Goal: Transaction & Acquisition: Book appointment/travel/reservation

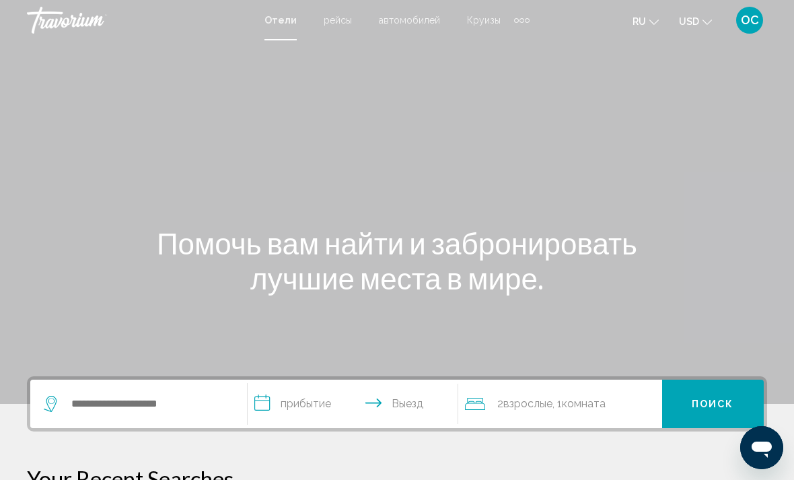
click at [705, 21] on icon "Change currency" at bounding box center [707, 22] width 9 height 9
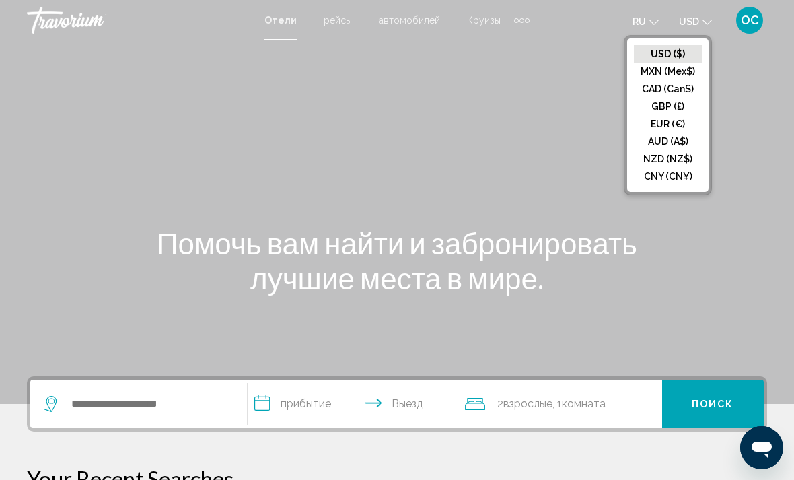
click at [674, 124] on button "EUR (€)" at bounding box center [668, 124] width 68 height 18
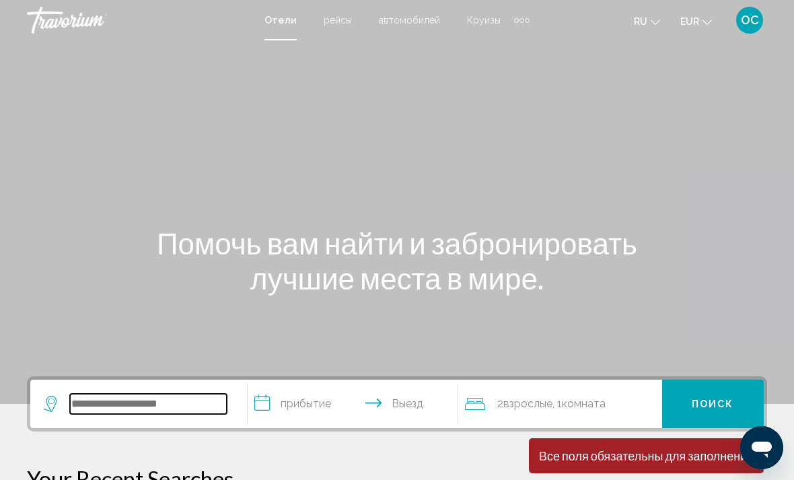
click at [179, 404] on input "Search widget" at bounding box center [148, 404] width 157 height 20
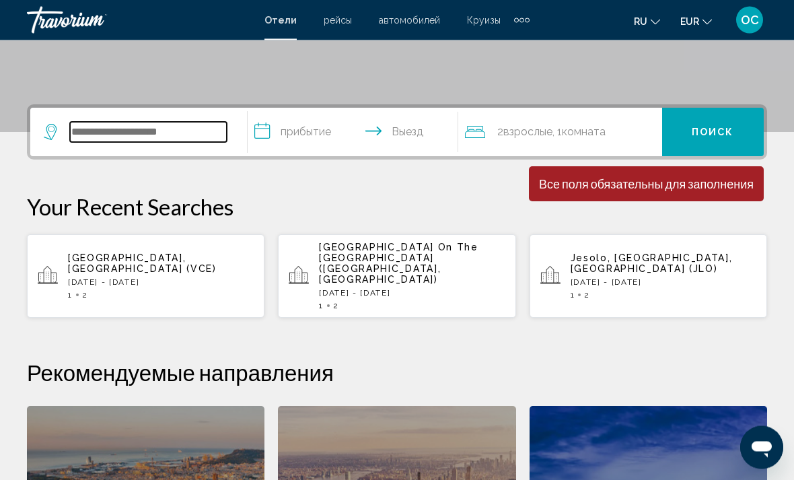
scroll to position [333, 0]
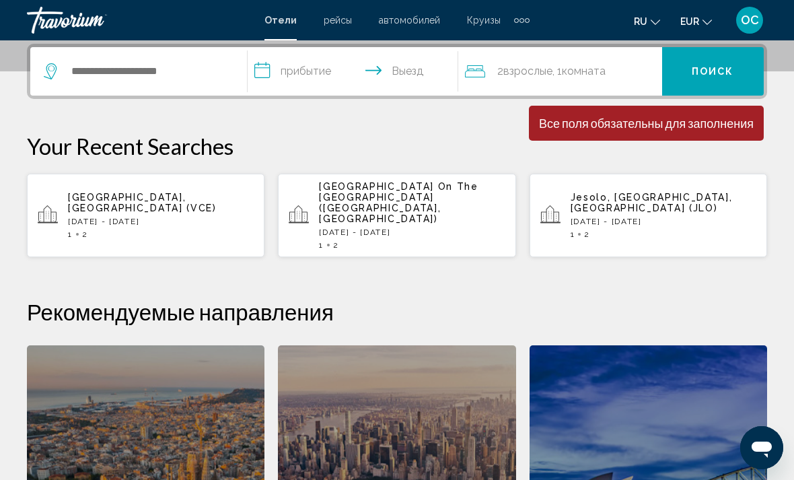
click at [154, 210] on div "Venice, Italy (VCE) Thu, 21 Aug - Sat, 23 Aug 1 2" at bounding box center [161, 215] width 186 height 47
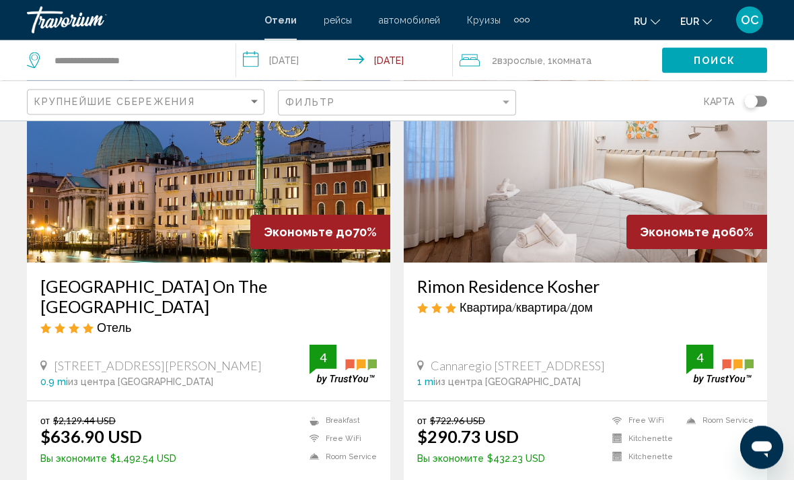
scroll to position [122, 0]
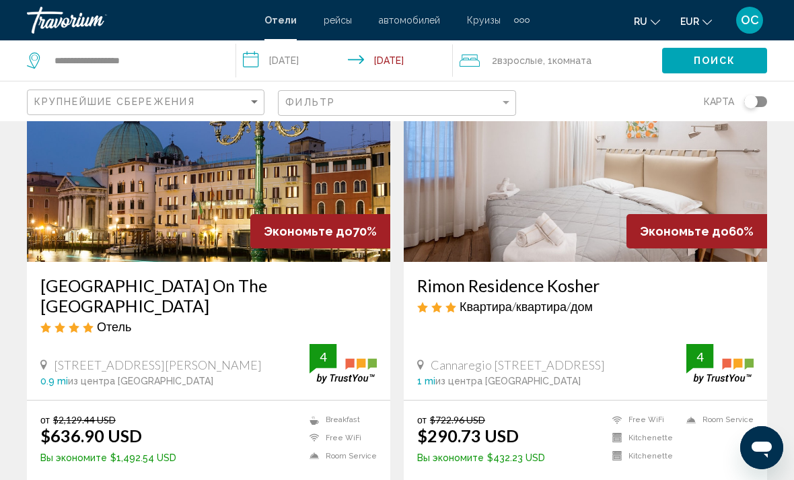
click at [751, 20] on span "OC" at bounding box center [750, 19] width 18 height 13
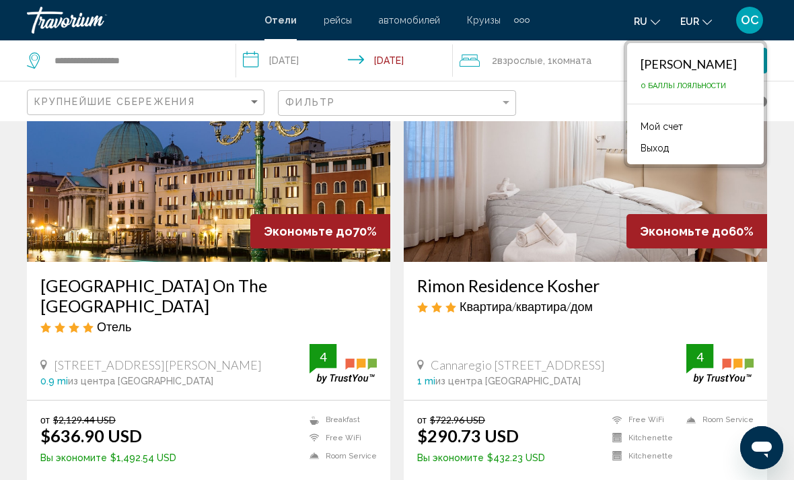
click at [658, 156] on button "Выход" at bounding box center [655, 148] width 42 height 18
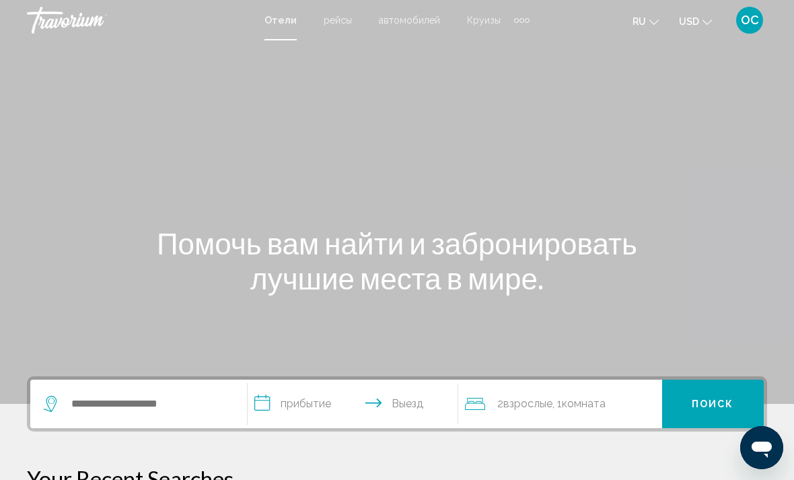
click at [711, 21] on icon "Change currency" at bounding box center [707, 22] width 9 height 5
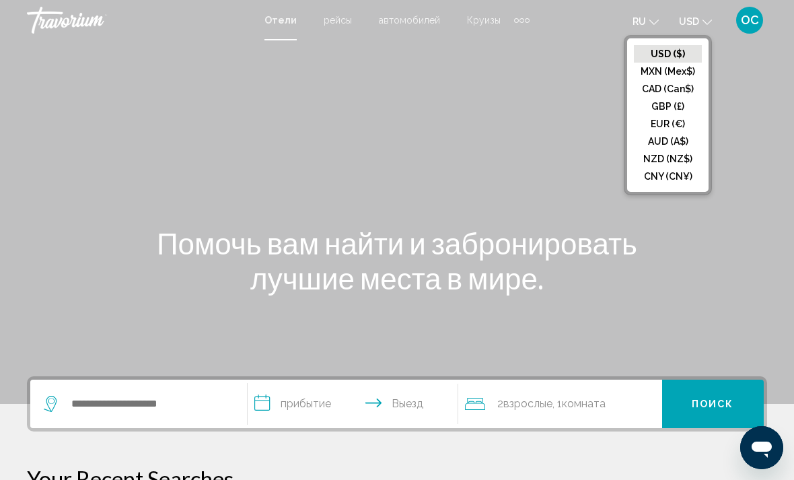
click at [670, 128] on button "EUR (€)" at bounding box center [668, 124] width 68 height 18
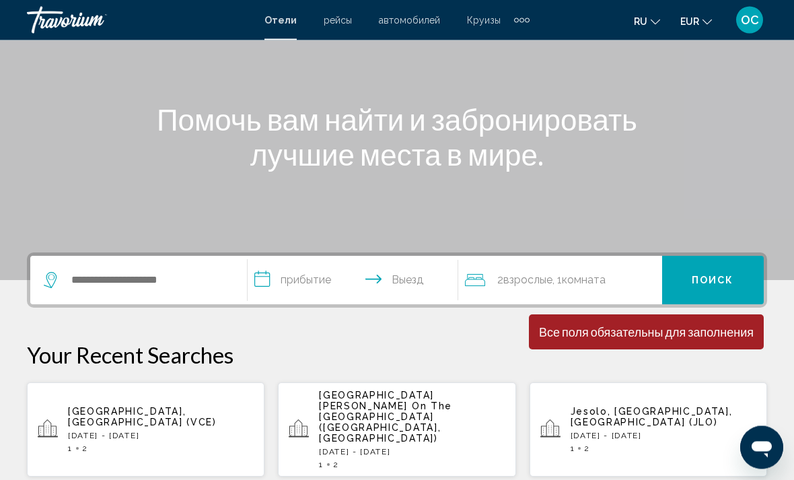
scroll to position [126, 0]
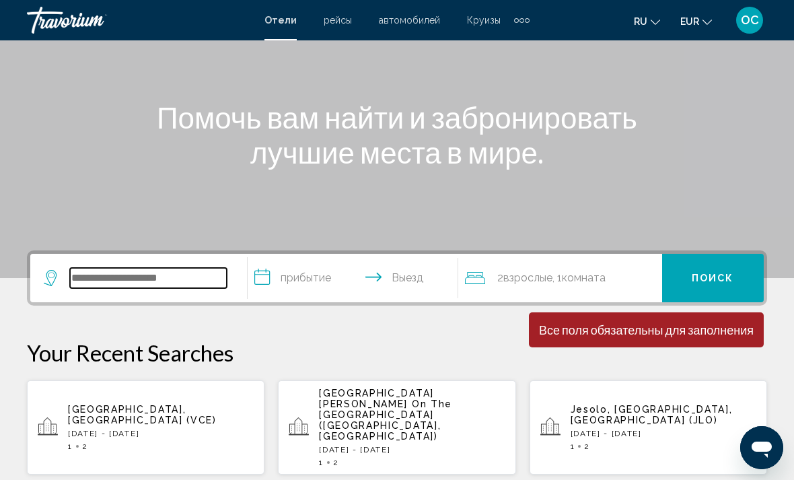
click at [161, 283] on input "Search widget" at bounding box center [148, 278] width 157 height 20
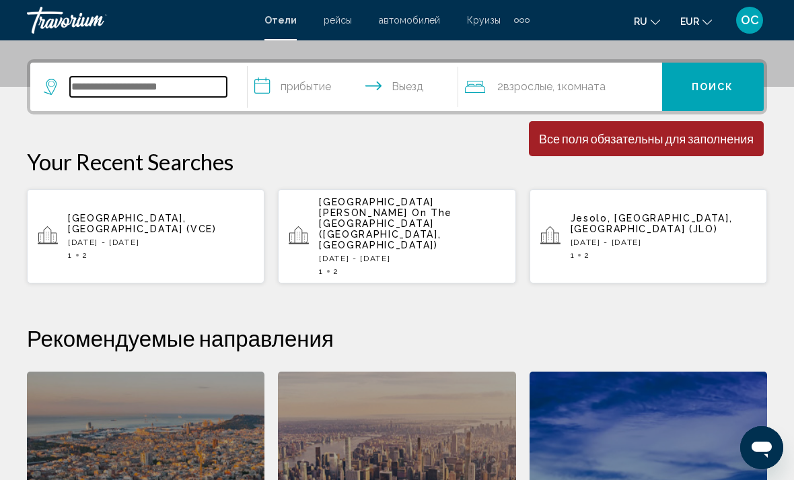
scroll to position [333, 0]
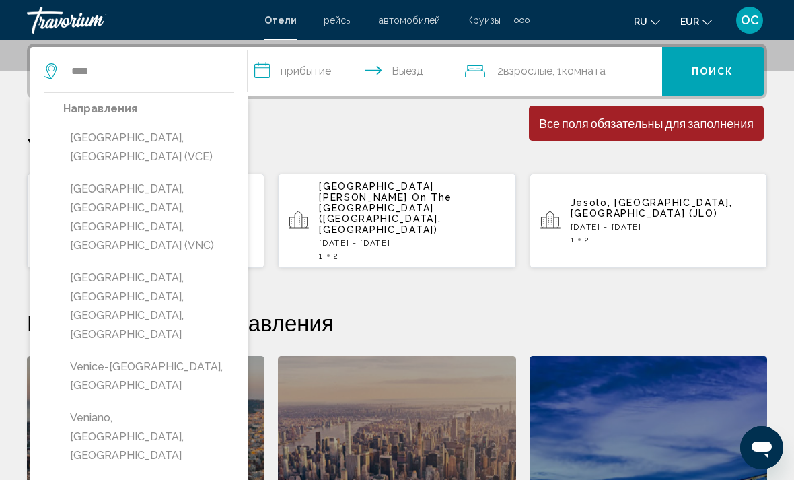
click at [147, 141] on button "[GEOGRAPHIC_DATA], [GEOGRAPHIC_DATA] (VCE)" at bounding box center [148, 147] width 171 height 44
type input "**********"
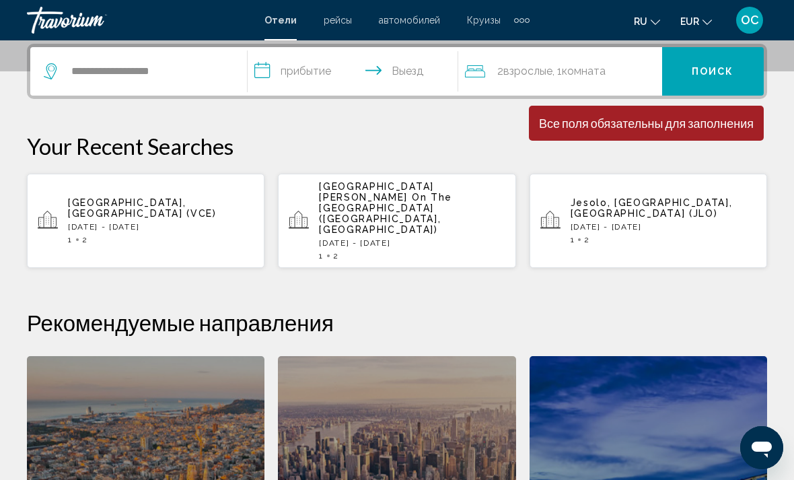
click at [383, 73] on input "**********" at bounding box center [356, 73] width 216 height 53
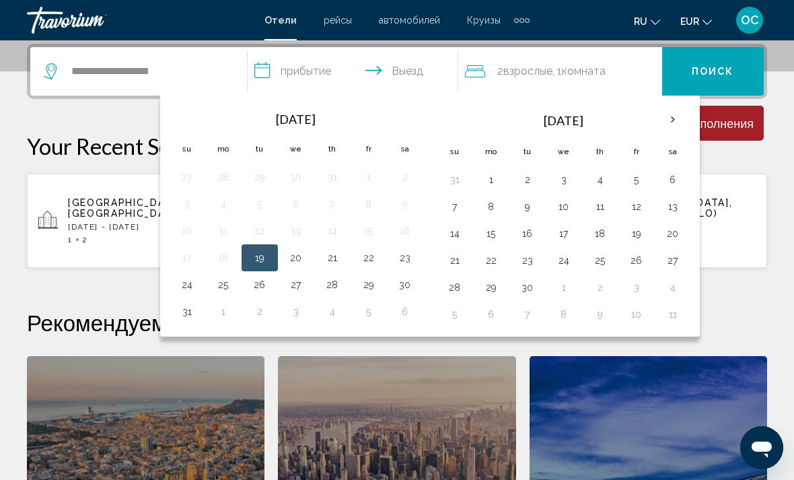
click at [335, 261] on button "21" at bounding box center [333, 257] width 22 height 19
click at [410, 261] on button "23" at bounding box center [406, 257] width 22 height 19
type input "**********"
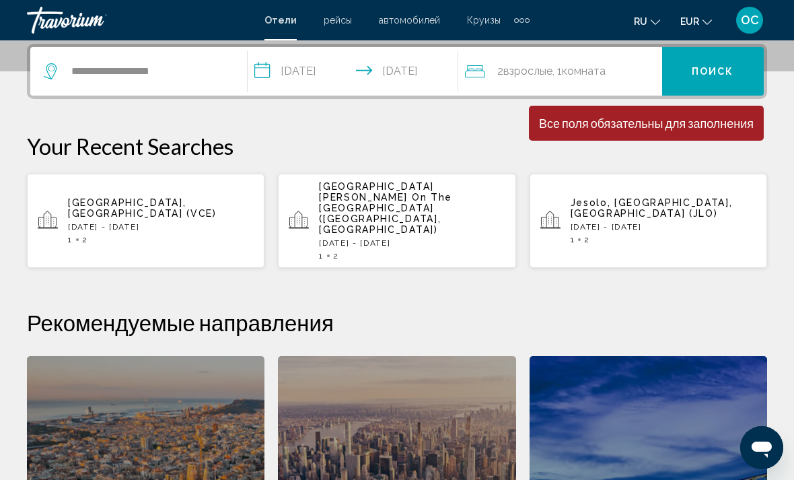
click at [716, 73] on span "Поиск" at bounding box center [713, 72] width 42 height 11
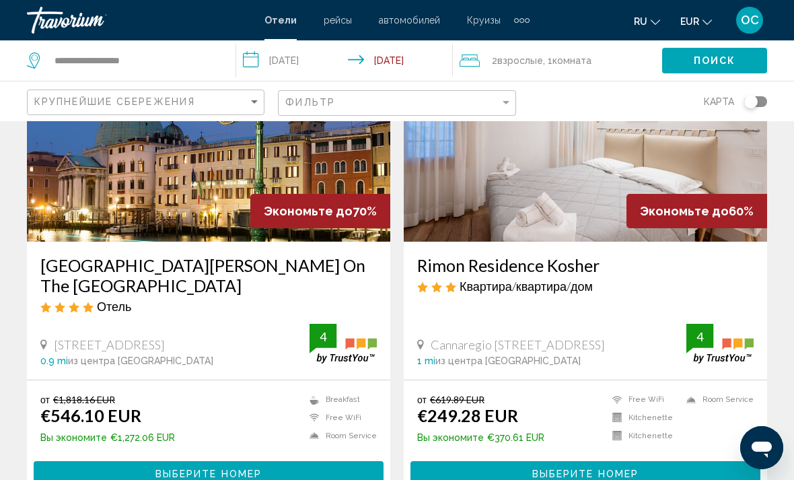
scroll to position [139, 0]
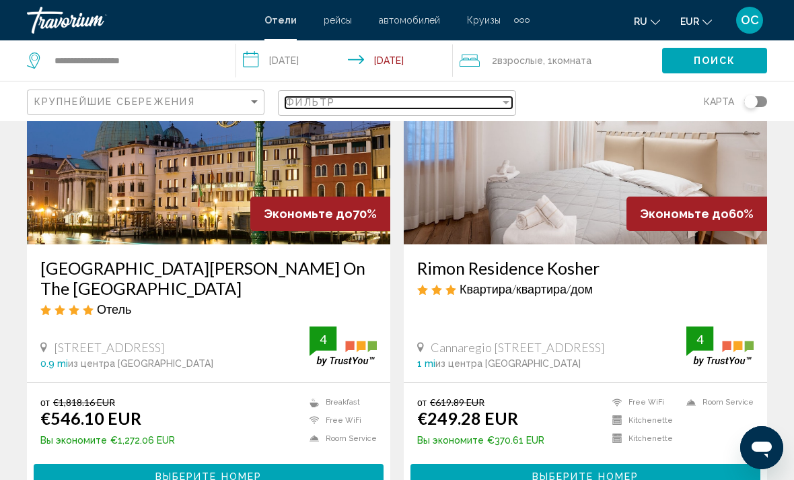
click at [500, 103] on div "Filter" at bounding box center [506, 102] width 12 height 11
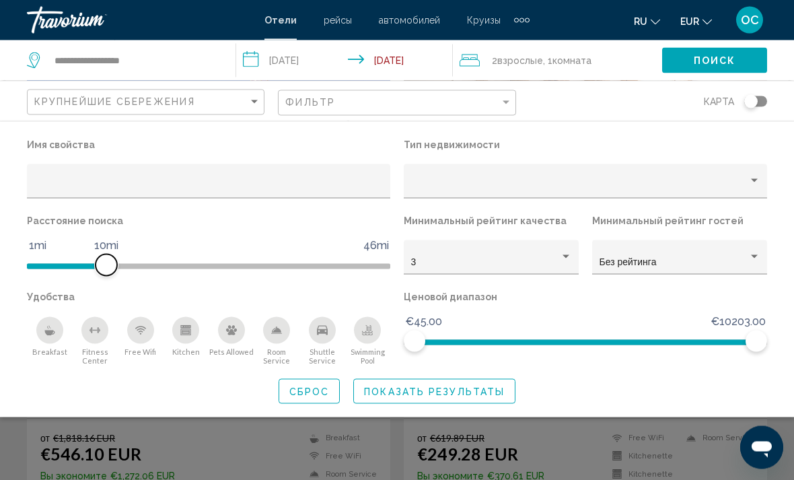
scroll to position [104, 0]
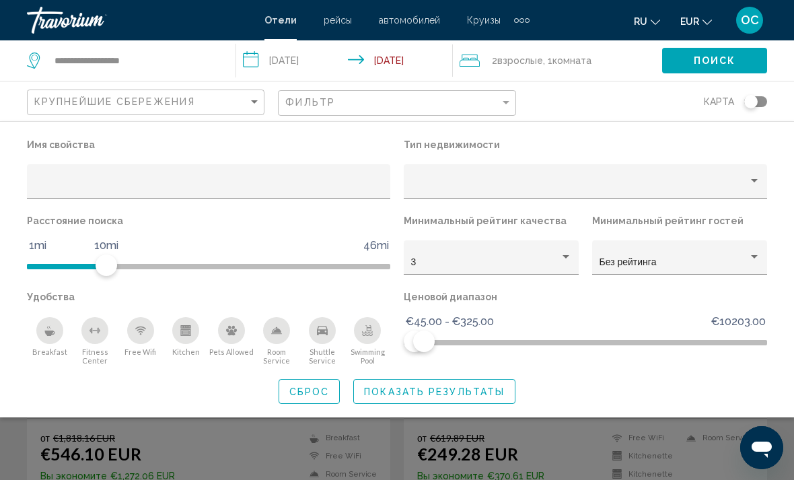
click at [445, 396] on span "Показать результаты" at bounding box center [434, 391] width 141 height 11
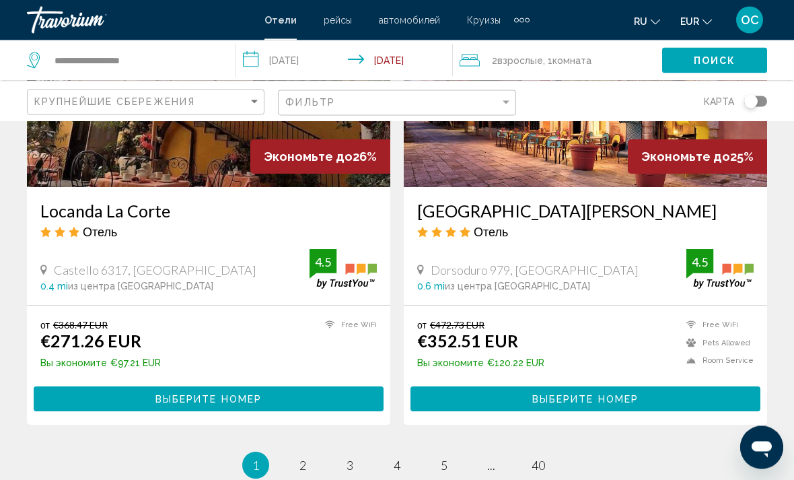
scroll to position [2624, 0]
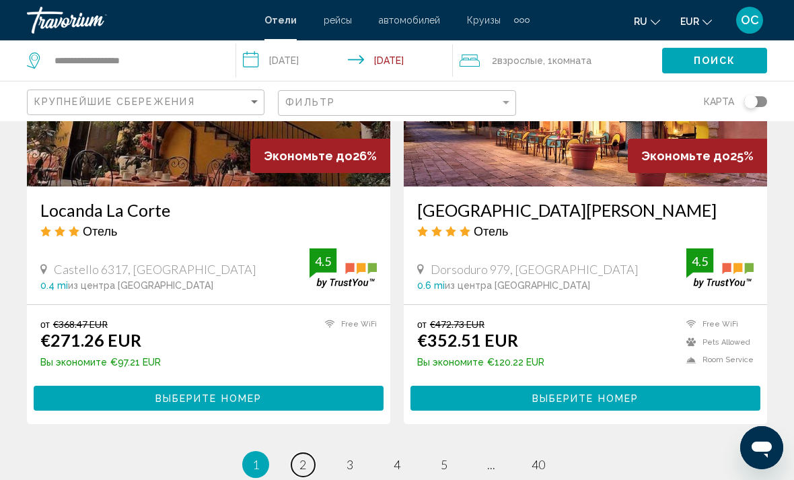
click at [307, 453] on link "page 2" at bounding box center [304, 465] width 24 height 24
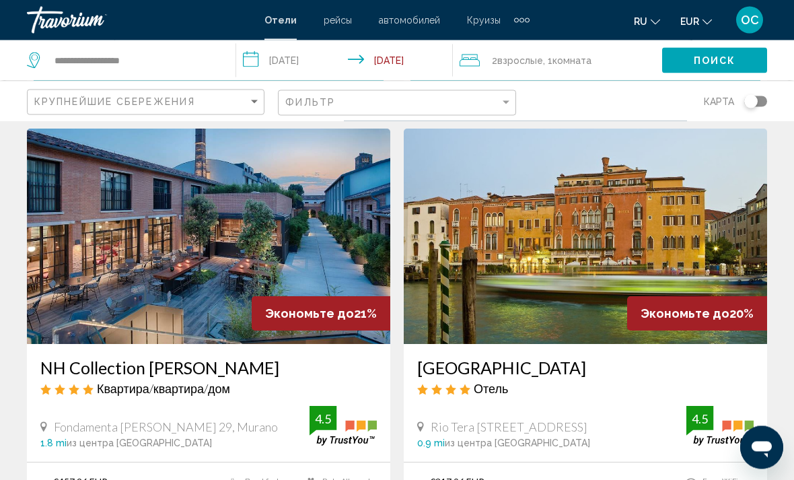
scroll to position [2494, 0]
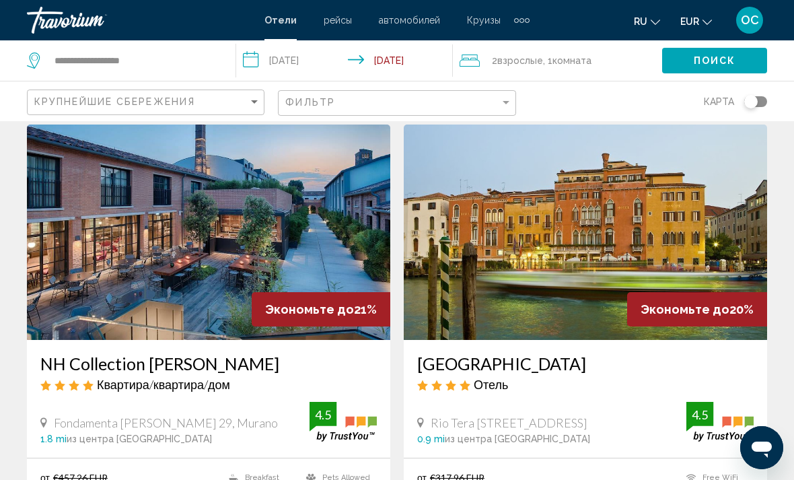
click at [591, 215] on img "Main content" at bounding box center [586, 232] width 364 height 215
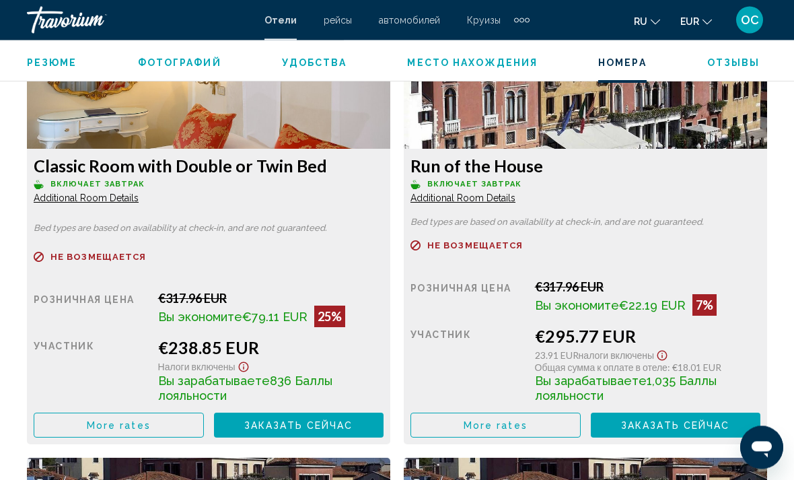
scroll to position [2169, 0]
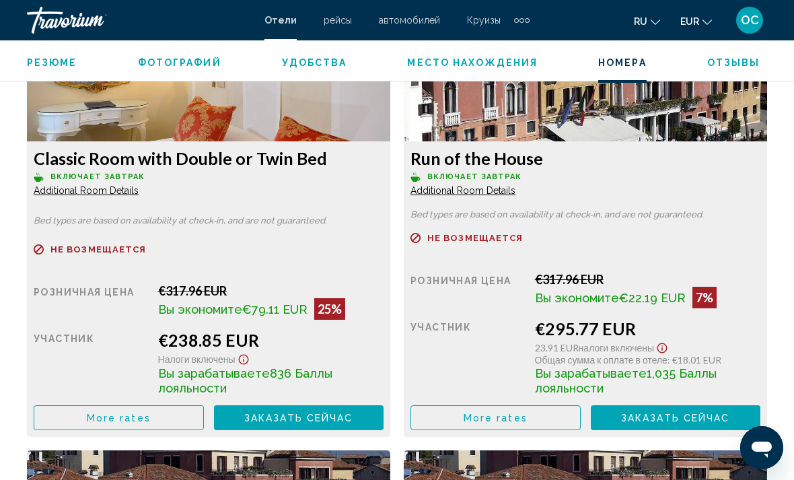
click at [153, 419] on button "More rates" at bounding box center [119, 417] width 170 height 25
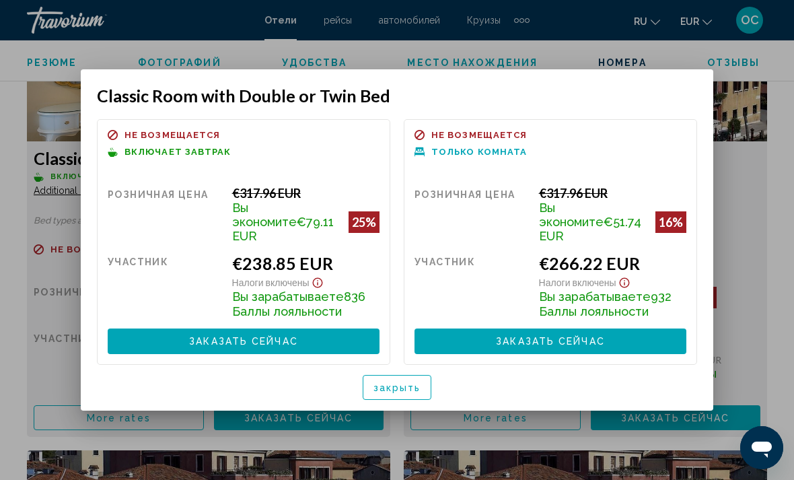
click at [385, 384] on span "закрыть" at bounding box center [398, 387] width 48 height 11
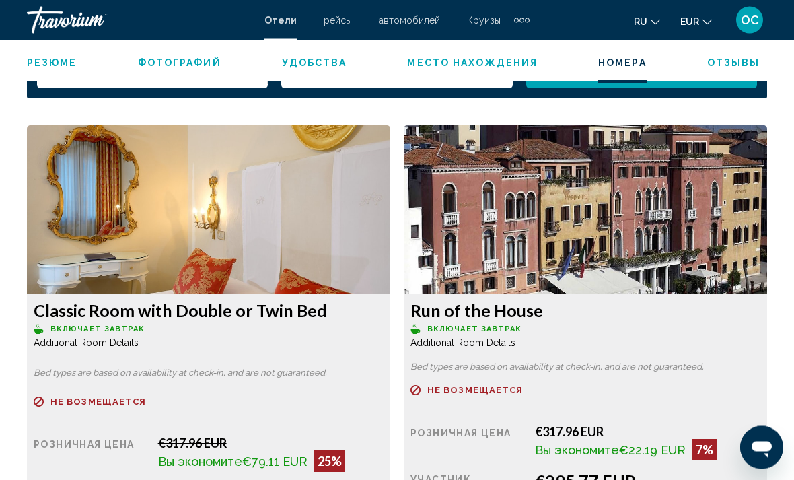
scroll to position [2016, 0]
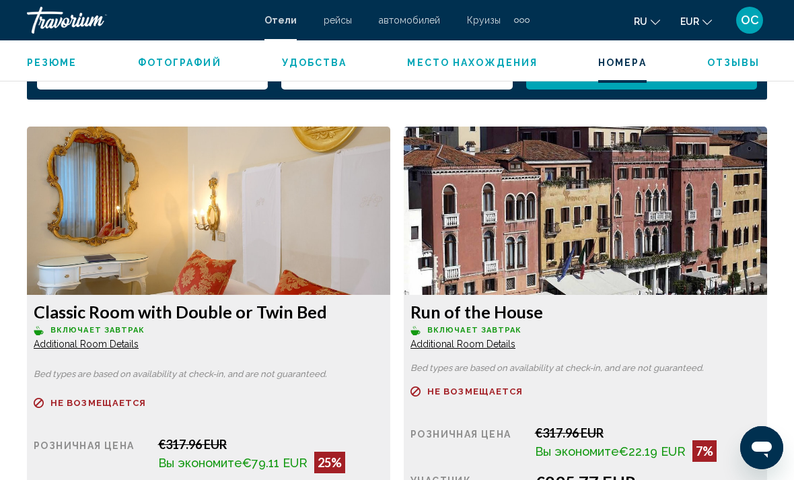
click at [97, 349] on span "Additional Room Details" at bounding box center [86, 344] width 105 height 11
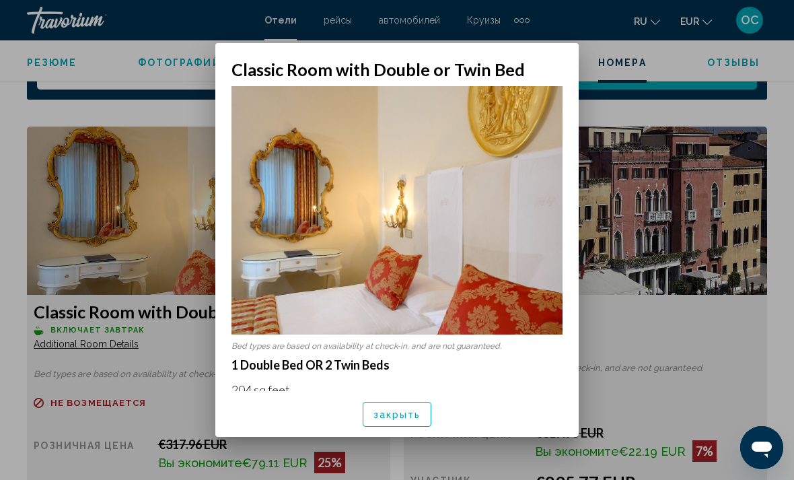
scroll to position [0, 0]
click at [646, 155] on div at bounding box center [397, 240] width 794 height 480
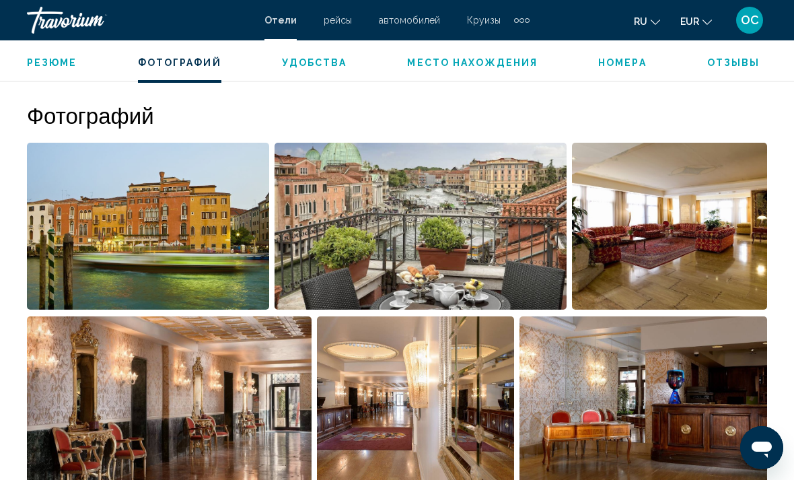
scroll to position [873, 0]
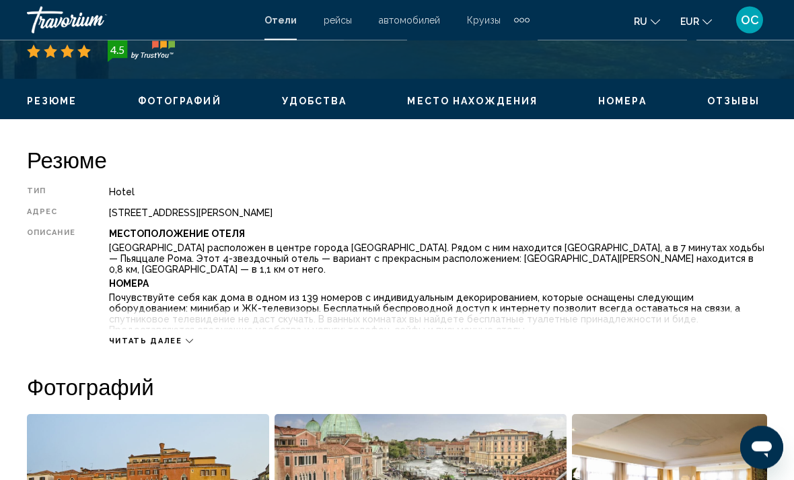
click at [186, 339] on icon "Main content" at bounding box center [189, 341] width 7 height 7
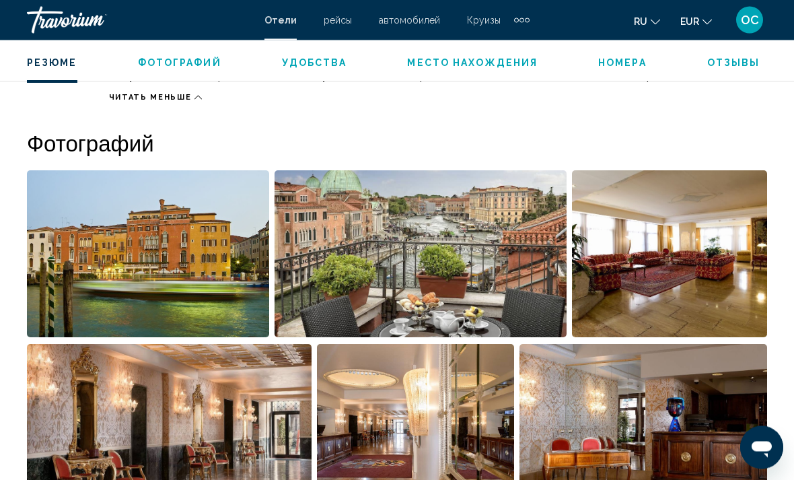
scroll to position [972, 0]
click at [493, 278] on img "Open full-screen image slider" at bounding box center [421, 253] width 293 height 167
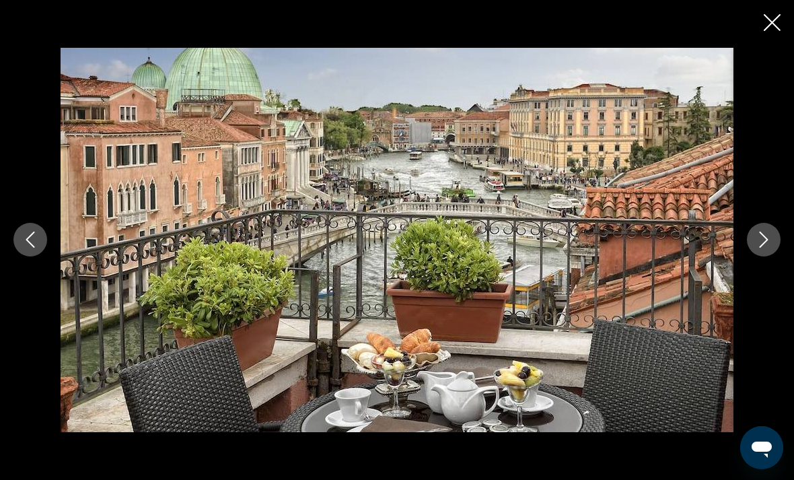
click at [778, 22] on icon "Close slideshow" at bounding box center [772, 22] width 17 height 17
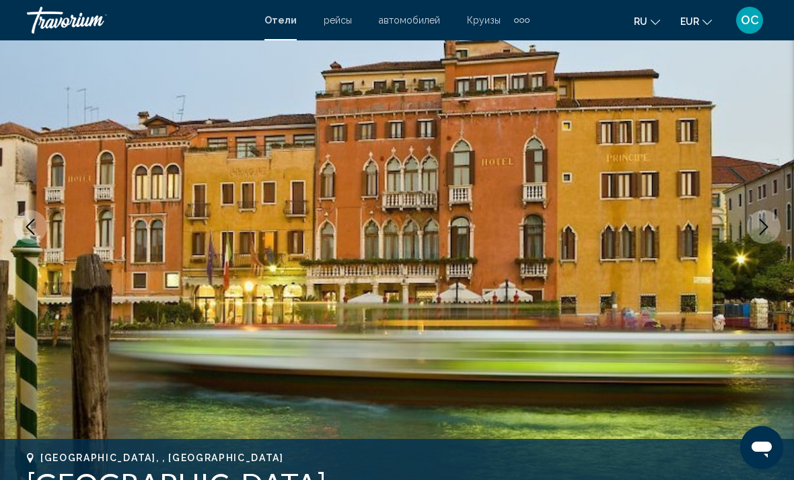
scroll to position [130, 0]
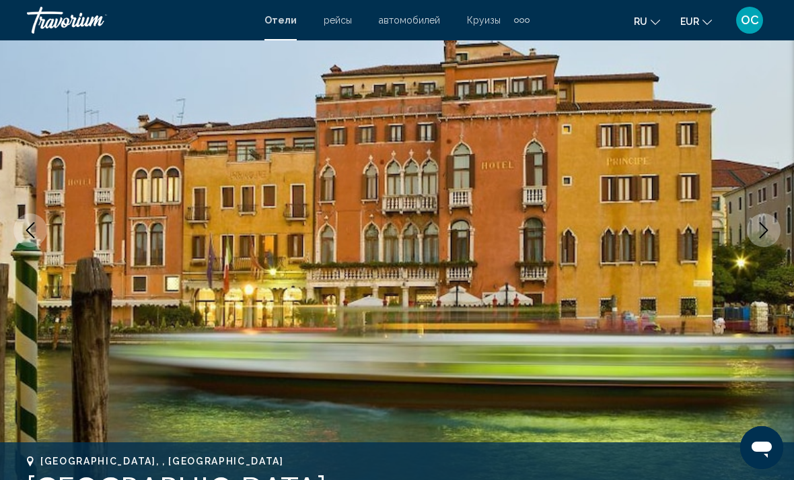
click at [763, 234] on icon "Next image" at bounding box center [764, 230] width 16 height 16
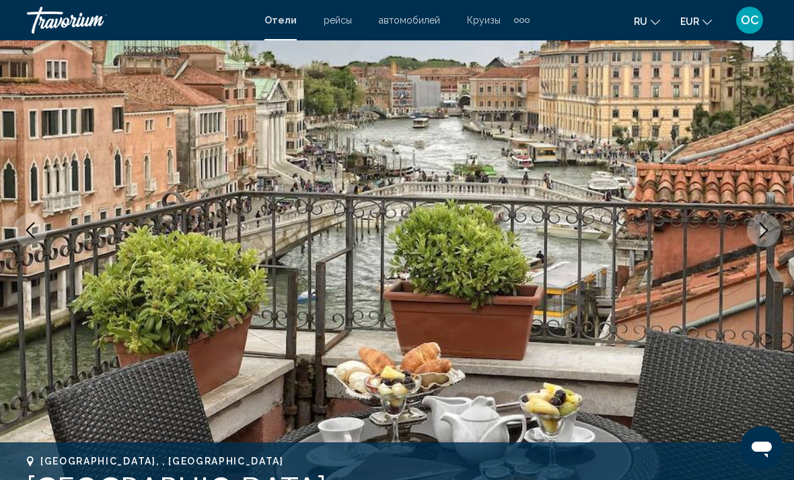
click at [761, 227] on icon "Next image" at bounding box center [764, 230] width 16 height 16
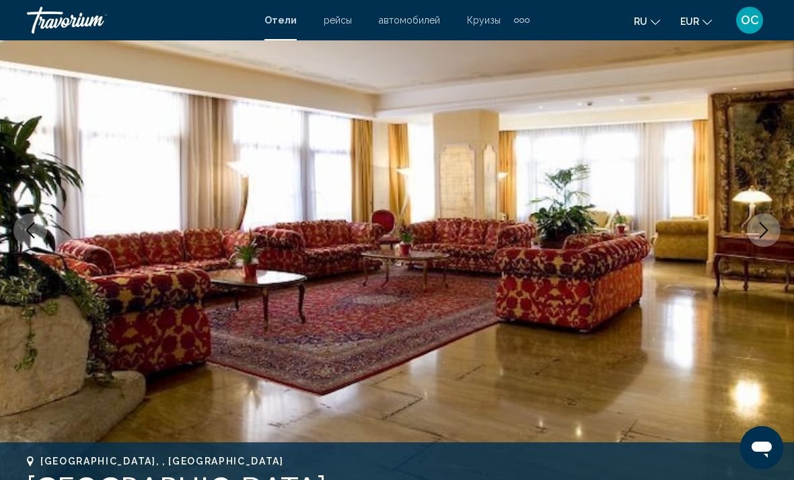
click at [761, 234] on icon "Next image" at bounding box center [764, 230] width 16 height 16
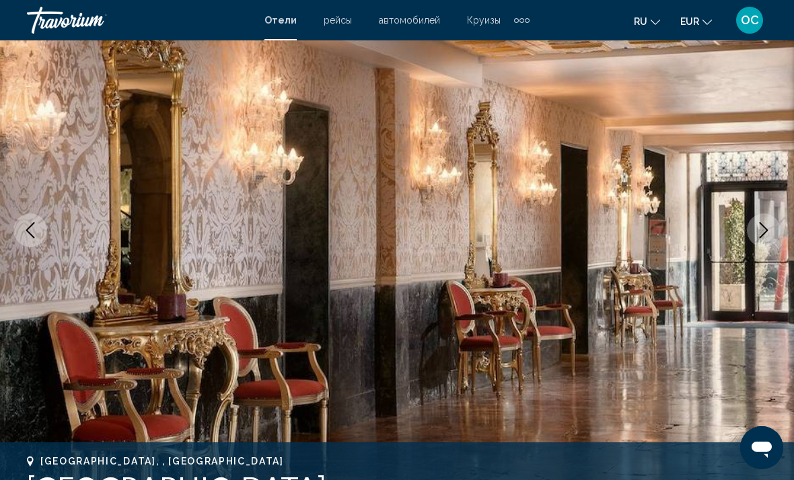
click at [749, 243] on img "Main content" at bounding box center [397, 230] width 794 height 640
click at [772, 242] on button "Next image" at bounding box center [764, 230] width 34 height 34
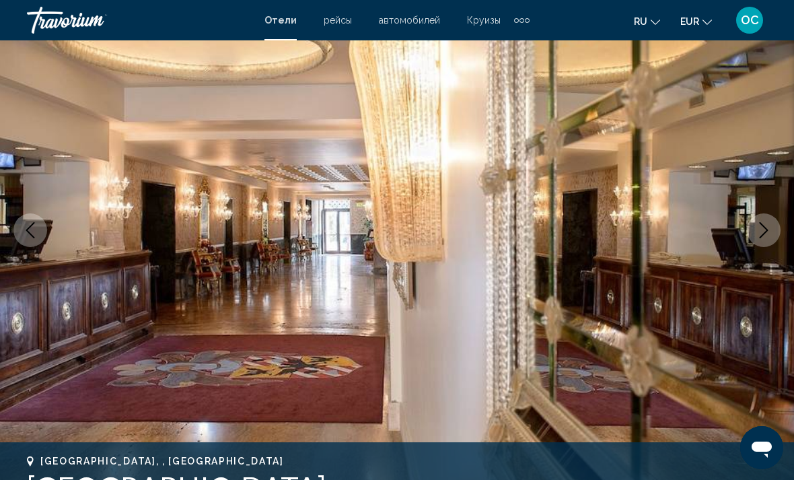
click at [776, 226] on button "Next image" at bounding box center [764, 230] width 34 height 34
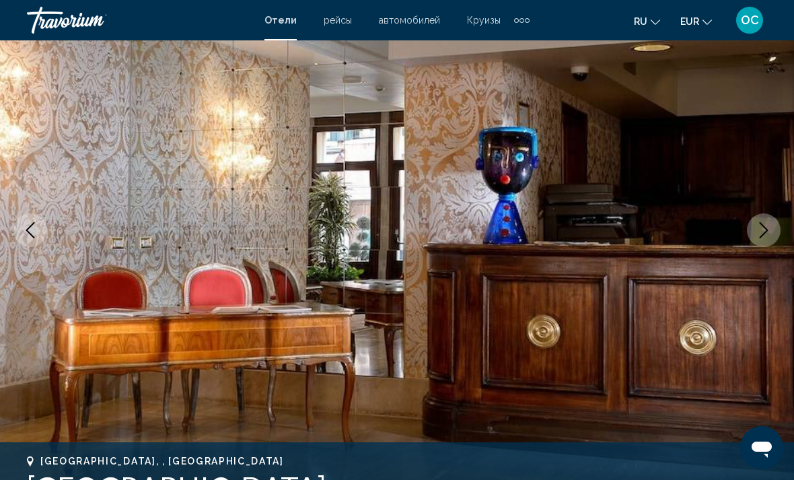
click at [765, 230] on icon "Next image" at bounding box center [764, 230] width 16 height 16
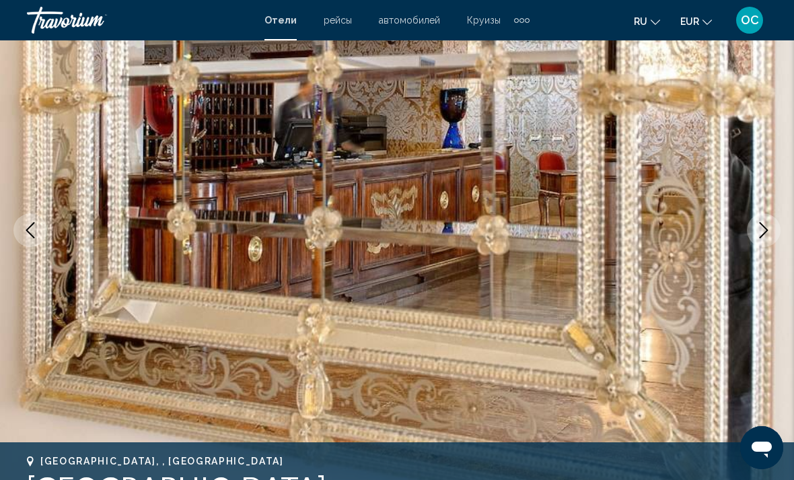
click at [762, 236] on icon "Next image" at bounding box center [764, 230] width 9 height 16
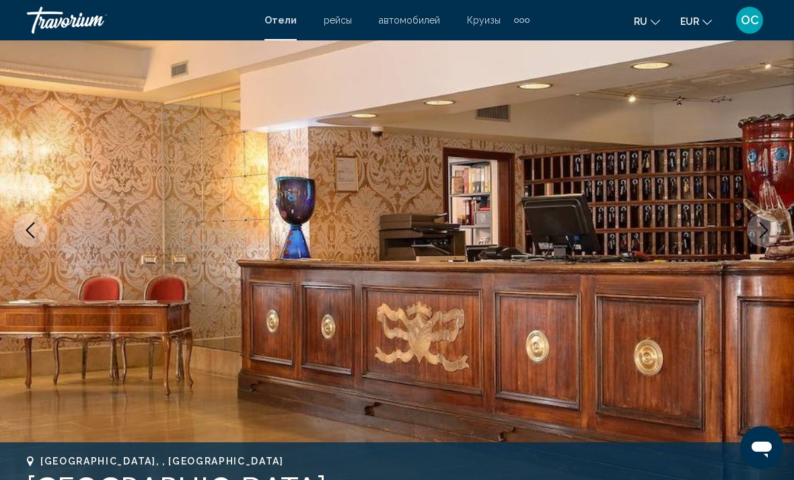
click at [766, 245] on button "Next image" at bounding box center [764, 230] width 34 height 34
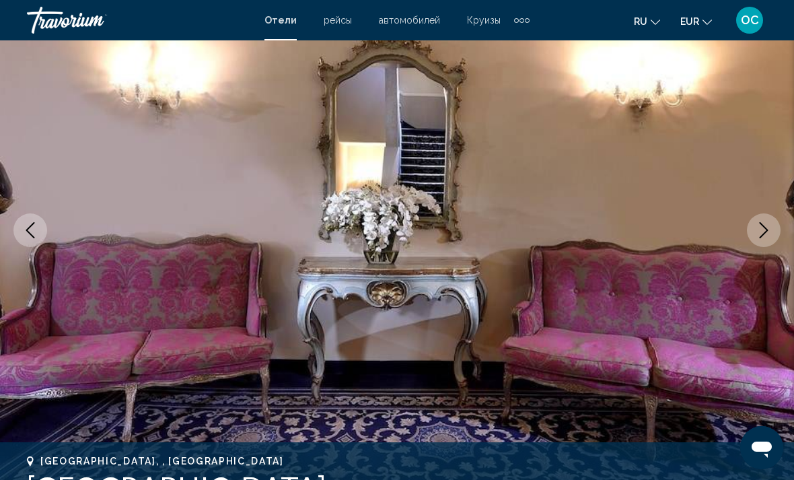
click at [768, 234] on icon "Next image" at bounding box center [764, 230] width 16 height 16
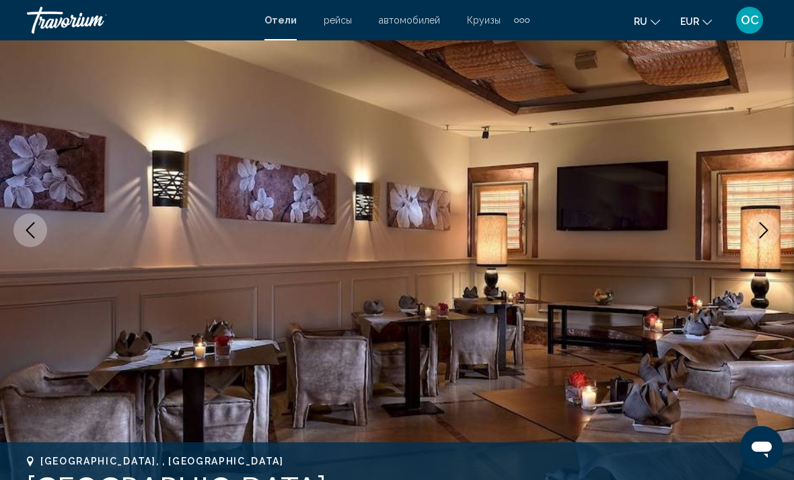
click at [768, 237] on icon "Next image" at bounding box center [764, 230] width 16 height 16
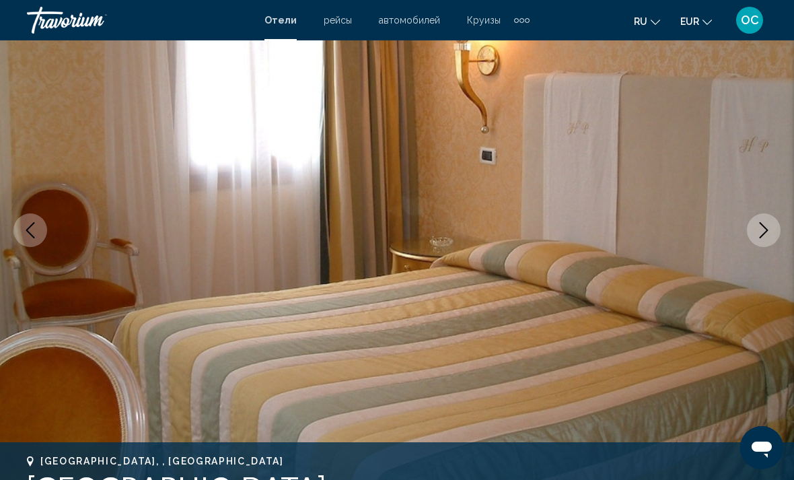
click at [763, 235] on icon "Next image" at bounding box center [764, 230] width 9 height 16
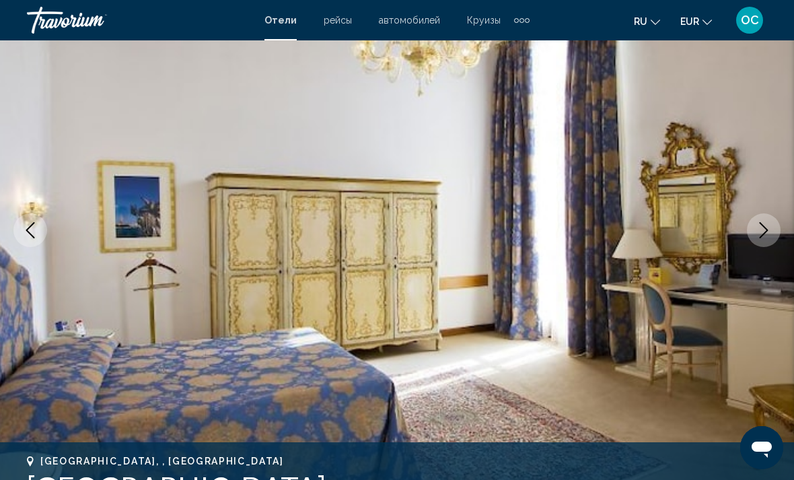
click at [763, 240] on button "Next image" at bounding box center [764, 230] width 34 height 34
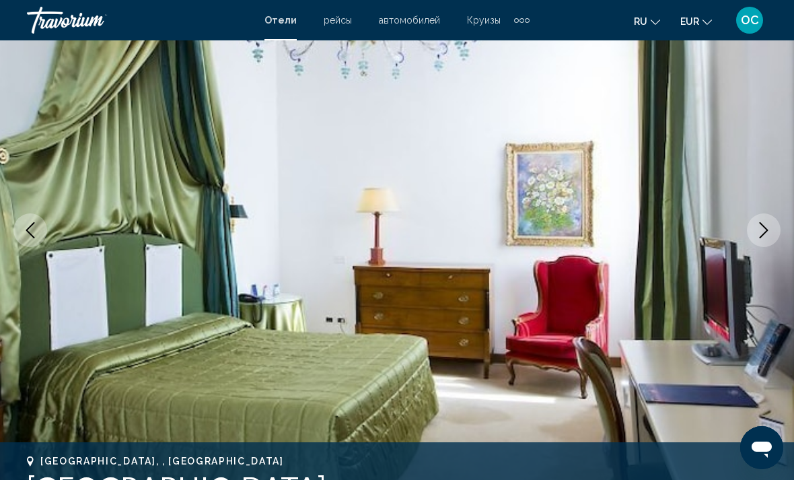
click at [763, 230] on icon "Next image" at bounding box center [764, 230] width 16 height 16
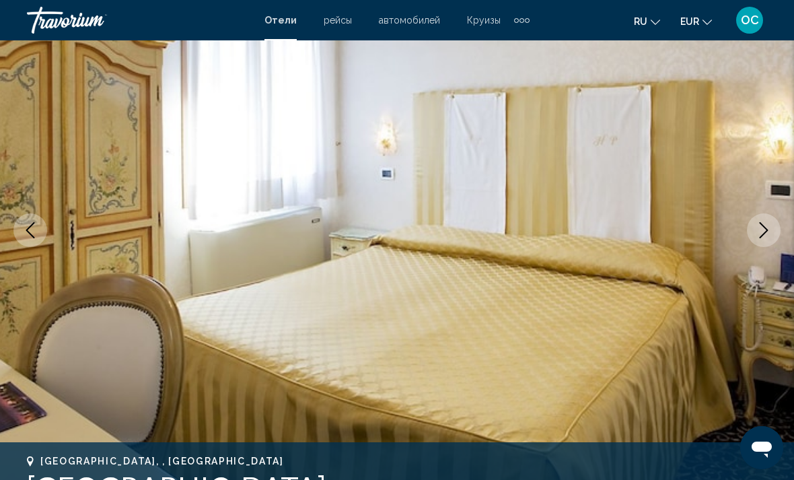
click at [770, 227] on icon "Next image" at bounding box center [764, 230] width 16 height 16
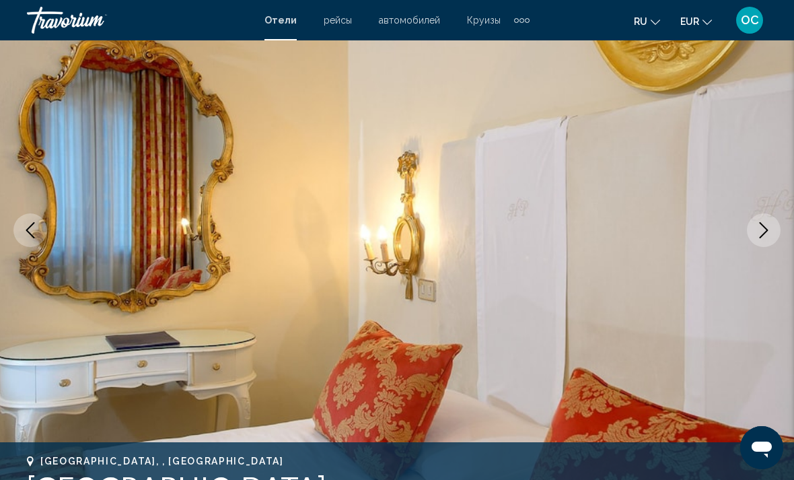
click at [769, 226] on icon "Next image" at bounding box center [764, 230] width 16 height 16
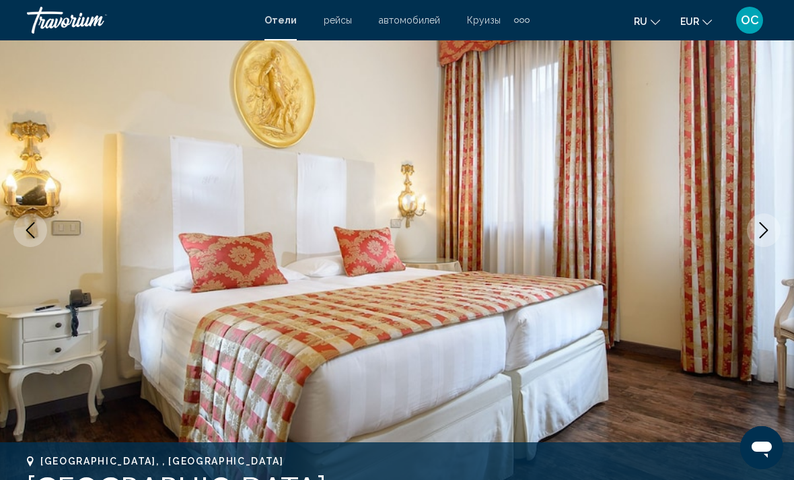
click at [768, 233] on icon "Next image" at bounding box center [764, 230] width 16 height 16
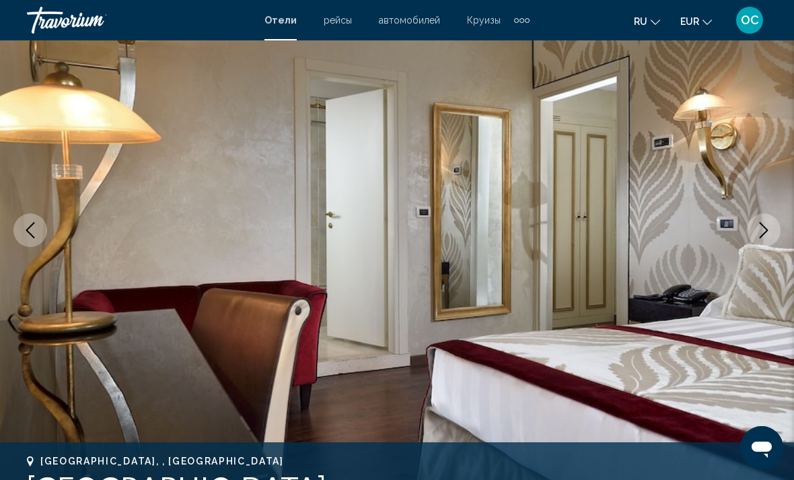
click at [762, 232] on icon "Next image" at bounding box center [764, 230] width 16 height 16
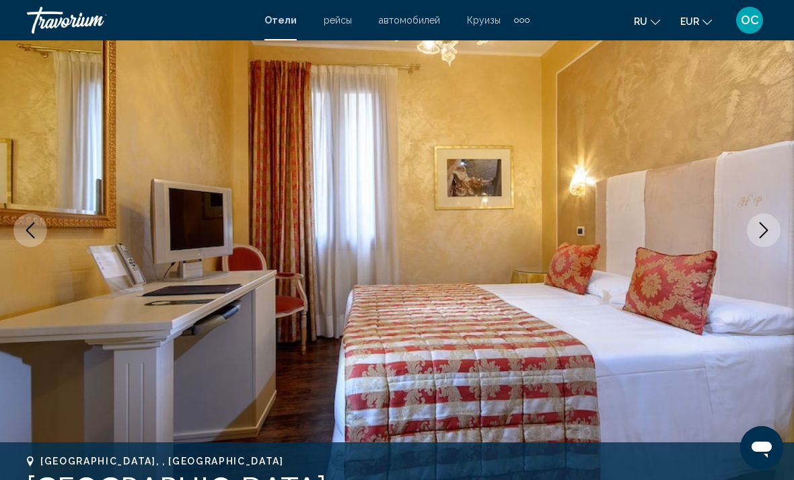
click at [765, 234] on icon "Next image" at bounding box center [764, 230] width 16 height 16
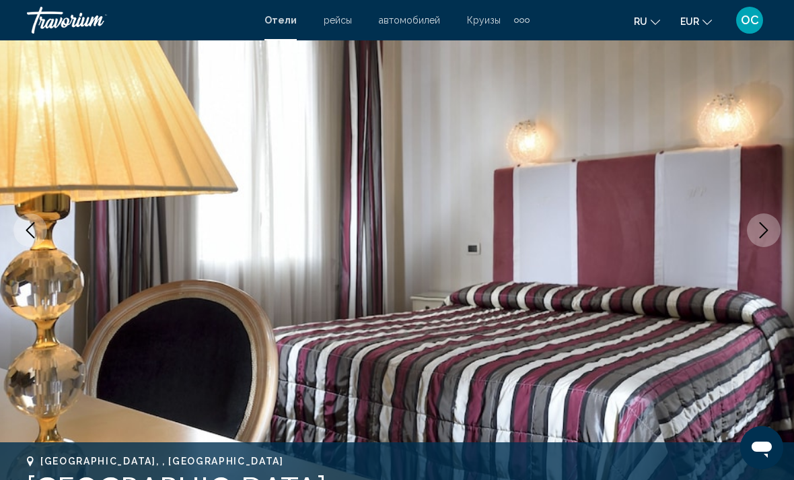
click at [763, 235] on icon "Next image" at bounding box center [764, 230] width 9 height 16
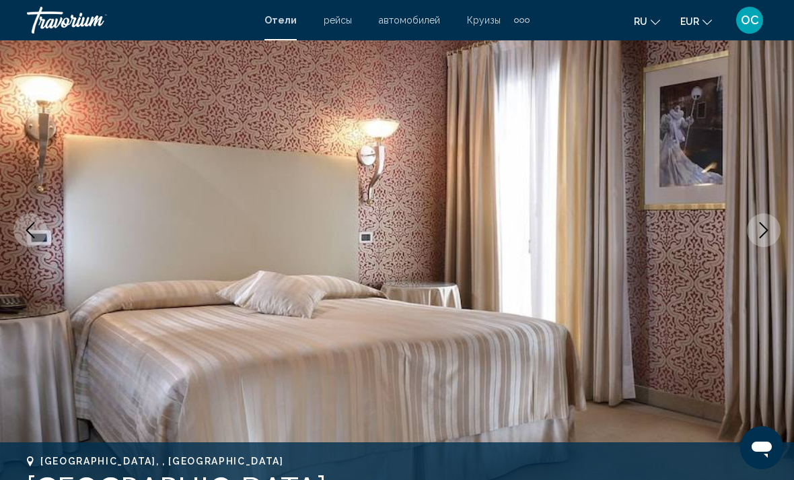
click at [764, 234] on icon "Next image" at bounding box center [764, 230] width 9 height 16
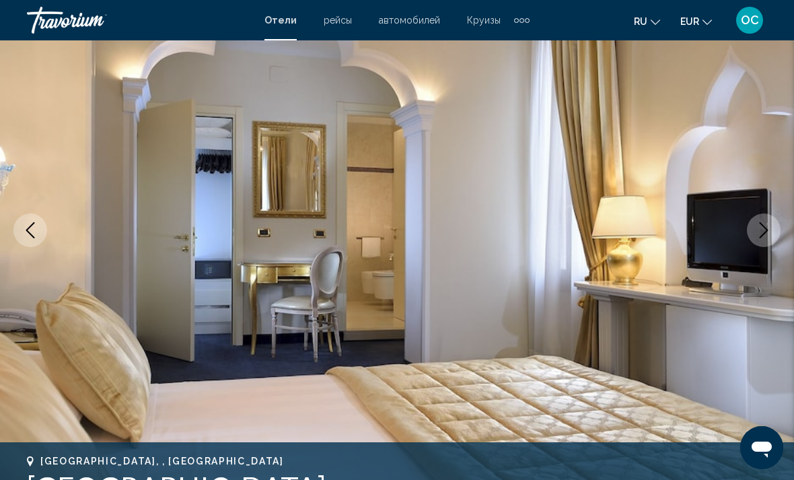
click at [765, 236] on icon "Next image" at bounding box center [764, 230] width 16 height 16
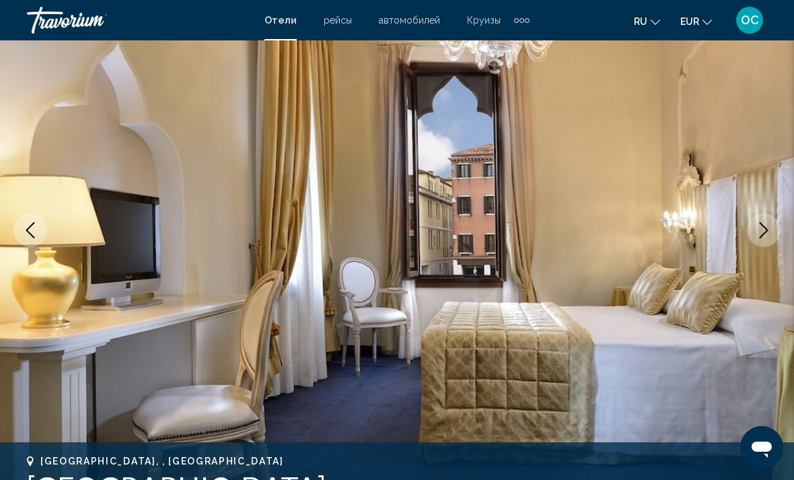
click at [768, 228] on icon "Next image" at bounding box center [764, 230] width 16 height 16
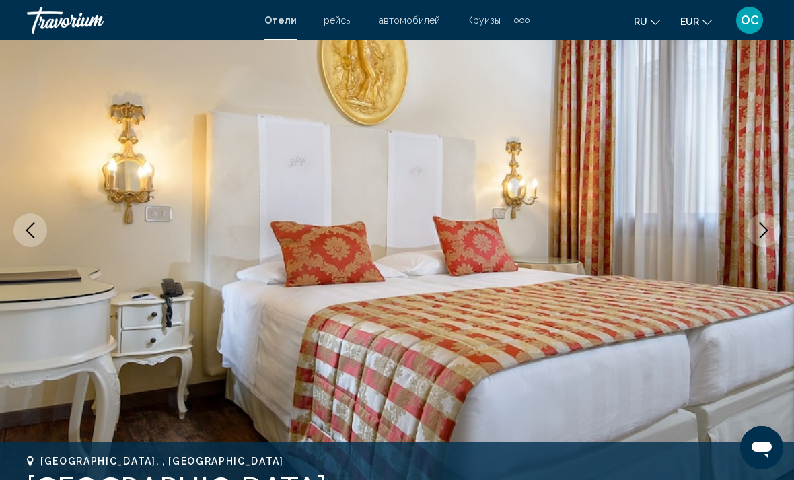
click at [770, 228] on icon "Next image" at bounding box center [764, 230] width 16 height 16
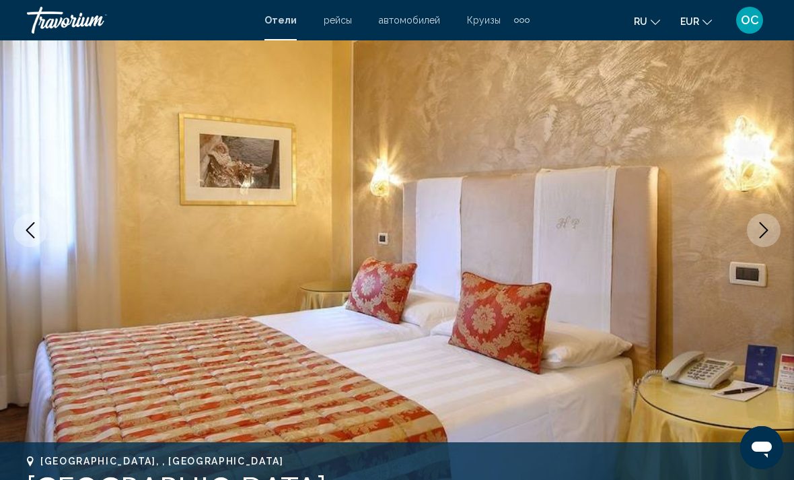
click at [768, 230] on icon "Next image" at bounding box center [764, 230] width 9 height 16
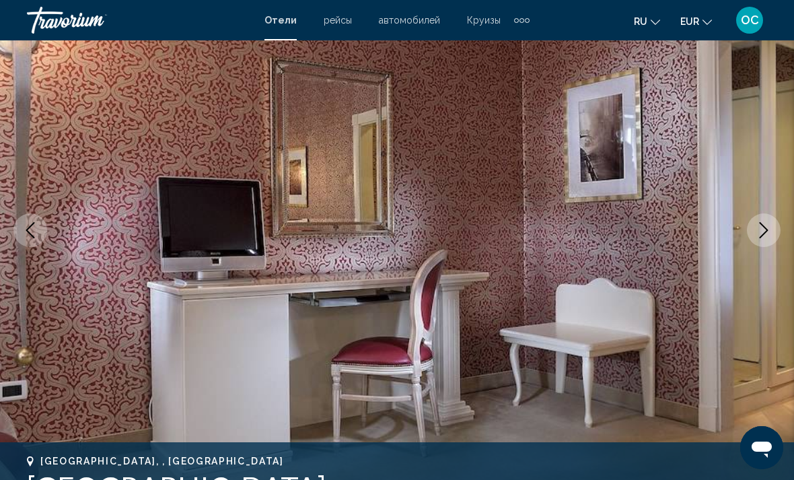
click at [767, 226] on icon "Next image" at bounding box center [764, 230] width 16 height 16
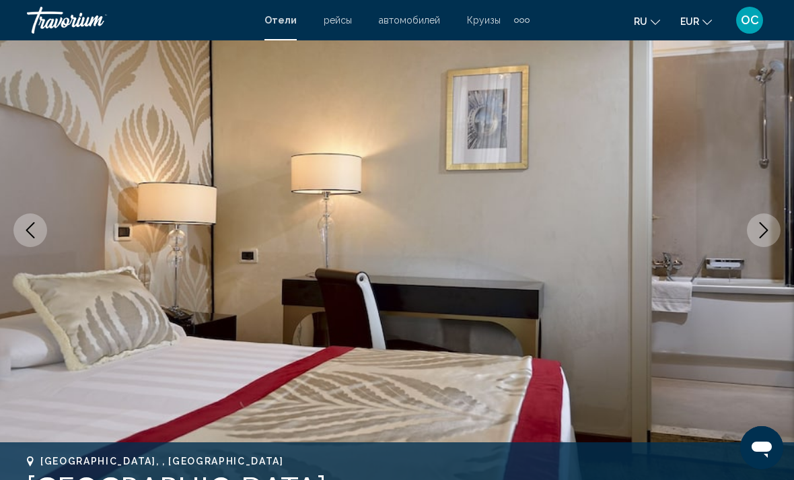
click at [772, 224] on button "Next image" at bounding box center [764, 230] width 34 height 34
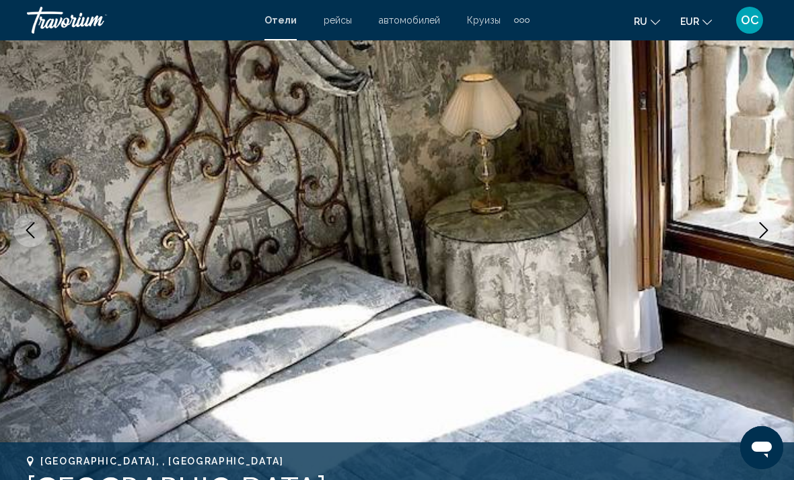
click at [769, 233] on icon "Next image" at bounding box center [764, 230] width 16 height 16
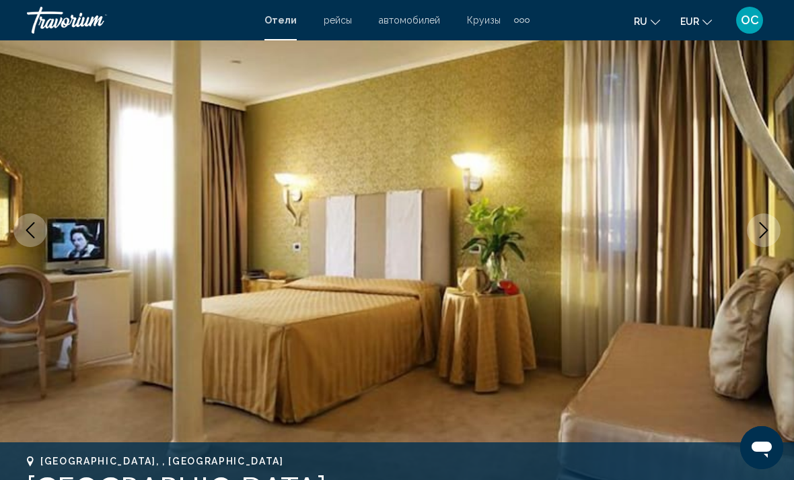
click at [764, 224] on icon "Next image" at bounding box center [764, 230] width 16 height 16
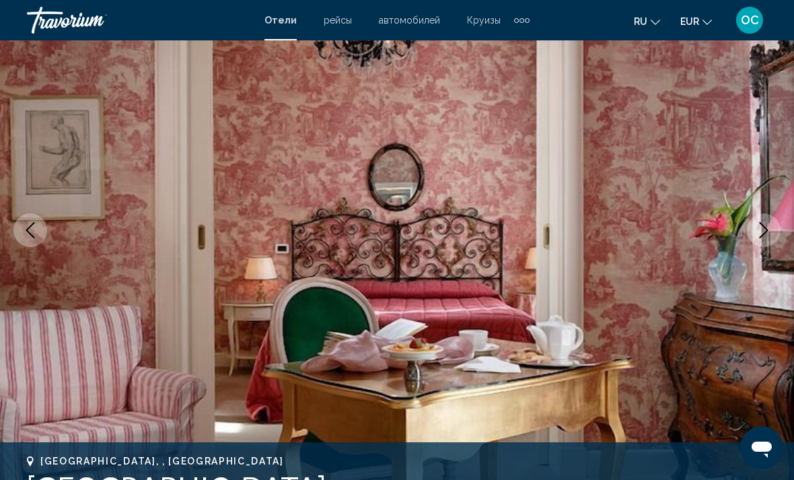
click at [761, 234] on icon "Next image" at bounding box center [764, 230] width 16 height 16
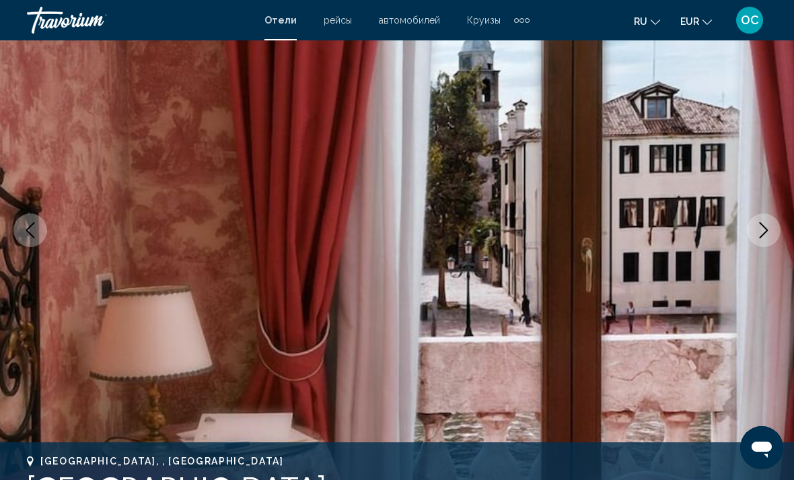
click at [760, 233] on icon "Next image" at bounding box center [764, 230] width 16 height 16
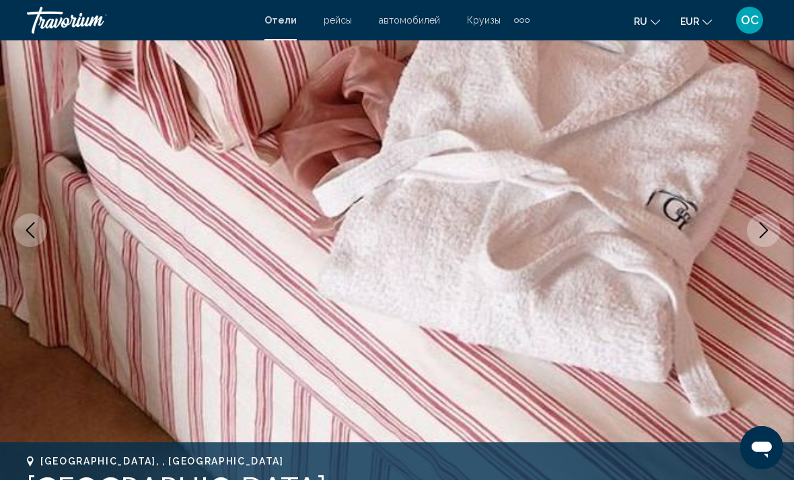
click at [768, 229] on icon "Next image" at bounding box center [764, 230] width 16 height 16
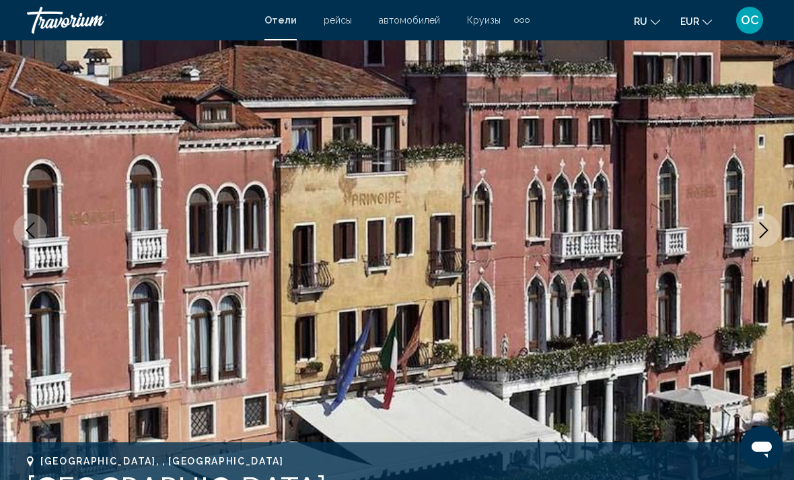
click at [764, 228] on icon "Next image" at bounding box center [764, 230] width 16 height 16
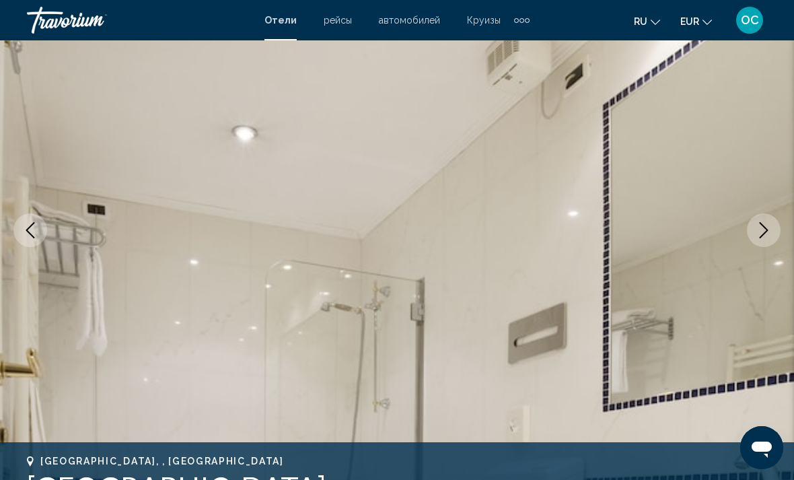
click at [766, 235] on icon "Next image" at bounding box center [764, 230] width 16 height 16
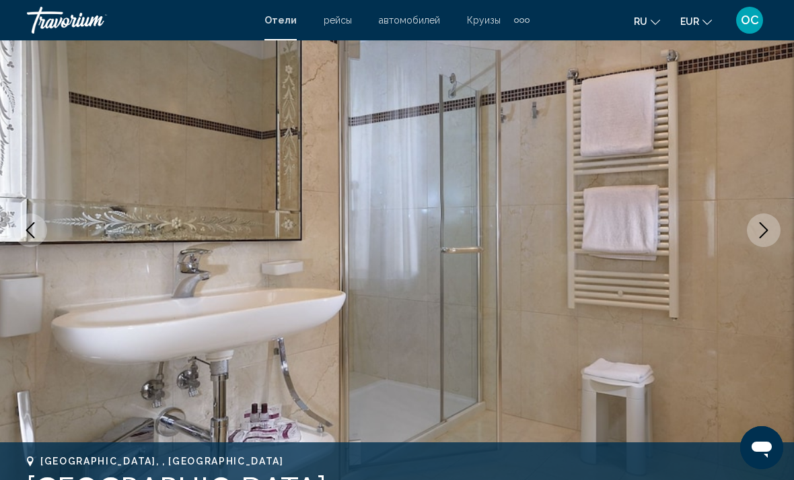
click at [761, 234] on icon "Next image" at bounding box center [764, 230] width 16 height 16
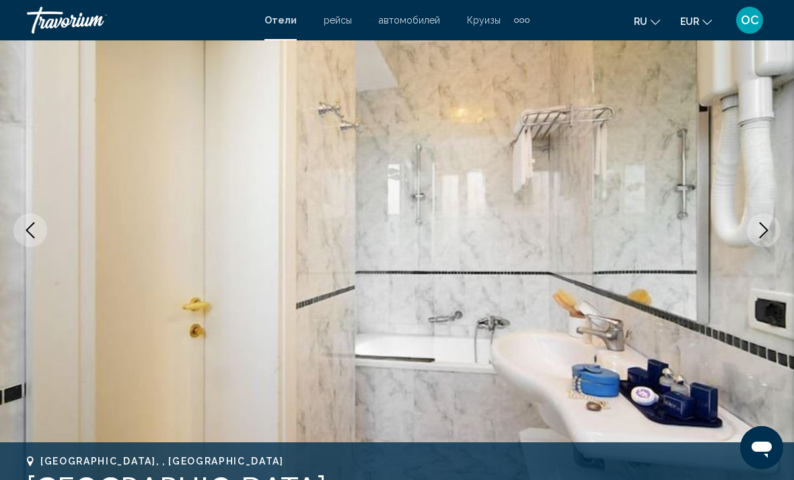
click at [768, 228] on icon "Next image" at bounding box center [764, 230] width 16 height 16
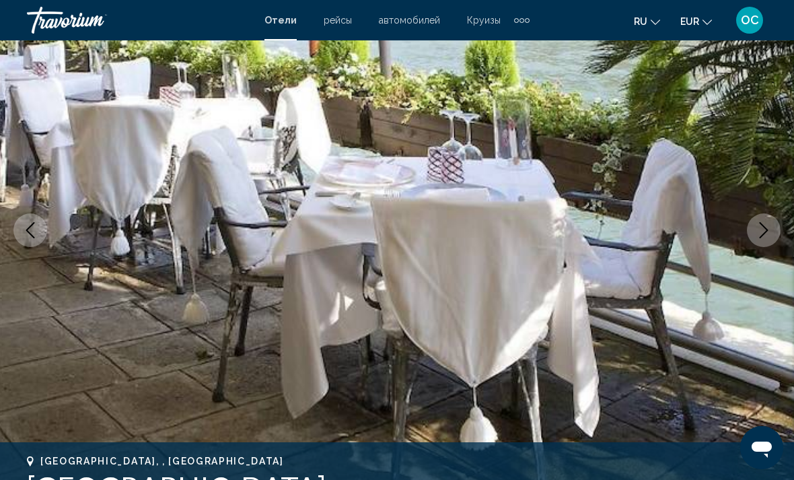
click at [756, 240] on button "Next image" at bounding box center [764, 230] width 34 height 34
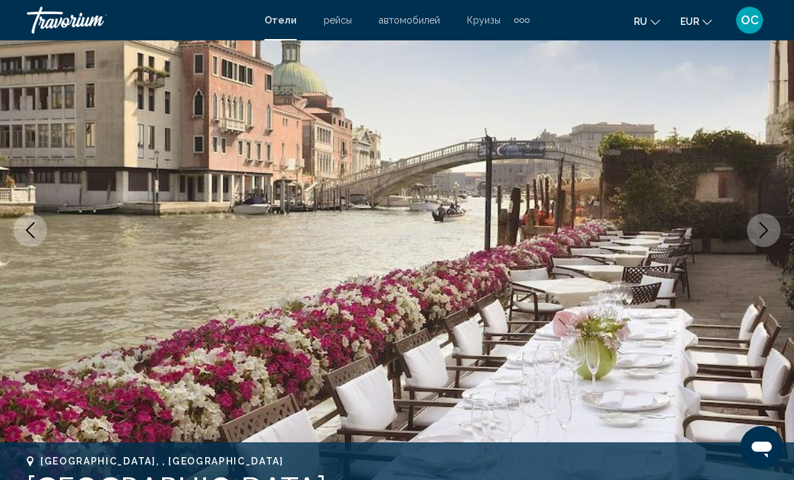
click at [769, 233] on icon "Next image" at bounding box center [764, 230] width 16 height 16
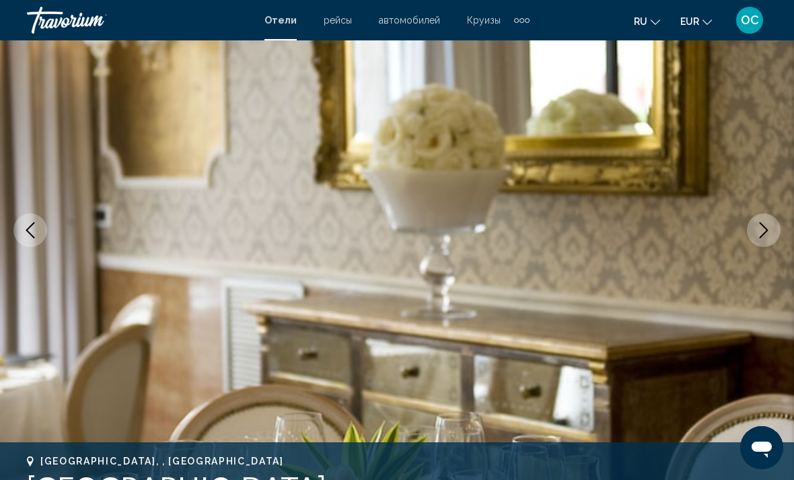
click at [771, 236] on icon "Next image" at bounding box center [764, 230] width 16 height 16
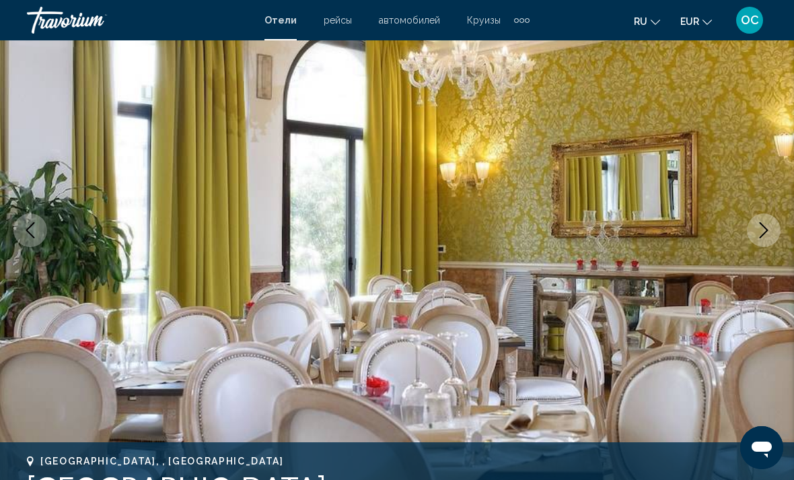
click at [774, 234] on button "Next image" at bounding box center [764, 230] width 34 height 34
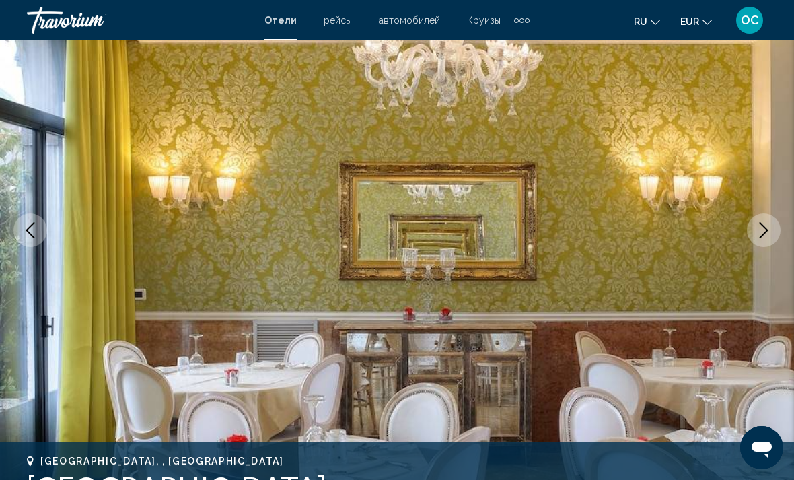
click at [771, 230] on icon "Next image" at bounding box center [764, 230] width 16 height 16
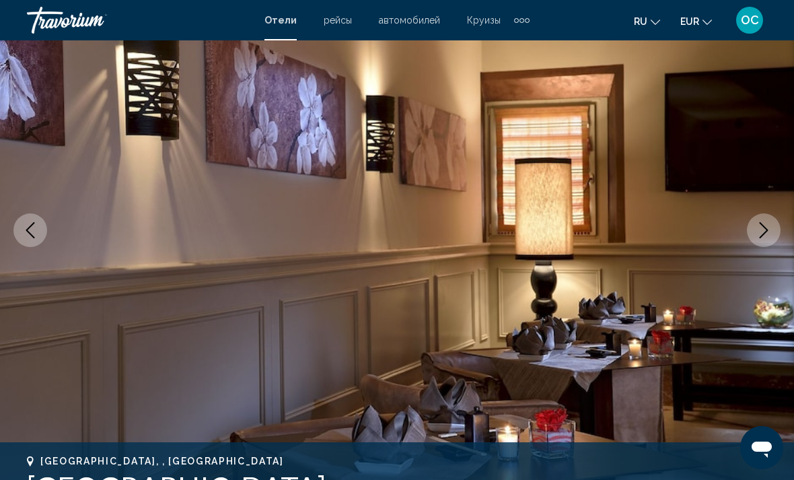
click at [768, 234] on icon "Next image" at bounding box center [764, 230] width 16 height 16
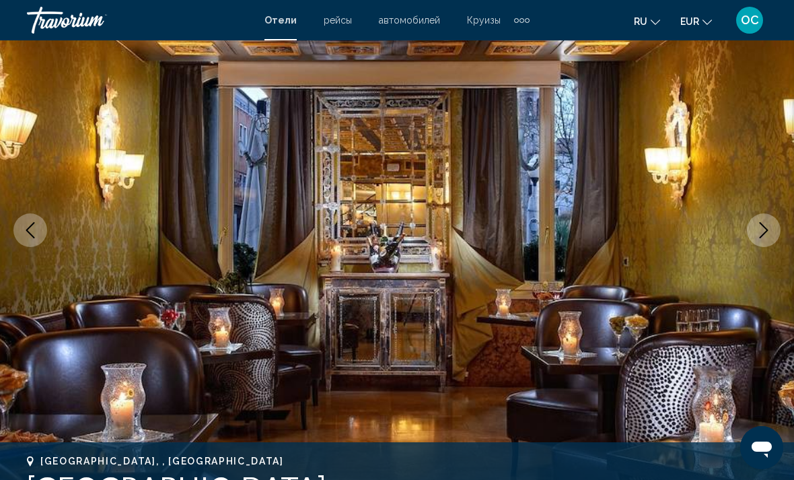
click at [772, 227] on icon "Next image" at bounding box center [764, 230] width 16 height 16
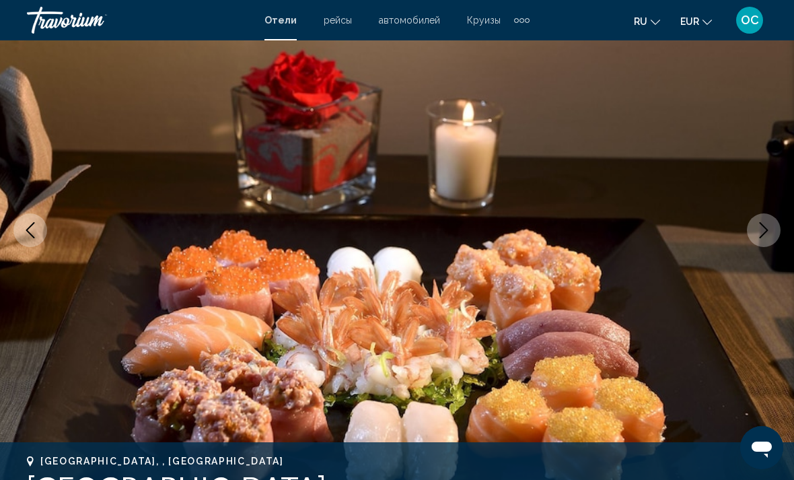
click at [769, 229] on icon "Next image" at bounding box center [764, 230] width 16 height 16
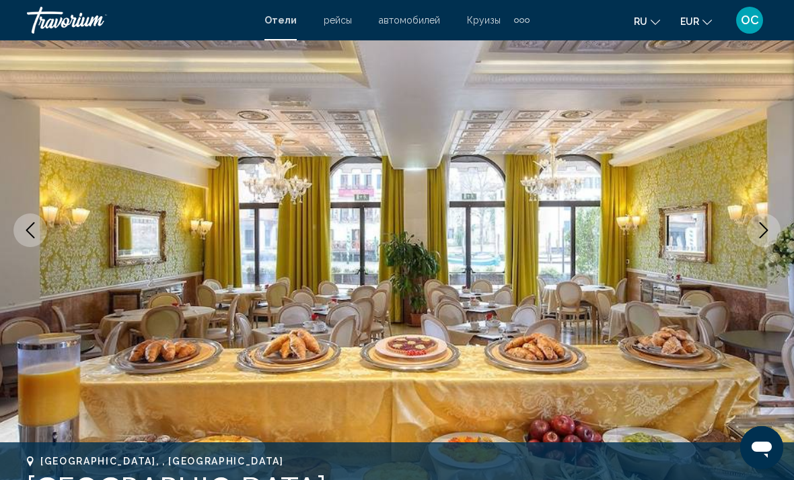
click at [778, 216] on img "Main content" at bounding box center [397, 230] width 794 height 640
click at [766, 226] on icon "Next image" at bounding box center [764, 230] width 16 height 16
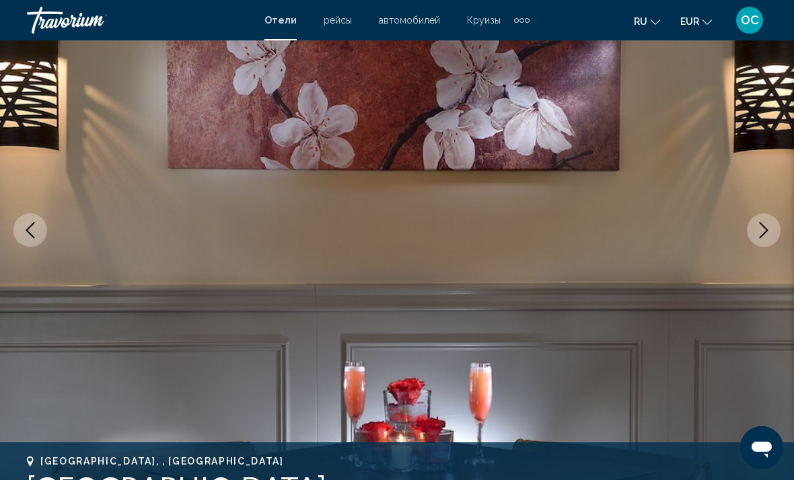
click at [763, 232] on icon "Next image" at bounding box center [764, 230] width 16 height 16
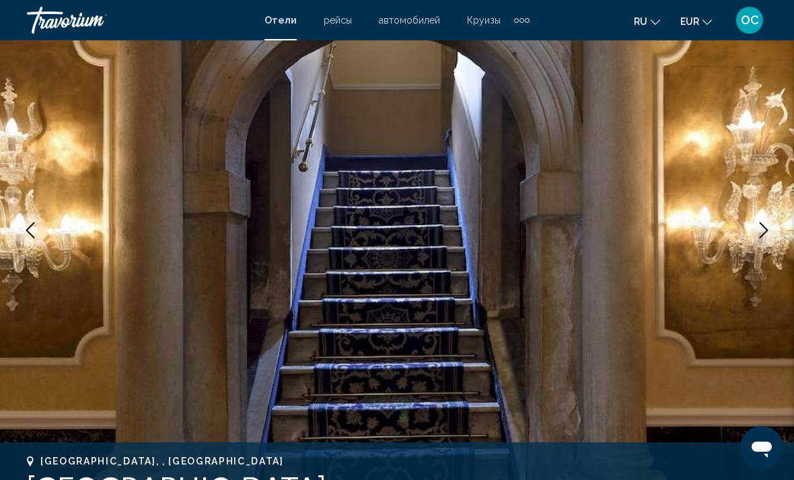
click at [764, 234] on icon "Next image" at bounding box center [764, 230] width 9 height 16
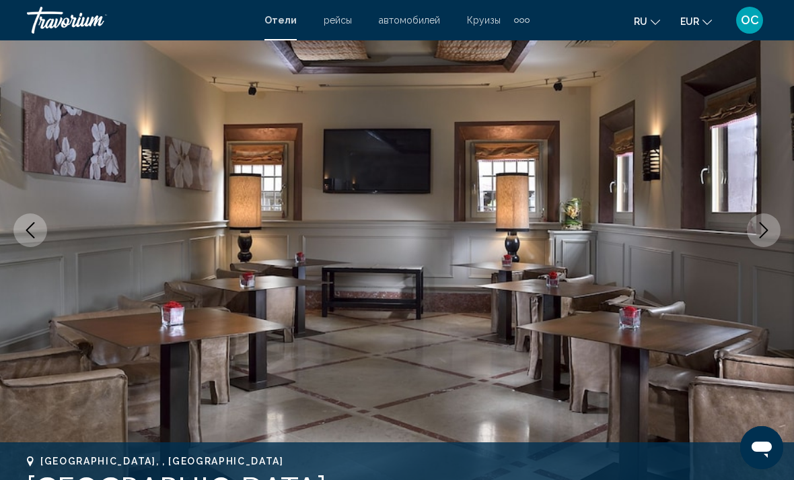
click at [763, 236] on icon "Next image" at bounding box center [764, 230] width 16 height 16
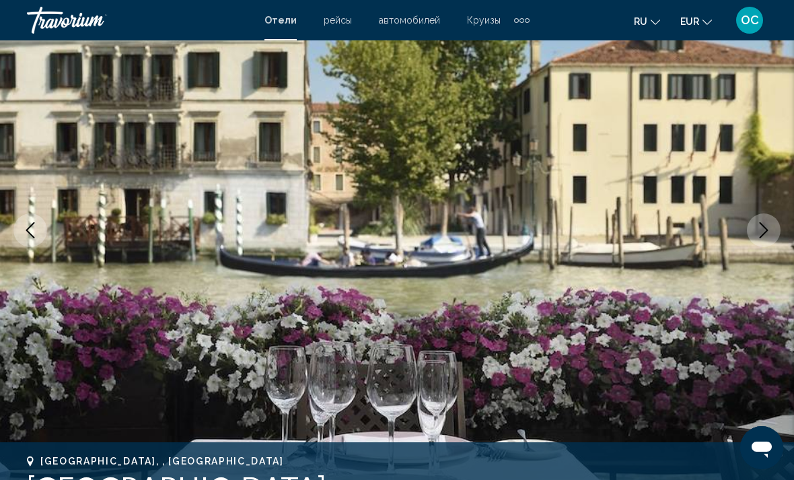
click at [768, 228] on icon "Next image" at bounding box center [764, 230] width 16 height 16
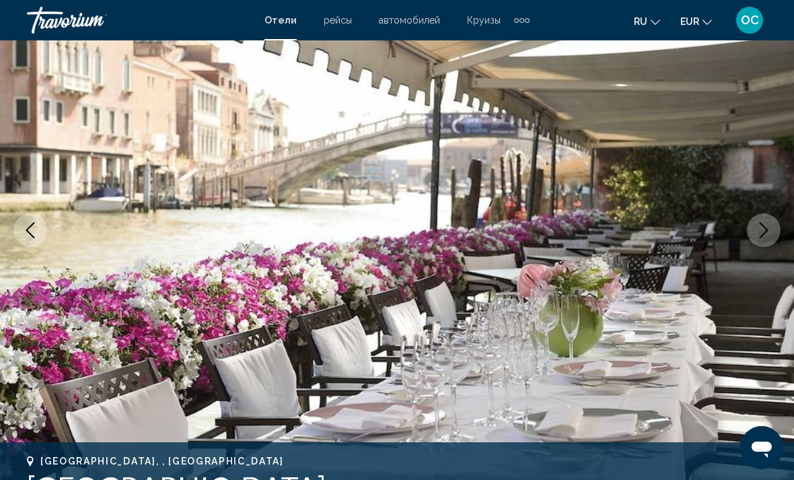
click at [764, 232] on icon "Next image" at bounding box center [764, 230] width 16 height 16
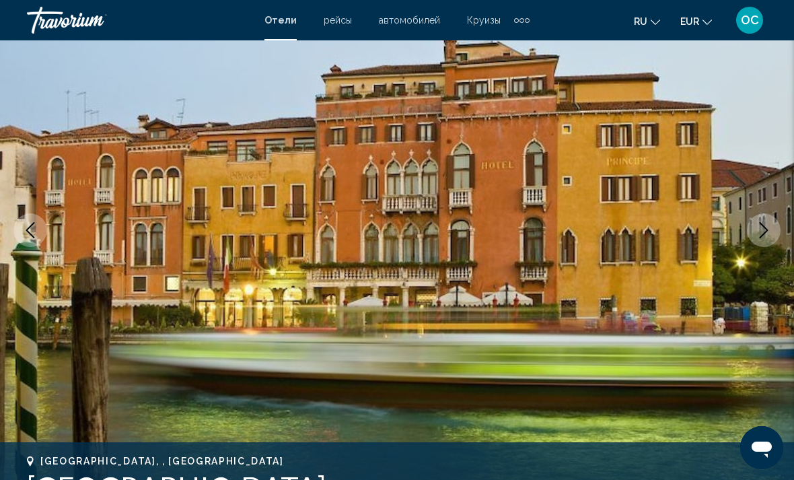
click at [766, 231] on icon "Next image" at bounding box center [764, 230] width 16 height 16
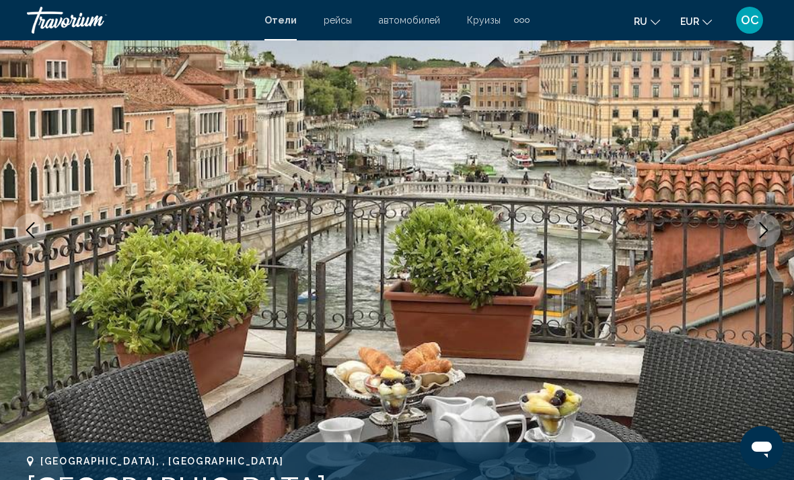
click at [768, 230] on icon "Next image" at bounding box center [764, 230] width 9 height 16
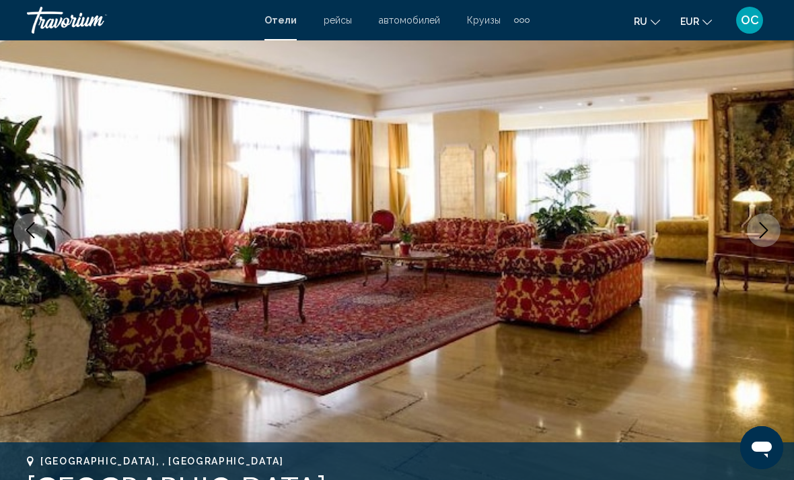
click at [766, 230] on icon "Next image" at bounding box center [764, 230] width 16 height 16
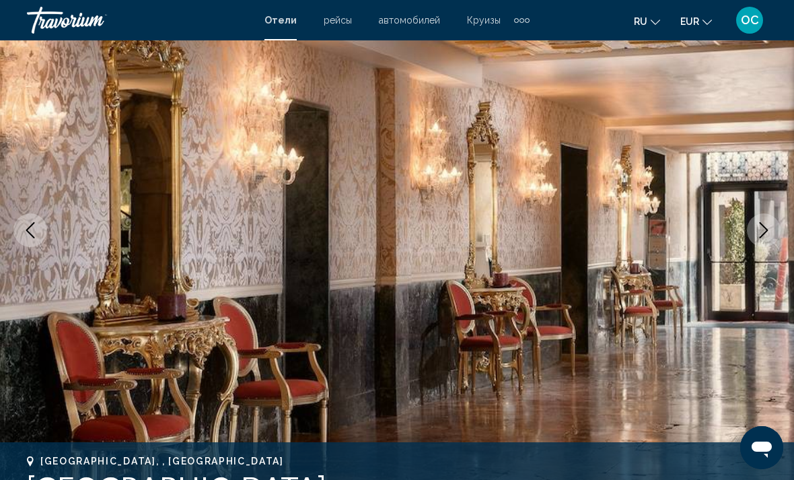
click at [768, 228] on icon "Next image" at bounding box center [764, 230] width 16 height 16
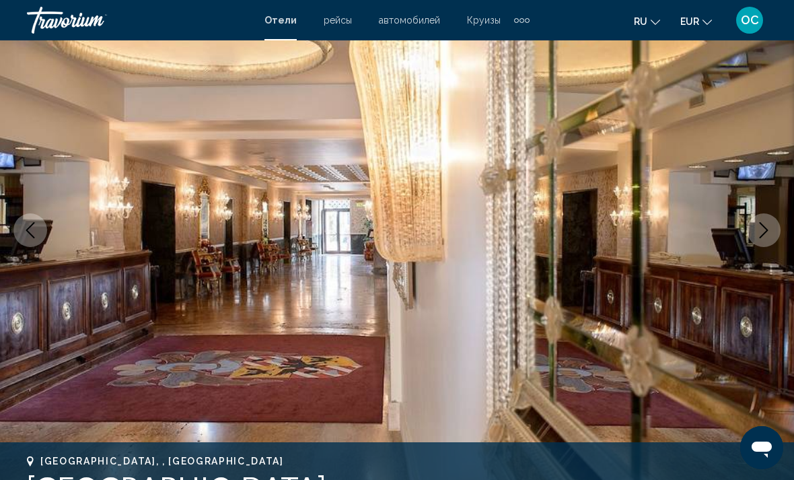
click at [766, 234] on icon "Next image" at bounding box center [764, 230] width 16 height 16
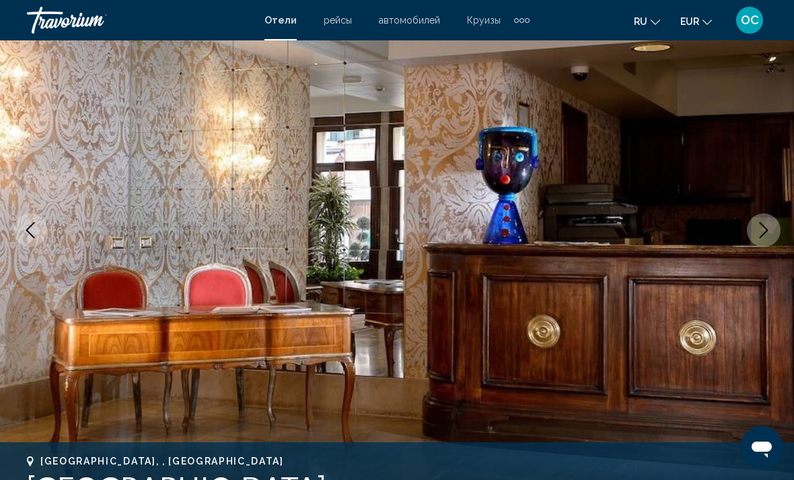
click at [765, 236] on icon "Next image" at bounding box center [764, 230] width 16 height 16
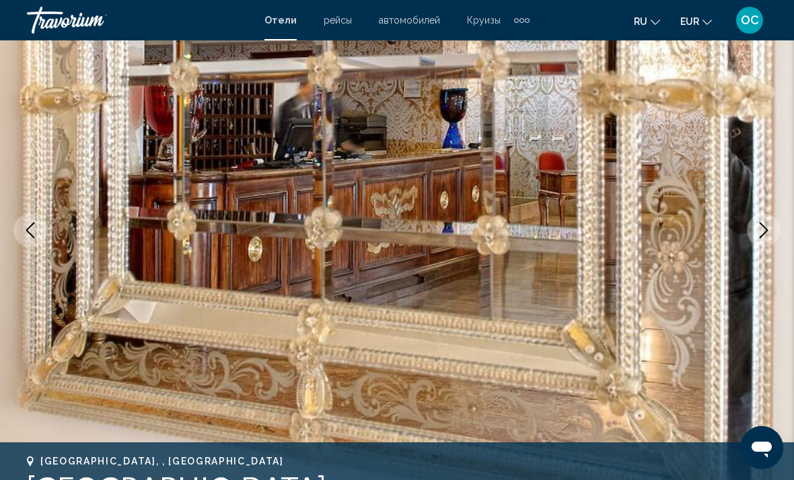
click at [767, 234] on icon "Next image" at bounding box center [764, 230] width 16 height 16
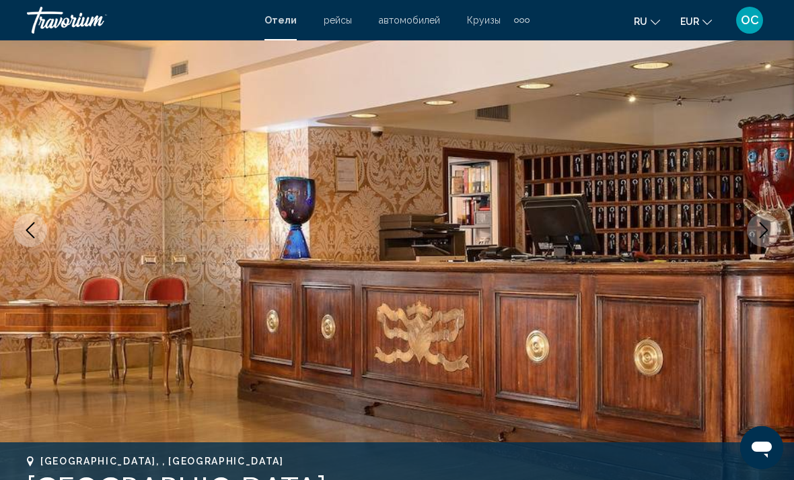
click at [769, 235] on icon "Next image" at bounding box center [764, 230] width 16 height 16
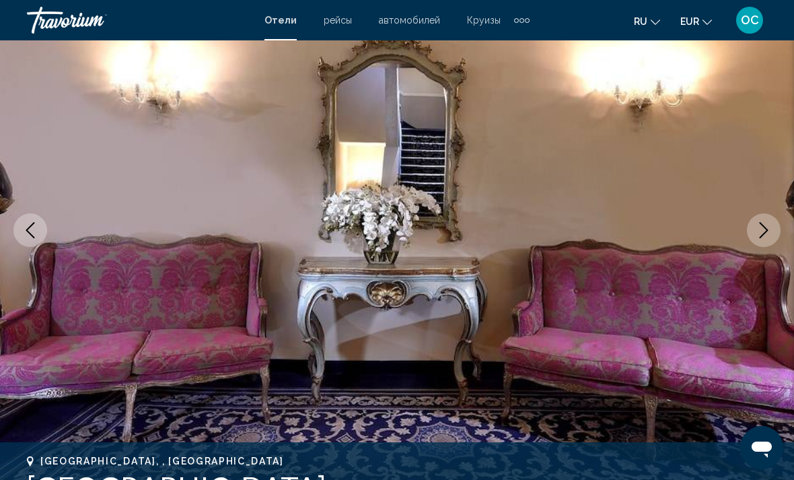
click at [766, 235] on icon "Next image" at bounding box center [764, 230] width 16 height 16
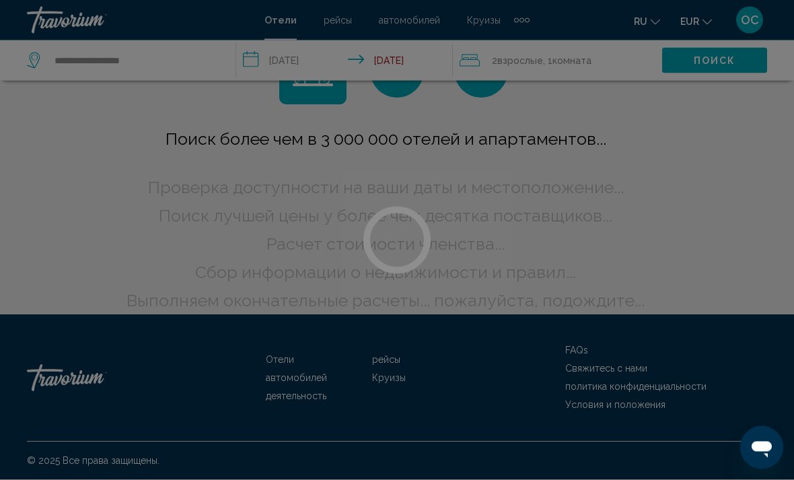
scroll to position [18, 0]
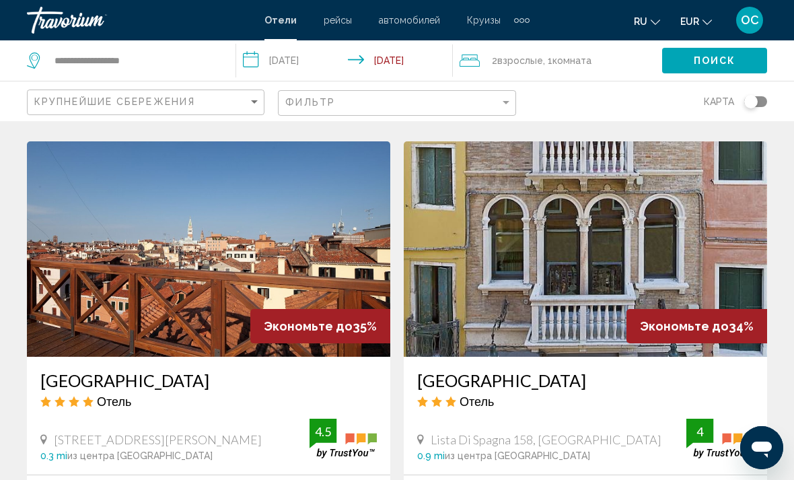
scroll to position [1499, 0]
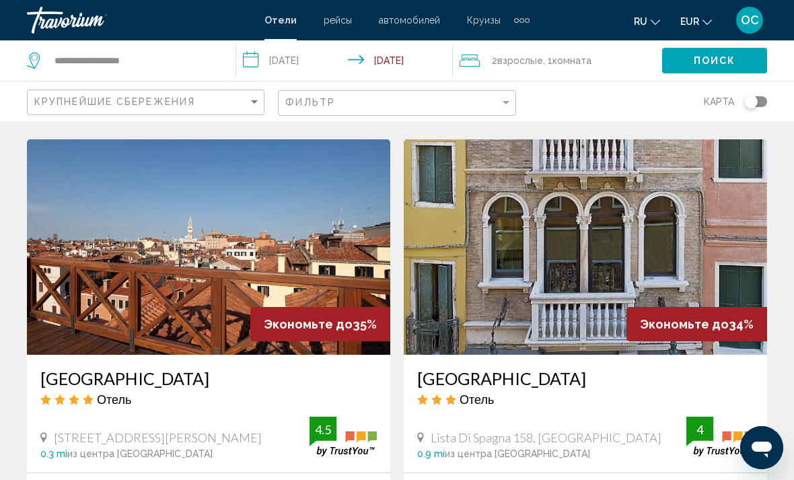
click at [325, 239] on img "Main content" at bounding box center [209, 246] width 364 height 215
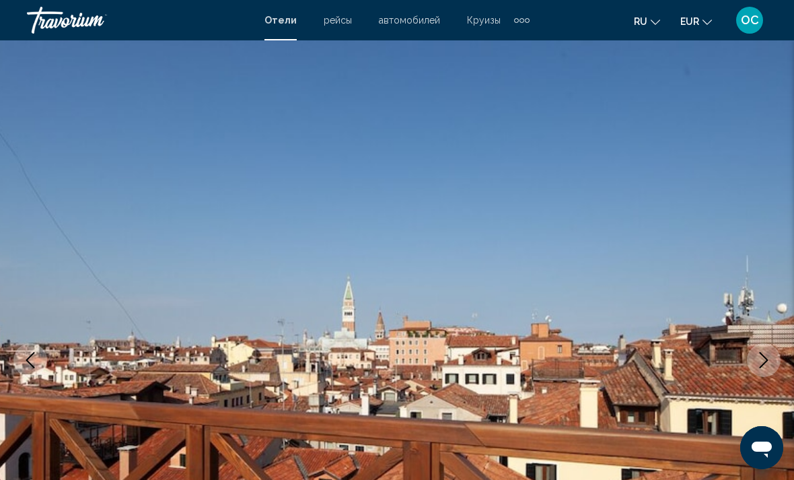
click at [766, 365] on icon "Next image" at bounding box center [764, 360] width 16 height 16
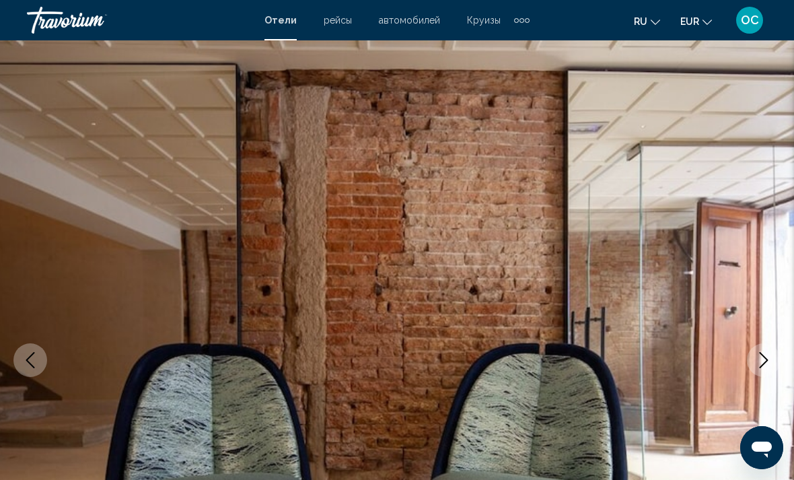
click at [771, 357] on icon "Next image" at bounding box center [764, 360] width 16 height 16
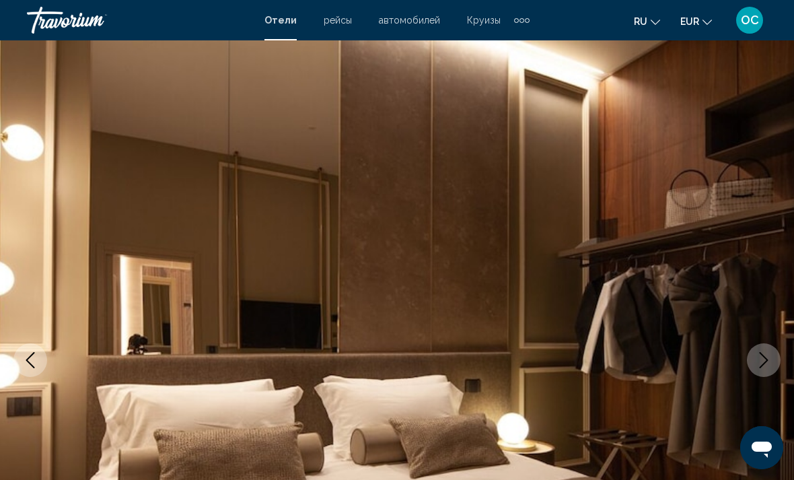
click at [768, 355] on icon "Next image" at bounding box center [764, 360] width 16 height 16
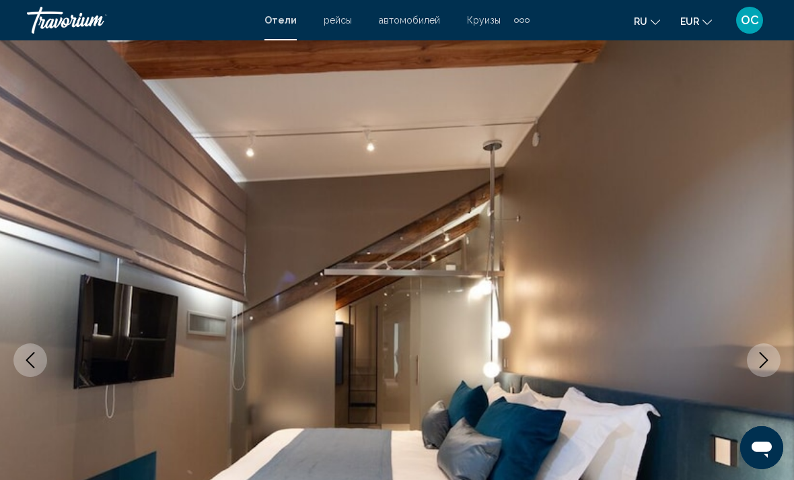
click at [766, 349] on button "Next image" at bounding box center [764, 360] width 34 height 34
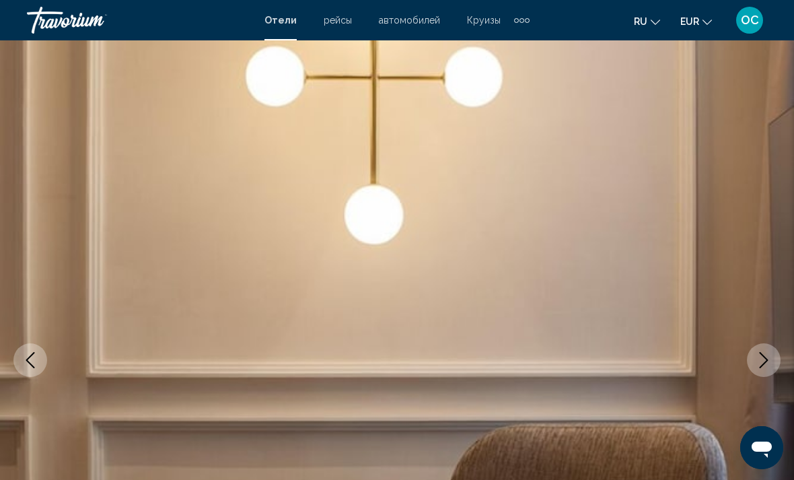
click at [765, 349] on button "Next image" at bounding box center [764, 360] width 34 height 34
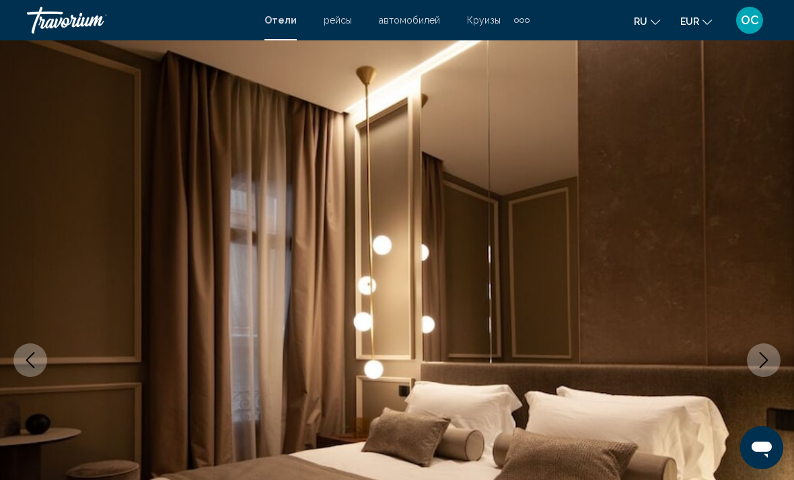
click at [764, 347] on button "Next image" at bounding box center [764, 360] width 34 height 34
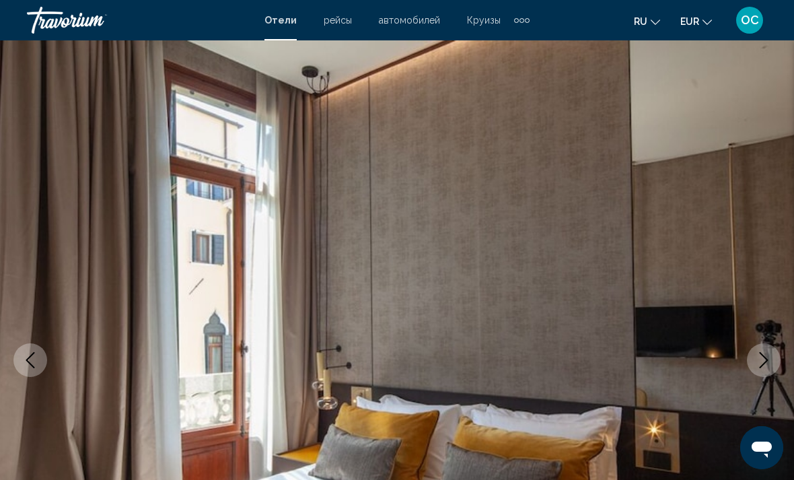
click at [766, 345] on button "Next image" at bounding box center [764, 360] width 34 height 34
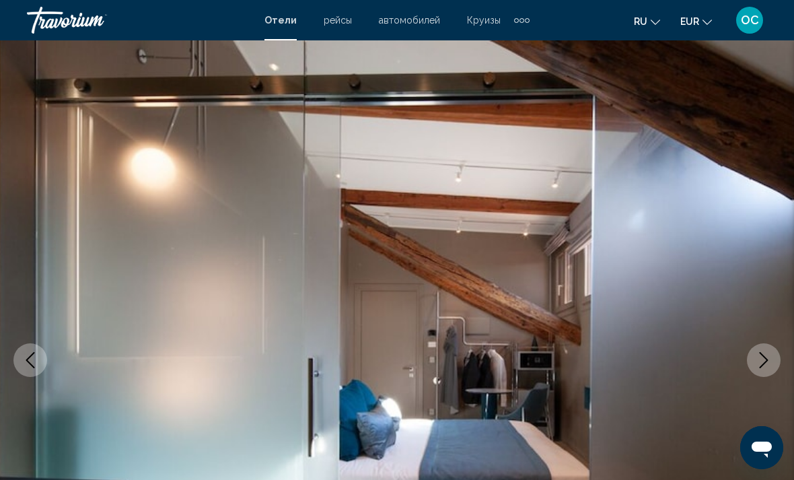
click at [766, 345] on button "Next image" at bounding box center [764, 360] width 34 height 34
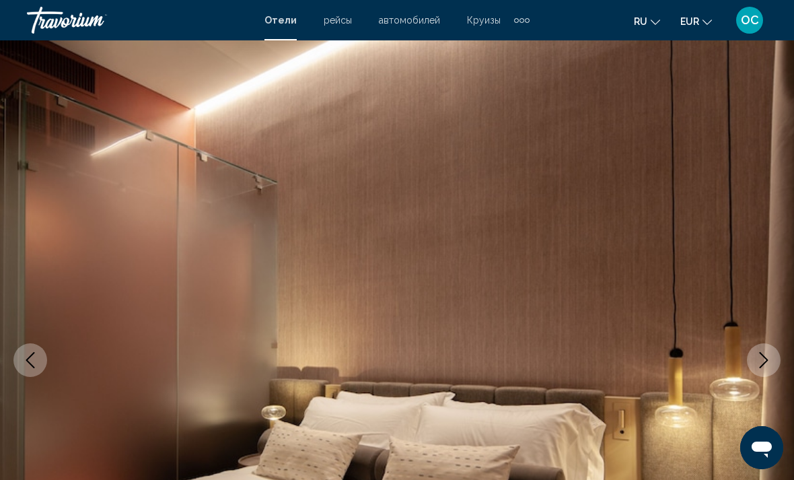
click at [770, 339] on img "Main content" at bounding box center [397, 360] width 794 height 640
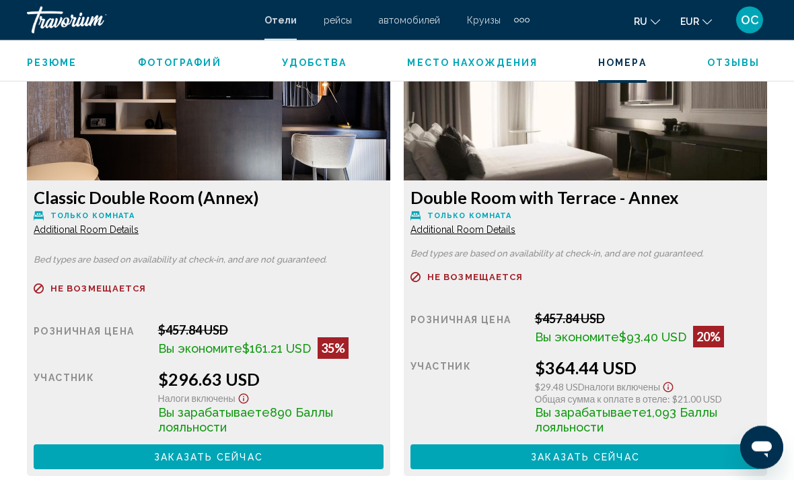
scroll to position [2130, 0]
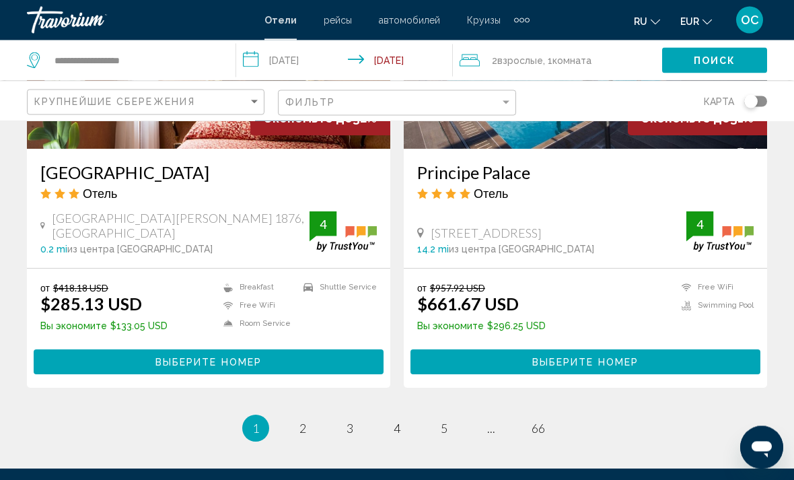
scroll to position [2667, 0]
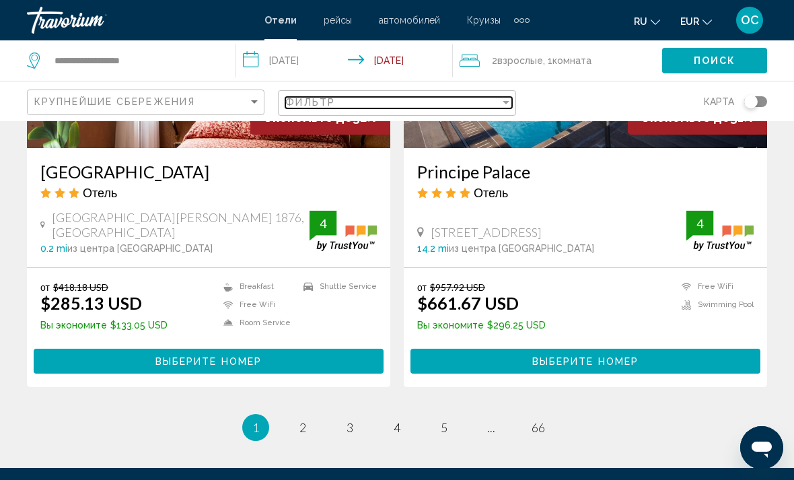
click at [496, 104] on div "Фильтр" at bounding box center [392, 102] width 214 height 11
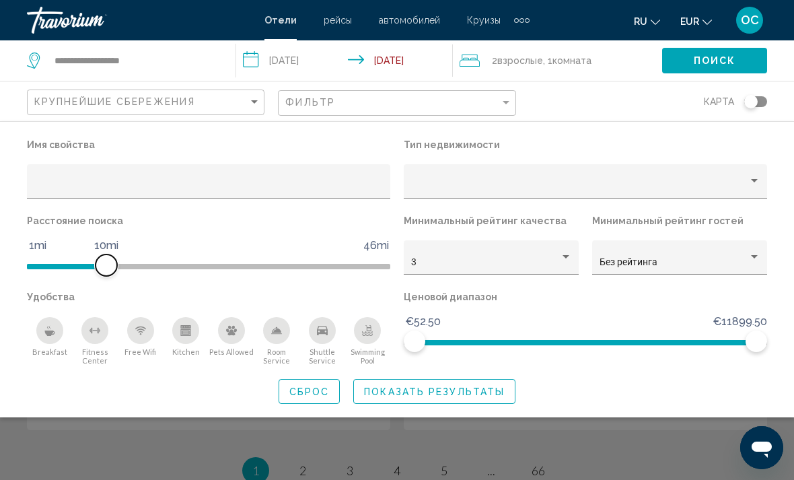
scroll to position [2623, 0]
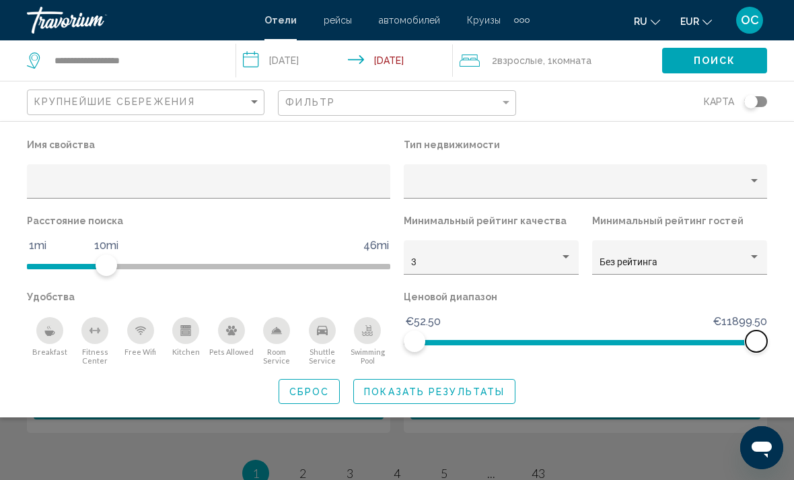
click at [720, 332] on span "Hotel Filters" at bounding box center [586, 340] width 342 height 22
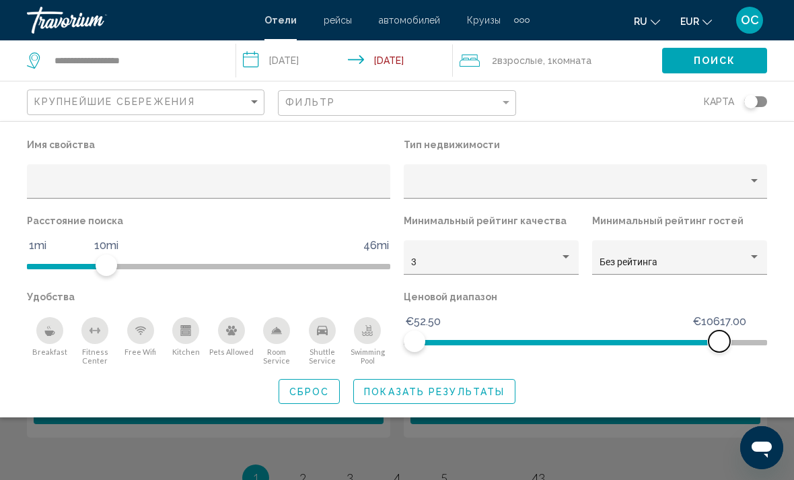
scroll to position [2618, 0]
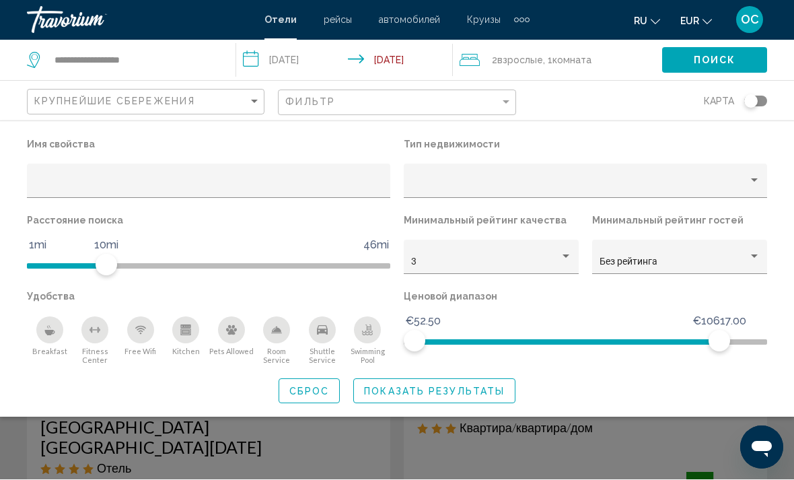
click at [479, 479] on html "**********" at bounding box center [397, 240] width 794 height 480
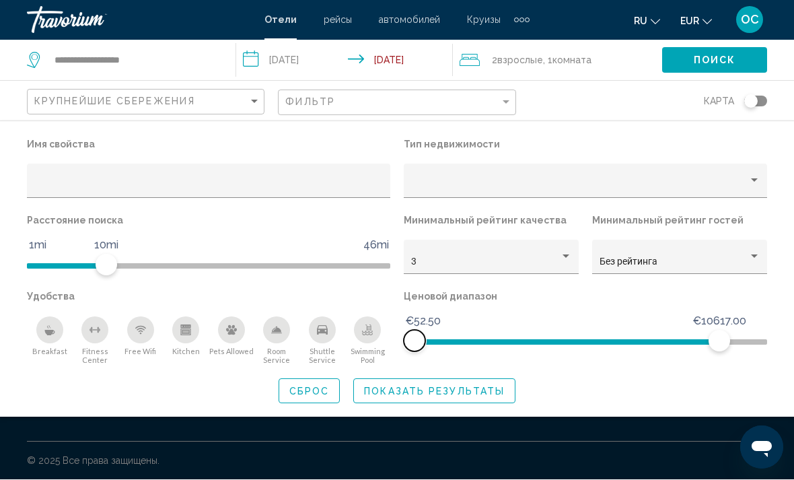
scroll to position [1, 0]
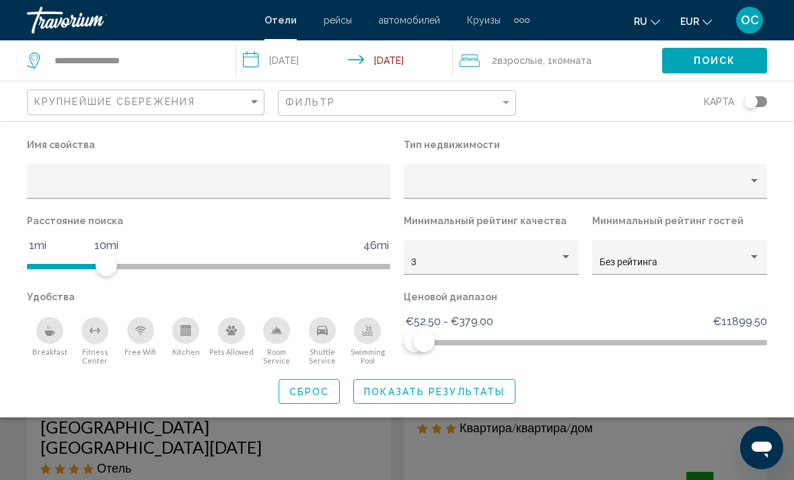
click at [444, 389] on span "Показать результаты" at bounding box center [434, 391] width 141 height 11
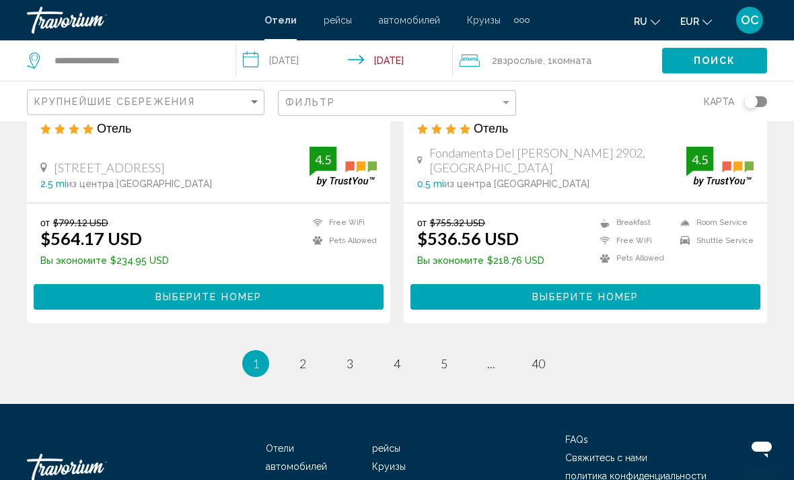
scroll to position [2746, 0]
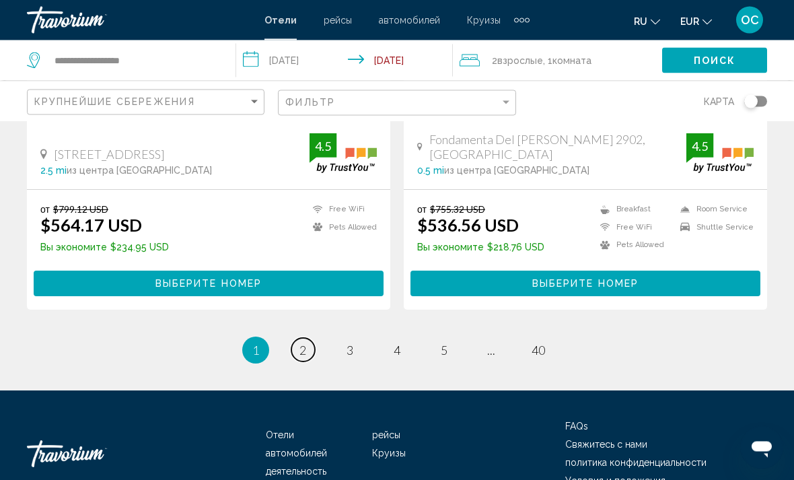
click at [302, 343] on span "2" at bounding box center [303, 350] width 7 height 15
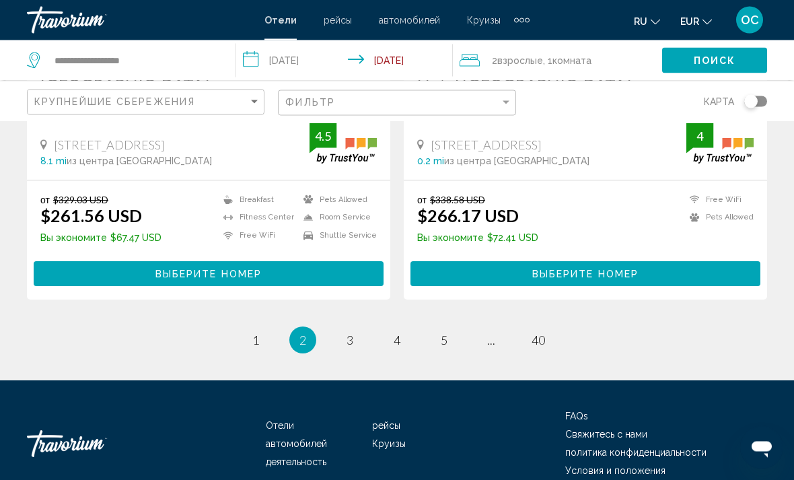
scroll to position [2744, 0]
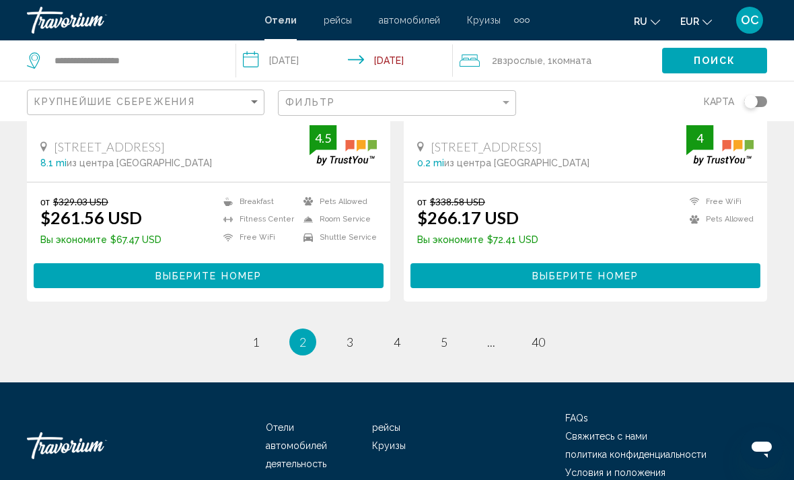
click at [309, 329] on li "You're on page 2" at bounding box center [303, 342] width 27 height 27
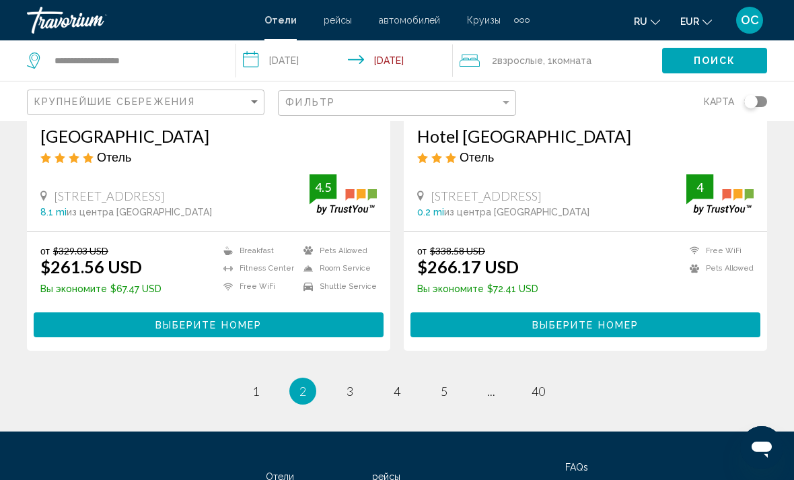
scroll to position [2691, 0]
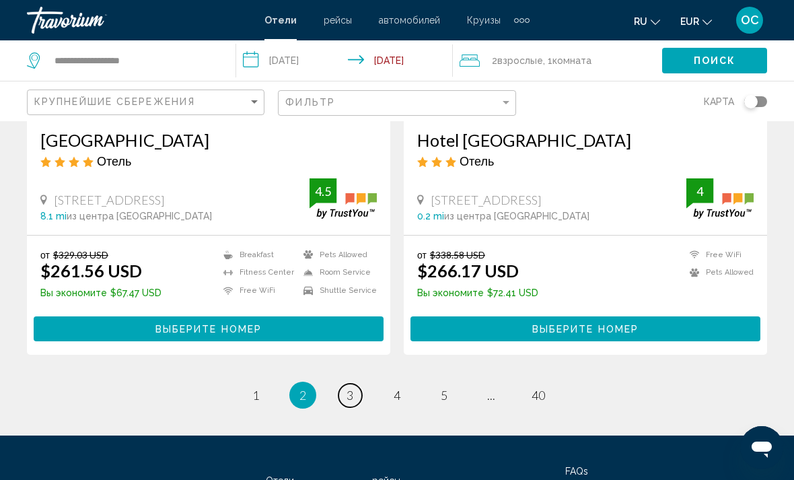
click at [352, 388] on span "3" at bounding box center [350, 395] width 7 height 15
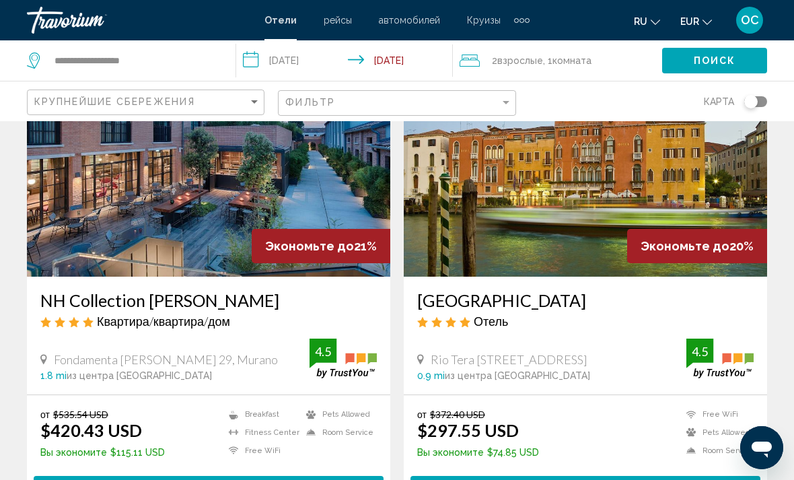
scroll to position [109, 0]
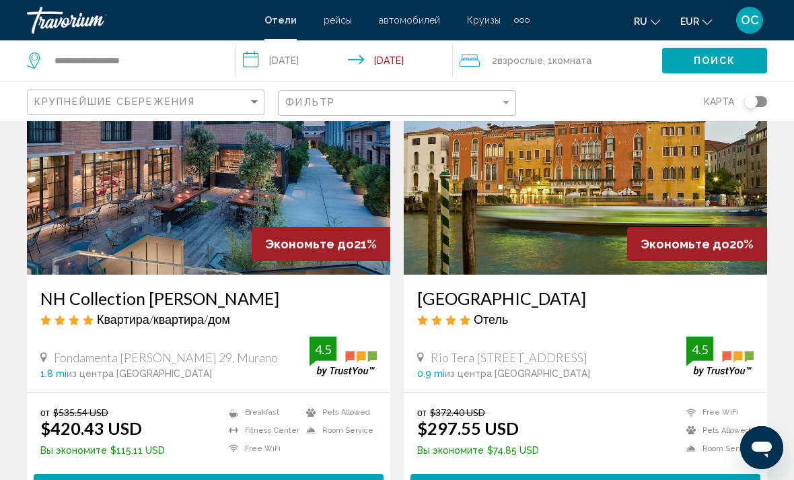
click at [518, 211] on img "Main content" at bounding box center [586, 166] width 364 height 215
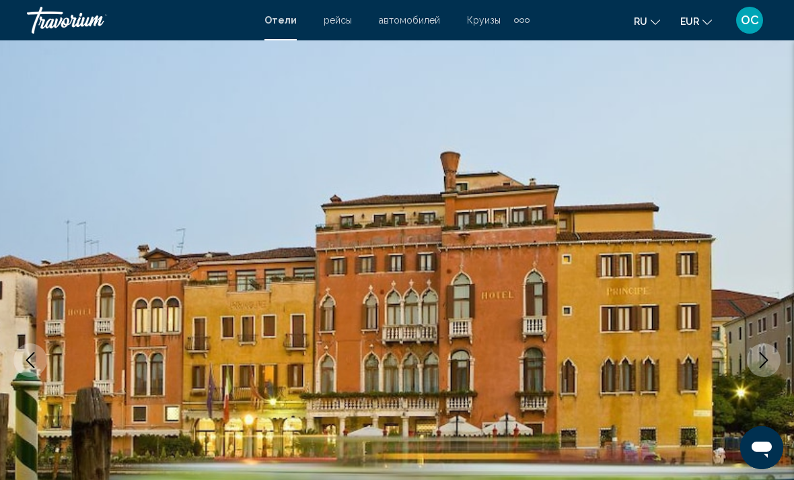
click at [770, 363] on icon "Next image" at bounding box center [764, 360] width 16 height 16
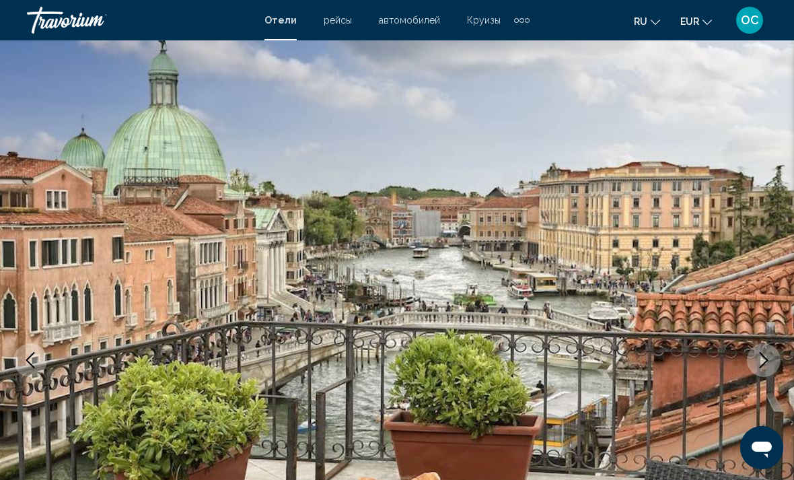
click at [763, 360] on icon "Next image" at bounding box center [764, 360] width 16 height 16
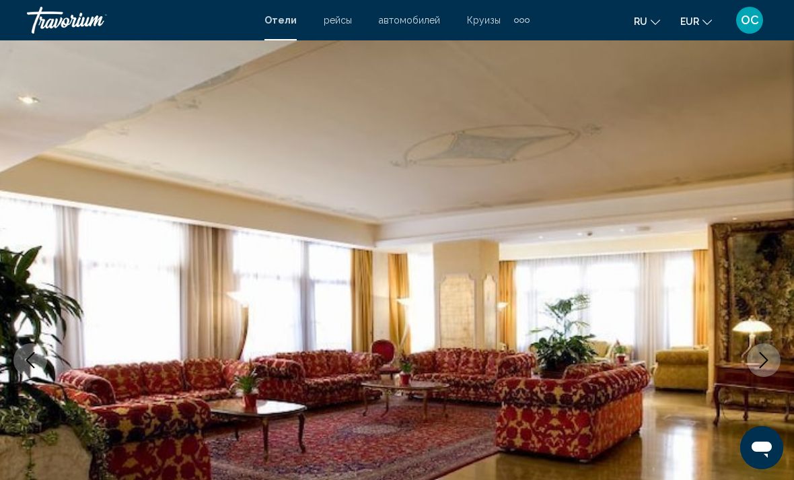
click at [760, 362] on icon "Next image" at bounding box center [764, 360] width 16 height 16
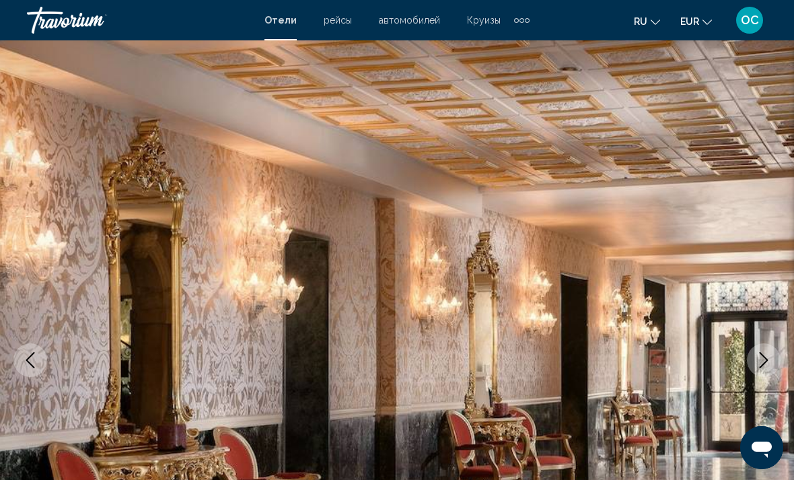
click at [770, 355] on icon "Next image" at bounding box center [764, 360] width 16 height 16
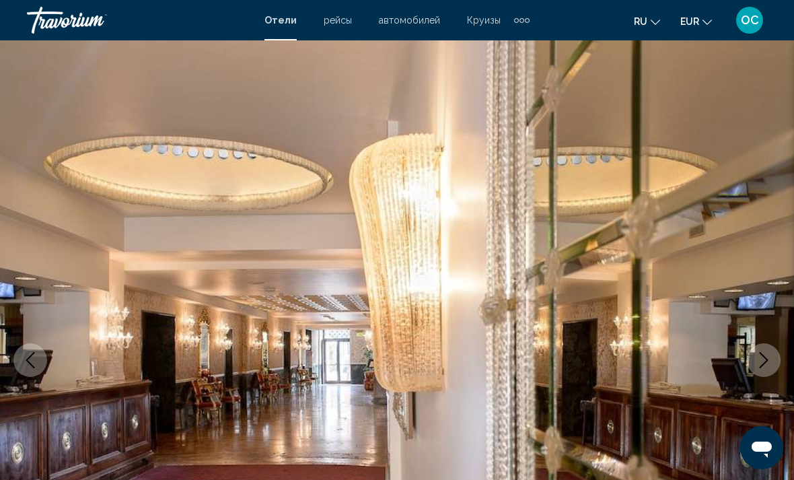
click at [773, 357] on button "Next image" at bounding box center [764, 360] width 34 height 34
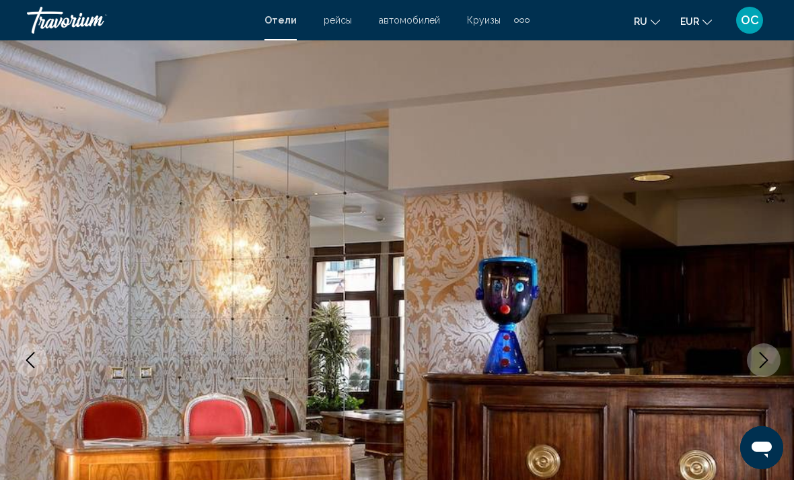
click at [771, 358] on icon "Next image" at bounding box center [764, 360] width 16 height 16
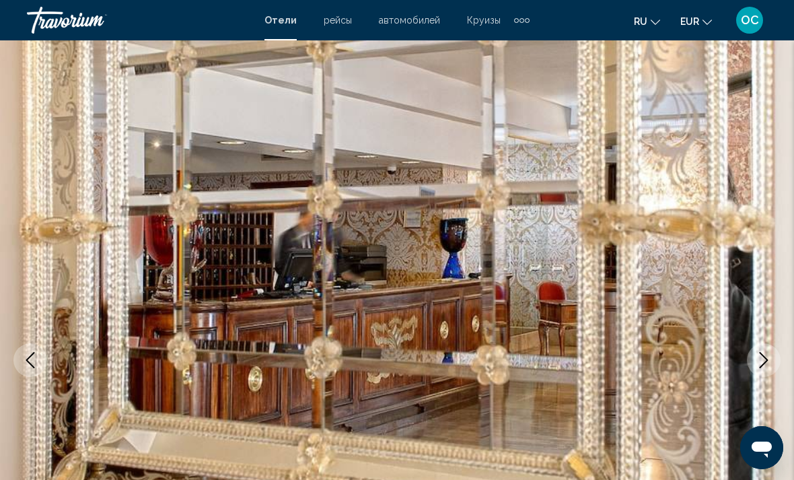
click at [774, 358] on button "Next image" at bounding box center [764, 360] width 34 height 34
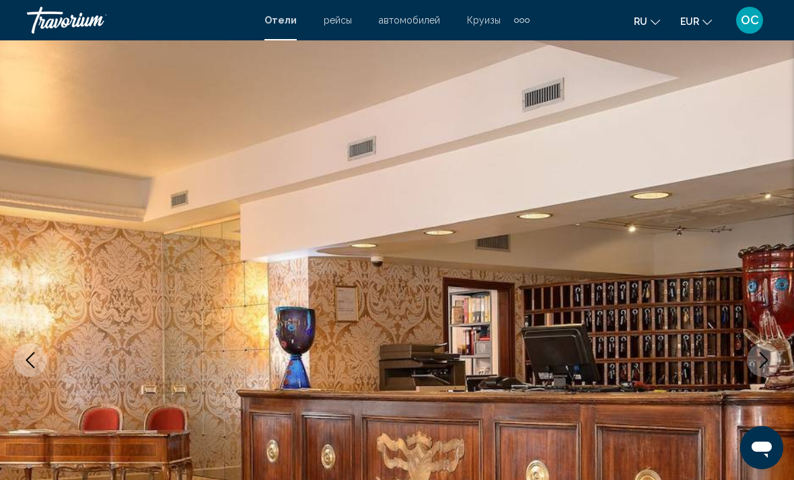
click at [775, 362] on button "Next image" at bounding box center [764, 360] width 34 height 34
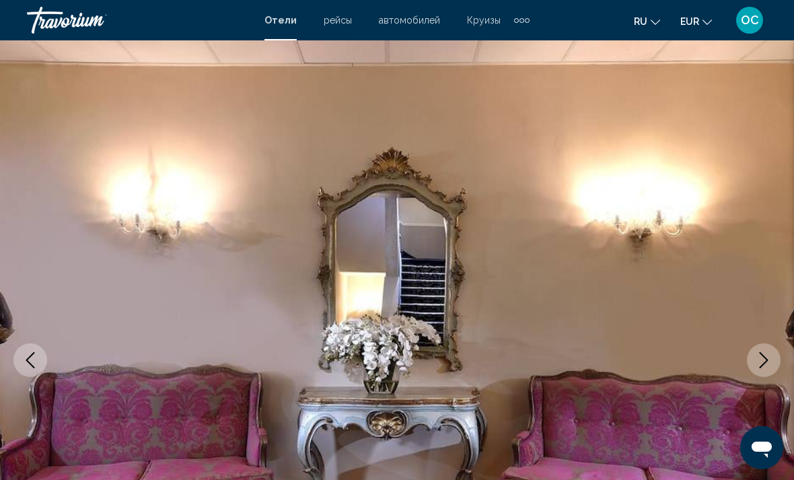
click at [776, 364] on button "Next image" at bounding box center [764, 360] width 34 height 34
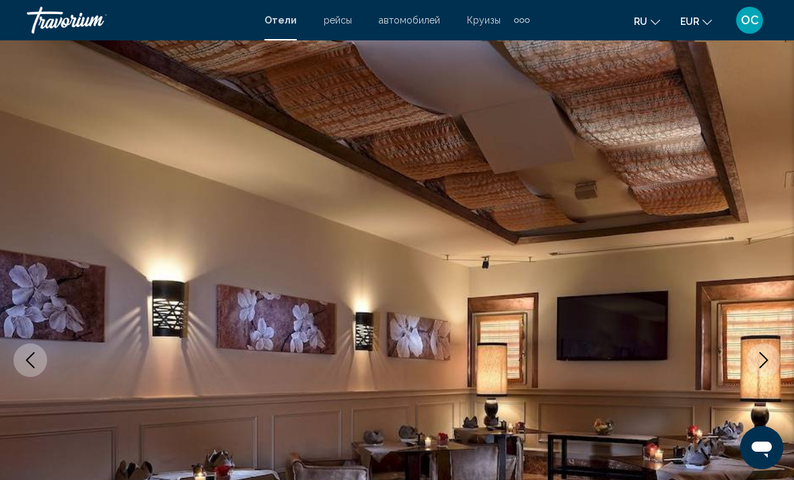
click at [774, 368] on button "Next image" at bounding box center [764, 360] width 34 height 34
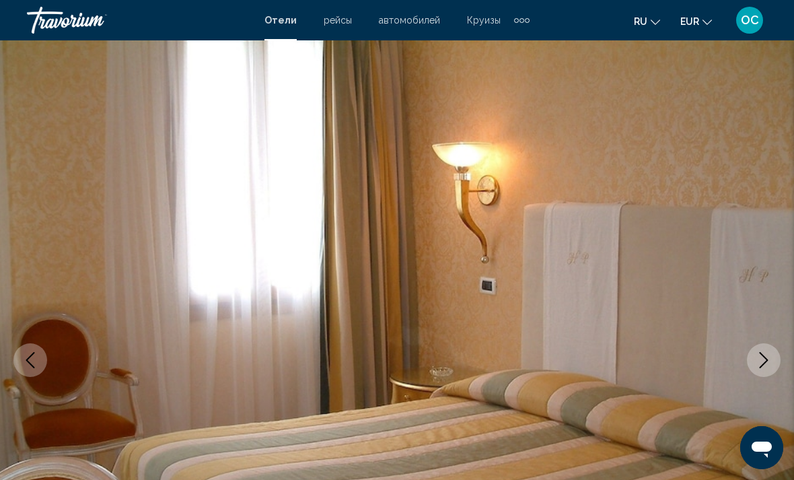
click at [772, 374] on button "Next image" at bounding box center [764, 360] width 34 height 34
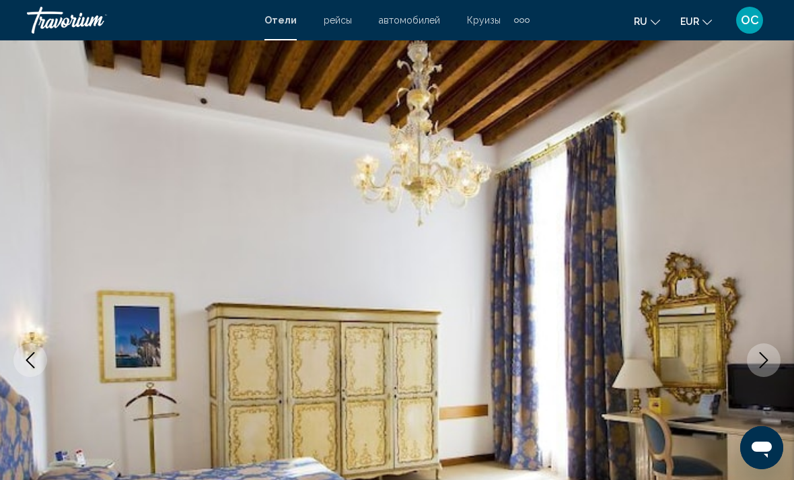
click at [772, 372] on button "Next image" at bounding box center [764, 360] width 34 height 34
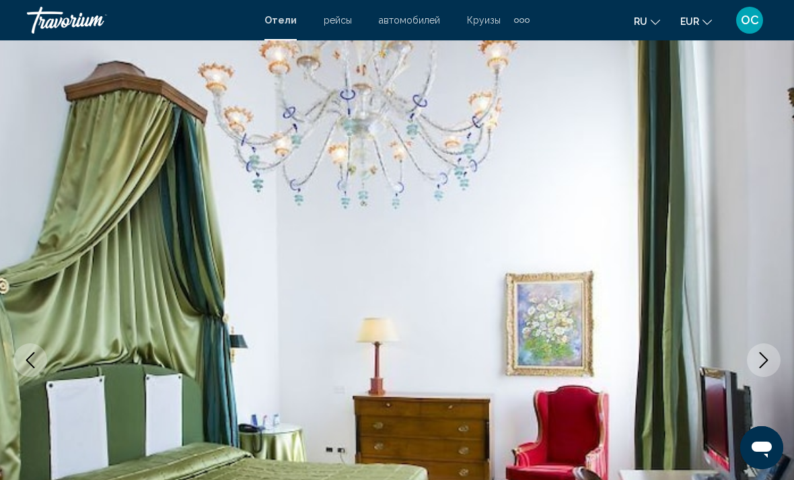
click at [774, 373] on button "Next image" at bounding box center [764, 360] width 34 height 34
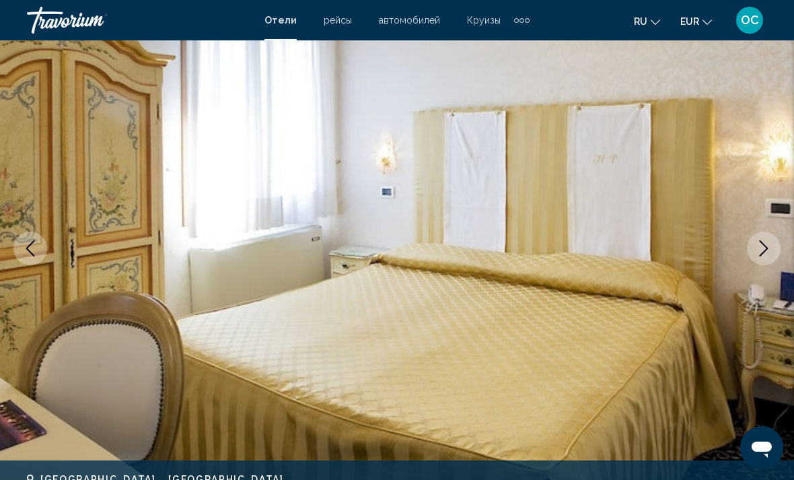
scroll to position [109, 0]
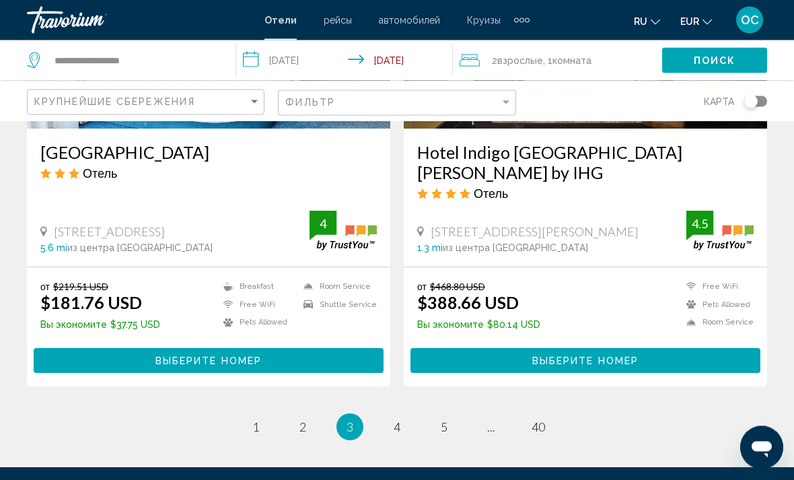
scroll to position [2744, 0]
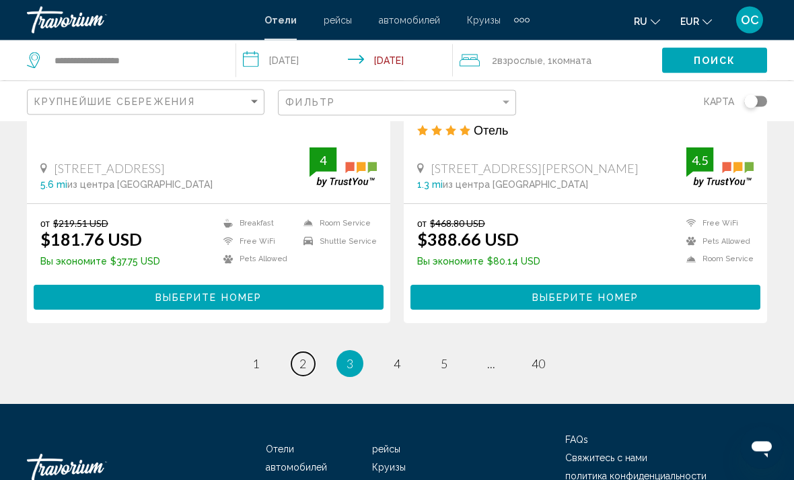
click at [303, 357] on span "2" at bounding box center [303, 364] width 7 height 15
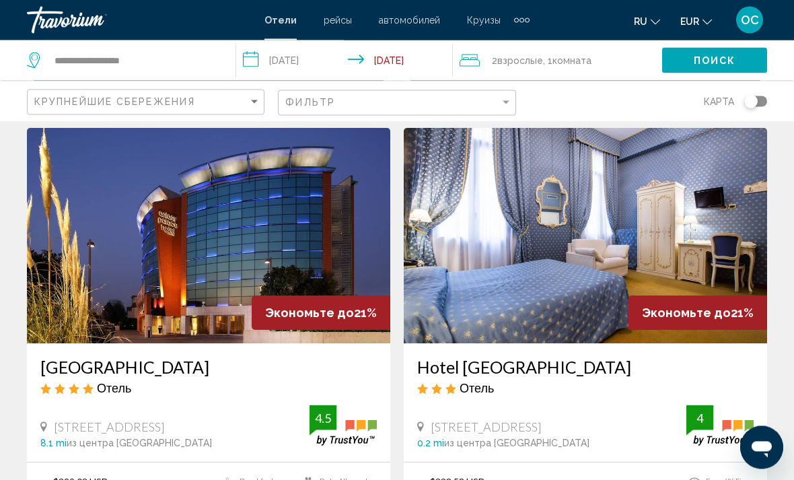
scroll to position [2465, 0]
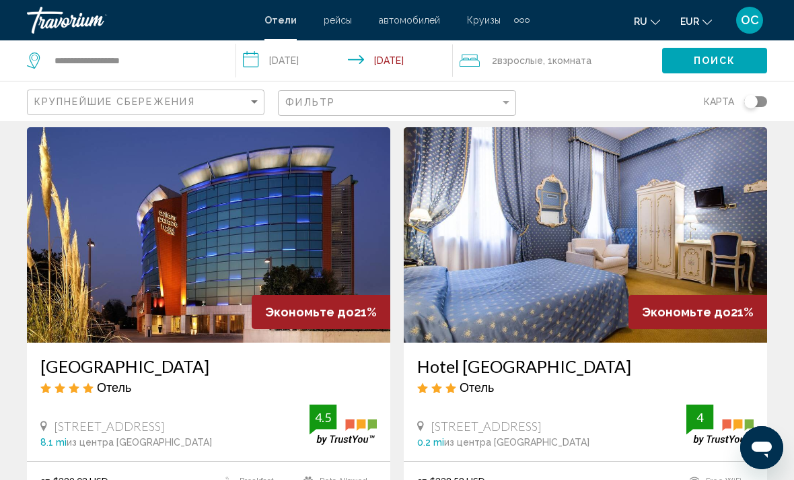
click at [767, 228] on img "Main content" at bounding box center [586, 234] width 364 height 215
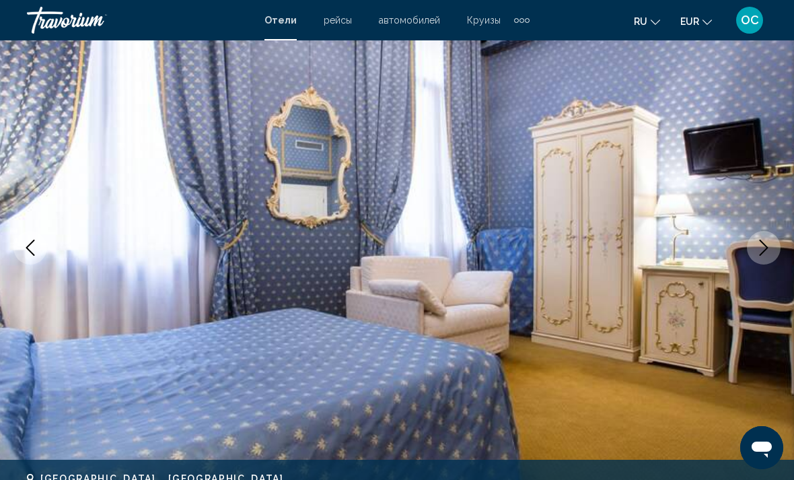
scroll to position [114, 0]
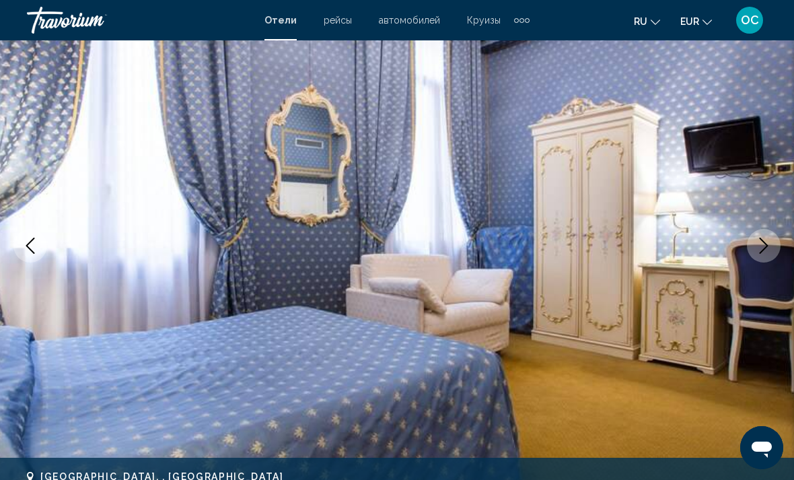
click at [762, 247] on icon "Next image" at bounding box center [764, 246] width 16 height 16
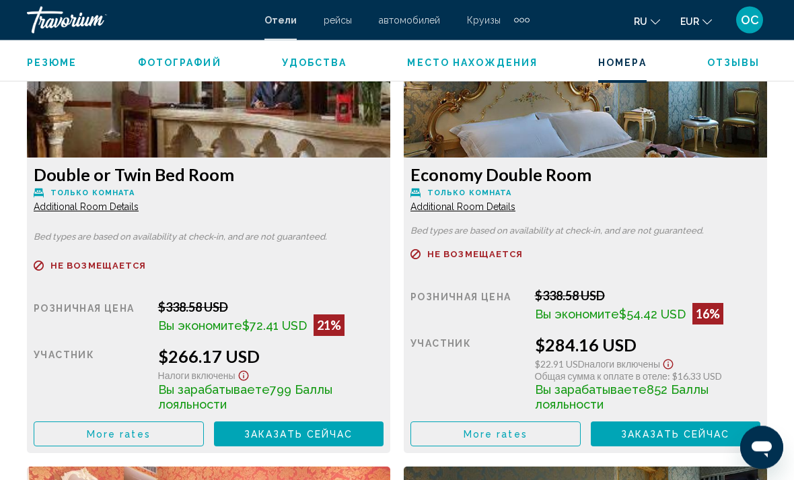
scroll to position [2146, 0]
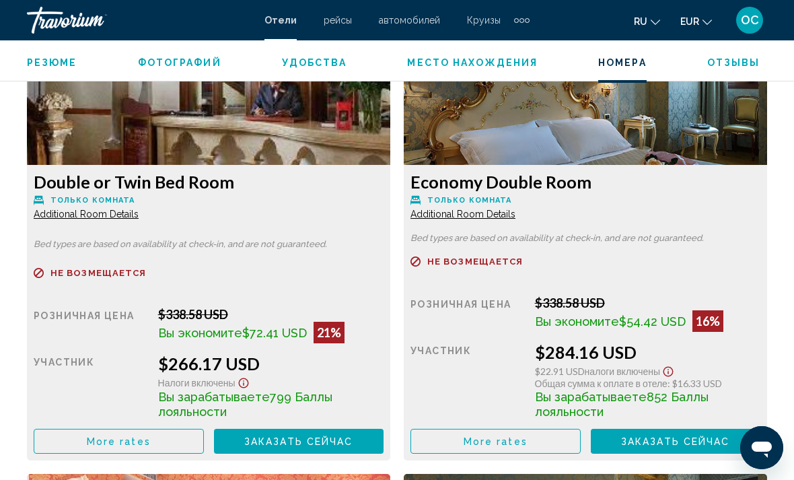
click at [156, 440] on button "More rates" at bounding box center [119, 441] width 170 height 25
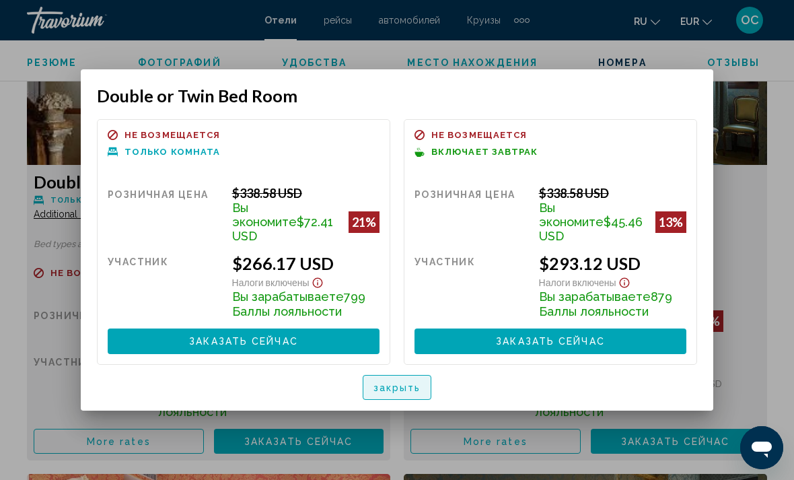
click at [430, 386] on button "закрыть" at bounding box center [397, 387] width 69 height 25
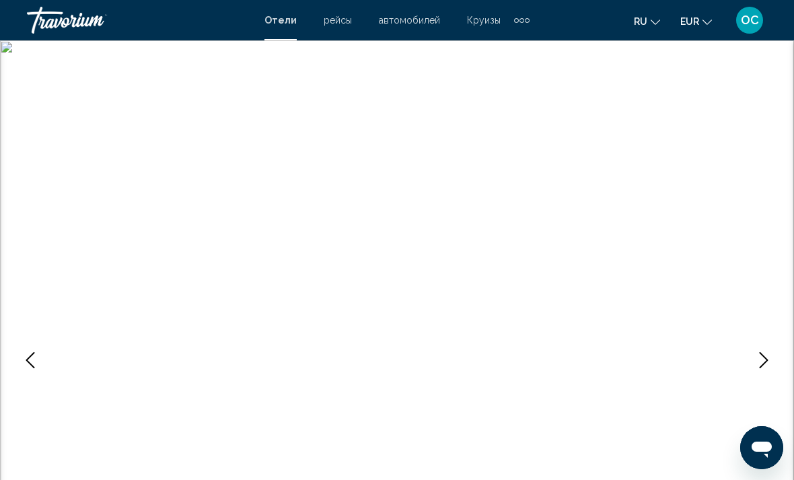
scroll to position [2146, 0]
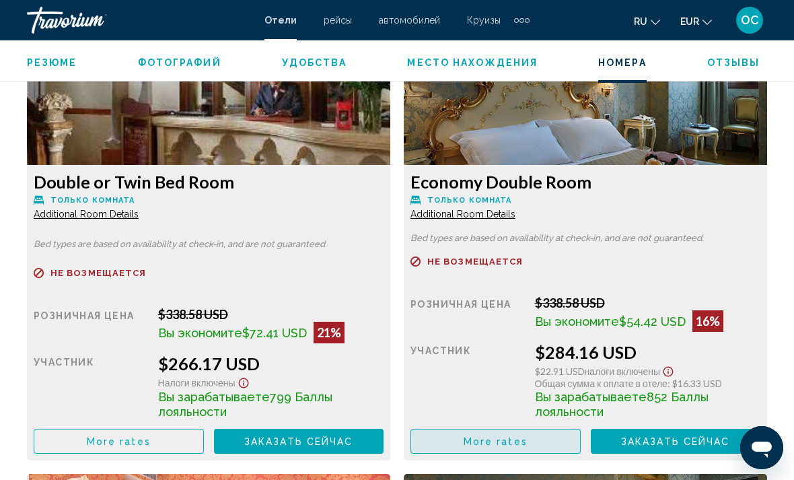
click at [151, 445] on span "More rates" at bounding box center [119, 441] width 64 height 11
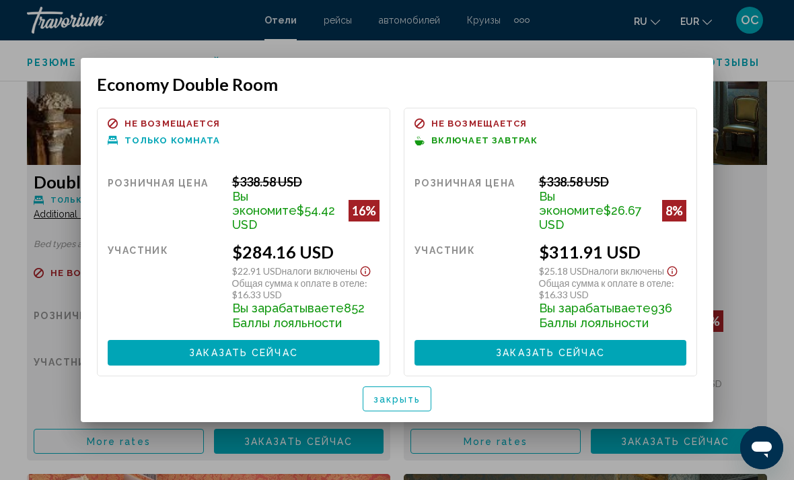
click at [427, 390] on button "закрыть" at bounding box center [397, 398] width 69 height 25
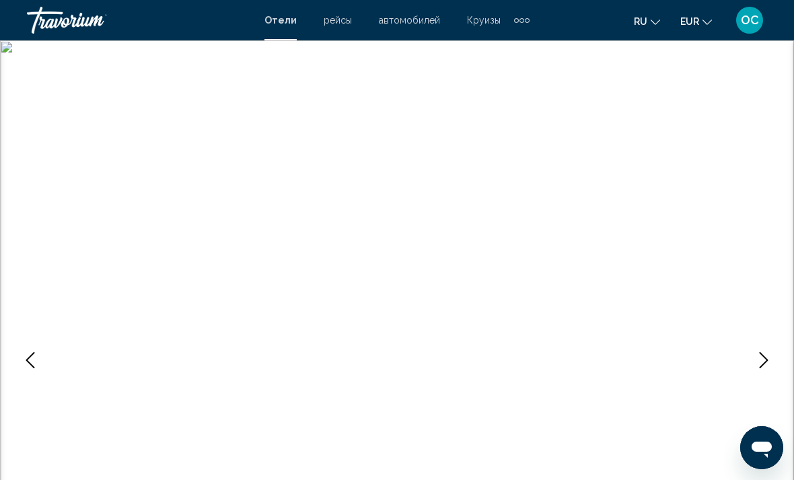
scroll to position [2146, 0]
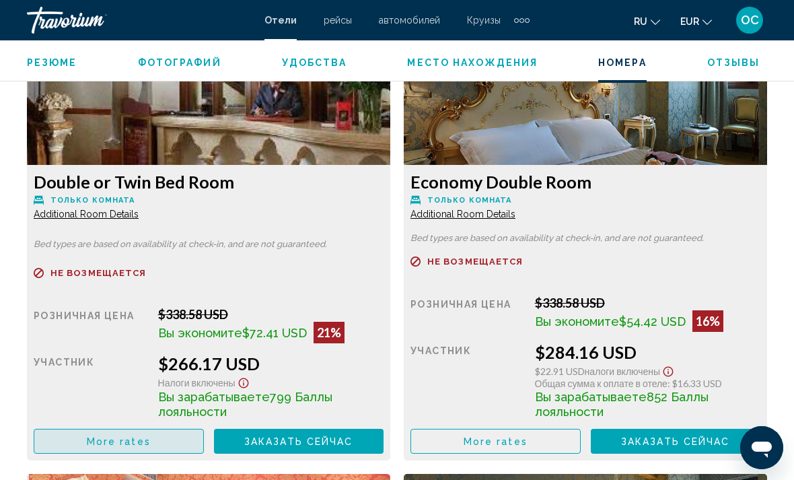
click at [146, 442] on span "More rates" at bounding box center [119, 441] width 64 height 11
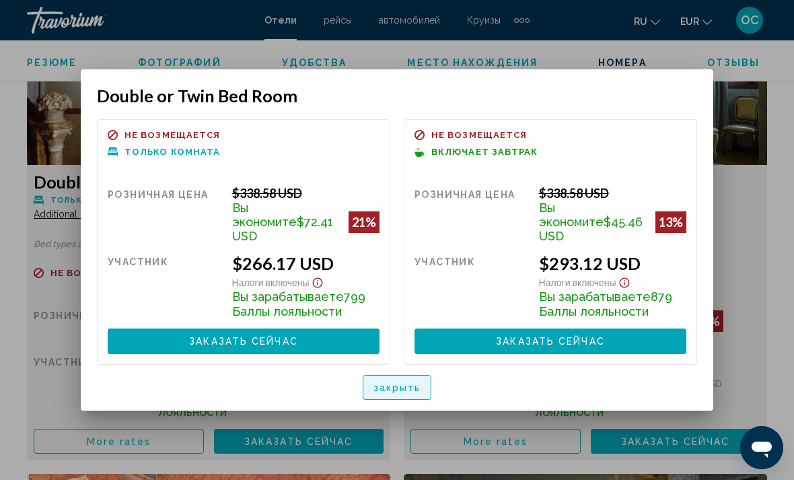
click at [388, 383] on span "закрыть" at bounding box center [398, 387] width 48 height 11
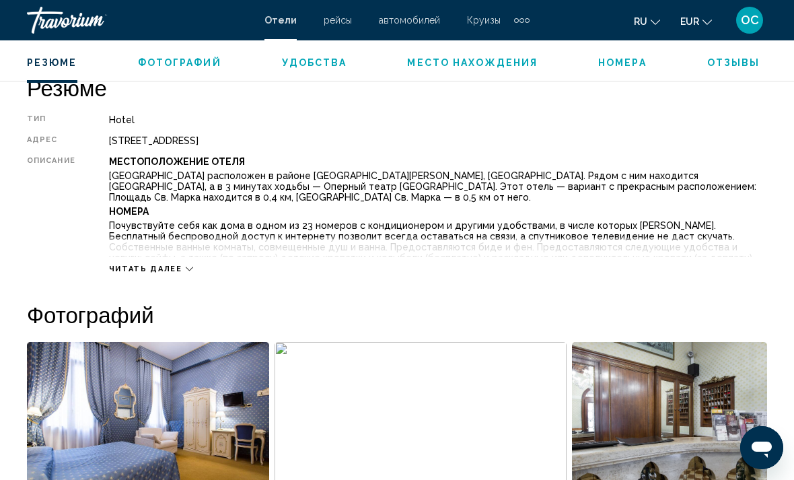
scroll to position [673, 0]
click at [186, 267] on icon "Main content" at bounding box center [189, 269] width 7 height 7
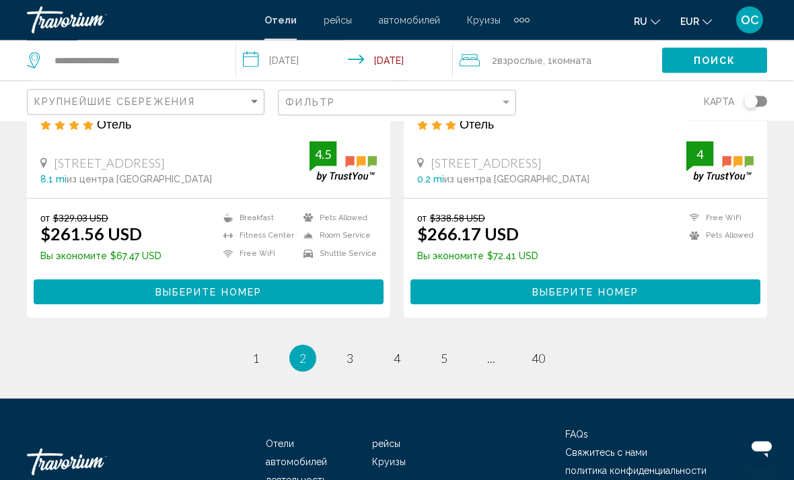
scroll to position [2744, 0]
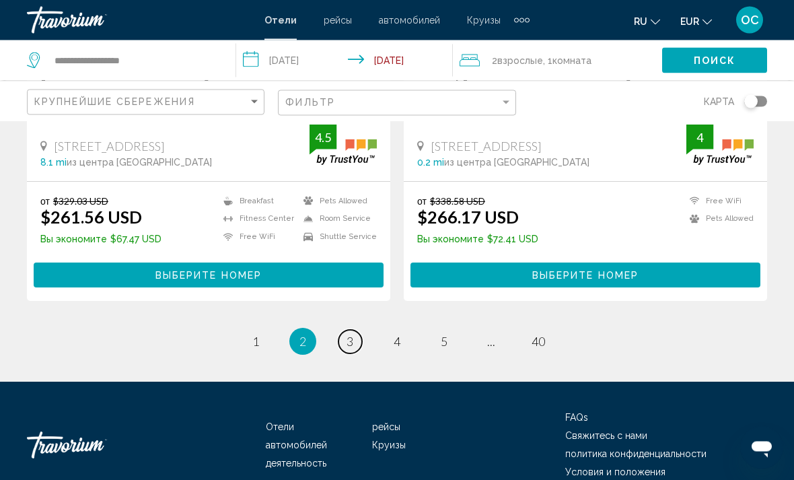
click at [352, 335] on span "3" at bounding box center [350, 342] width 7 height 15
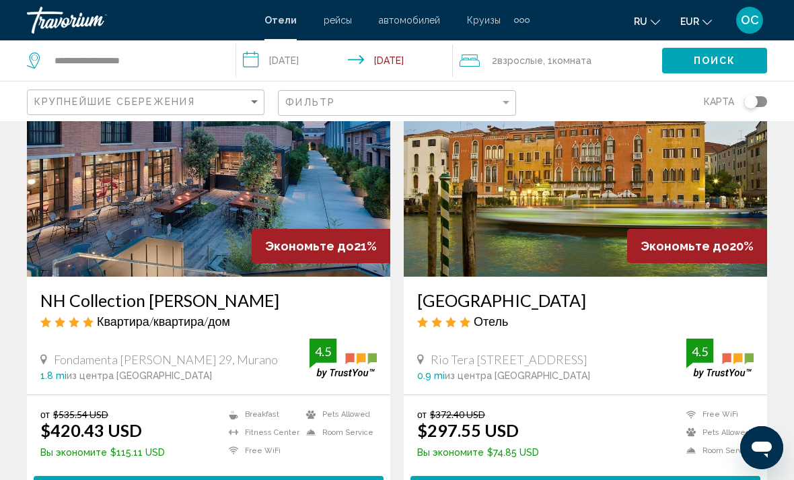
scroll to position [114, 0]
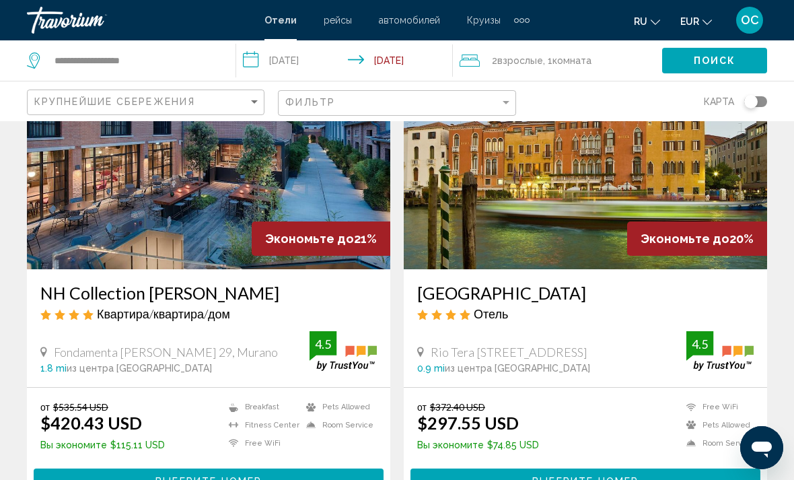
click at [550, 478] on span "Выберите номер" at bounding box center [586, 482] width 106 height 11
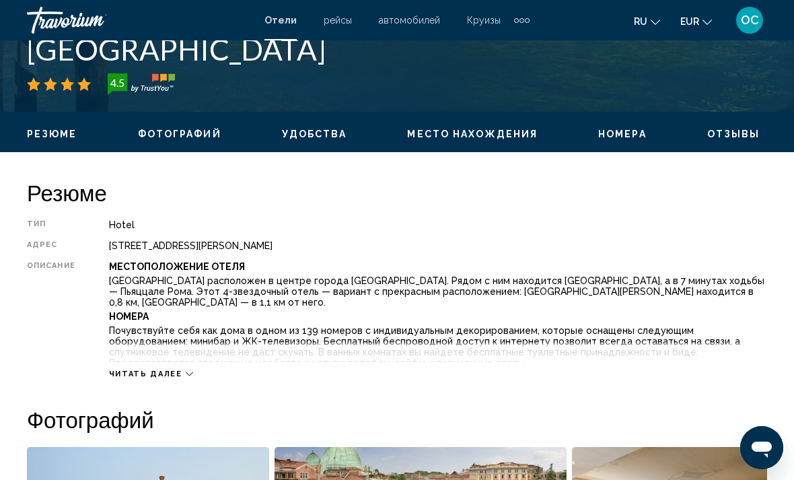
scroll to position [599, 0]
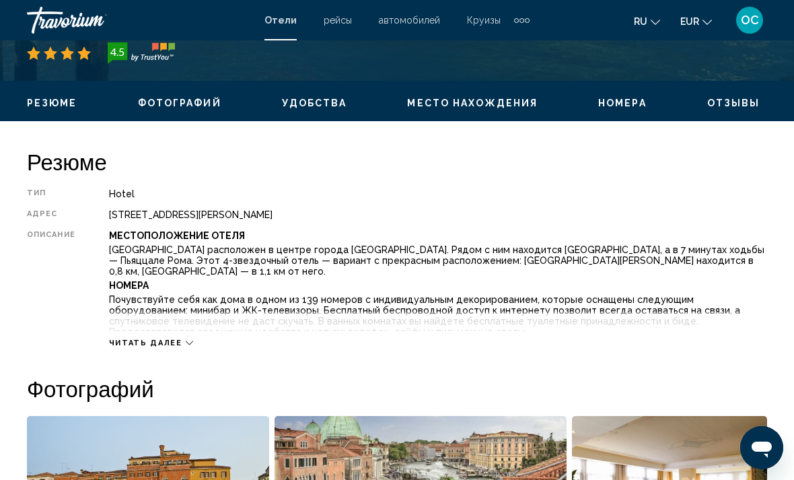
click at [734, 105] on span "Отзывы" at bounding box center [734, 103] width 53 height 11
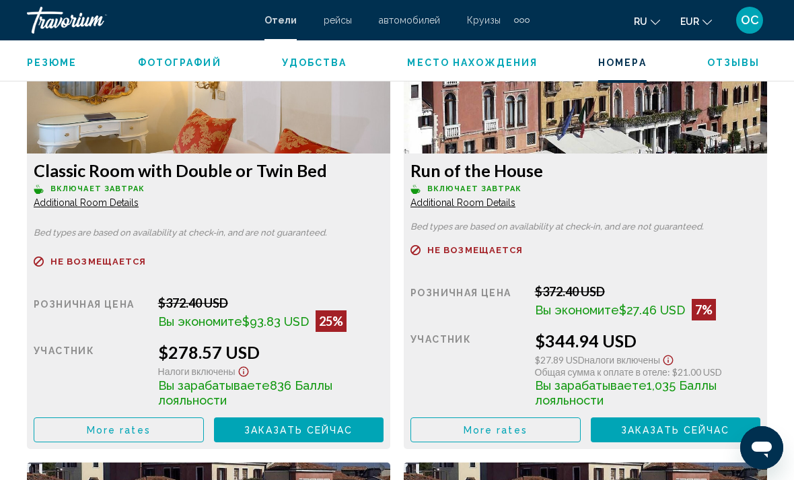
scroll to position [2158, 0]
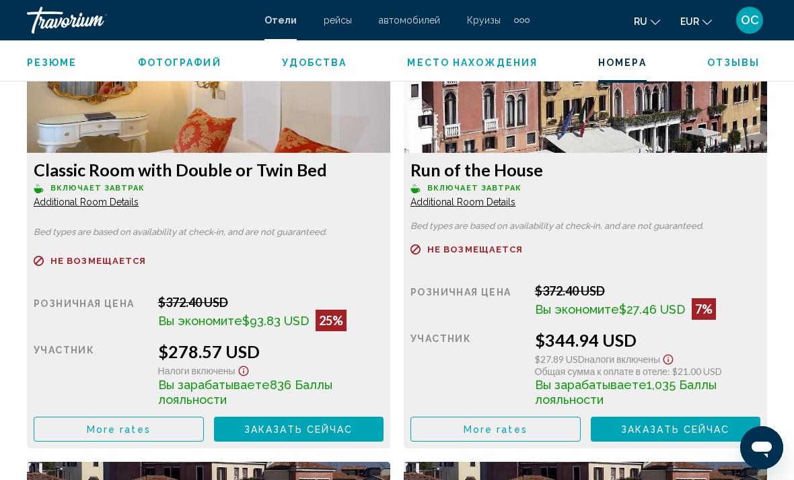
click at [307, 424] on span "Заказать сейчас" at bounding box center [298, 429] width 109 height 11
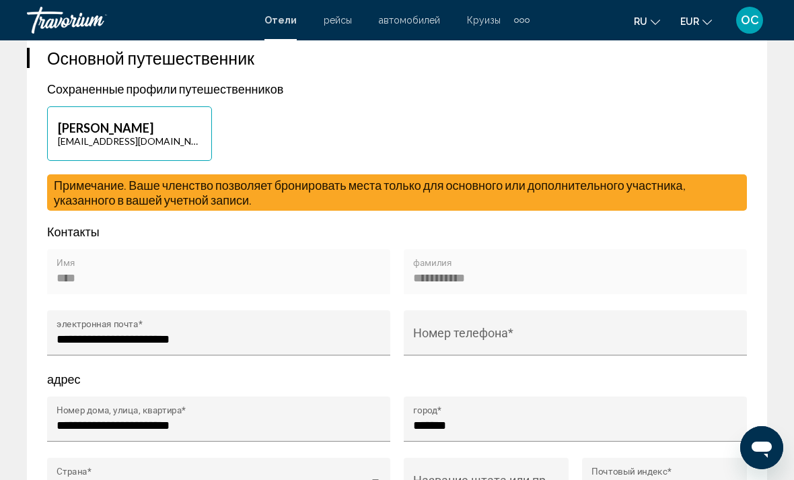
scroll to position [630, 0]
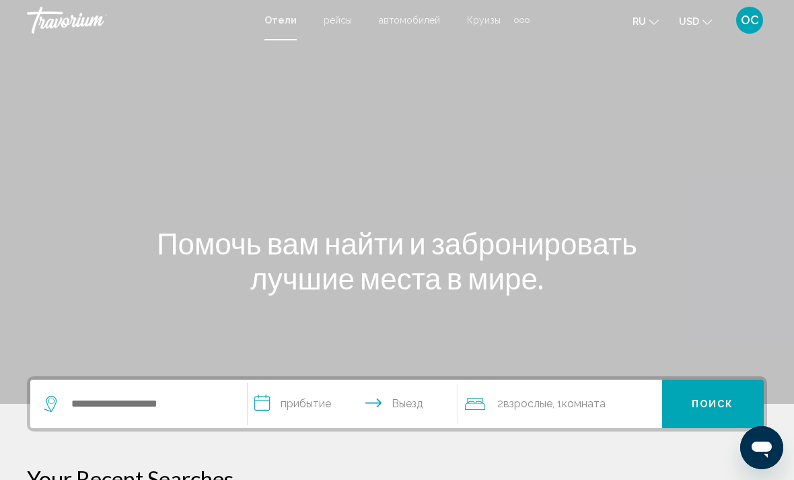
click at [706, 24] on icon "Change currency" at bounding box center [707, 22] width 9 height 9
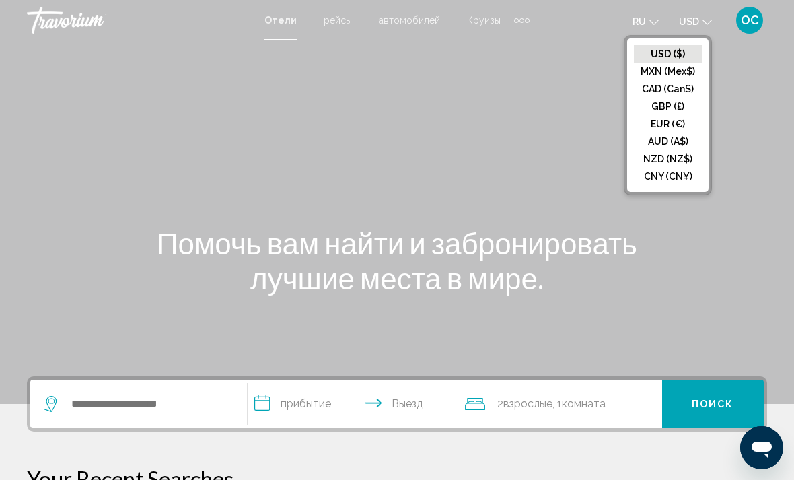
click at [679, 123] on button "EUR (€)" at bounding box center [668, 124] width 68 height 18
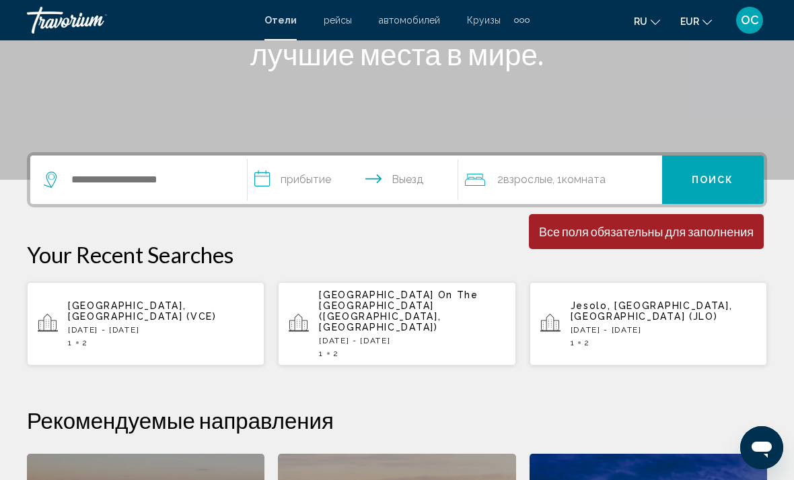
scroll to position [224, 0]
click at [665, 326] on p "[DATE] - [DATE]" at bounding box center [664, 330] width 186 height 9
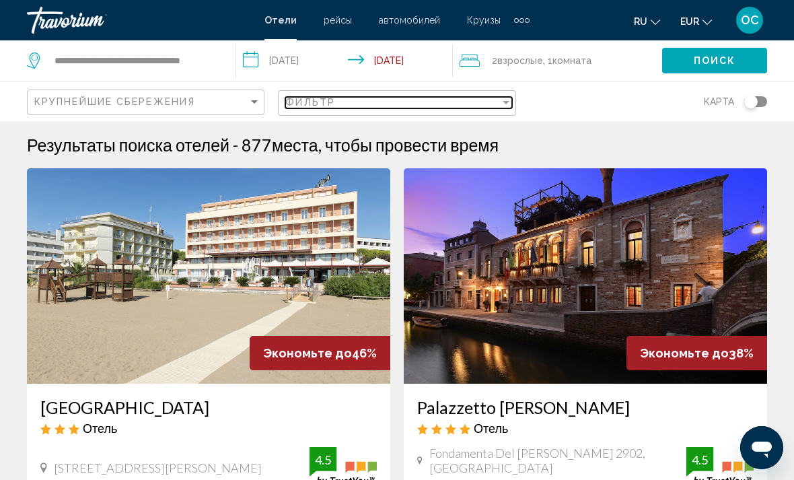
click at [467, 107] on div "Фильтр" at bounding box center [392, 102] width 214 height 11
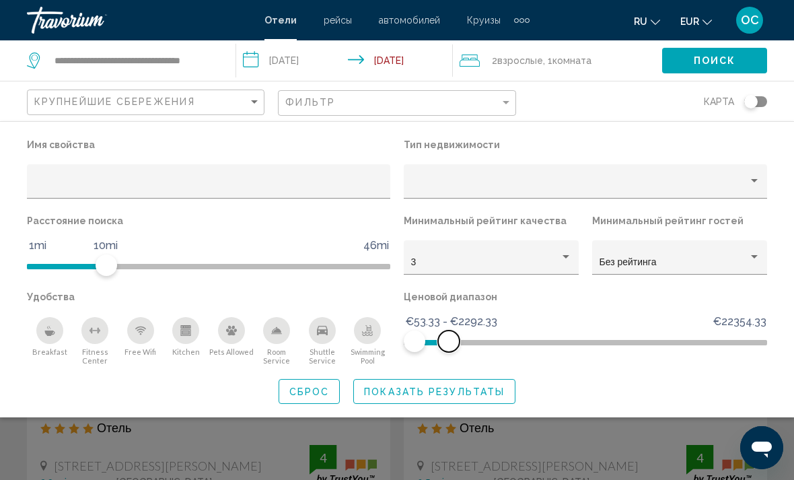
scroll to position [1, 0]
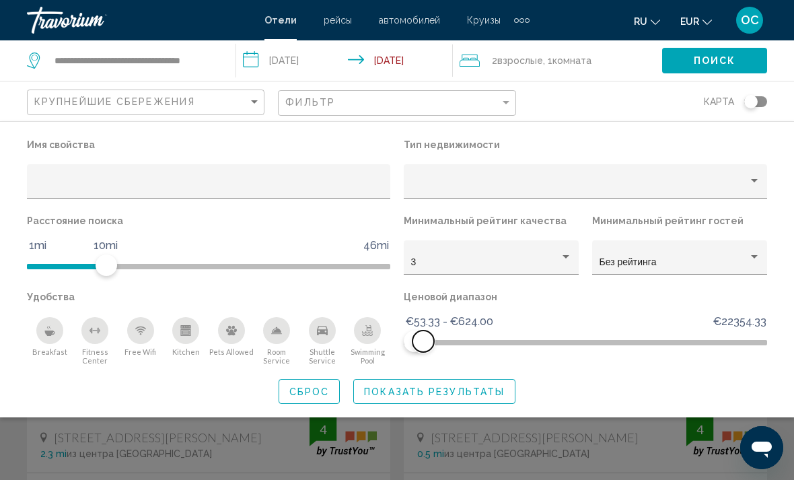
scroll to position [30, 0]
click at [413, 389] on span "Показать результаты" at bounding box center [434, 391] width 141 height 11
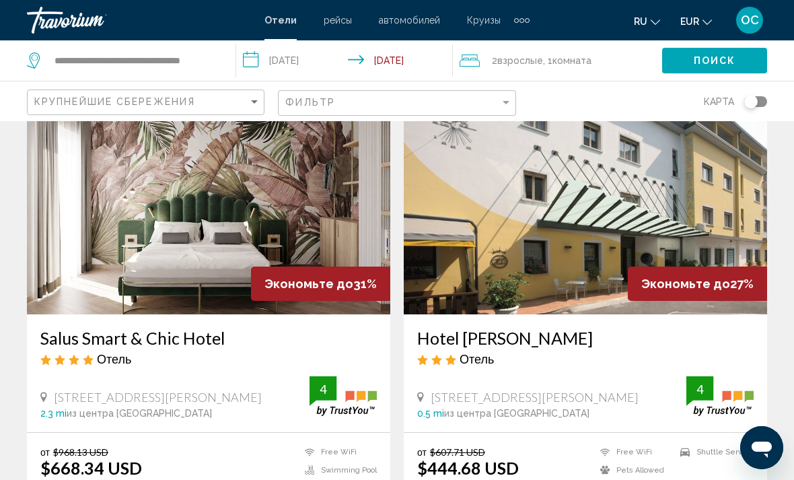
scroll to position [0, 0]
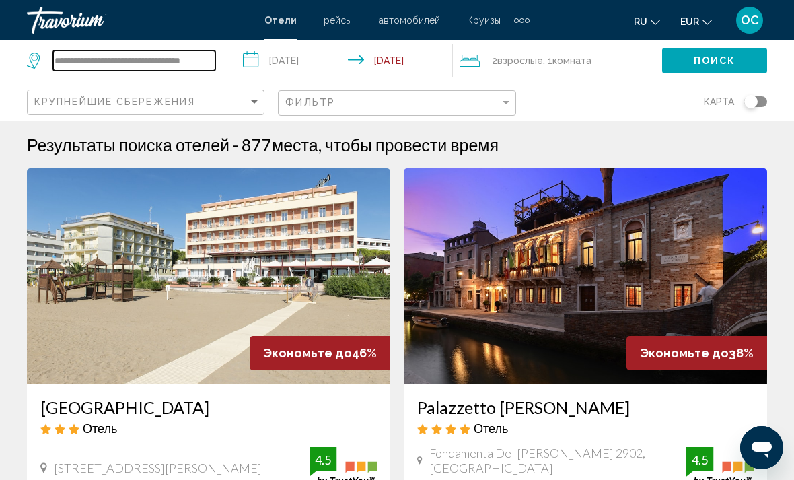
click at [180, 67] on input "**********" at bounding box center [134, 60] width 162 height 20
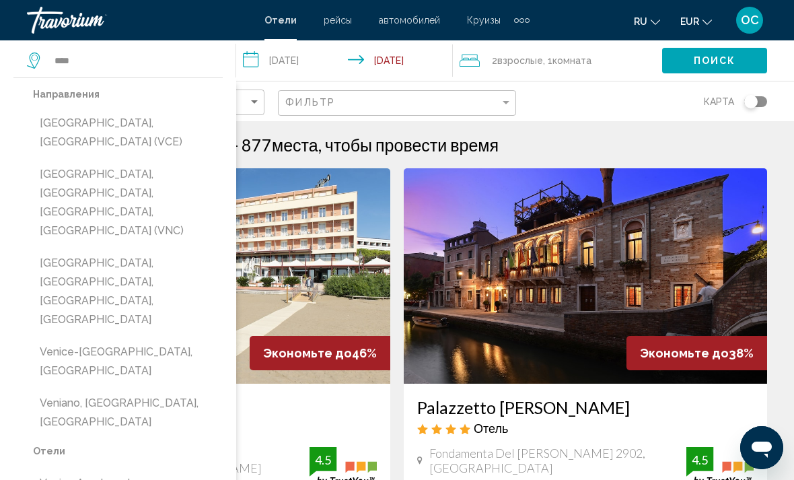
click at [119, 125] on button "[GEOGRAPHIC_DATA], [GEOGRAPHIC_DATA] (VCE)" at bounding box center [128, 132] width 190 height 44
type input "**********"
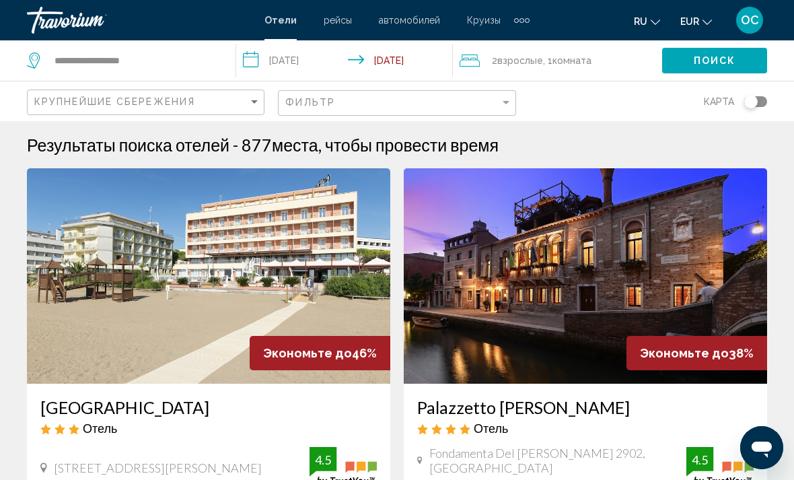
click at [361, 69] on input "**********" at bounding box center [347, 62] width 222 height 44
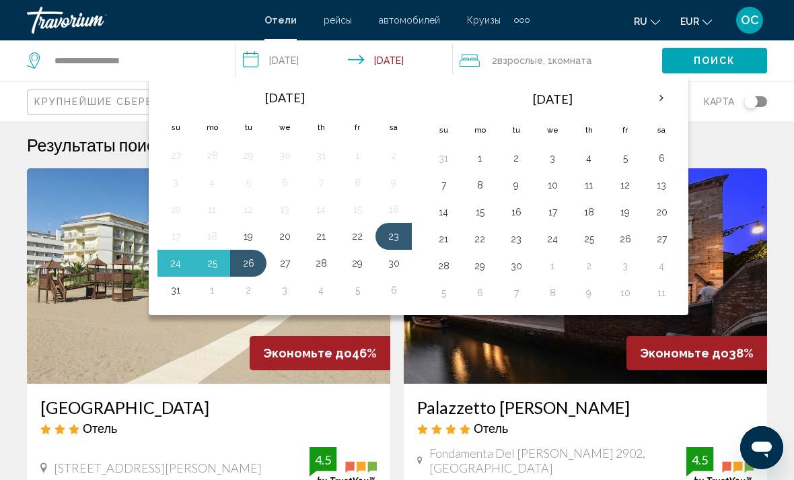
click at [323, 242] on button "21" at bounding box center [321, 236] width 22 height 19
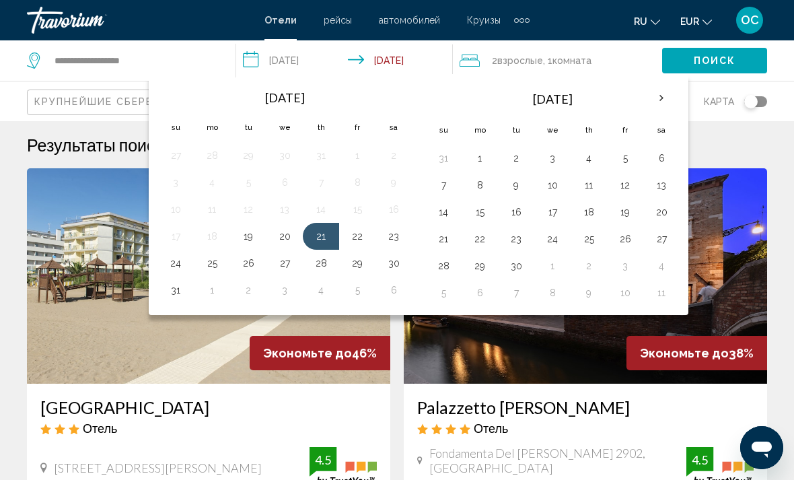
click at [399, 241] on button "23" at bounding box center [394, 236] width 22 height 19
type input "**********"
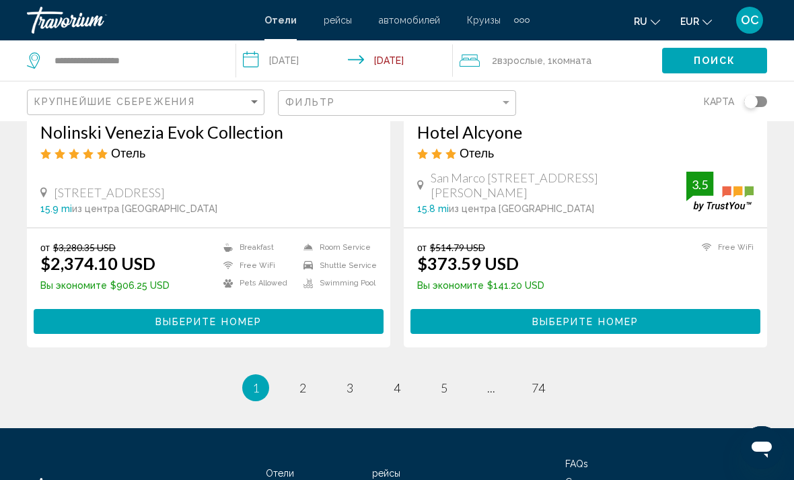
scroll to position [2746, 0]
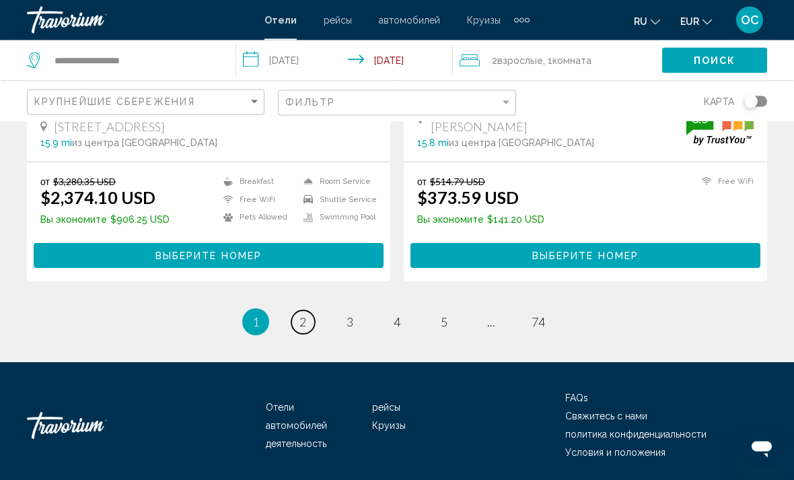
click at [300, 325] on span "2" at bounding box center [303, 322] width 7 height 15
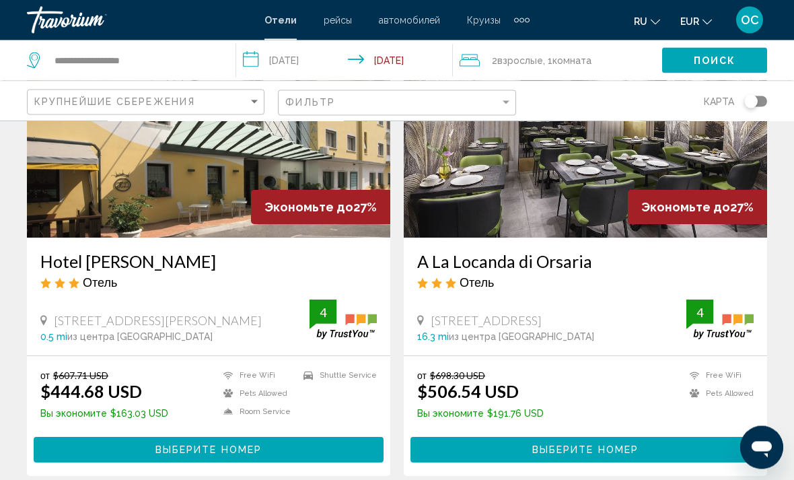
scroll to position [146, 0]
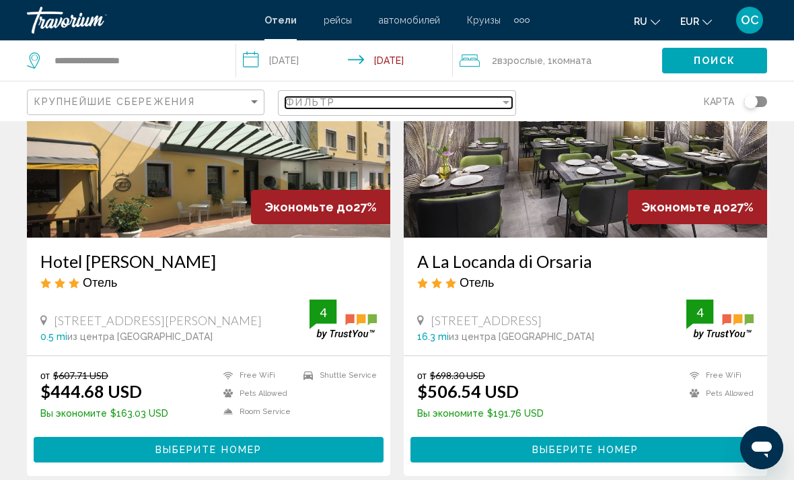
click at [508, 102] on div "Filter" at bounding box center [506, 102] width 7 height 3
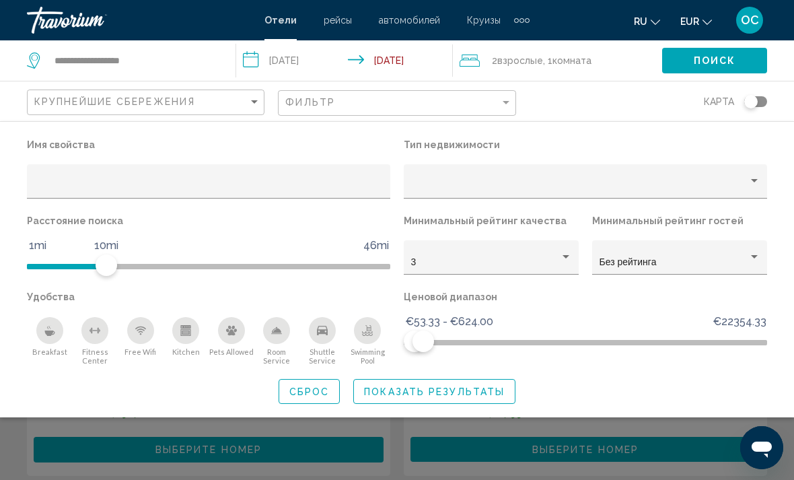
click at [422, 394] on span "Показать результаты" at bounding box center [434, 391] width 141 height 11
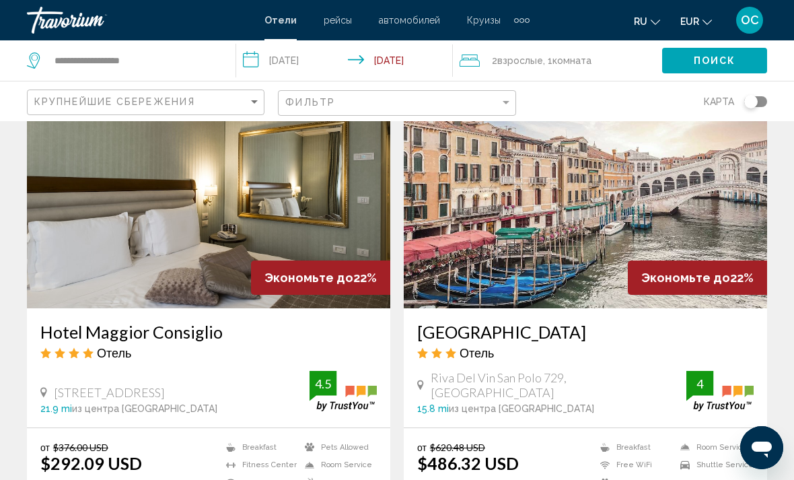
scroll to position [1998, 0]
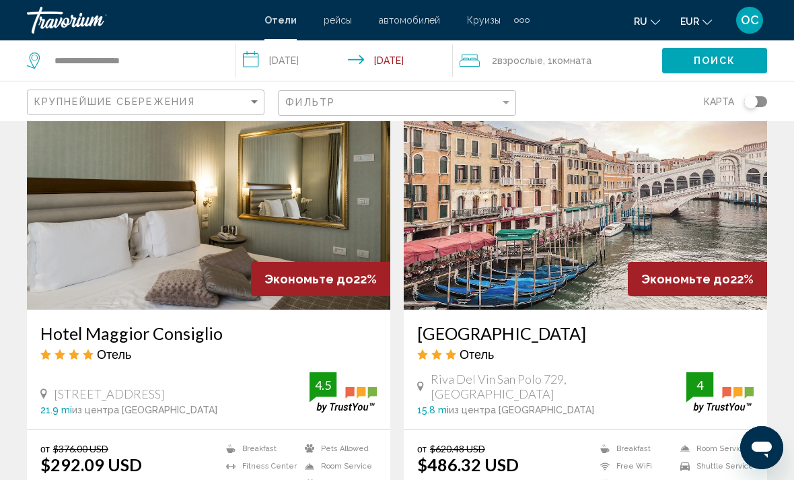
click at [753, 24] on span "OC" at bounding box center [750, 19] width 18 height 13
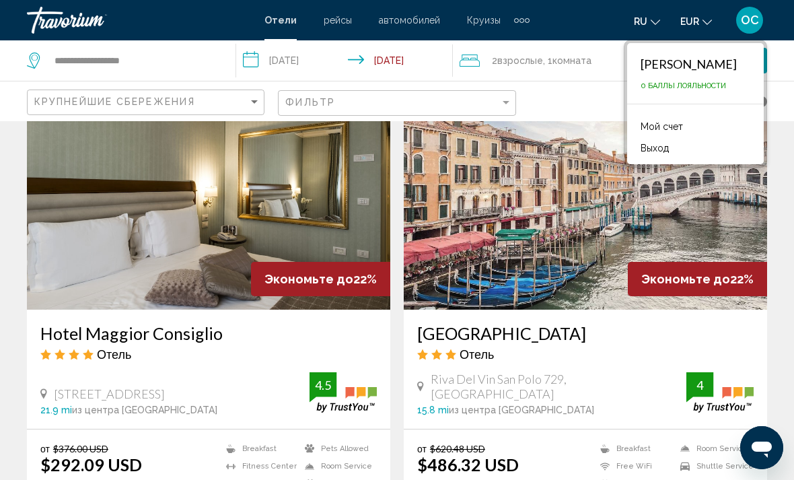
click at [656, 157] on button "Выход" at bounding box center [655, 148] width 42 height 18
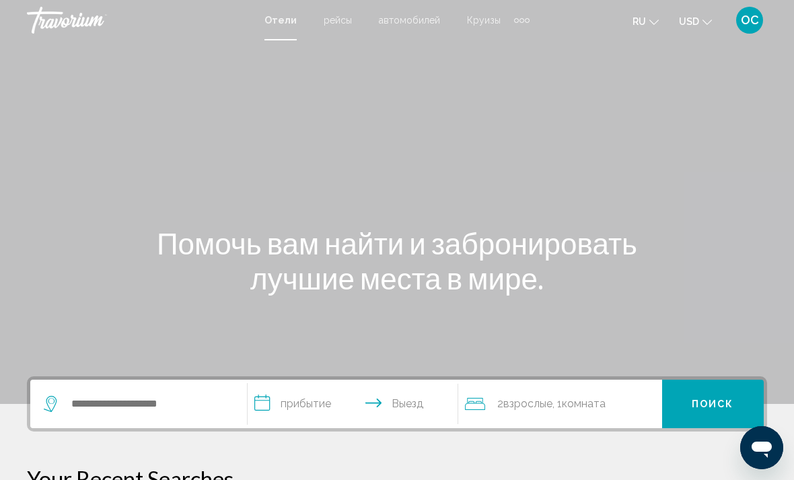
click at [710, 27] on button "USD USD ($) MXN (Mex$) CAD (Can$) GBP (£) EUR (€) AUD (A$) NZD (NZ$) CNY (CN¥)" at bounding box center [695, 21] width 33 height 20
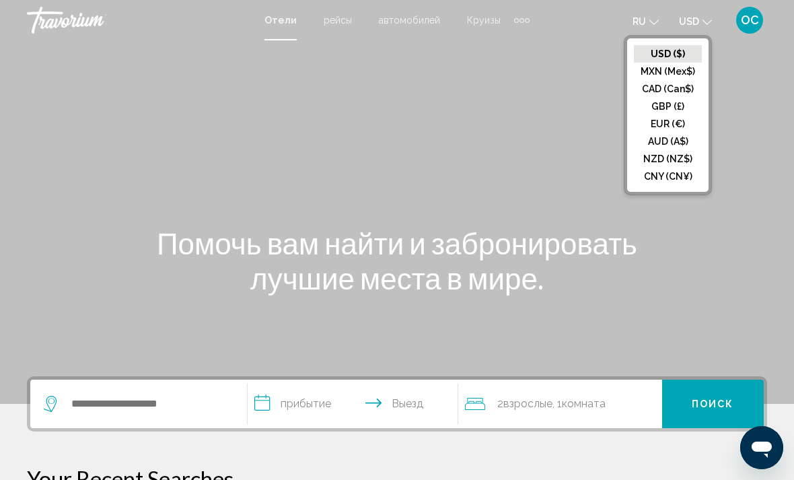
click at [675, 126] on button "EUR (€)" at bounding box center [668, 124] width 68 height 18
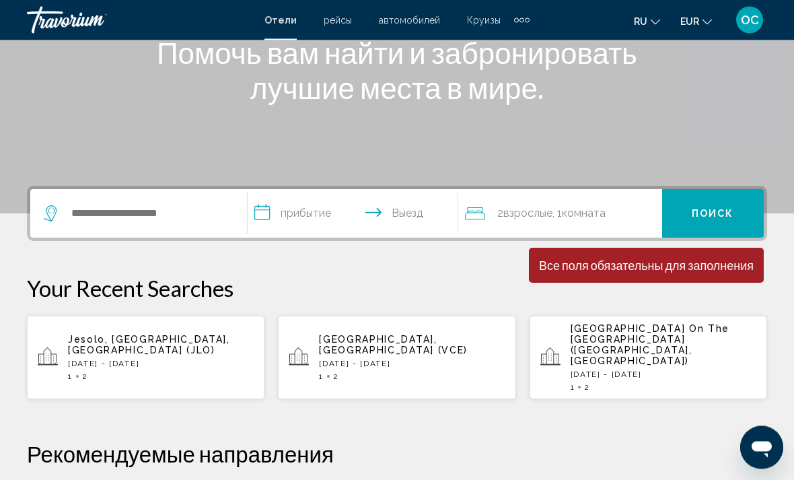
scroll to position [199, 0]
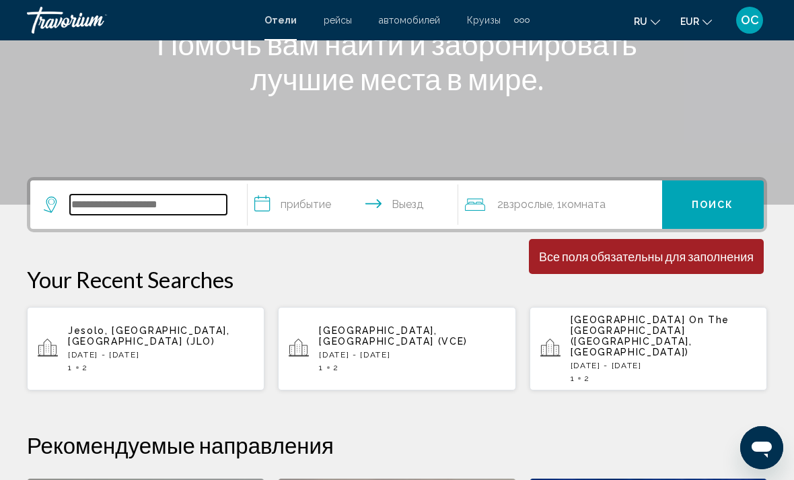
click at [195, 200] on input "Search widget" at bounding box center [148, 205] width 157 height 20
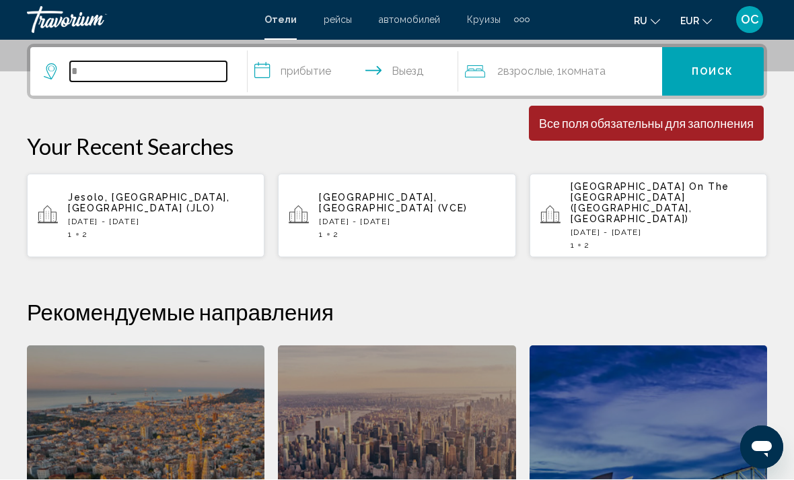
scroll to position [333, 0]
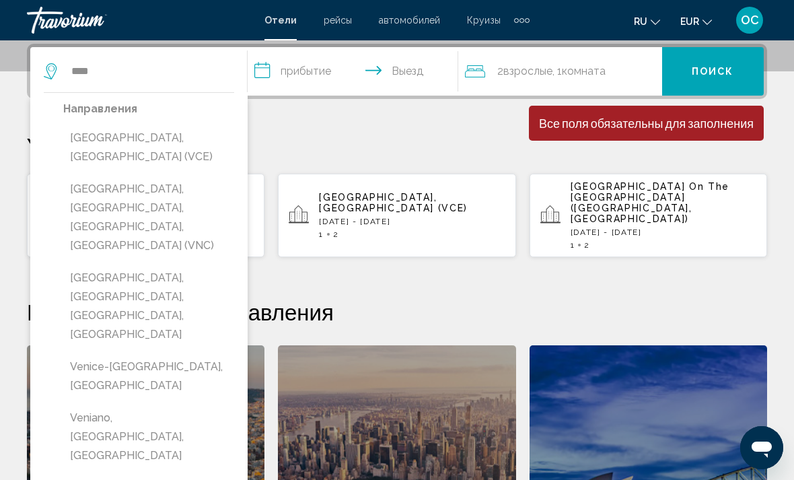
click at [149, 138] on button "[GEOGRAPHIC_DATA], [GEOGRAPHIC_DATA] (VCE)" at bounding box center [148, 147] width 171 height 44
type input "**********"
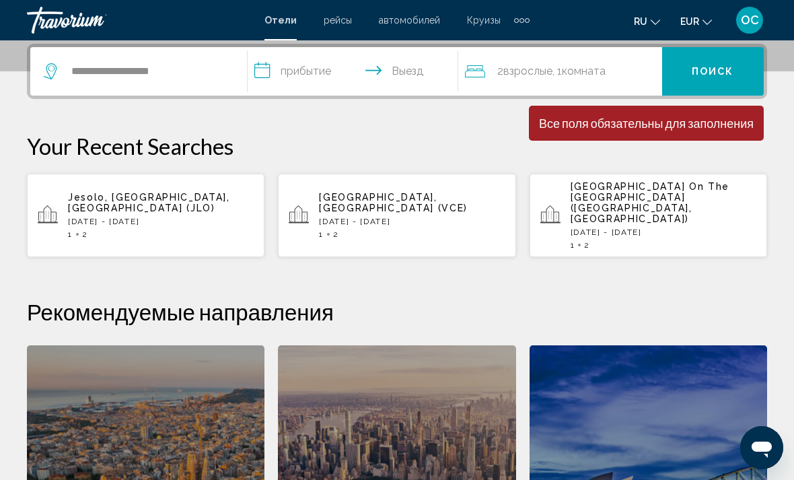
click at [425, 73] on input "**********" at bounding box center [356, 73] width 216 height 53
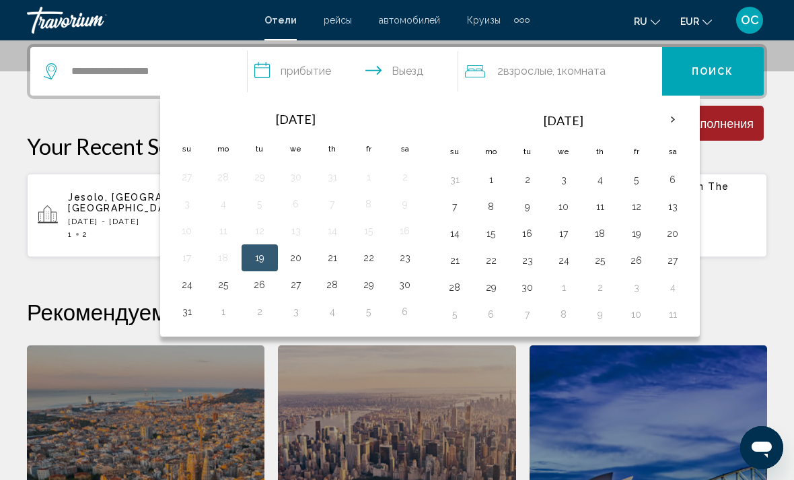
click at [333, 261] on button "21" at bounding box center [333, 257] width 22 height 19
click at [402, 267] on button "23" at bounding box center [406, 257] width 22 height 19
type input "**********"
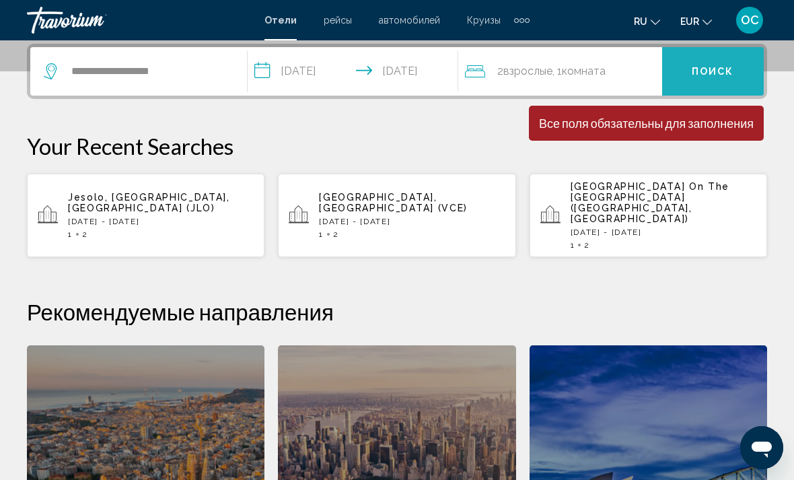
click at [720, 77] on span "Поиск" at bounding box center [713, 72] width 42 height 11
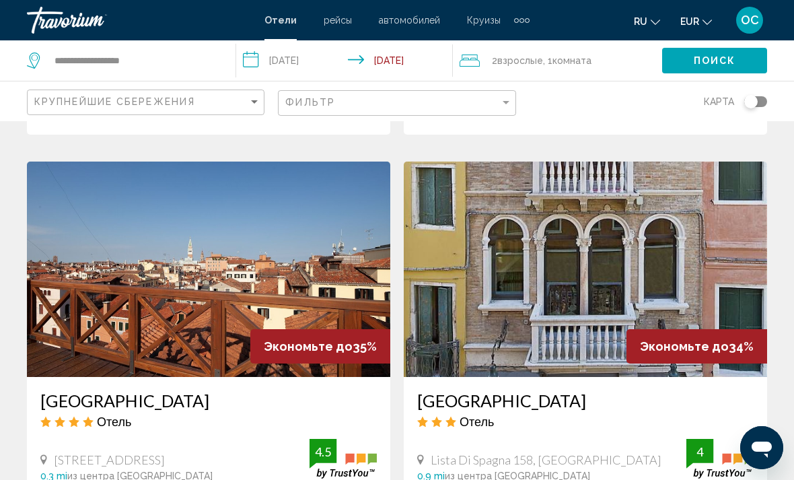
scroll to position [1474, 0]
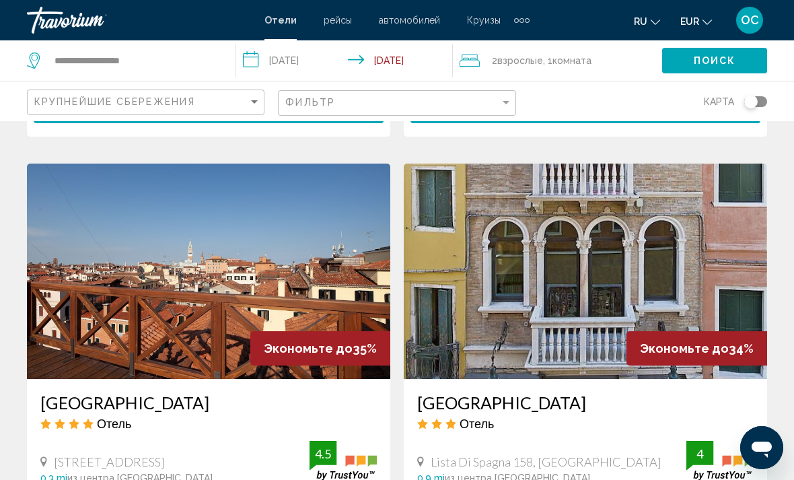
click at [327, 244] on img "Main content" at bounding box center [209, 271] width 364 height 215
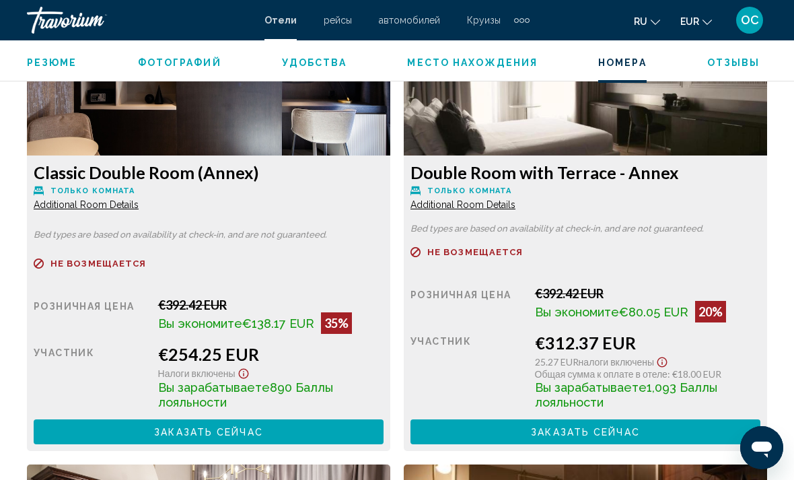
scroll to position [2156, 0]
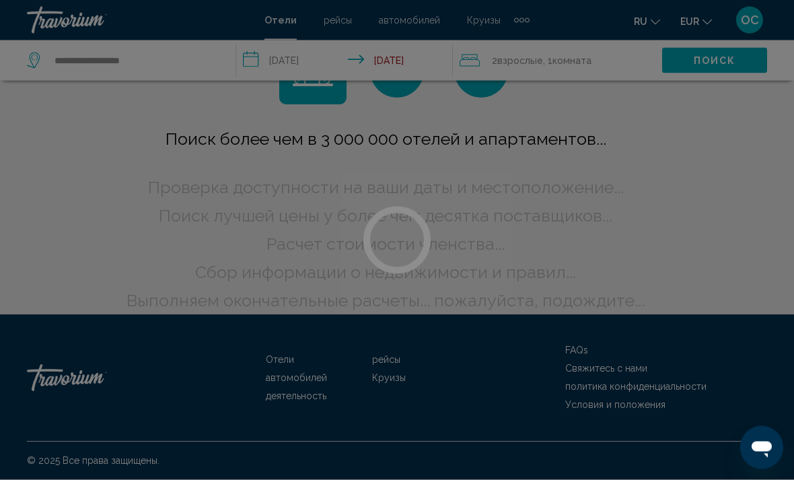
scroll to position [63, 0]
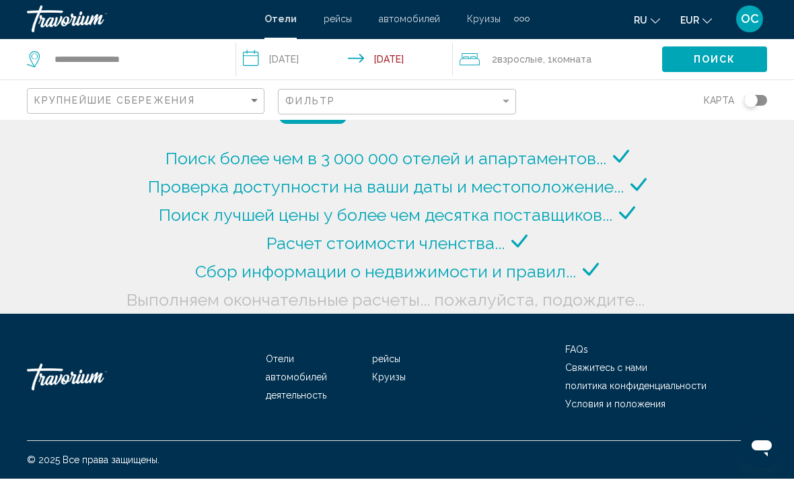
scroll to position [45, 0]
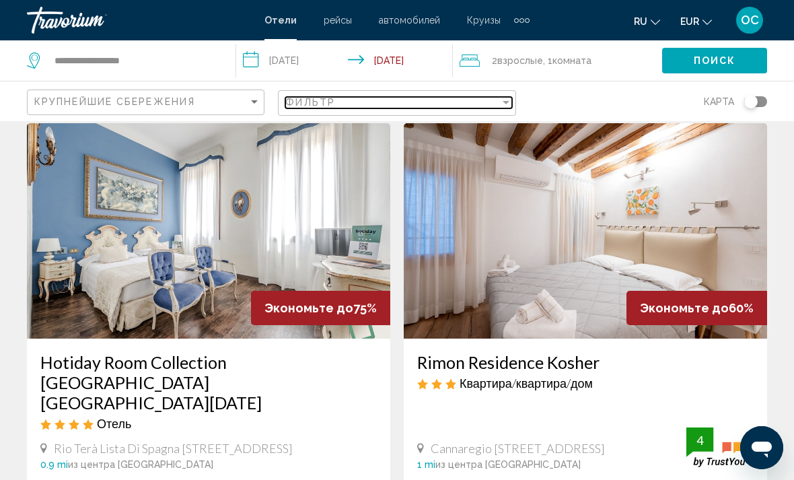
click at [468, 107] on div "Фильтр" at bounding box center [392, 102] width 214 height 11
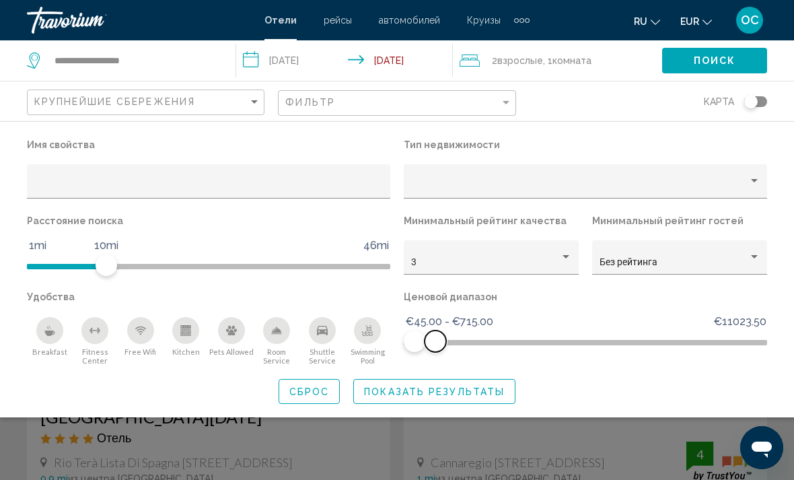
scroll to position [30, 0]
click at [453, 389] on span "Показать результаты" at bounding box center [434, 391] width 141 height 11
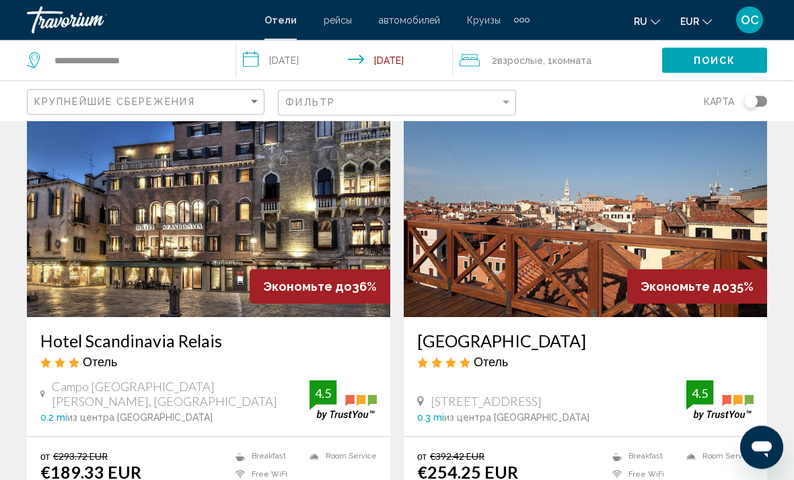
scroll to position [584, 0]
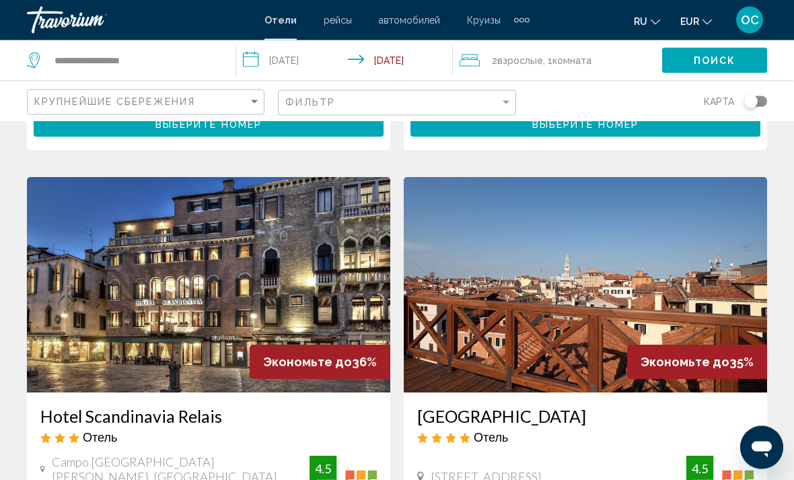
click at [349, 251] on img "Main content" at bounding box center [209, 285] width 364 height 215
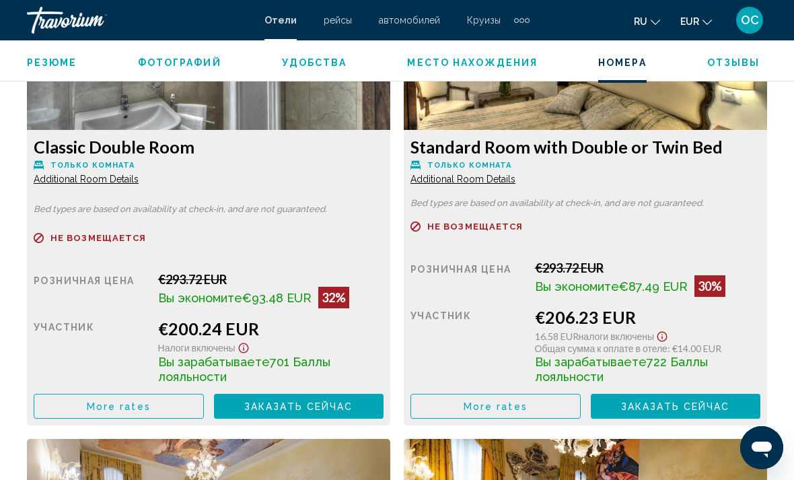
scroll to position [2181, 0]
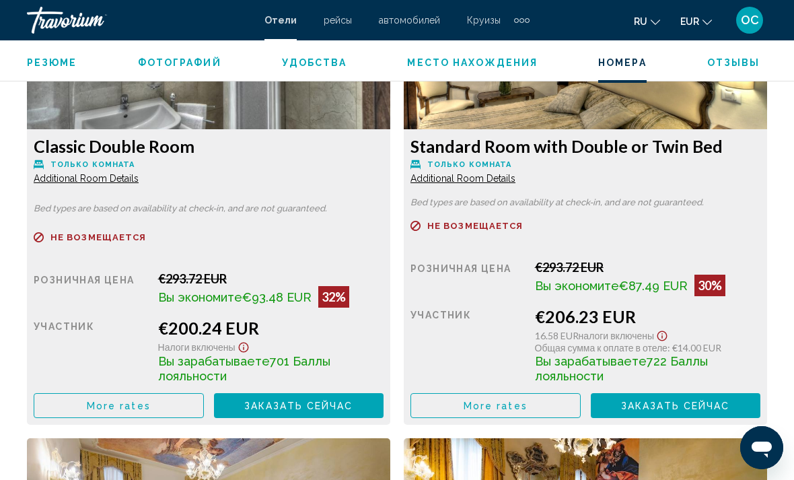
click at [158, 407] on button "More rates" at bounding box center [119, 405] width 170 height 25
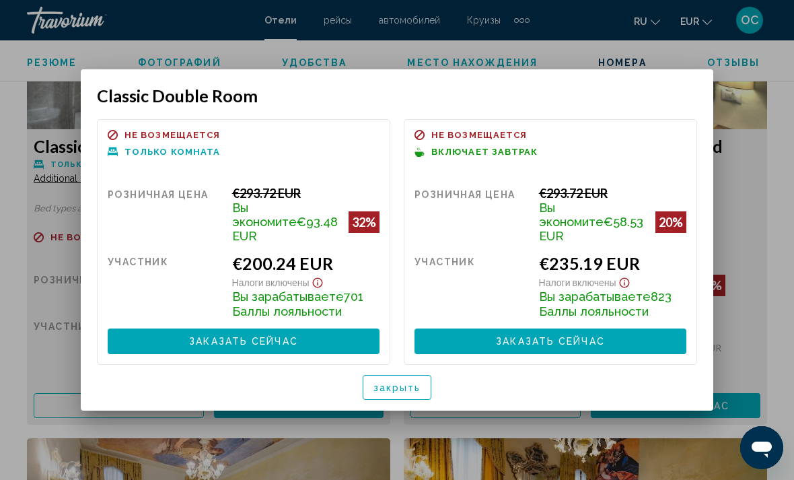
click at [400, 386] on span "закрыть" at bounding box center [398, 387] width 48 height 11
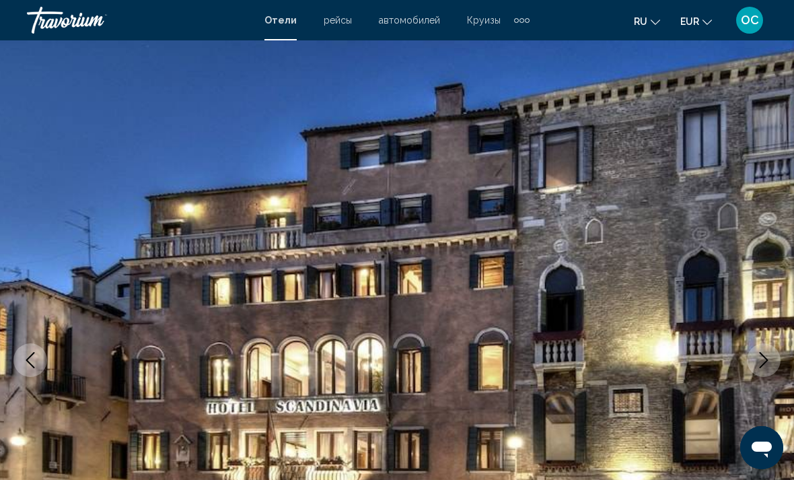
scroll to position [2181, 0]
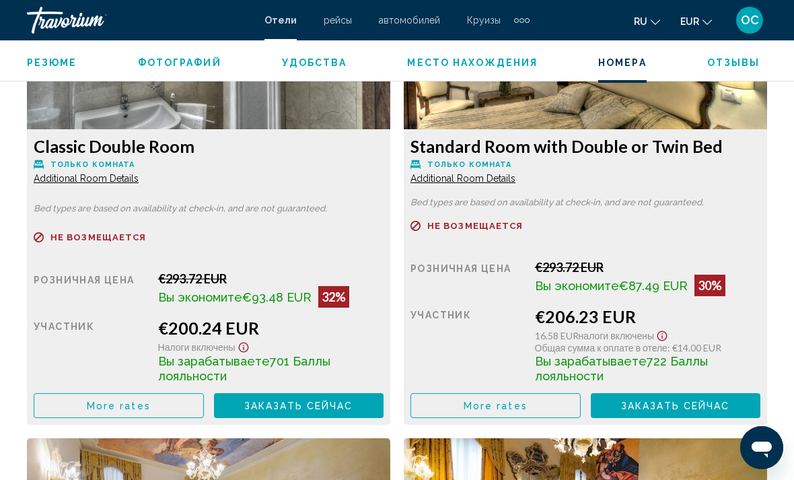
click at [151, 407] on span "More rates" at bounding box center [119, 406] width 64 height 11
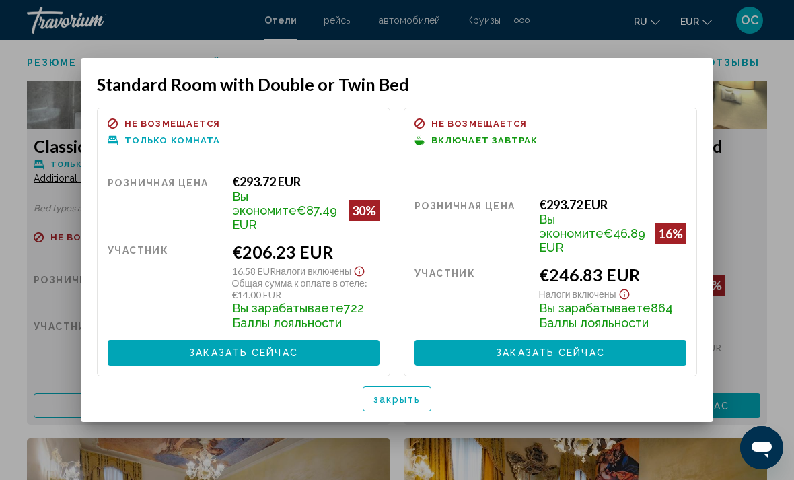
click at [421, 390] on button "закрыть" at bounding box center [397, 398] width 69 height 25
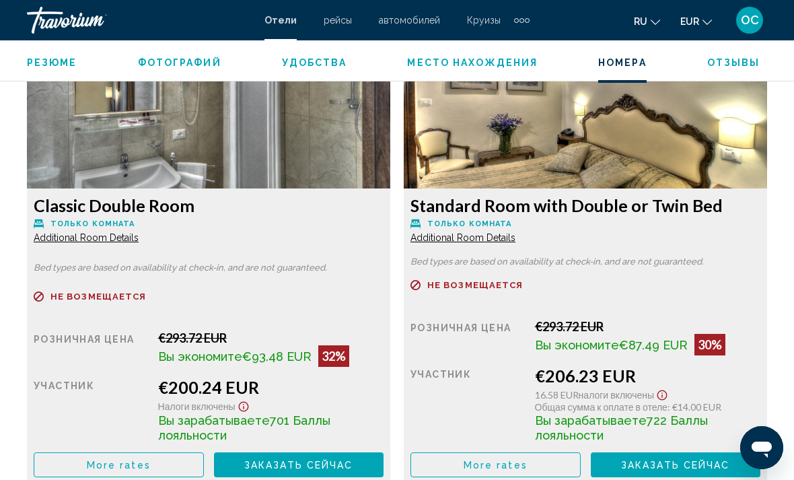
scroll to position [2126, 0]
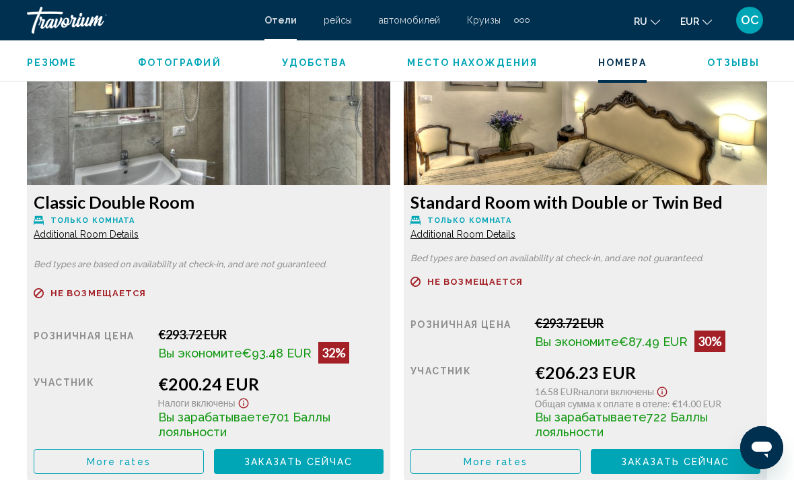
click at [139, 236] on span "Additional Room Details" at bounding box center [86, 234] width 105 height 11
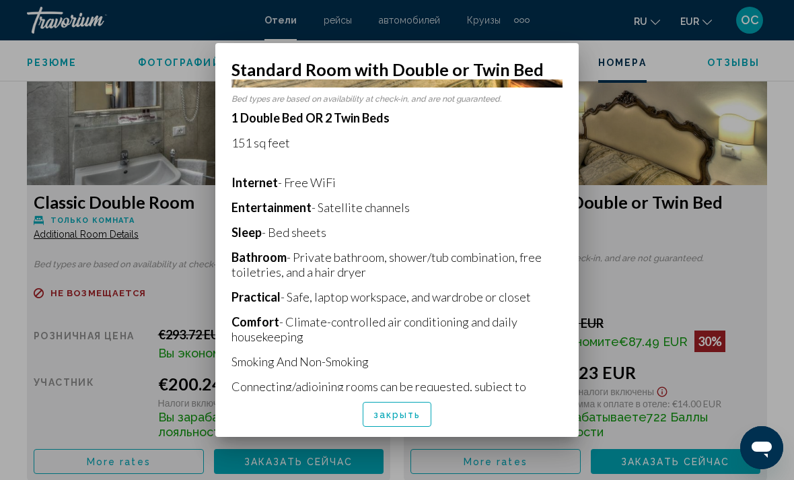
scroll to position [219, 0]
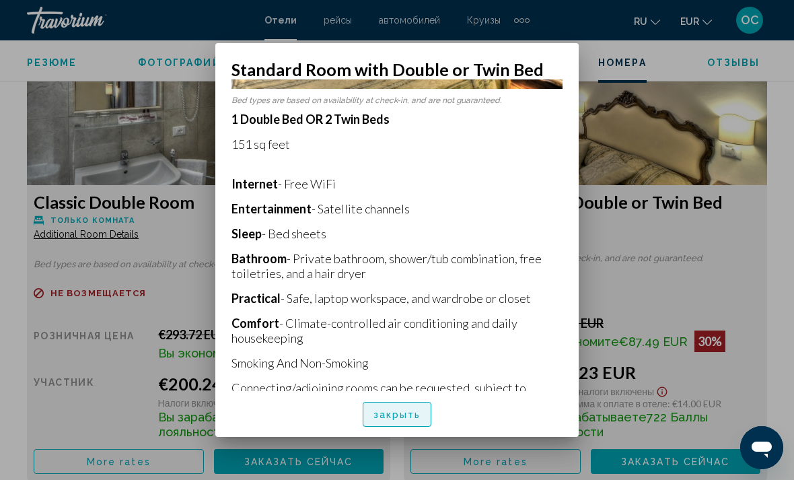
click at [381, 420] on span "закрыть" at bounding box center [398, 414] width 48 height 11
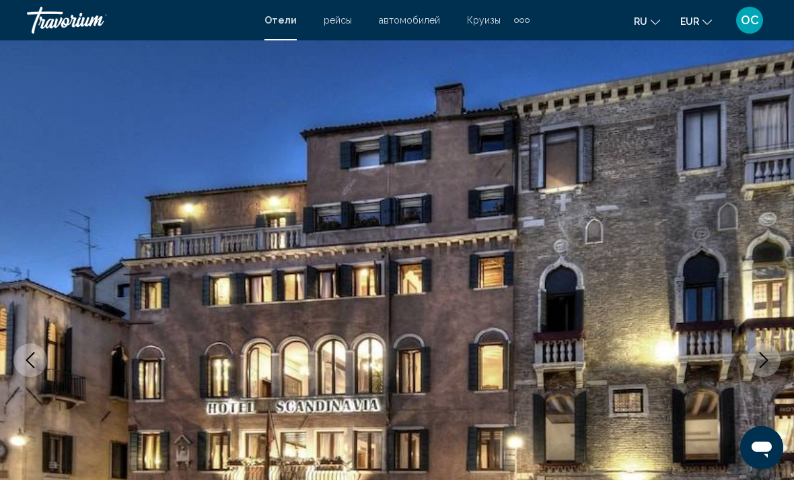
scroll to position [2126, 0]
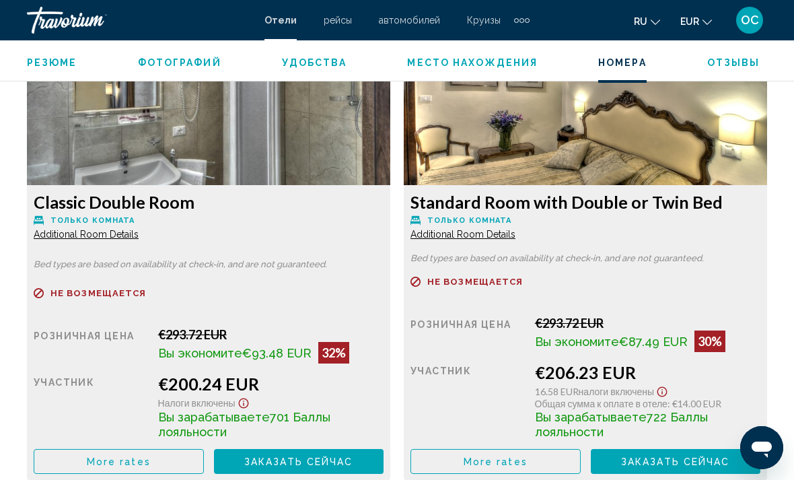
click at [115, 238] on span "Additional Room Details" at bounding box center [86, 234] width 105 height 11
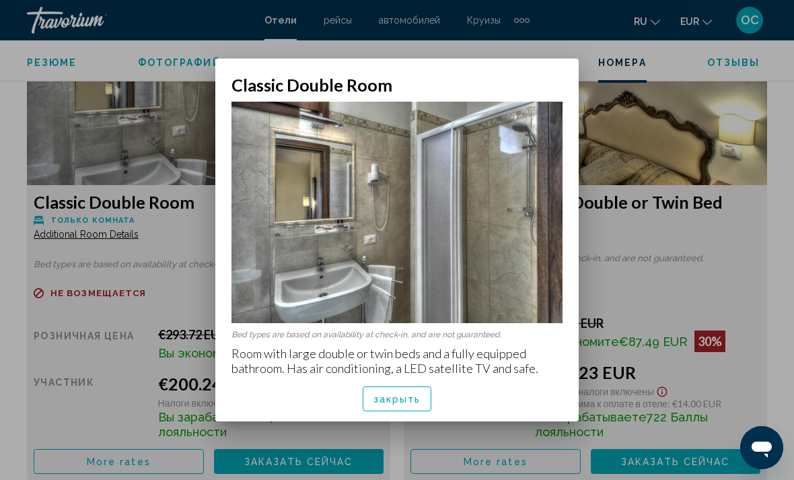
scroll to position [0, 0]
click at [401, 402] on span "закрыть" at bounding box center [398, 399] width 48 height 11
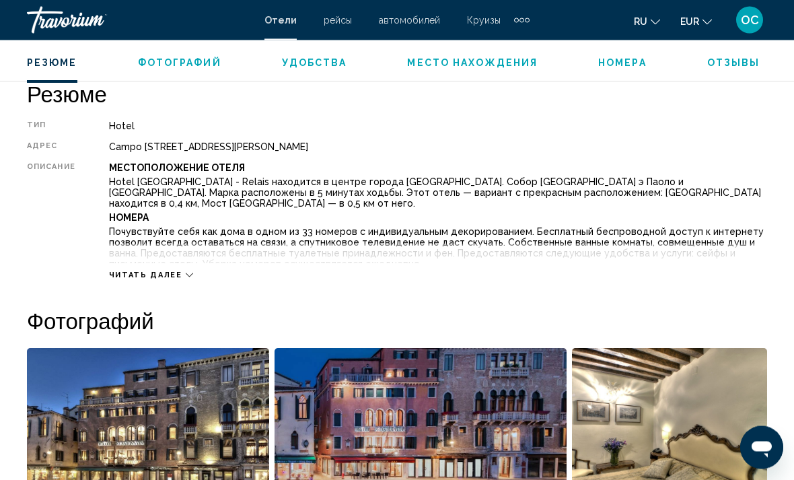
scroll to position [682, 0]
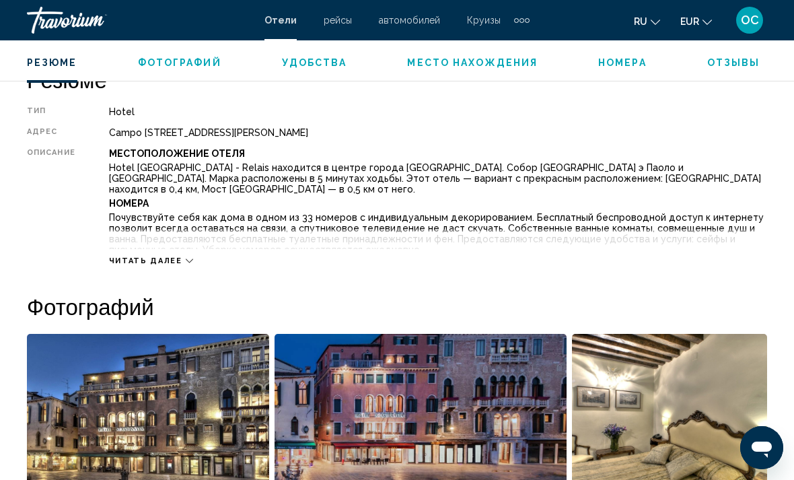
click at [188, 262] on icon "Main content" at bounding box center [189, 260] width 7 height 7
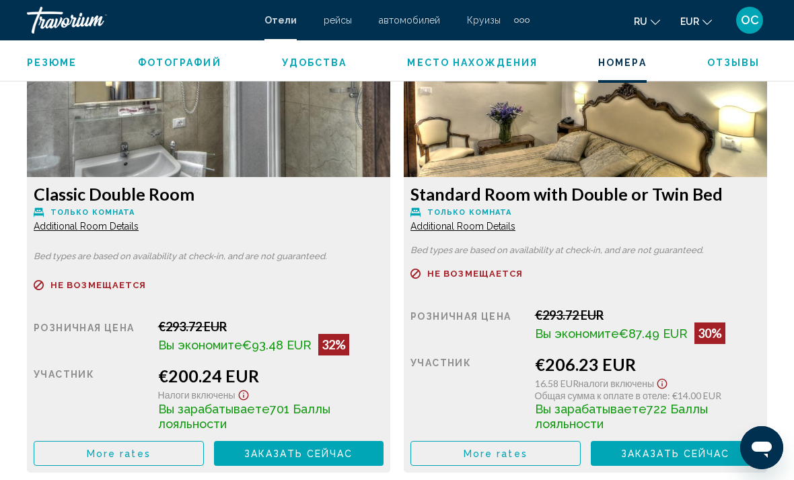
scroll to position [2254, 0]
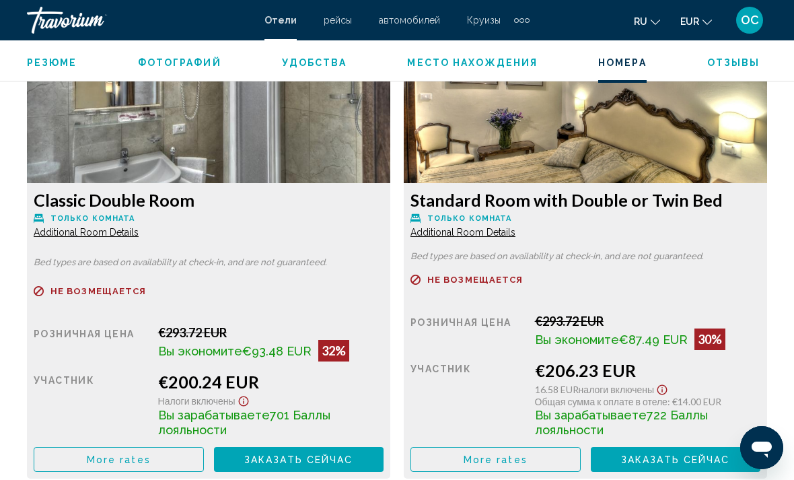
click at [204, 447] on button "More rates" at bounding box center [119, 459] width 170 height 25
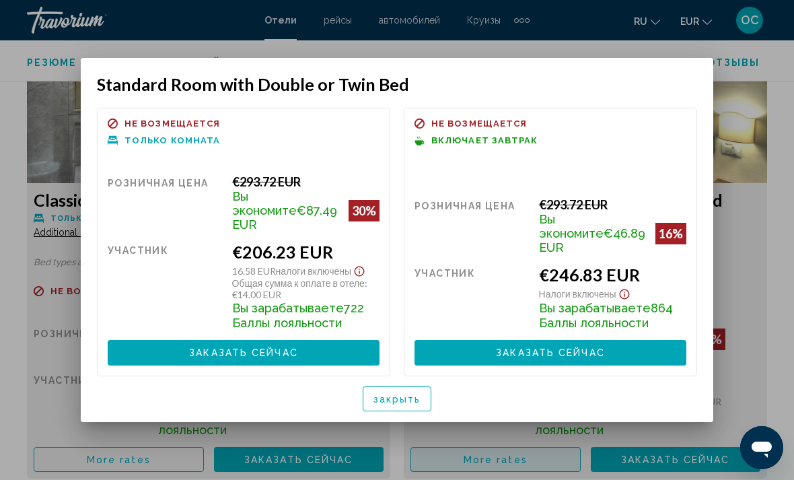
scroll to position [0, 0]
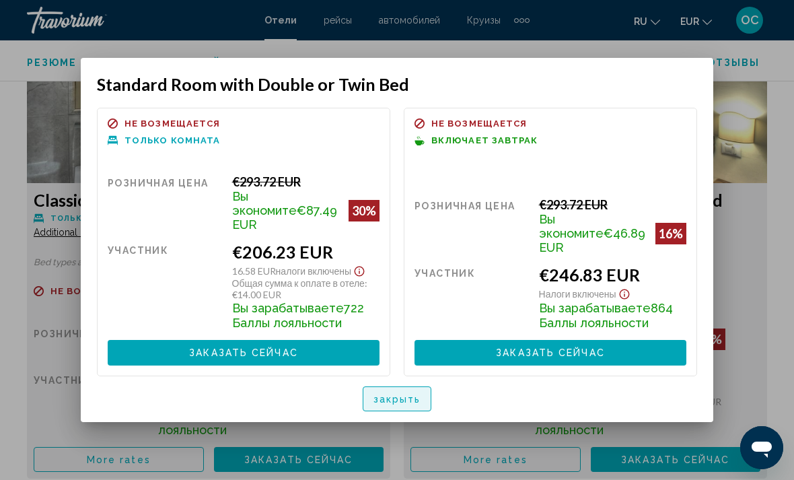
click at [401, 394] on span "закрыть" at bounding box center [398, 399] width 48 height 11
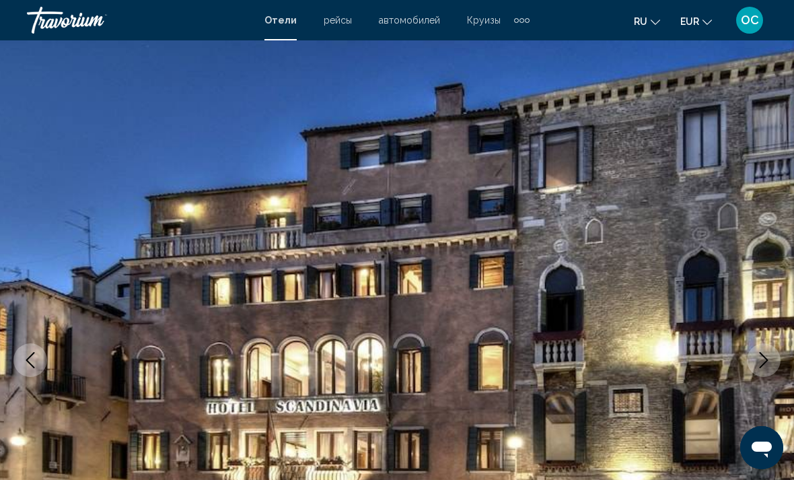
scroll to position [2254, 0]
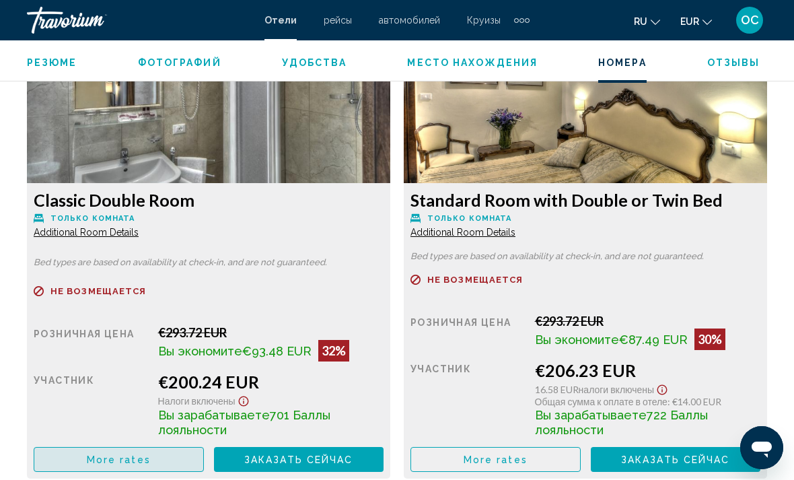
click at [173, 447] on button "More rates" at bounding box center [119, 459] width 170 height 25
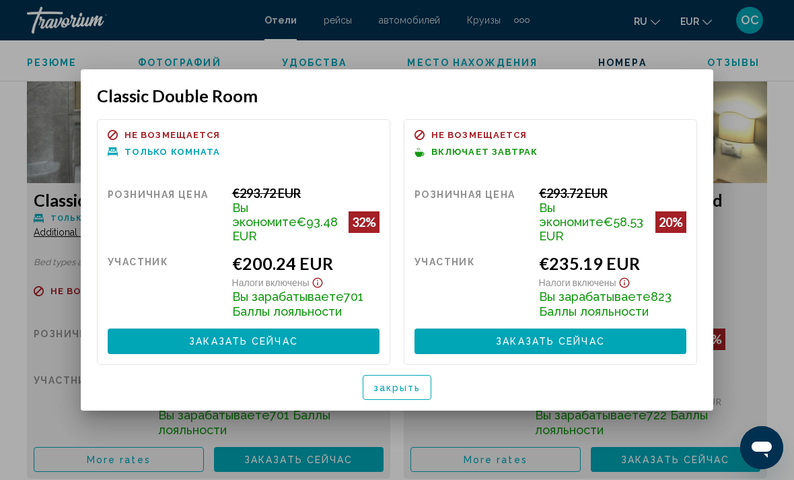
click at [389, 386] on span "закрыть" at bounding box center [398, 387] width 48 height 11
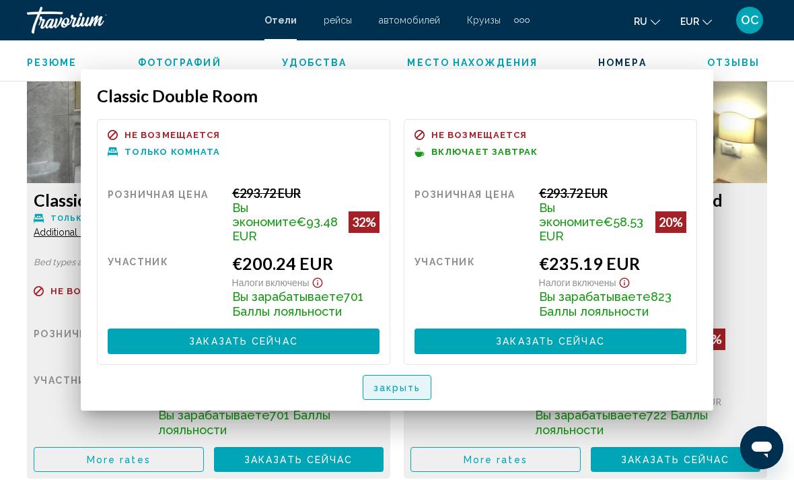
scroll to position [2254, 0]
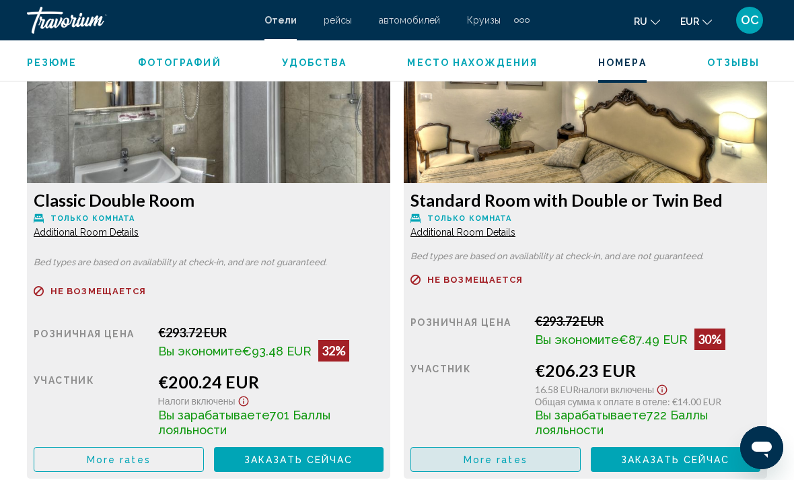
click at [204, 447] on button "More rates" at bounding box center [119, 459] width 170 height 25
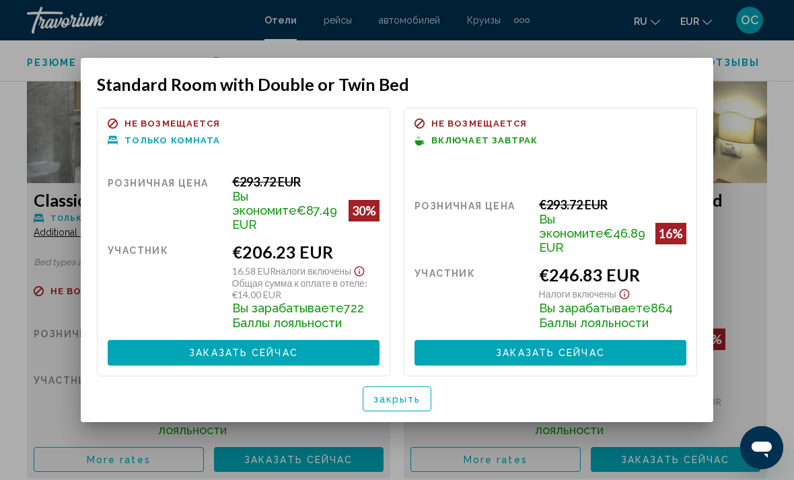
click at [390, 394] on span "закрыть" at bounding box center [398, 399] width 48 height 11
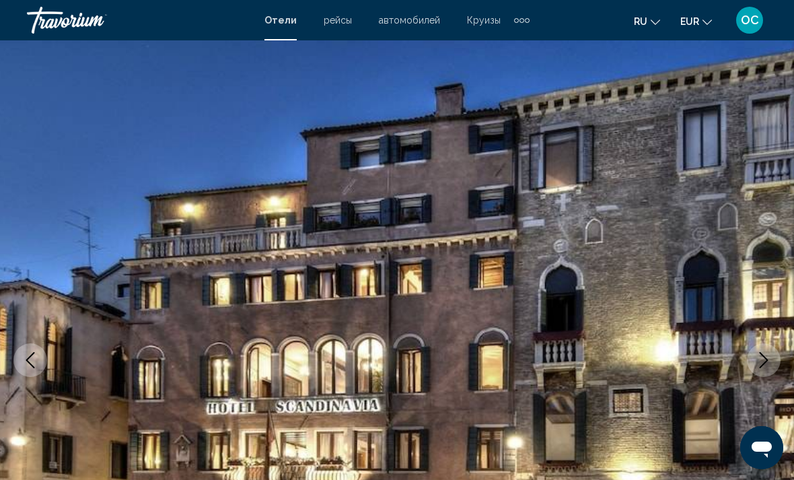
scroll to position [2254, 0]
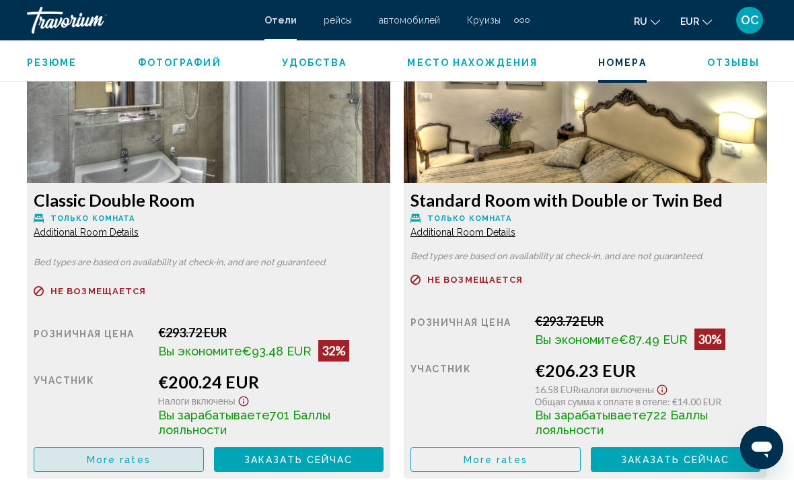
click at [181, 447] on button "More rates" at bounding box center [119, 459] width 170 height 25
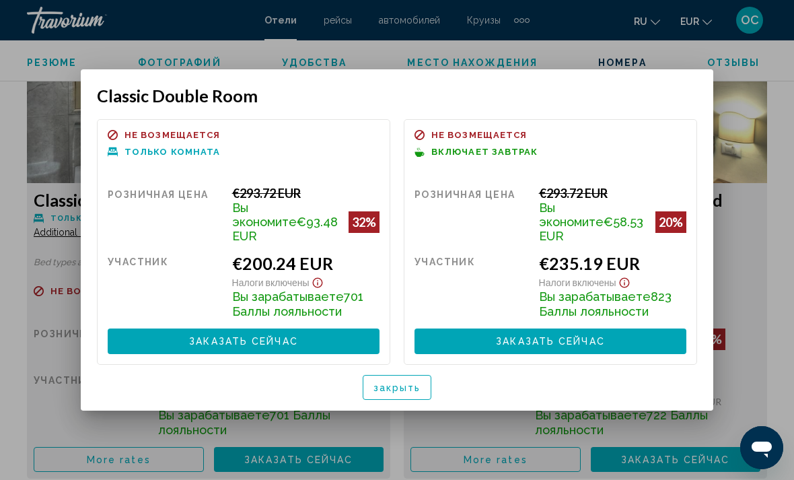
click at [388, 384] on span "закрыть" at bounding box center [398, 387] width 48 height 11
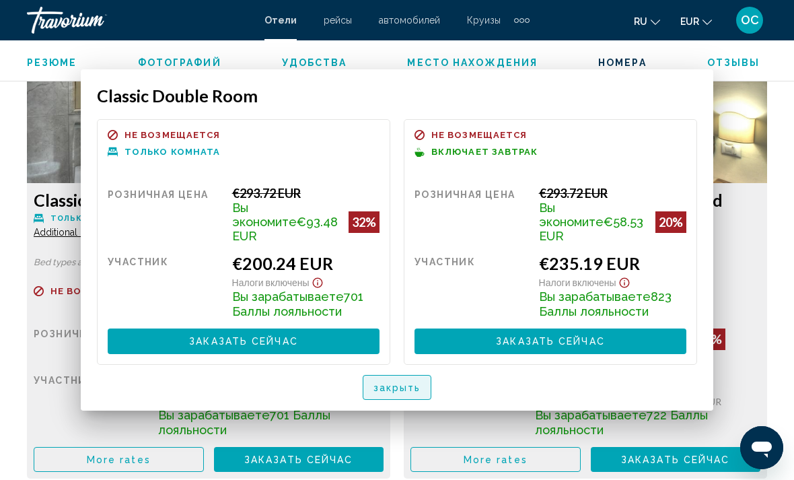
scroll to position [2254, 0]
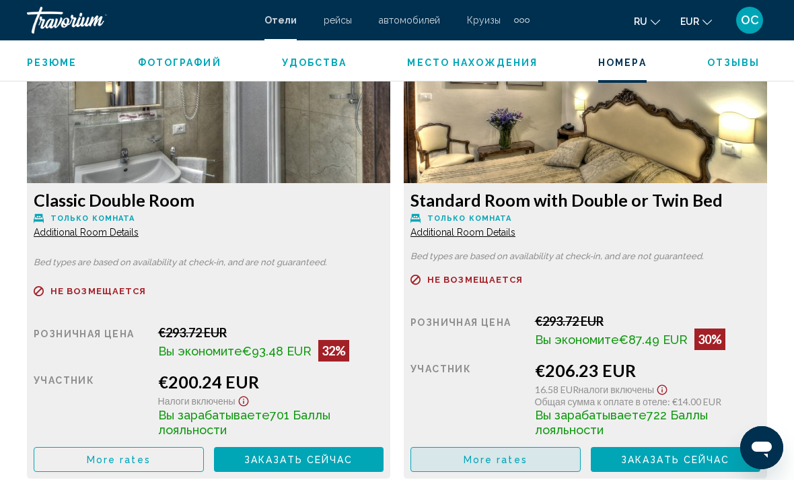
click at [151, 454] on span "More rates" at bounding box center [119, 459] width 64 height 11
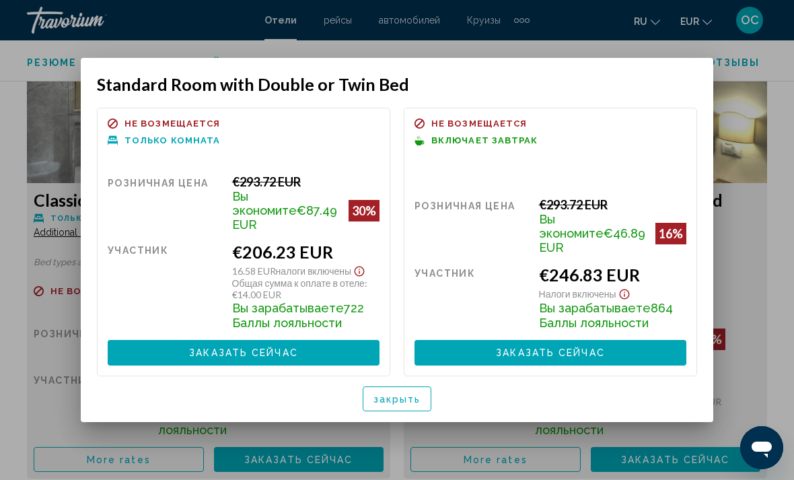
click at [415, 397] on span "закрыть" at bounding box center [398, 399] width 48 height 11
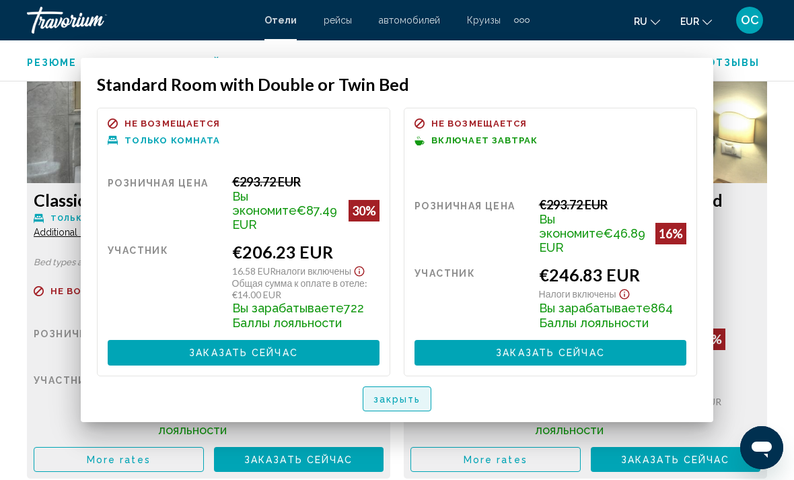
scroll to position [2254, 0]
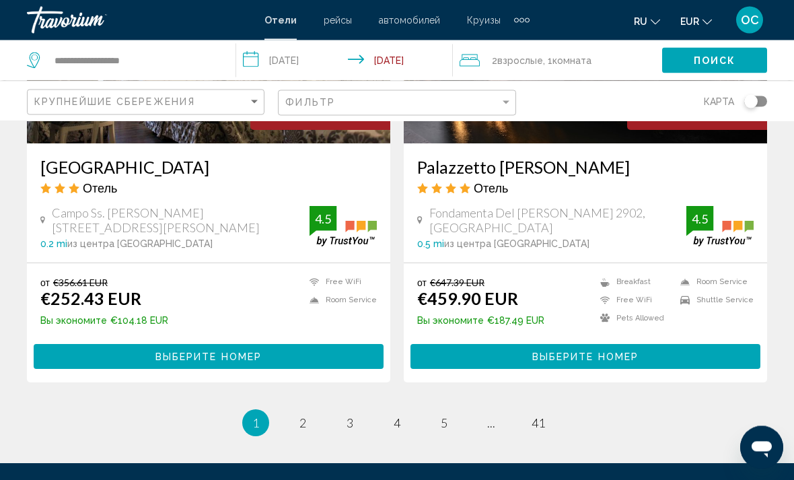
scroll to position [2672, 0]
click at [308, 411] on link "page 2" at bounding box center [304, 423] width 24 height 24
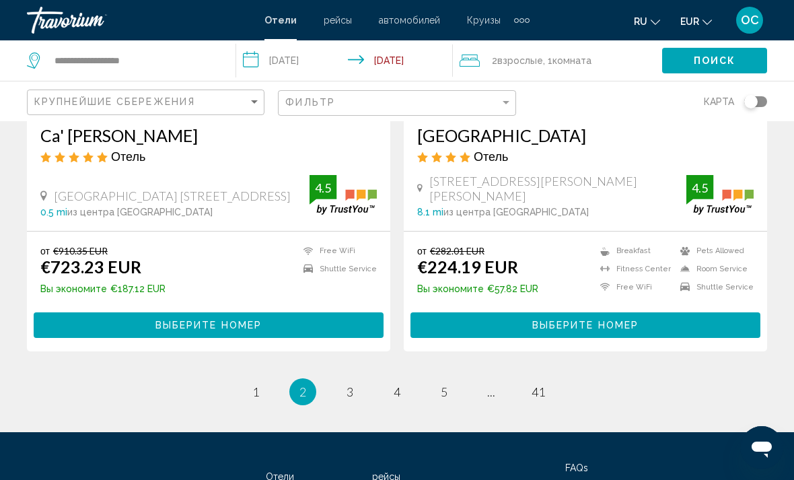
scroll to position [2744, 0]
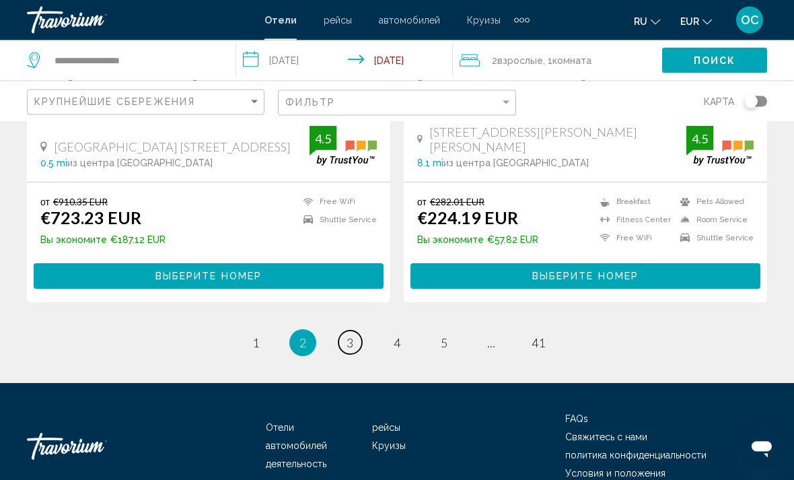
click at [353, 336] on span "3" at bounding box center [350, 343] width 7 height 15
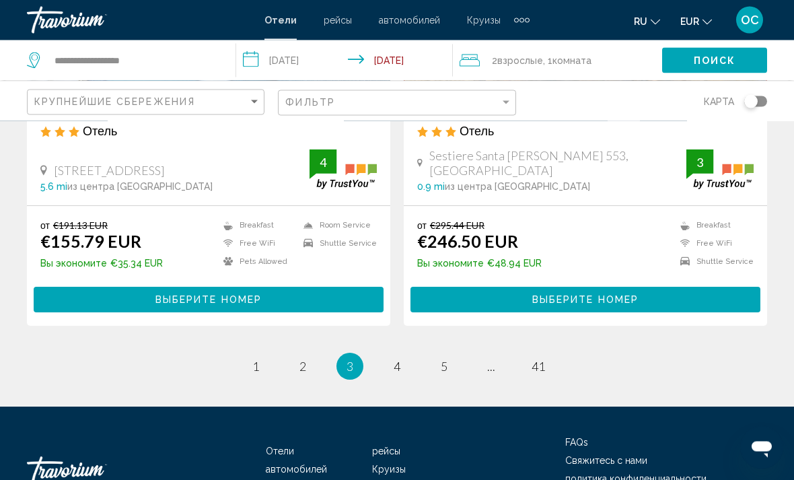
scroll to position [2744, 0]
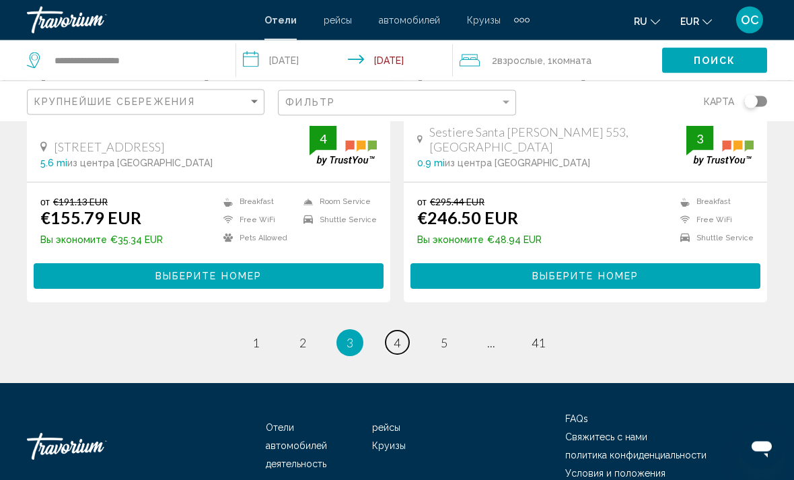
click at [401, 336] on span "4" at bounding box center [397, 343] width 7 height 15
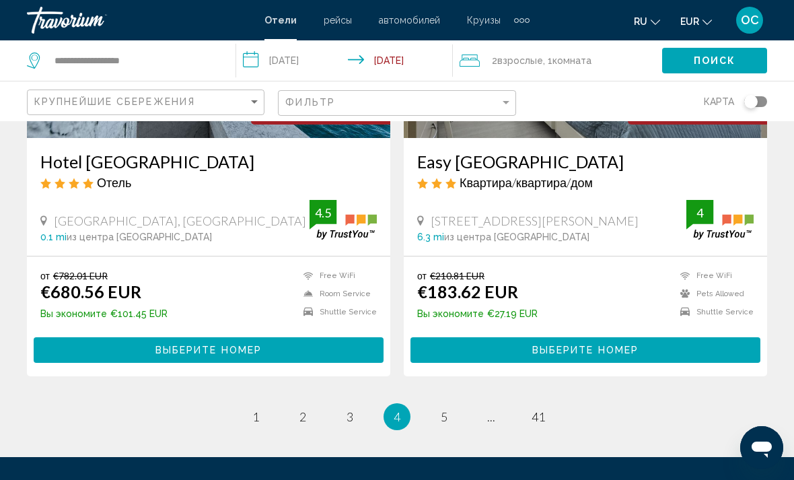
scroll to position [2744, 0]
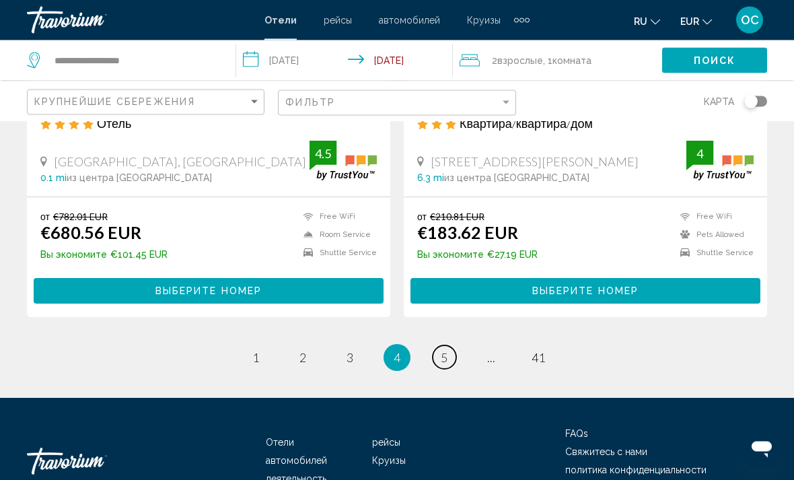
click at [442, 346] on link "page 5" at bounding box center [445, 358] width 24 height 24
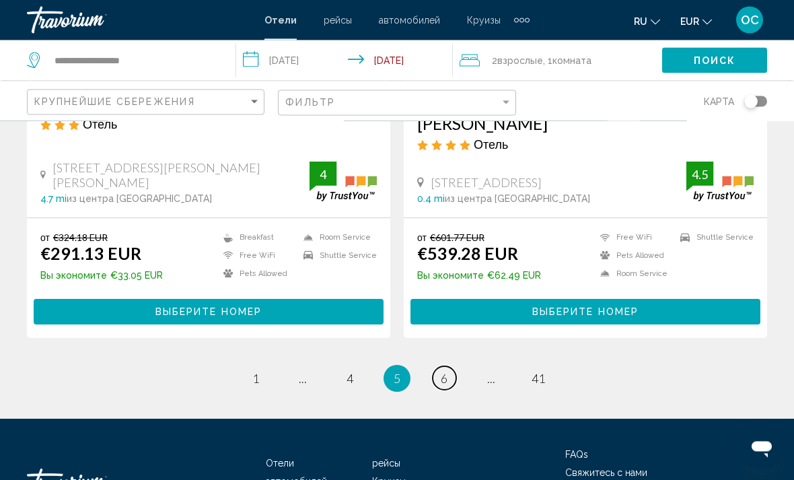
scroll to position [2719, 0]
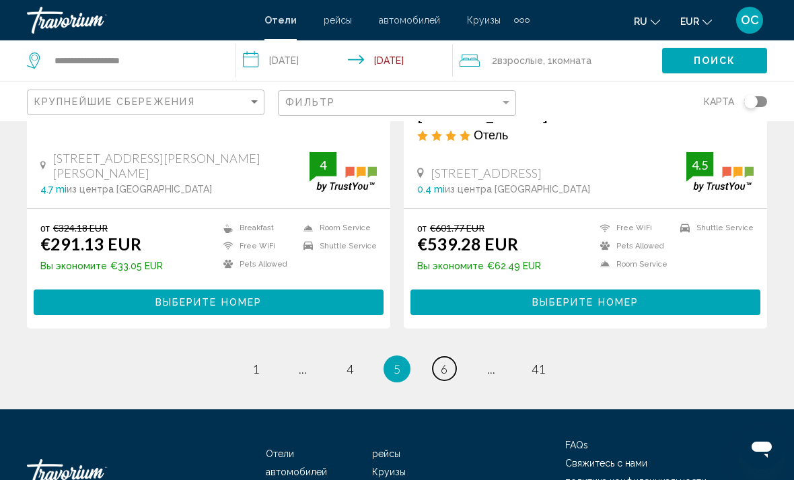
click at [452, 357] on link "page 6" at bounding box center [445, 369] width 24 height 24
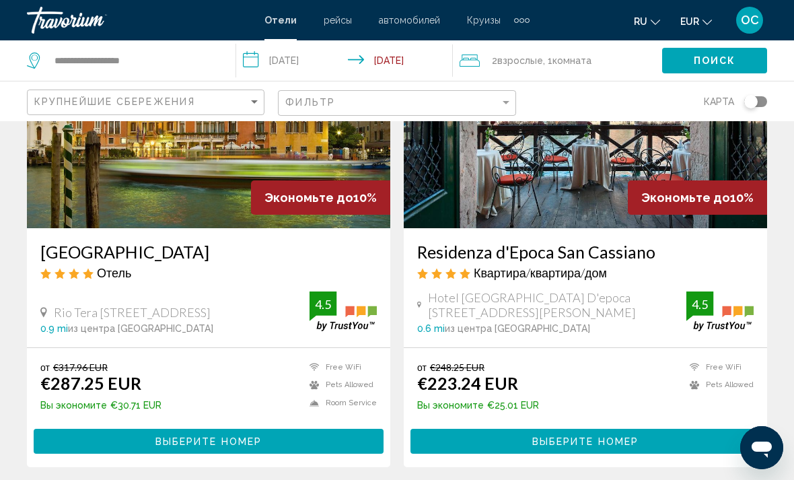
scroll to position [156, 0]
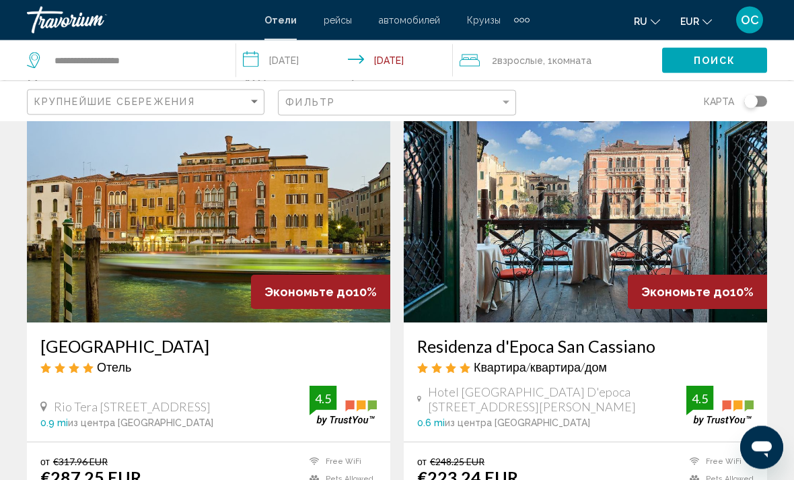
click at [350, 221] on img "Main content" at bounding box center [209, 215] width 364 height 215
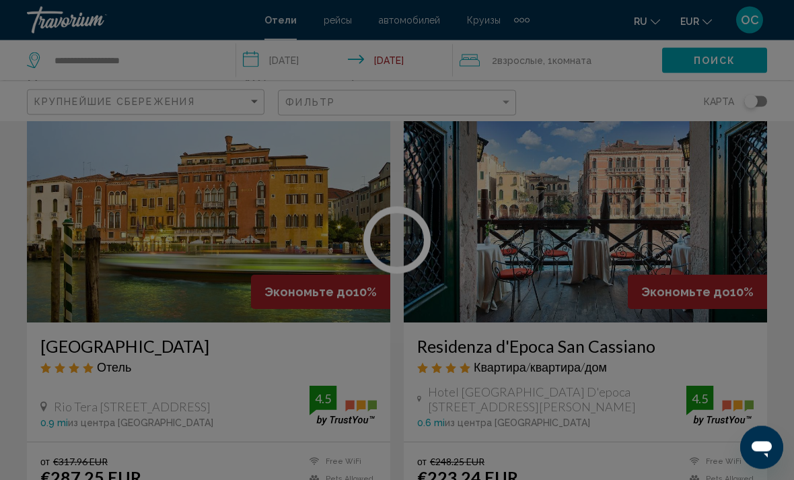
scroll to position [61, 0]
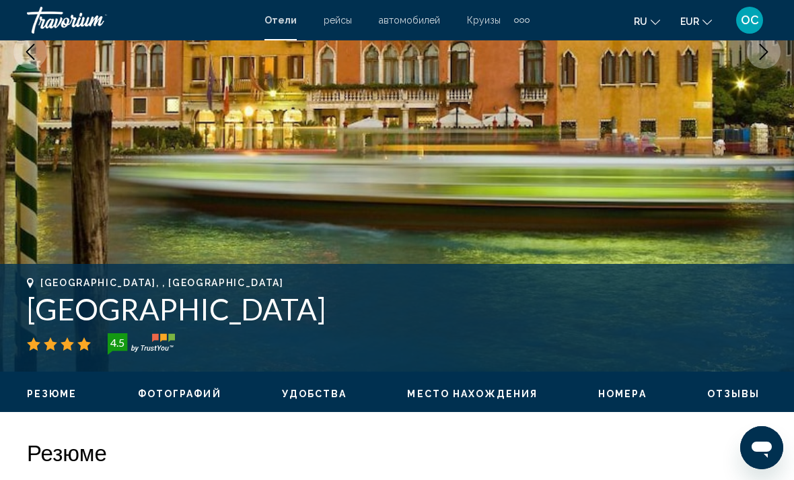
scroll to position [300, 0]
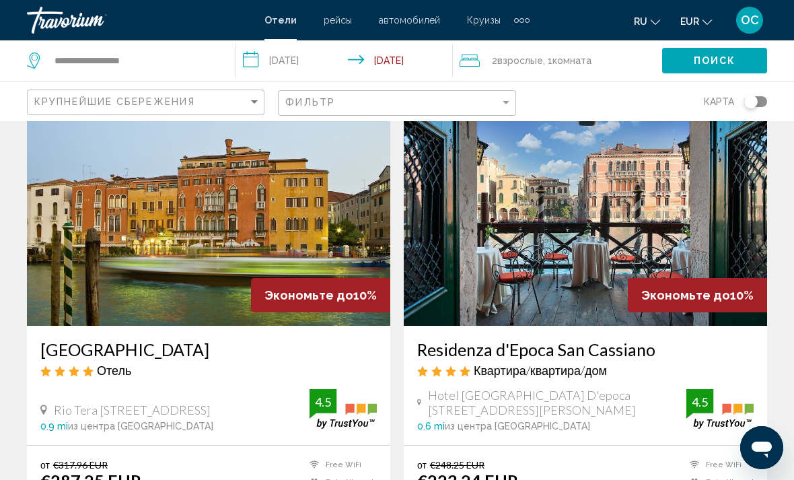
scroll to position [59, 0]
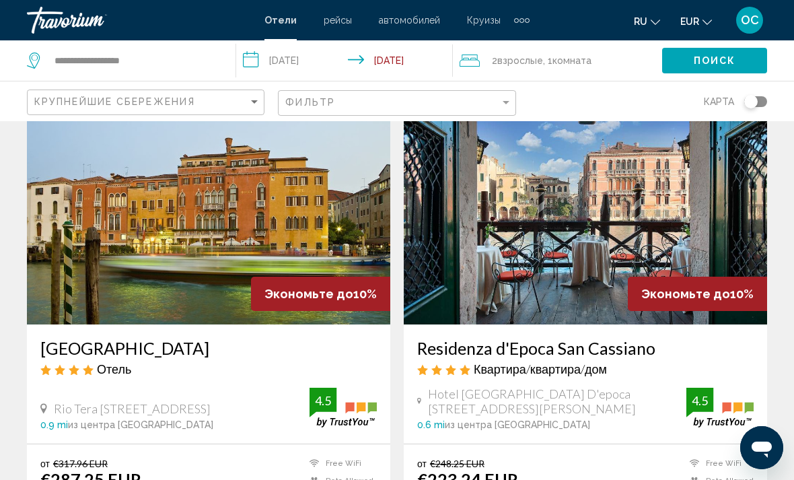
click at [731, 241] on img "Main content" at bounding box center [586, 216] width 364 height 215
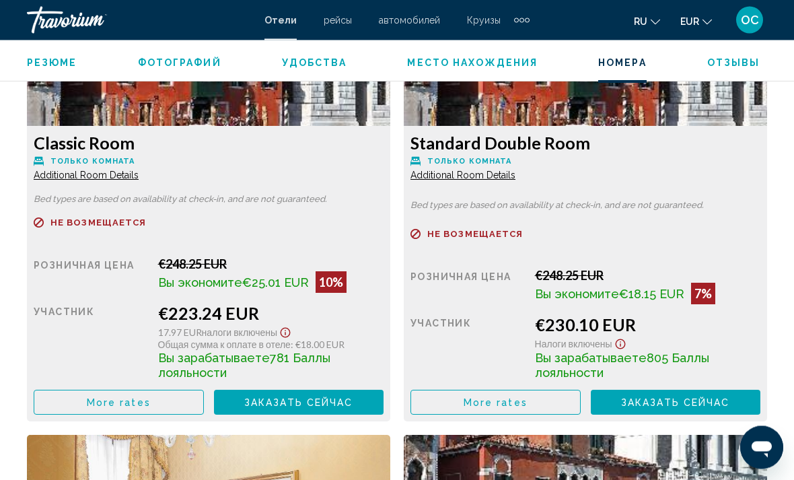
scroll to position [2185, 0]
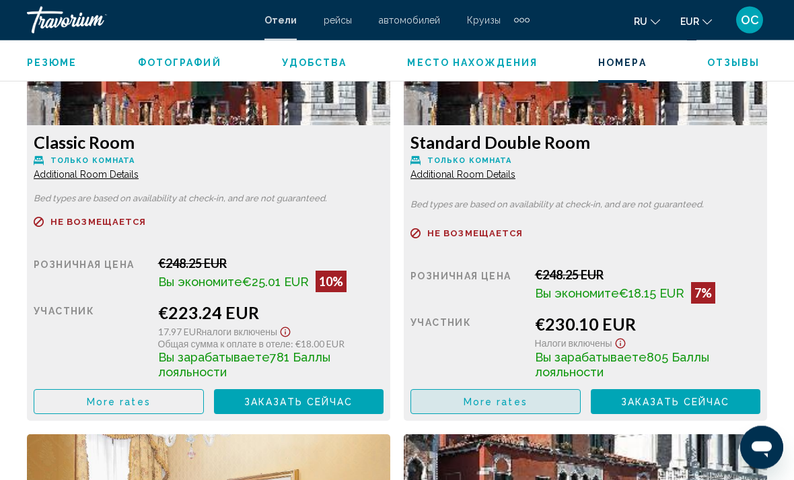
click at [151, 402] on span "More rates" at bounding box center [119, 402] width 64 height 11
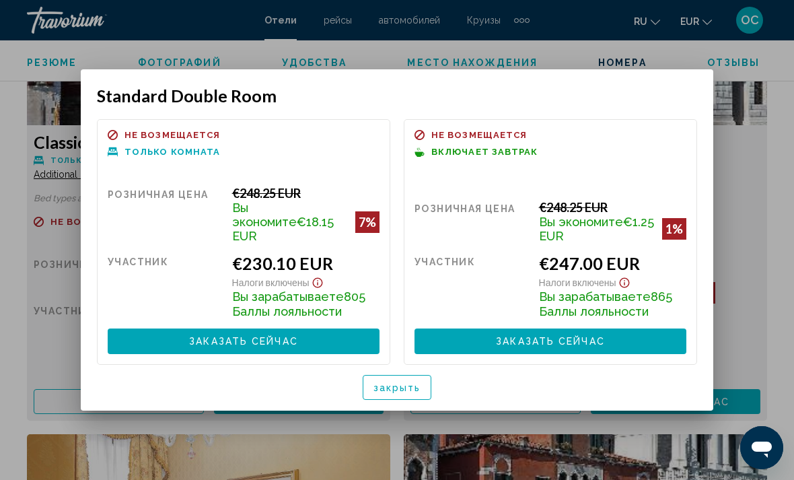
click at [420, 382] on span "закрыть" at bounding box center [398, 387] width 48 height 11
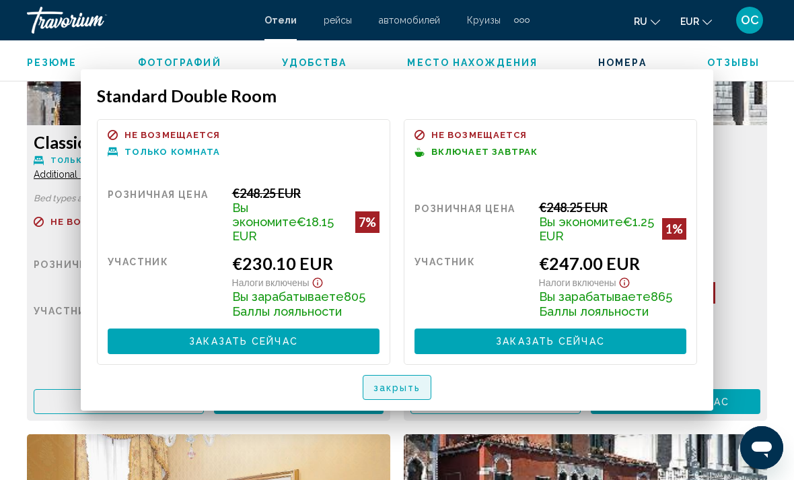
scroll to position [2185, 0]
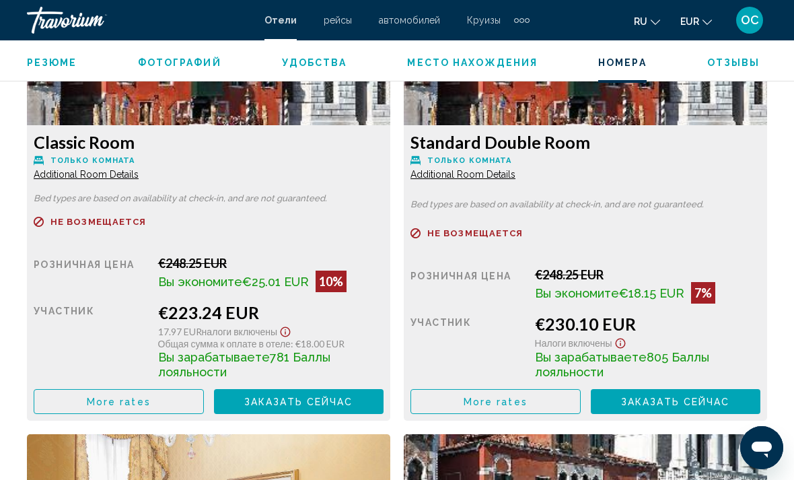
click at [178, 404] on button "More rates" at bounding box center [119, 401] width 170 height 25
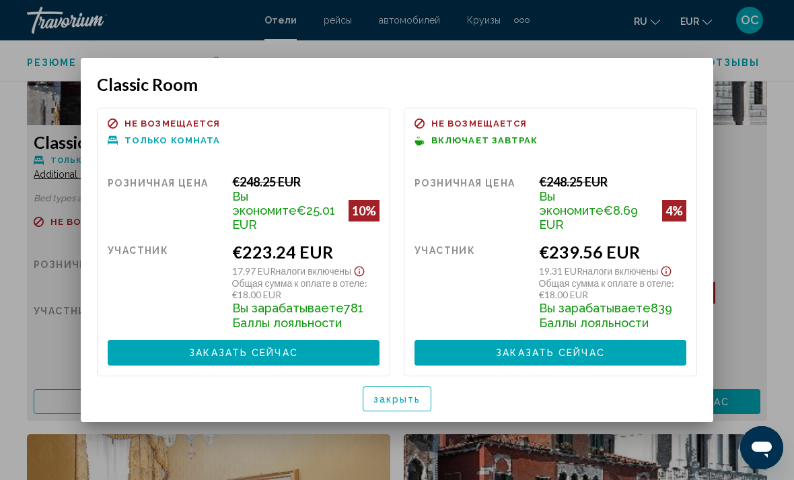
click at [398, 394] on span "закрыть" at bounding box center [398, 399] width 48 height 11
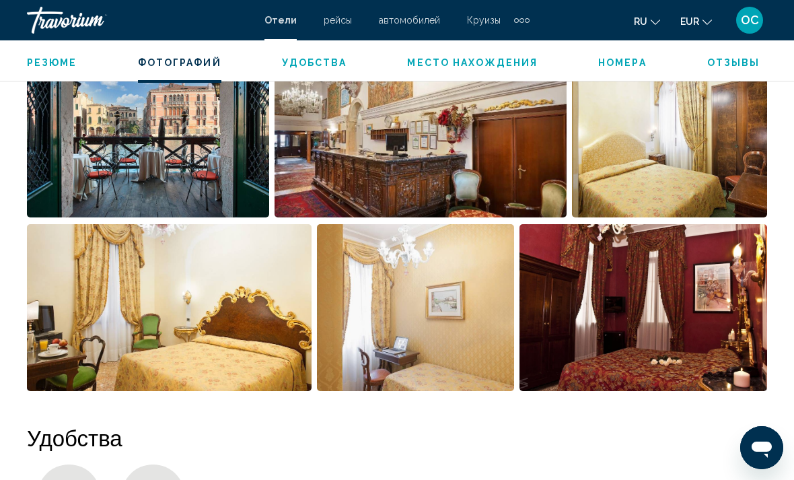
scroll to position [963, 0]
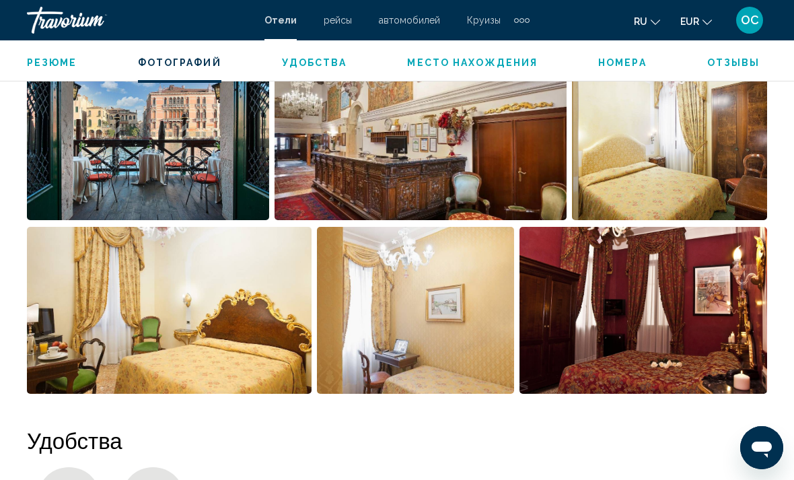
click at [634, 248] on img "Open full-screen image slider" at bounding box center [644, 310] width 248 height 167
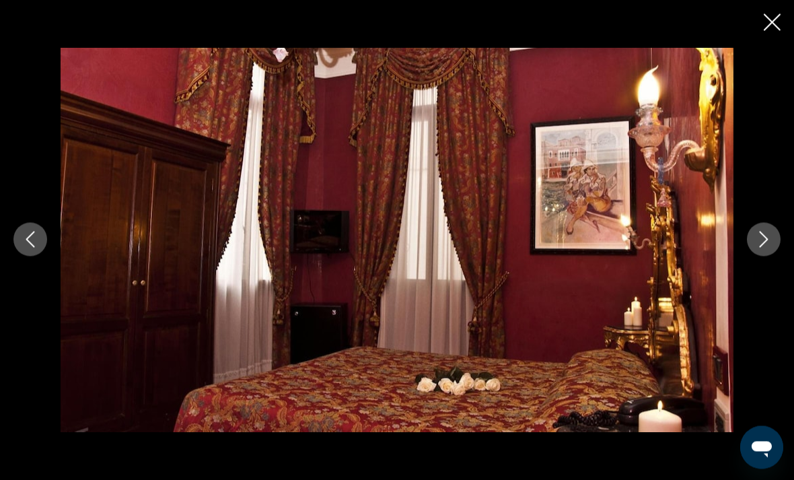
scroll to position [662, 0]
click at [757, 240] on icon "Next image" at bounding box center [764, 240] width 16 height 16
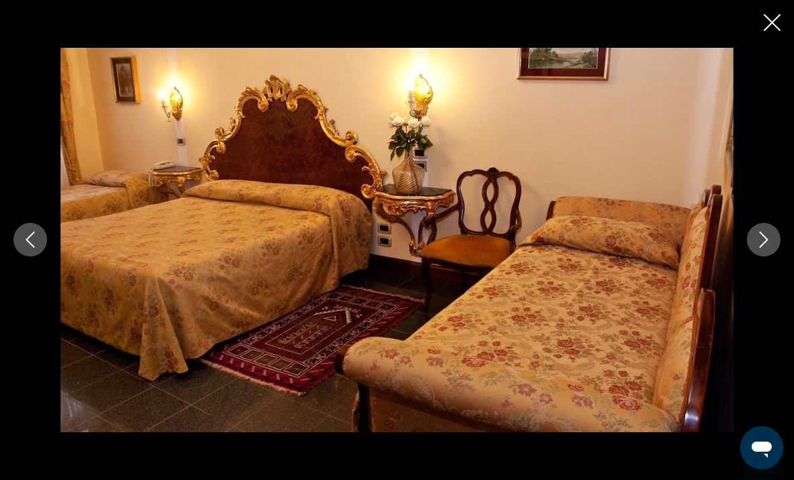
click at [769, 237] on icon "Next image" at bounding box center [764, 240] width 16 height 16
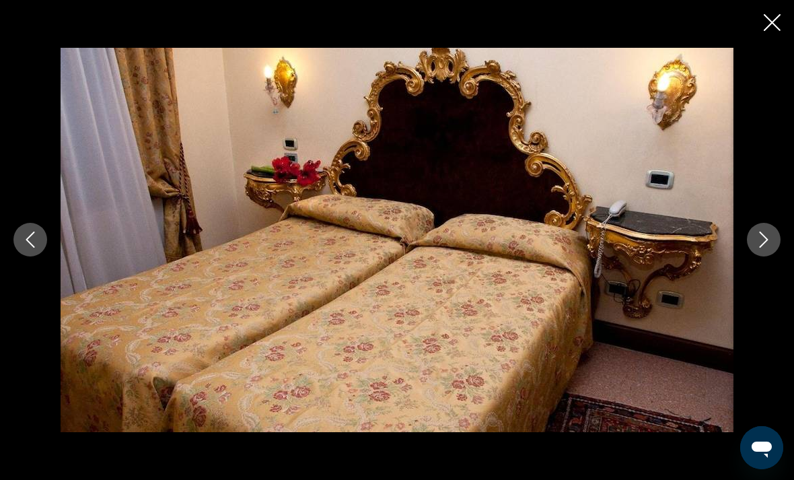
click at [769, 234] on icon "Next image" at bounding box center [764, 240] width 16 height 16
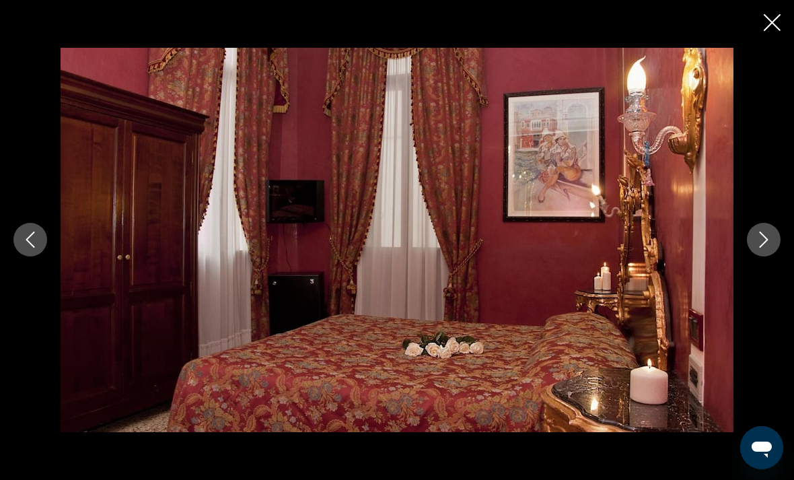
click at [768, 235] on icon "Next image" at bounding box center [764, 240] width 16 height 16
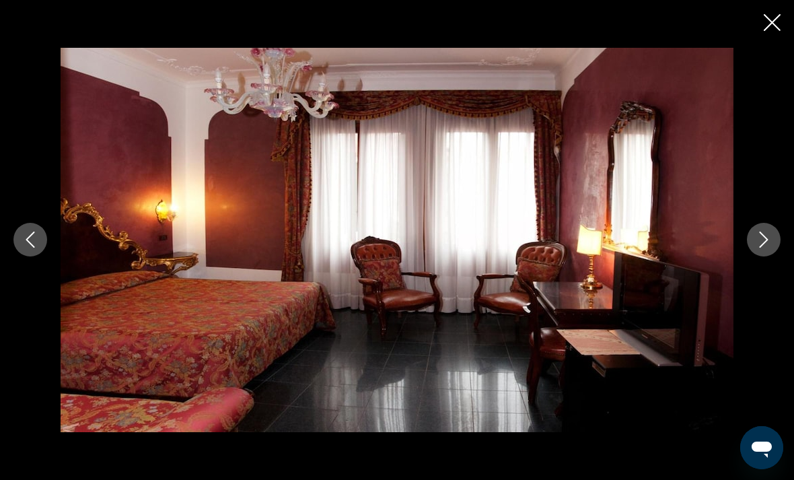
click at [761, 234] on icon "Next image" at bounding box center [764, 240] width 9 height 16
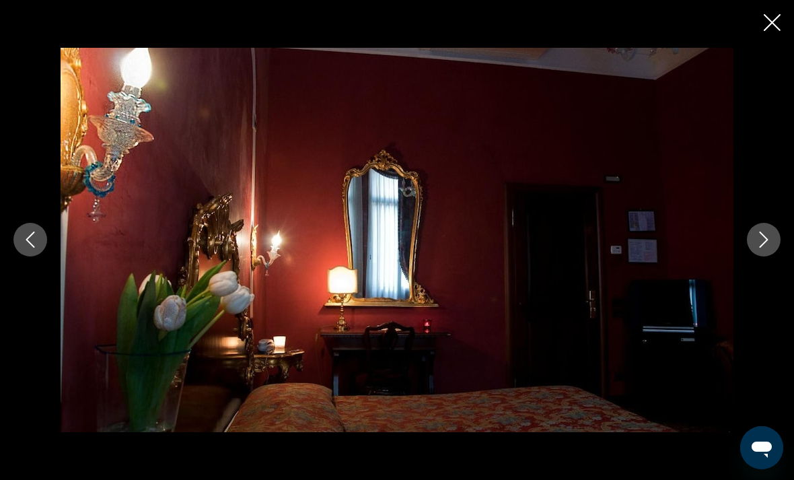
click at [763, 238] on icon "Next image" at bounding box center [764, 240] width 16 height 16
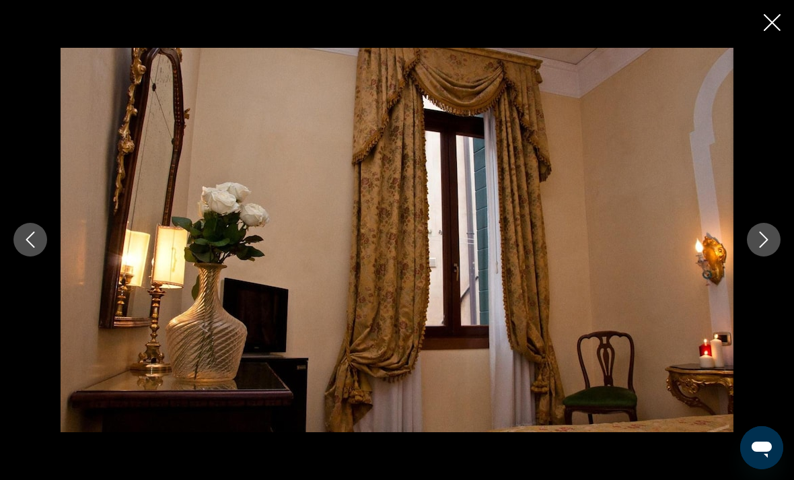
click at [767, 236] on icon "Next image" at bounding box center [764, 240] width 16 height 16
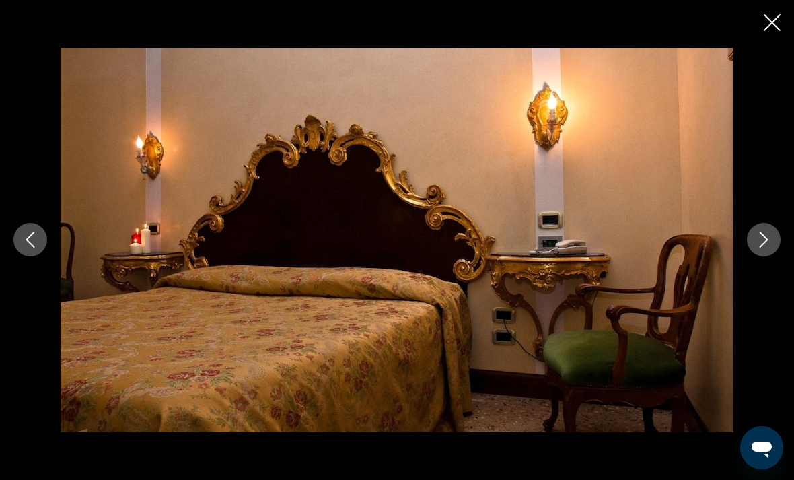
click at [767, 238] on icon "Next image" at bounding box center [764, 240] width 16 height 16
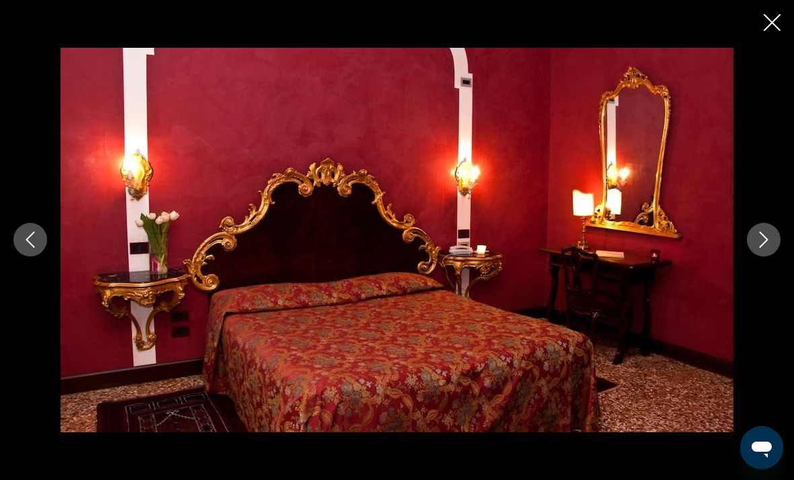
click at [768, 237] on icon "Next image" at bounding box center [764, 240] width 16 height 16
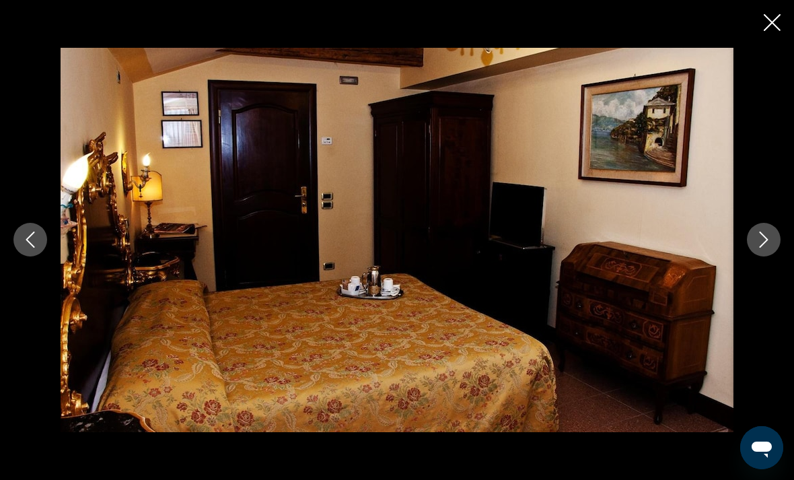
click at [766, 237] on icon "Next image" at bounding box center [764, 240] width 9 height 16
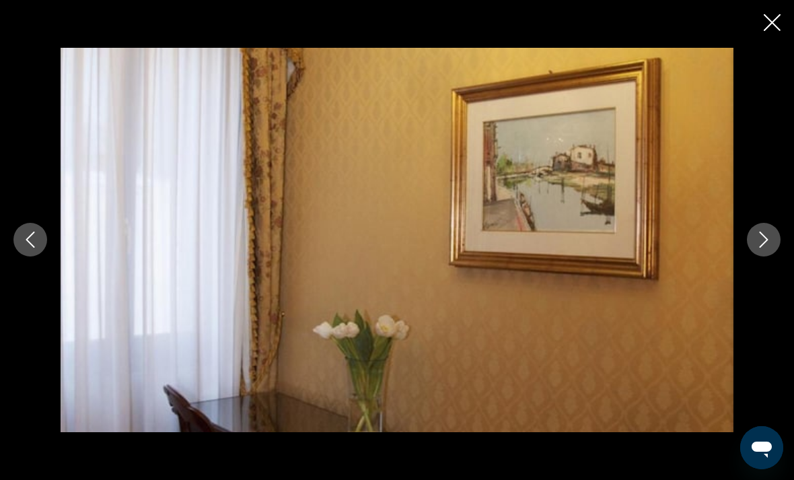
click at [766, 237] on icon "Next image" at bounding box center [764, 240] width 9 height 16
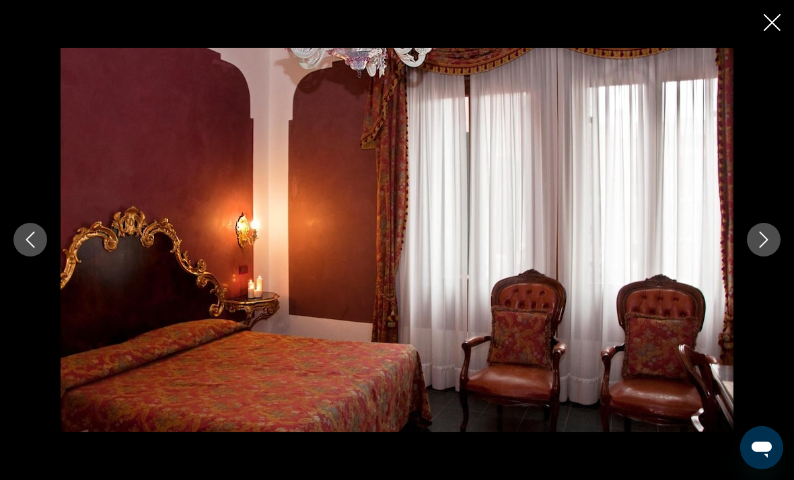
click at [764, 240] on icon "Next image" at bounding box center [764, 240] width 16 height 16
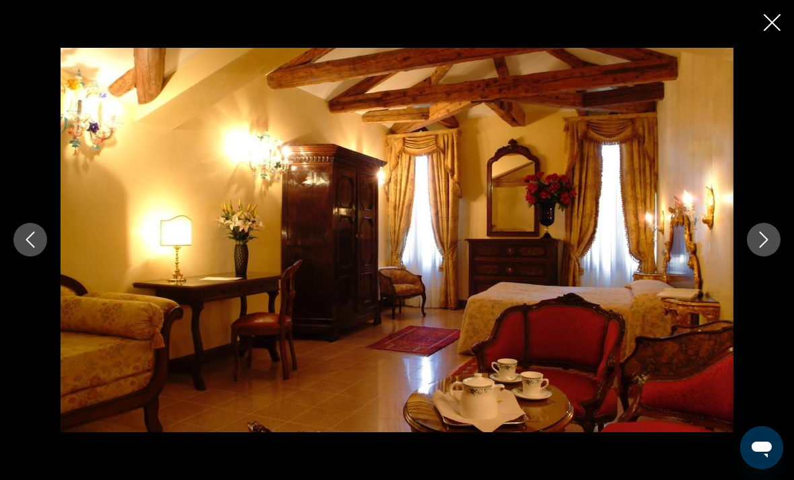
click at [763, 241] on icon "Next image" at bounding box center [764, 240] width 16 height 16
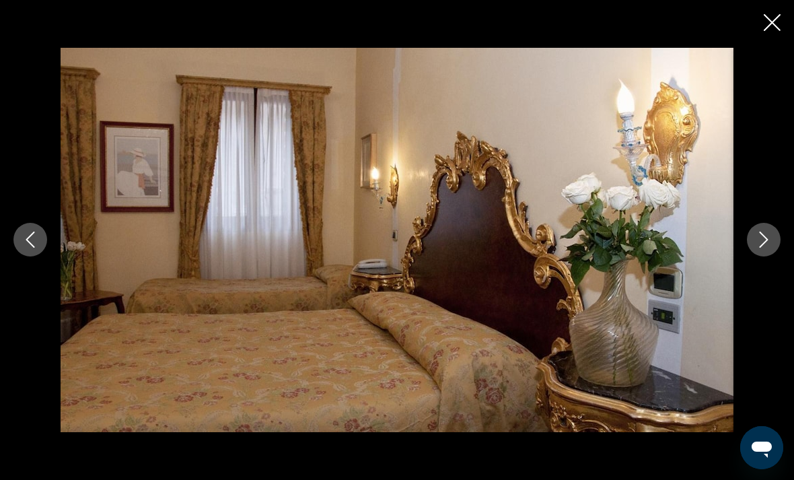
click at [761, 242] on icon "Next image" at bounding box center [764, 240] width 16 height 16
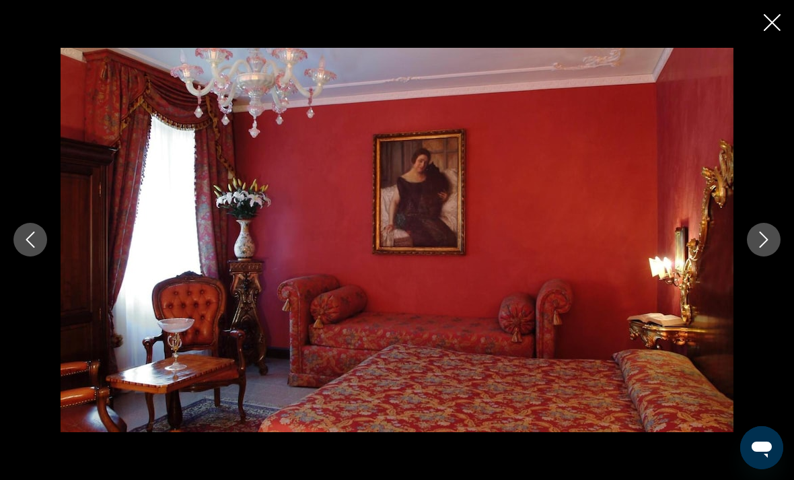
click at [757, 247] on icon "Next image" at bounding box center [764, 240] width 16 height 16
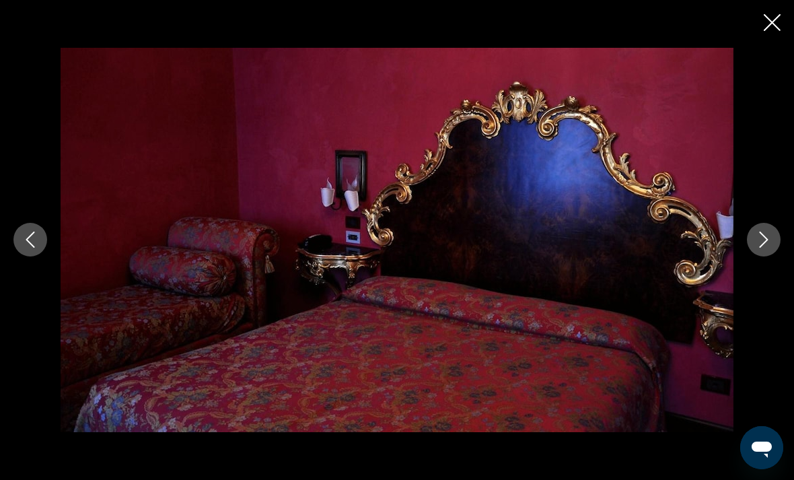
click at [766, 238] on icon "Next image" at bounding box center [764, 240] width 9 height 16
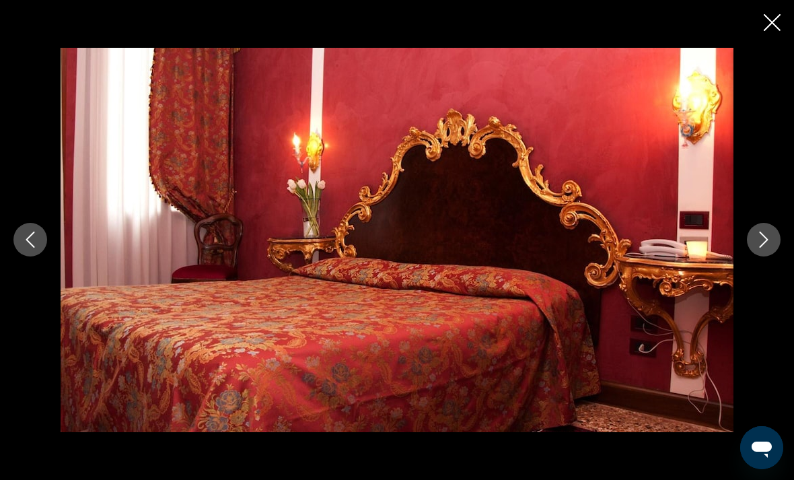
click at [768, 238] on icon "Next image" at bounding box center [764, 240] width 16 height 16
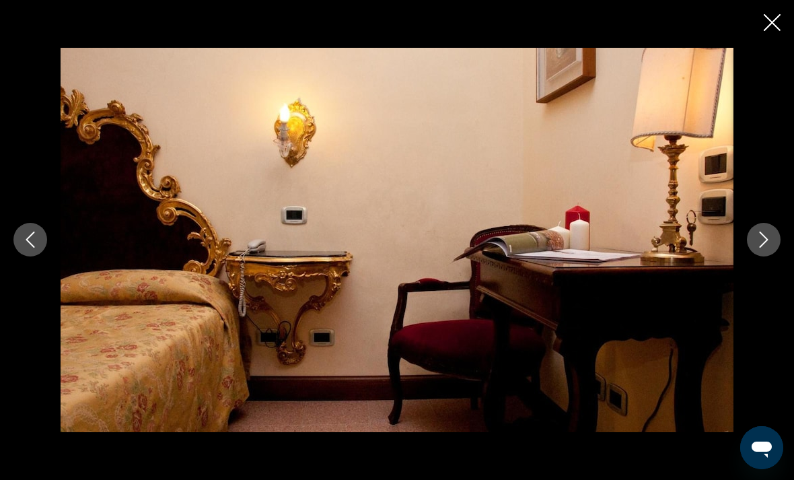
click at [768, 236] on icon "Next image" at bounding box center [764, 240] width 16 height 16
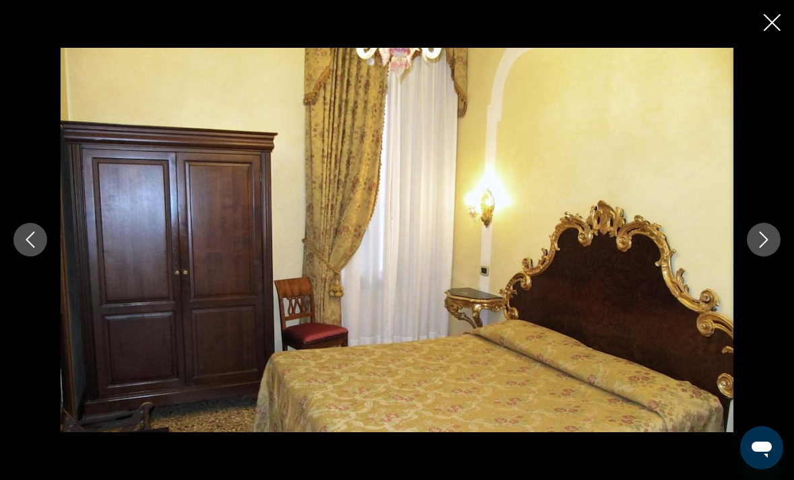
click at [767, 238] on icon "Next image" at bounding box center [764, 240] width 9 height 16
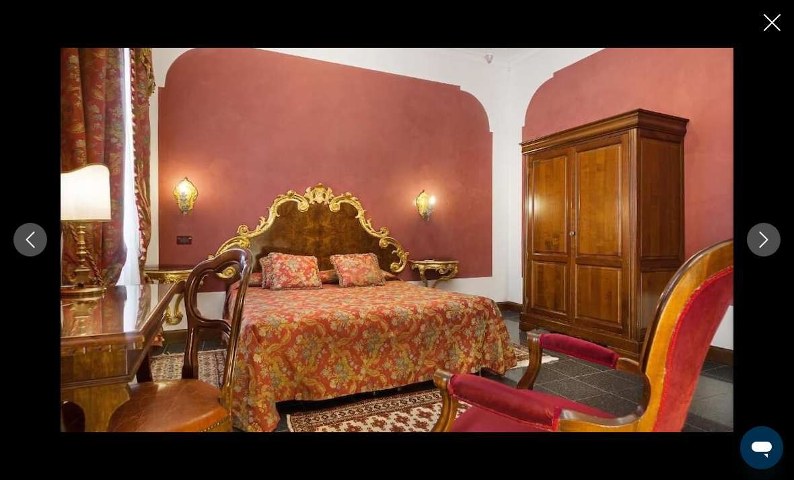
click at [762, 242] on icon "Next image" at bounding box center [764, 240] width 16 height 16
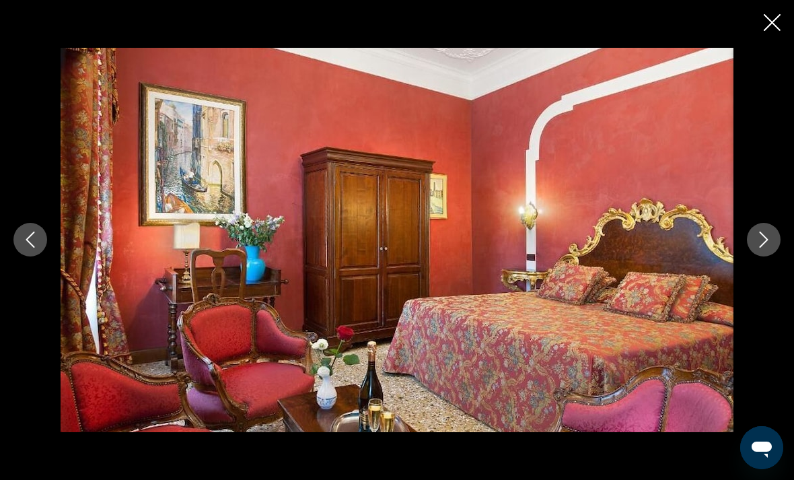
click at [759, 244] on icon "Next image" at bounding box center [764, 240] width 16 height 16
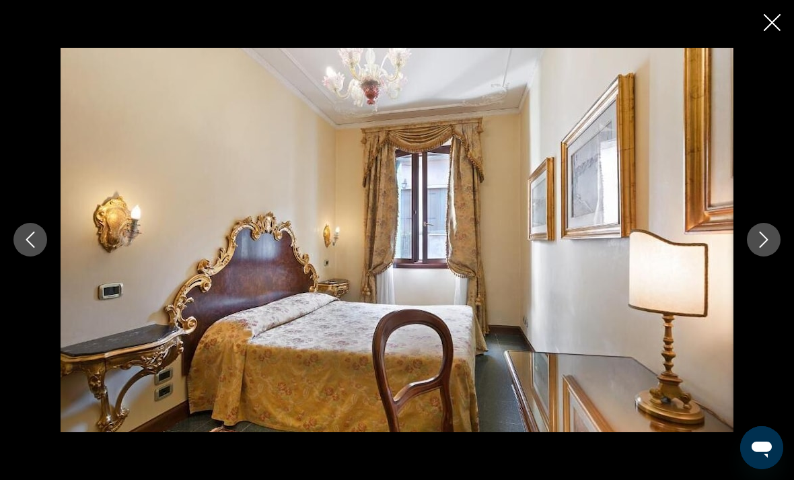
click at [761, 244] on icon "Next image" at bounding box center [764, 240] width 16 height 16
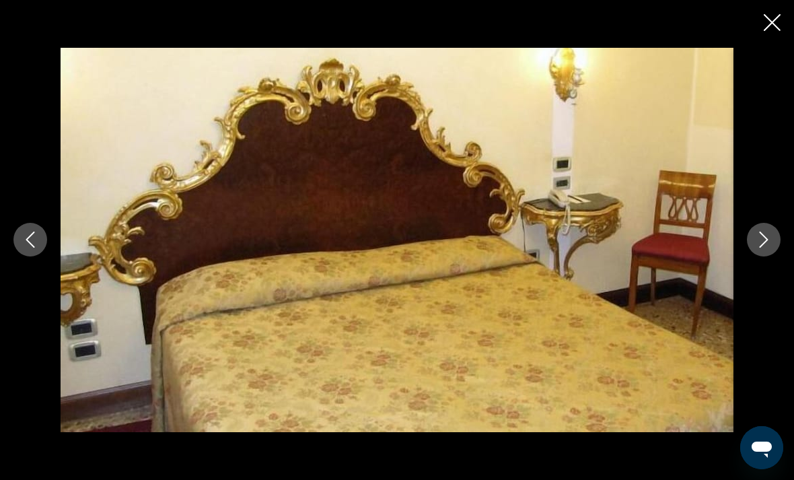
click at [756, 245] on icon "Next image" at bounding box center [764, 240] width 16 height 16
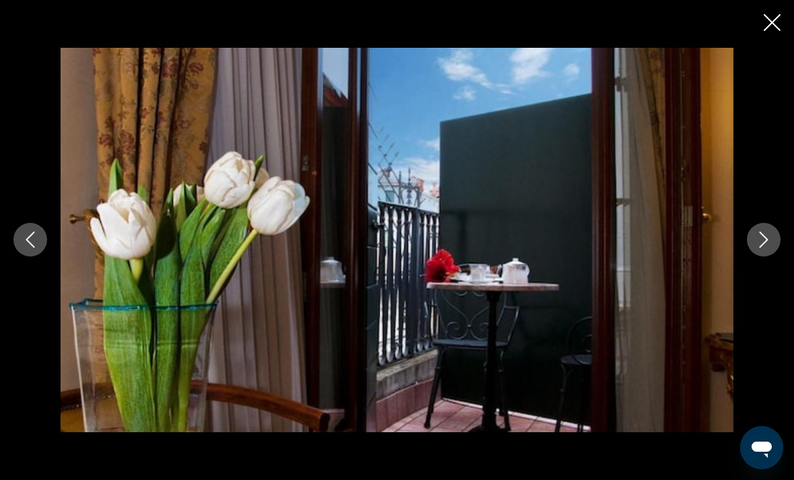
click at [764, 242] on icon "Next image" at bounding box center [764, 240] width 16 height 16
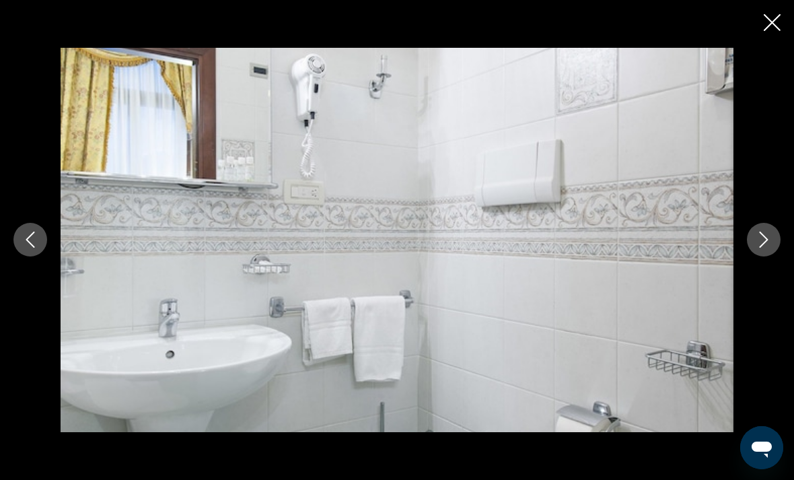
click at [769, 236] on icon "Next image" at bounding box center [764, 240] width 16 height 16
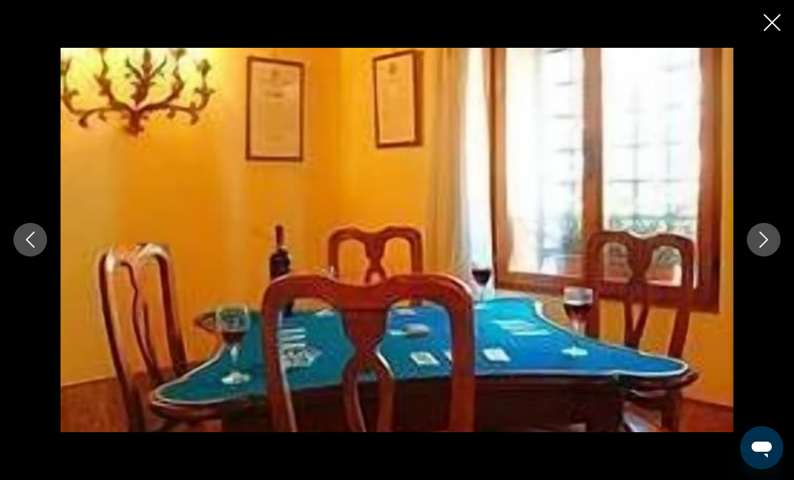
click at [768, 238] on icon "Next image" at bounding box center [764, 240] width 16 height 16
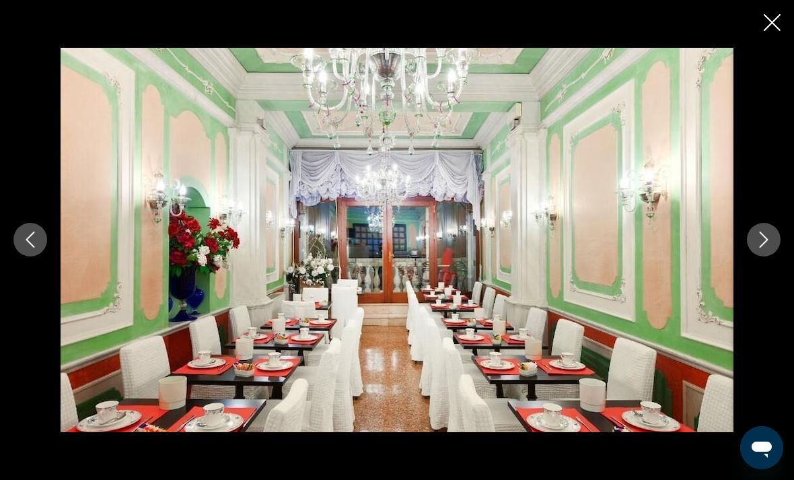
click at [773, 20] on icon "Close slideshow" at bounding box center [772, 22] width 17 height 17
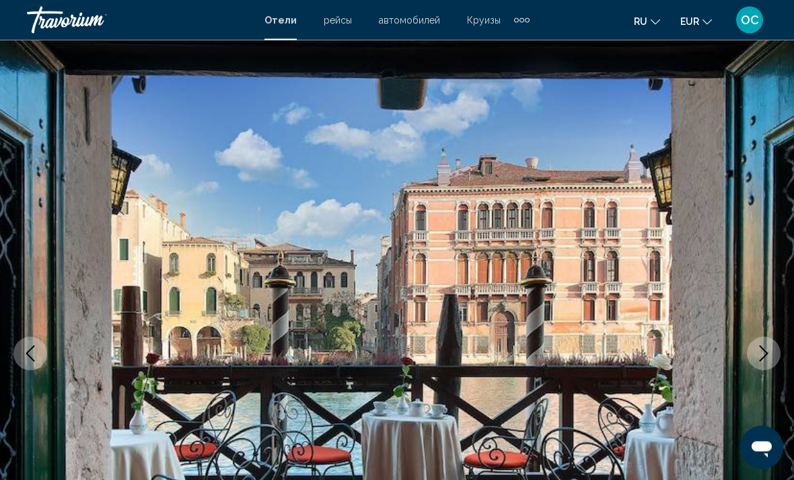
scroll to position [0, 0]
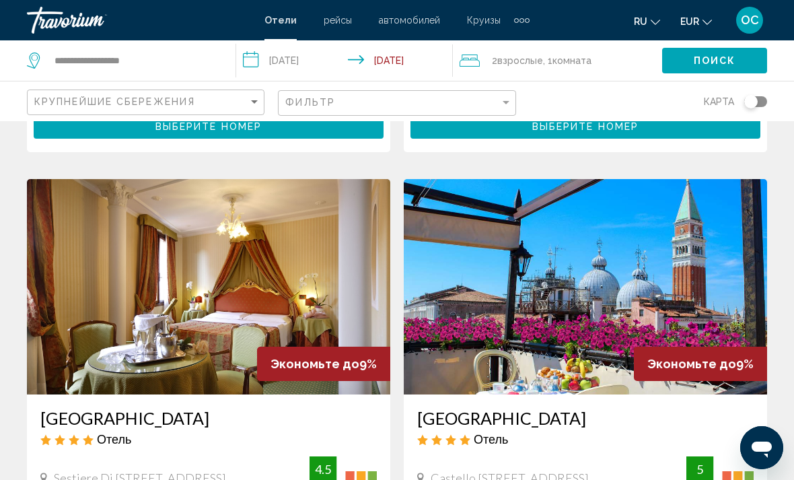
scroll to position [2488, 0]
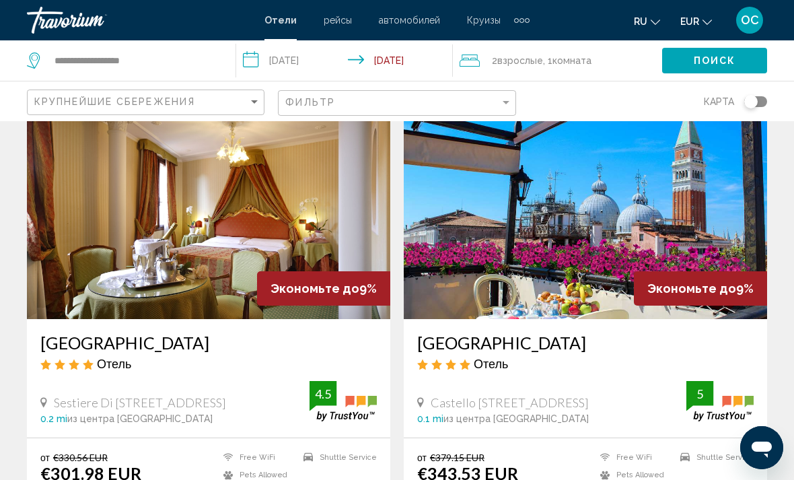
click at [728, 209] on img "Main content" at bounding box center [586, 211] width 364 height 215
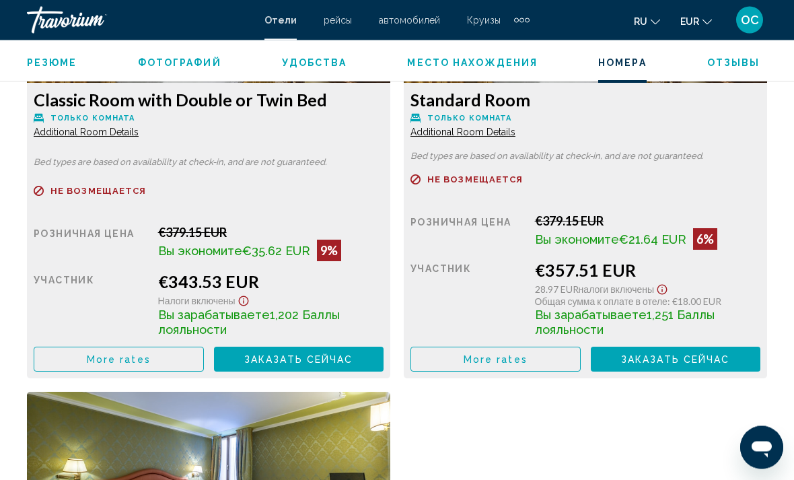
scroll to position [2234, 0]
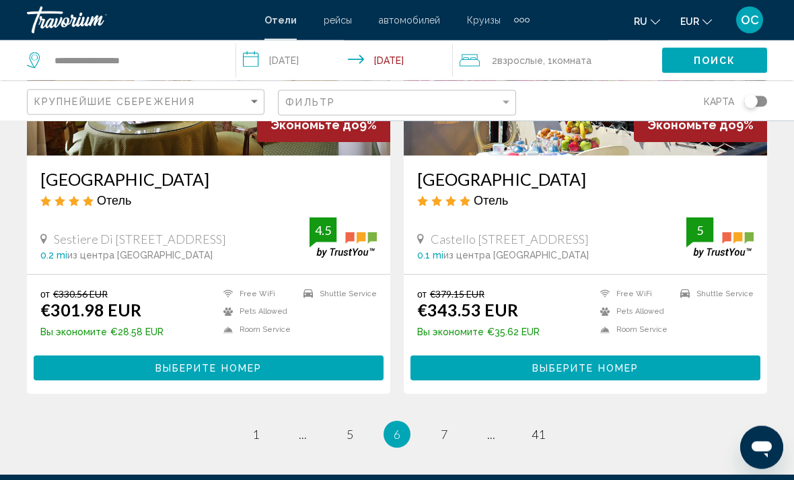
scroll to position [2746, 0]
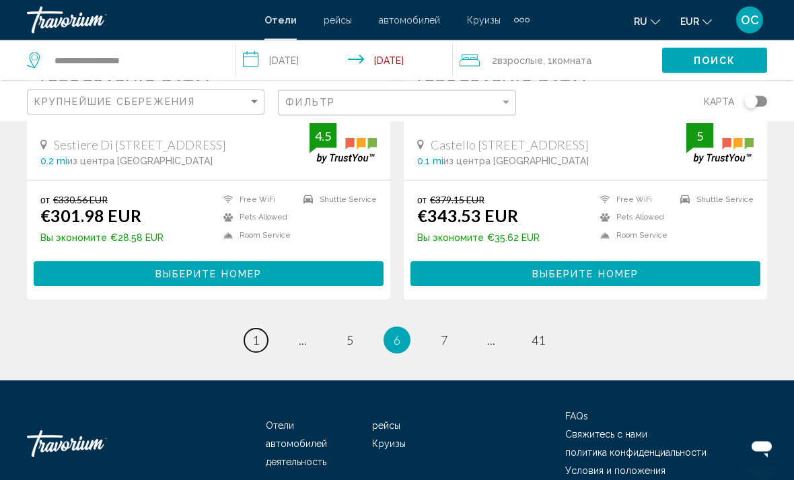
click at [266, 329] on link "page 1" at bounding box center [256, 341] width 24 height 24
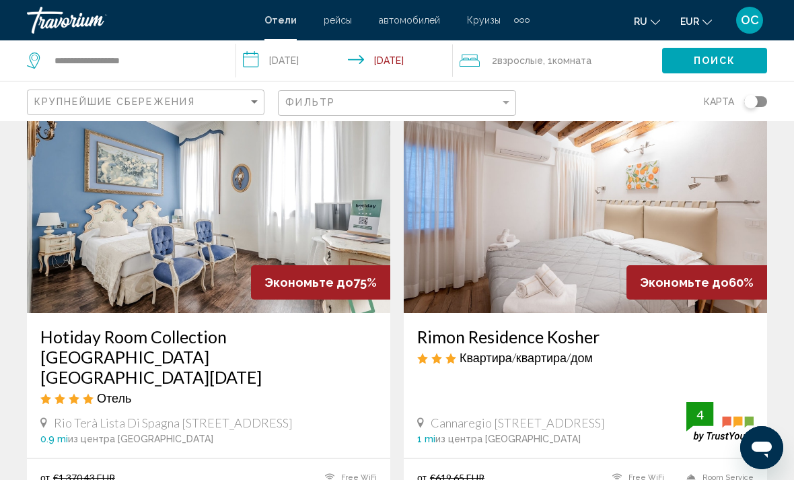
scroll to position [70, 0]
click at [703, 189] on img "Main content" at bounding box center [586, 205] width 364 height 215
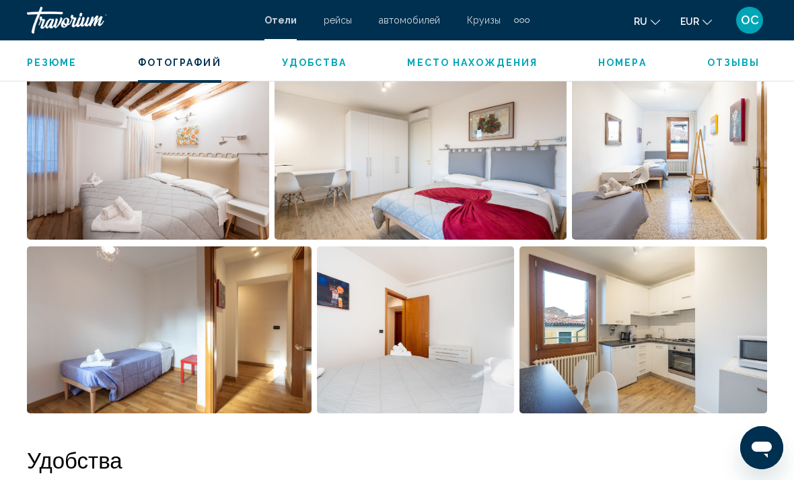
scroll to position [944, 0]
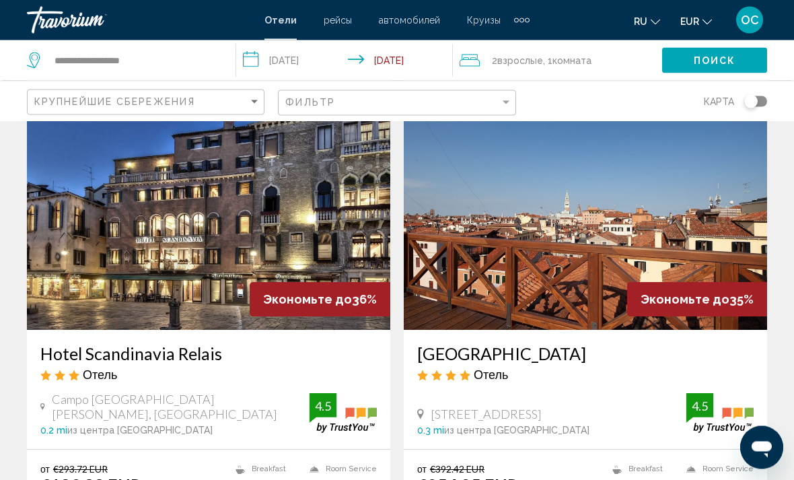
scroll to position [561, 0]
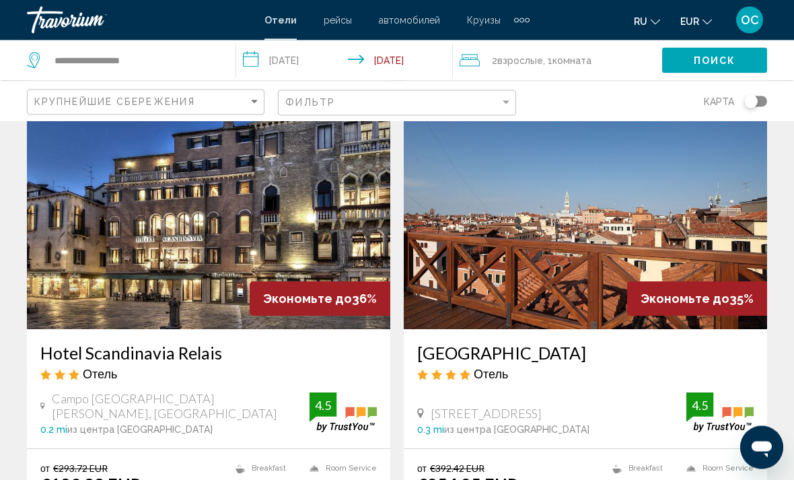
click at [327, 206] on img "Main content" at bounding box center [209, 221] width 364 height 215
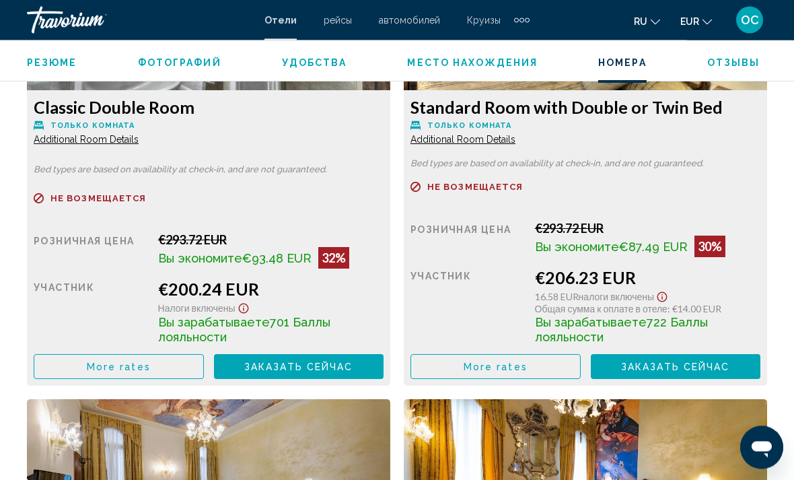
scroll to position [2221, 0]
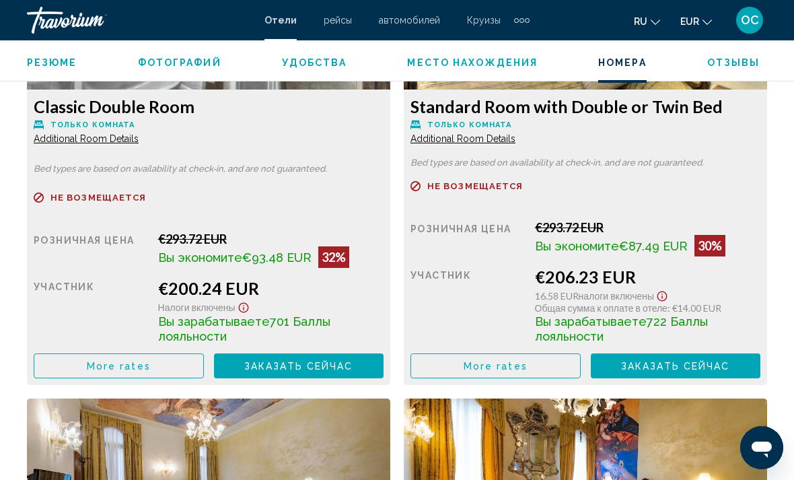
click at [172, 366] on button "More rates" at bounding box center [119, 365] width 170 height 25
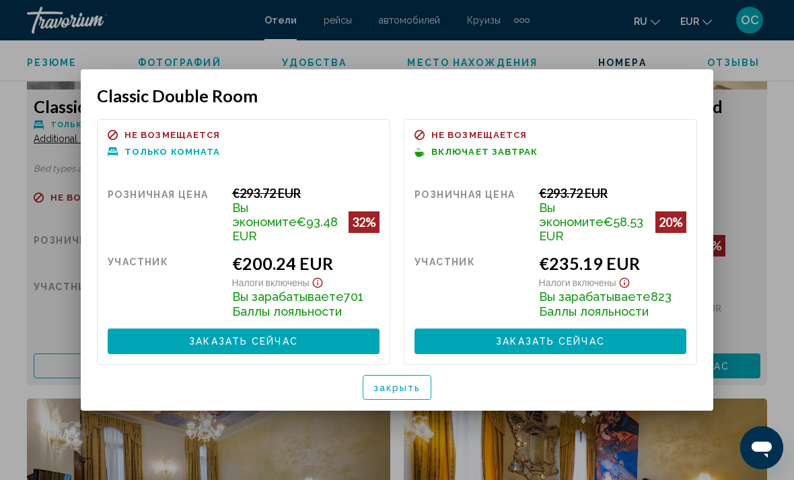
click at [389, 382] on span "закрыть" at bounding box center [398, 387] width 48 height 11
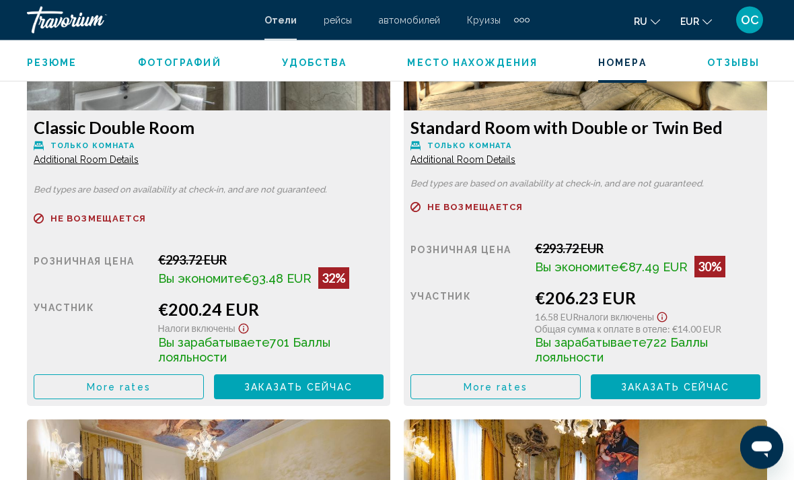
scroll to position [2201, 0]
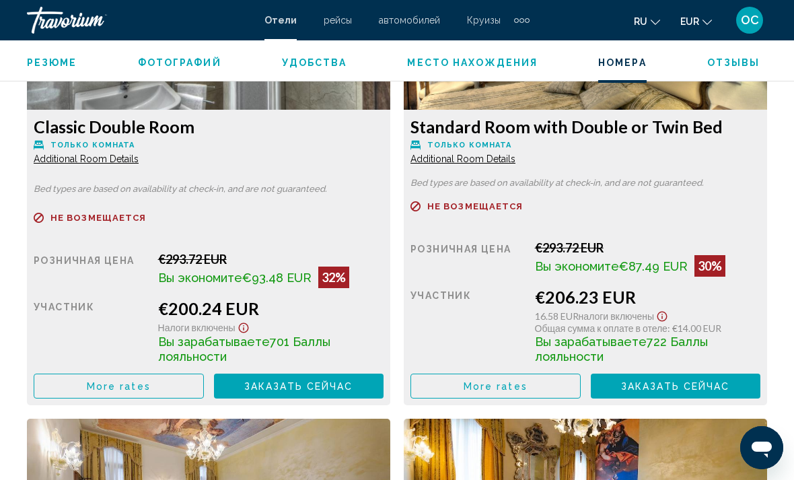
click at [151, 389] on span "More rates" at bounding box center [119, 386] width 64 height 11
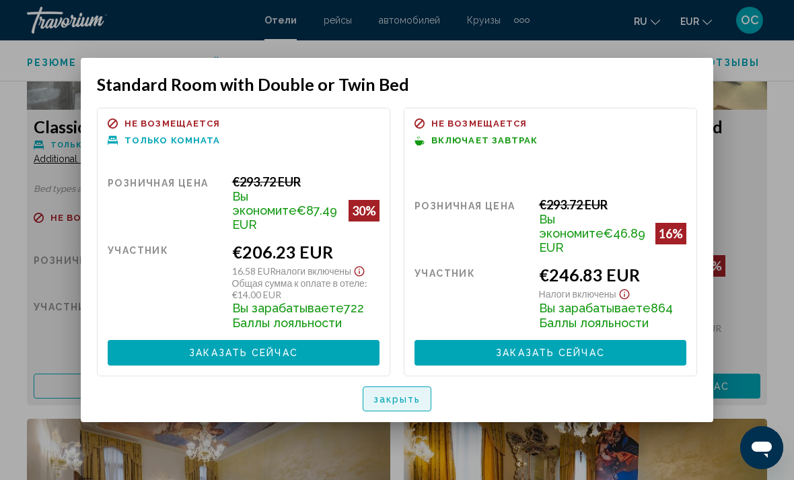
click at [408, 397] on span "закрыть" at bounding box center [398, 399] width 48 height 11
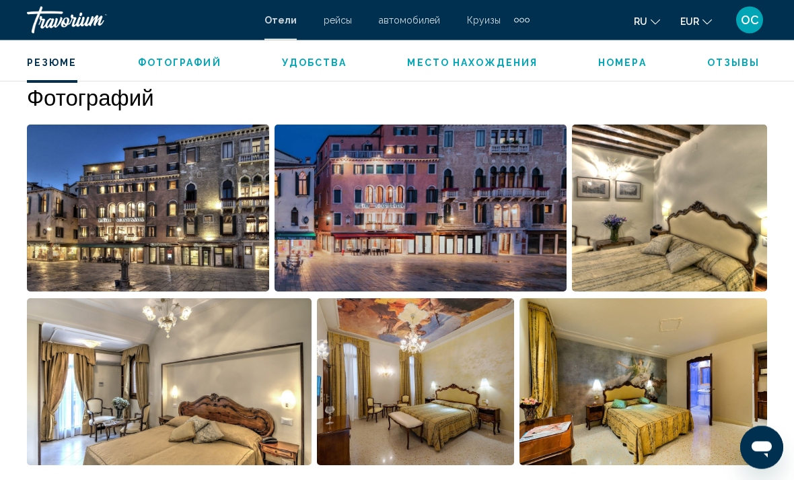
scroll to position [902, 0]
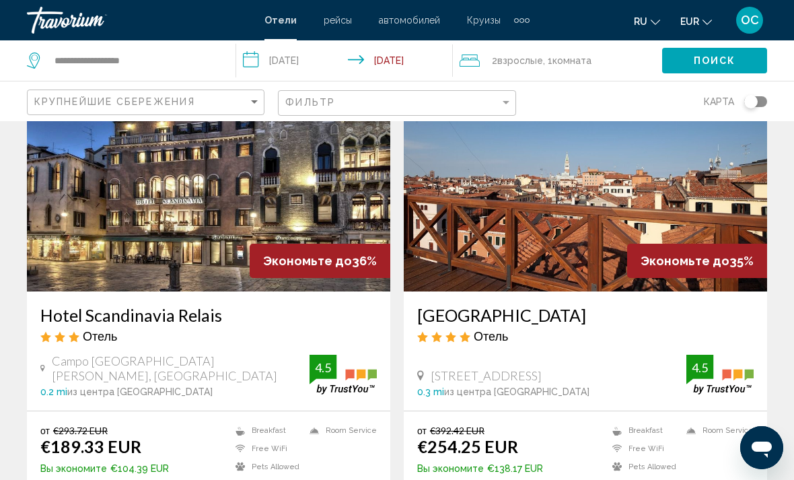
scroll to position [607, 0]
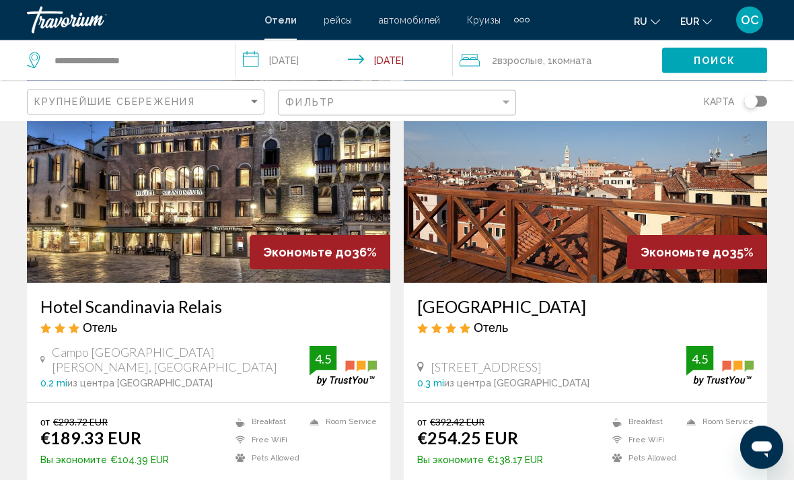
click at [592, 221] on img "Main content" at bounding box center [586, 175] width 364 height 215
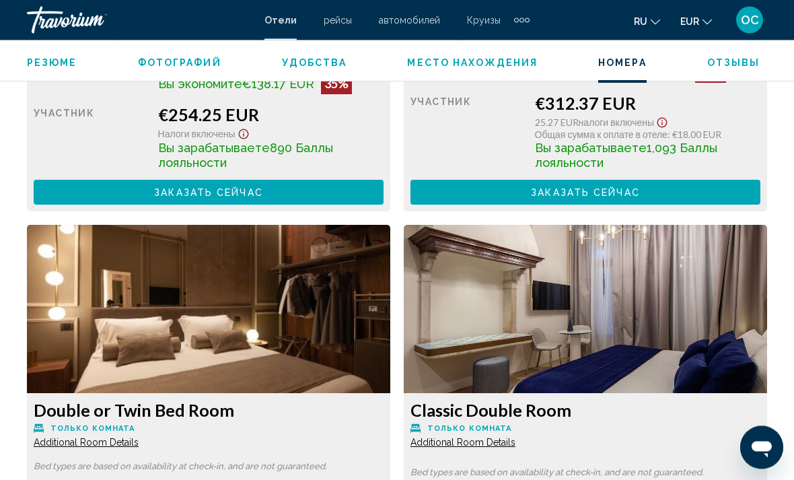
scroll to position [2400, 0]
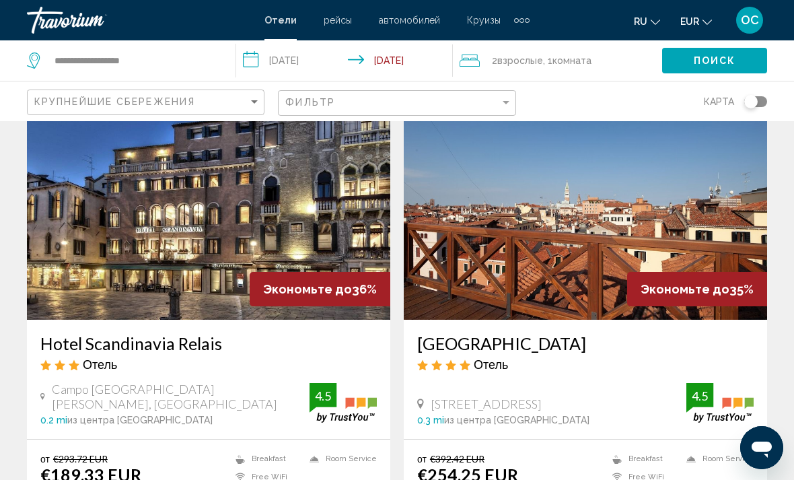
scroll to position [592, 0]
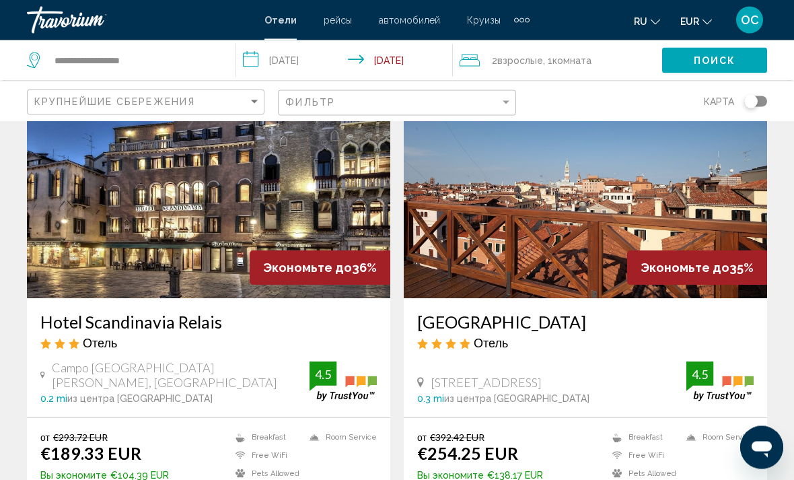
click at [339, 191] on img "Main content" at bounding box center [209, 190] width 364 height 215
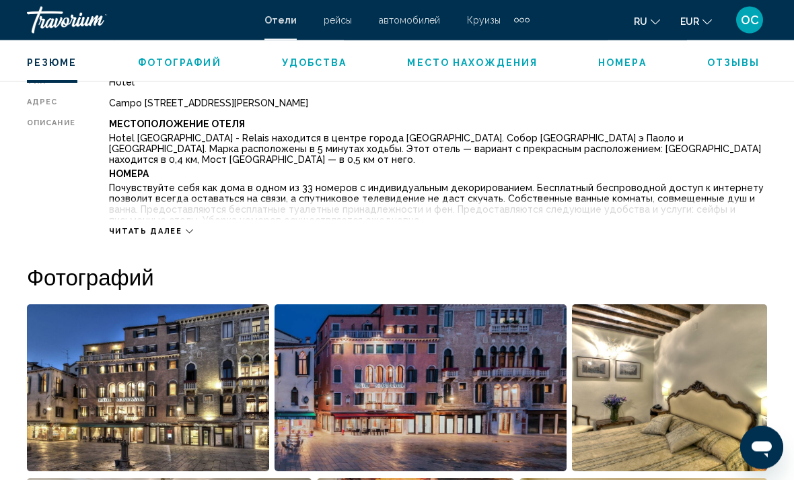
scroll to position [711, 0]
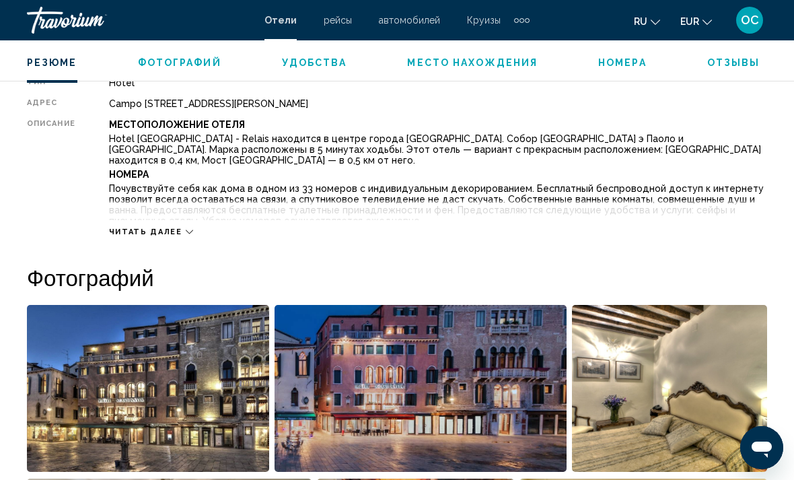
click at [186, 232] on icon "Main content" at bounding box center [189, 231] width 7 height 7
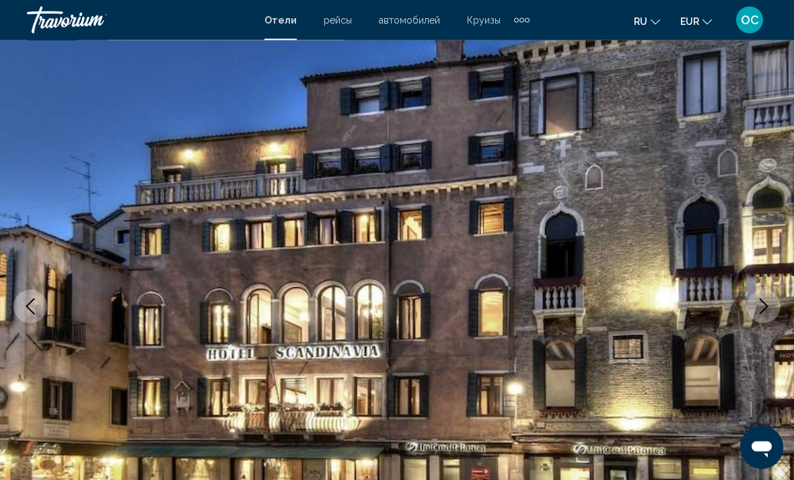
scroll to position [75, 0]
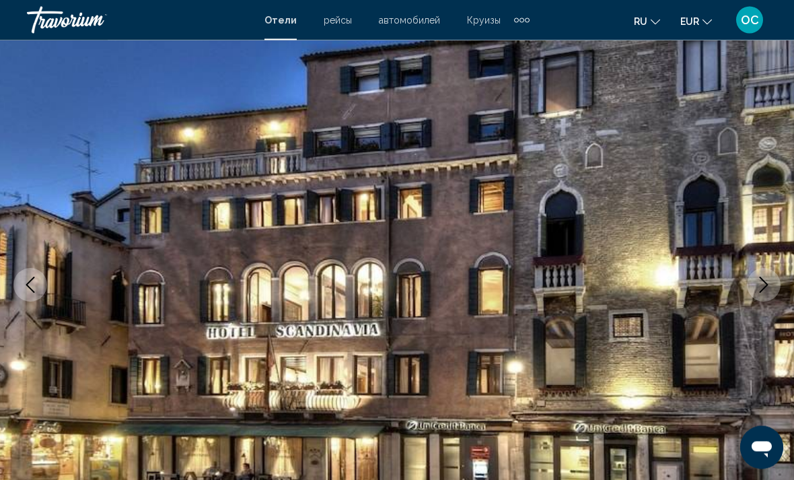
click at [761, 292] on icon "Next image" at bounding box center [764, 285] width 16 height 16
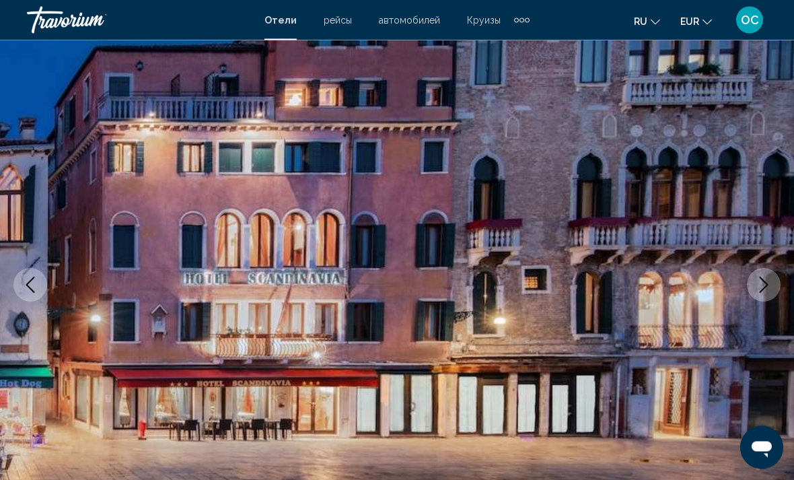
scroll to position [75, 0]
click at [765, 290] on icon "Next image" at bounding box center [764, 285] width 16 height 16
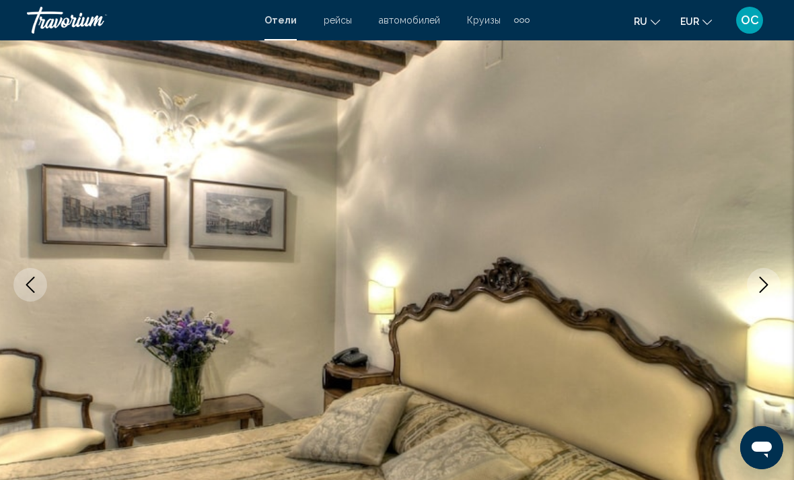
click at [767, 291] on icon "Next image" at bounding box center [764, 285] width 16 height 16
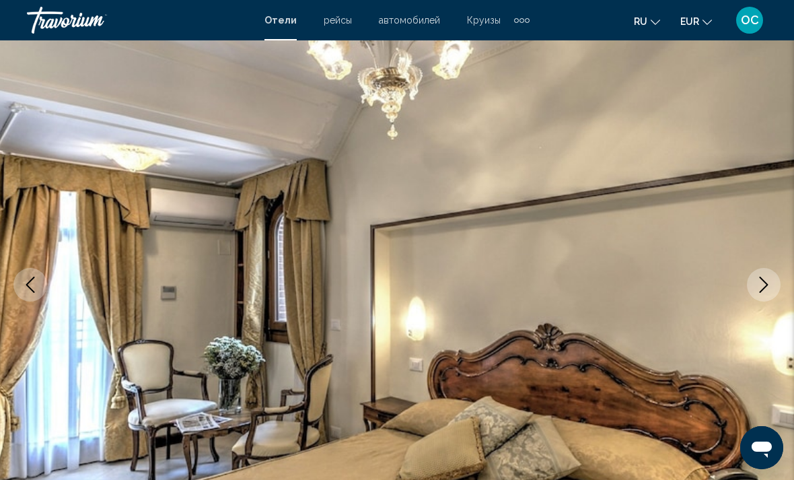
click at [764, 288] on icon "Next image" at bounding box center [764, 285] width 9 height 16
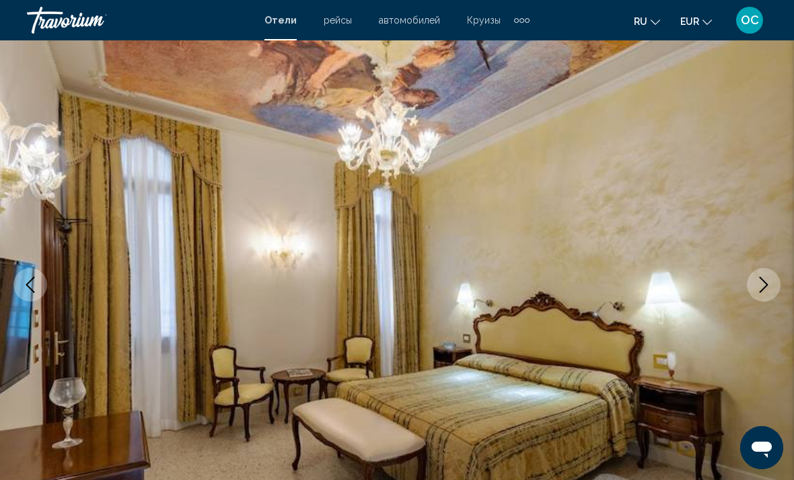
click at [763, 287] on icon "Next image" at bounding box center [764, 285] width 16 height 16
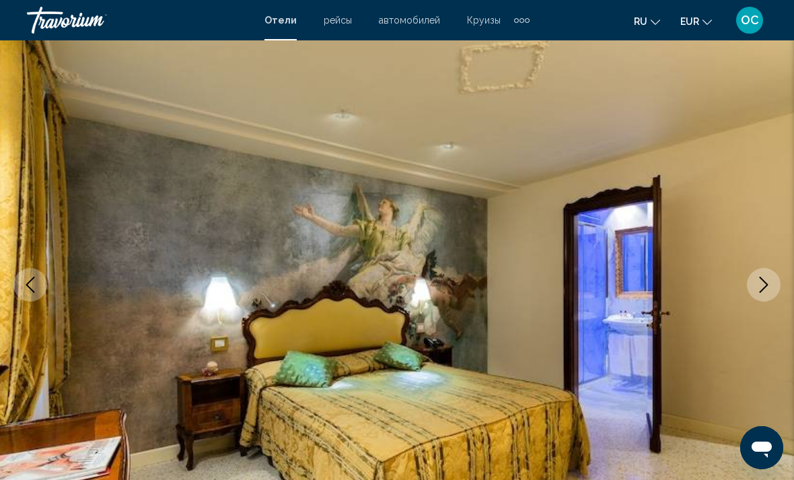
click at [764, 287] on icon "Next image" at bounding box center [764, 285] width 16 height 16
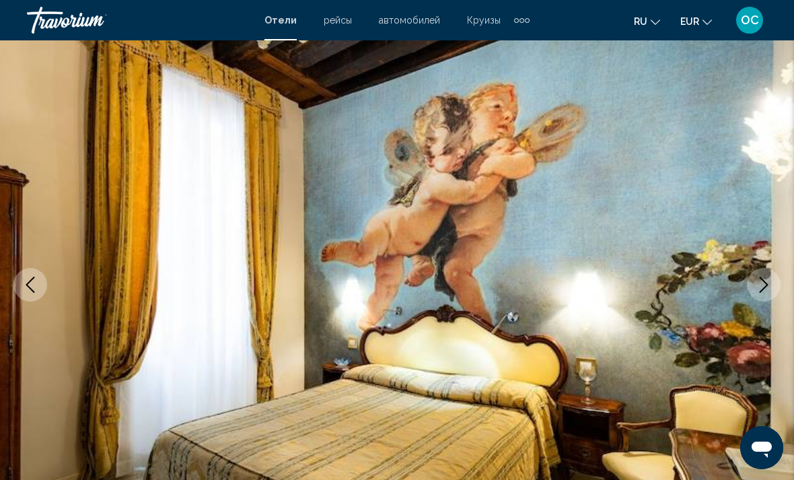
click at [763, 287] on icon "Next image" at bounding box center [764, 285] width 16 height 16
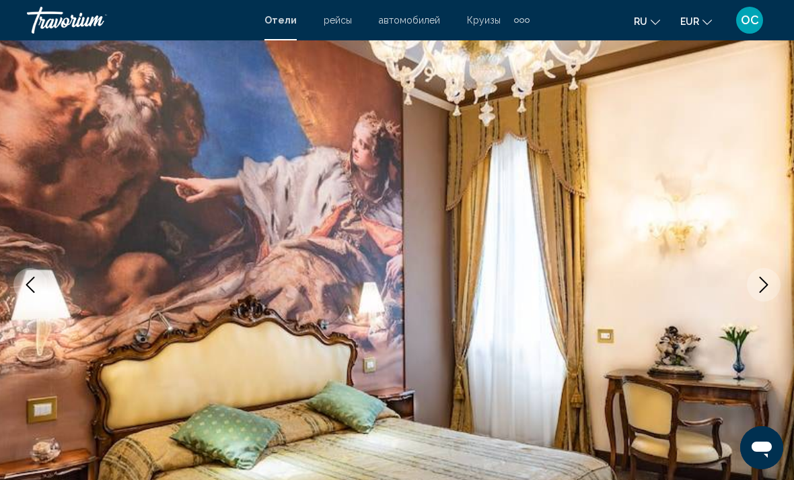
click at [763, 287] on icon "Next image" at bounding box center [764, 285] width 16 height 16
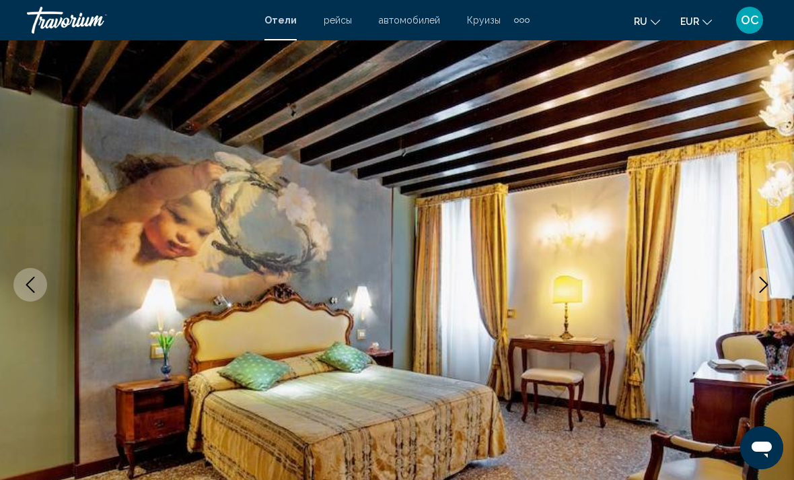
click at [763, 287] on icon "Next image" at bounding box center [764, 285] width 16 height 16
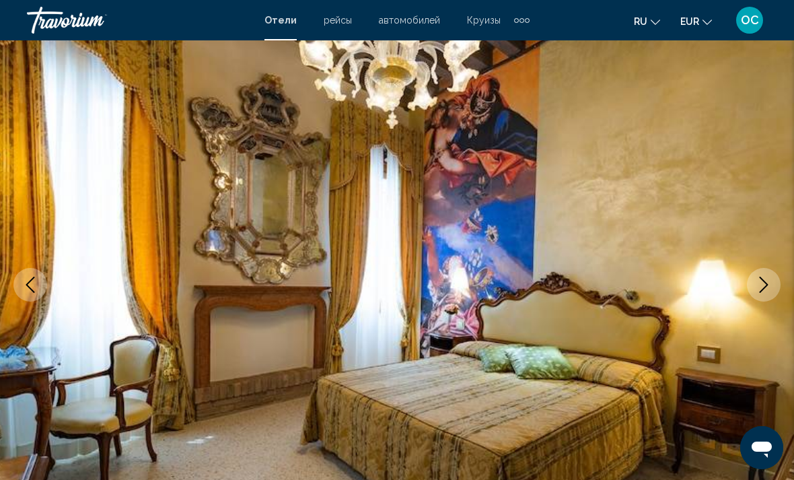
click at [763, 287] on icon "Next image" at bounding box center [764, 285] width 16 height 16
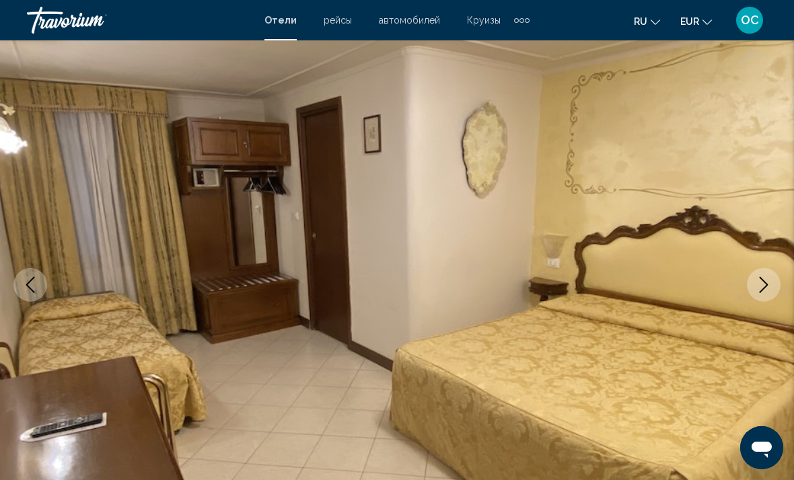
click at [765, 287] on icon "Next image" at bounding box center [764, 285] width 16 height 16
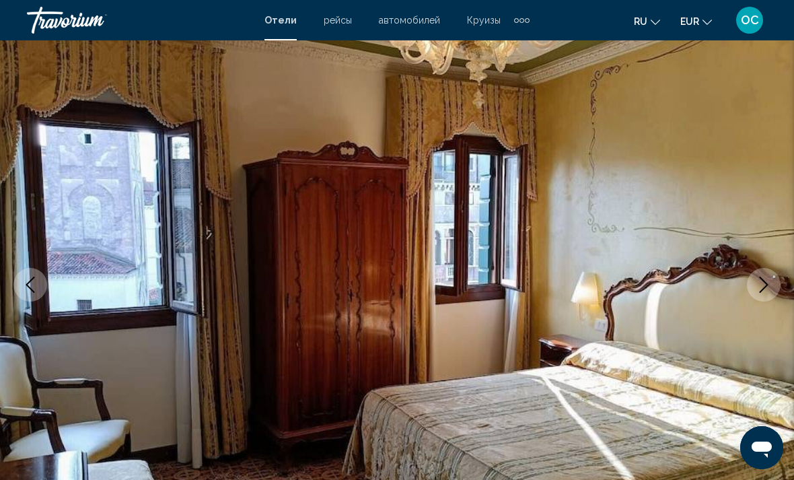
click at [764, 283] on icon "Next image" at bounding box center [764, 285] width 16 height 16
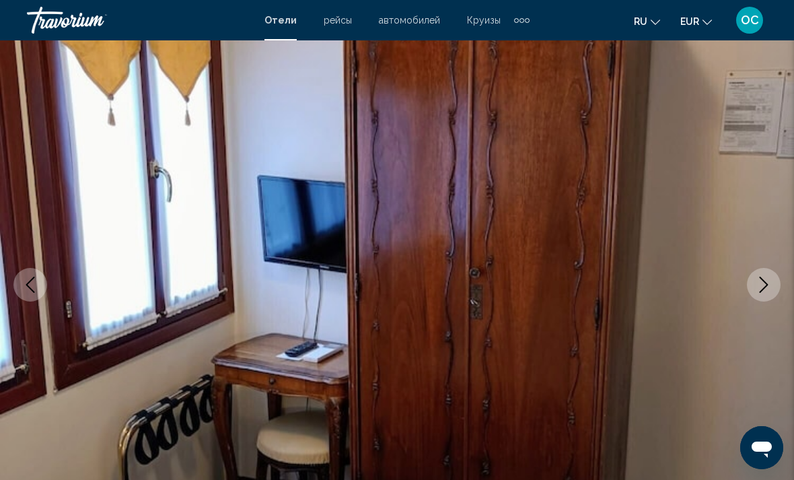
click at [46, 286] on button "Previous image" at bounding box center [30, 285] width 34 height 34
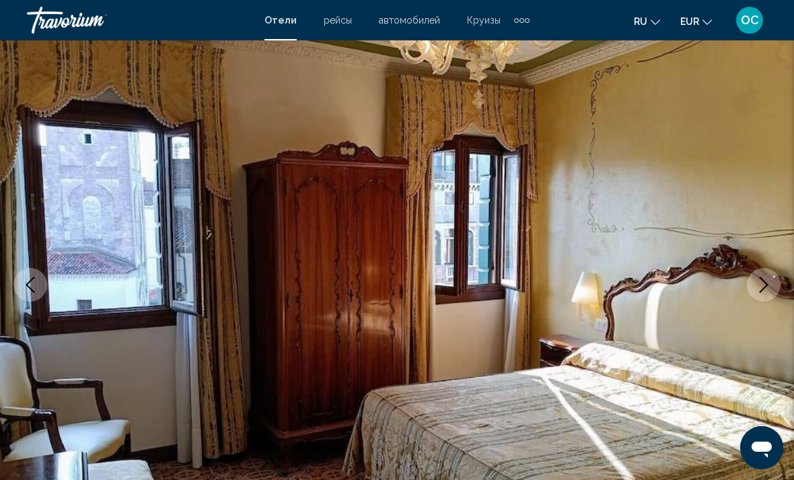
click at [766, 287] on icon "Next image" at bounding box center [764, 285] width 16 height 16
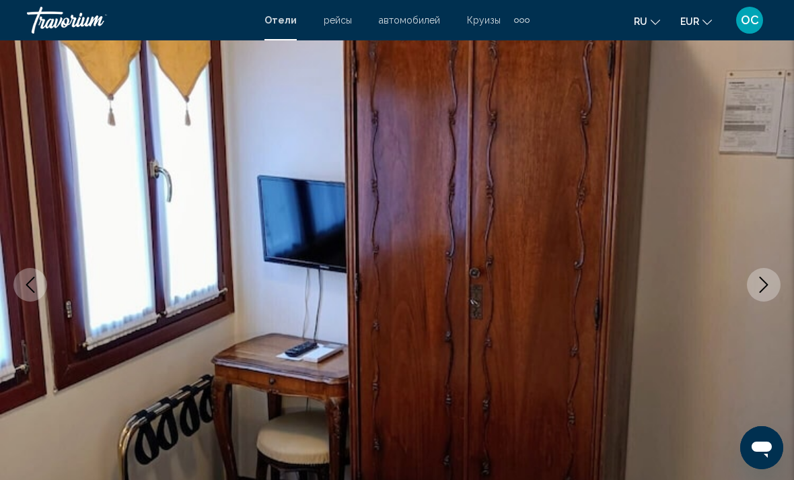
click at [767, 287] on icon "Next image" at bounding box center [764, 285] width 16 height 16
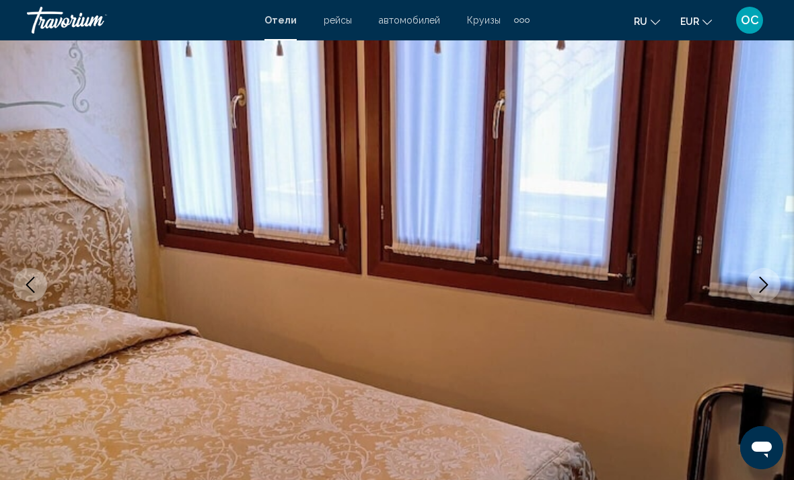
click at [766, 287] on icon "Next image" at bounding box center [764, 285] width 16 height 16
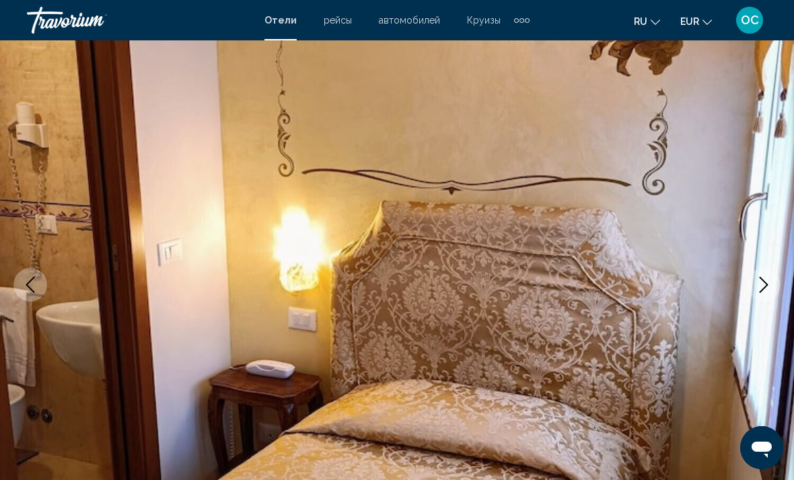
click at [766, 287] on icon "Next image" at bounding box center [764, 285] width 9 height 16
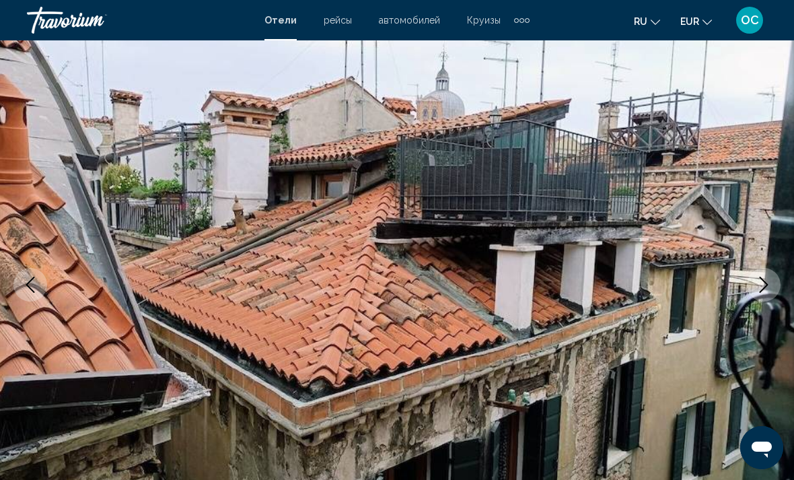
click at [764, 285] on icon "Next image" at bounding box center [764, 285] width 16 height 16
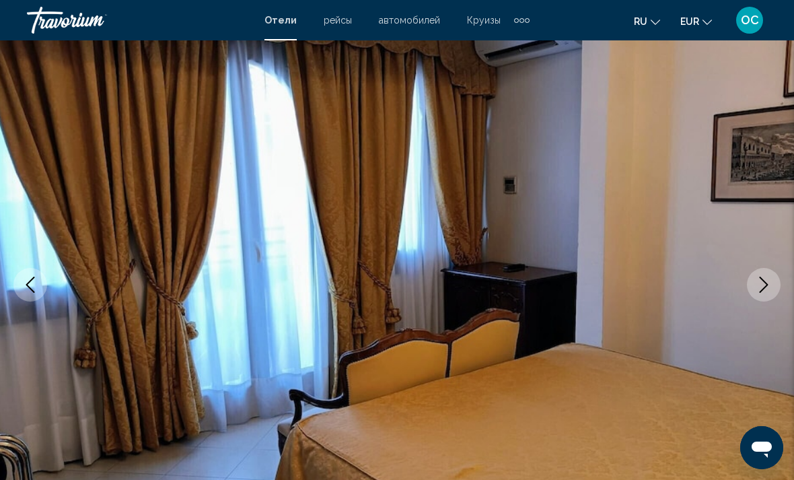
click at [765, 286] on icon "Next image" at bounding box center [764, 285] width 16 height 16
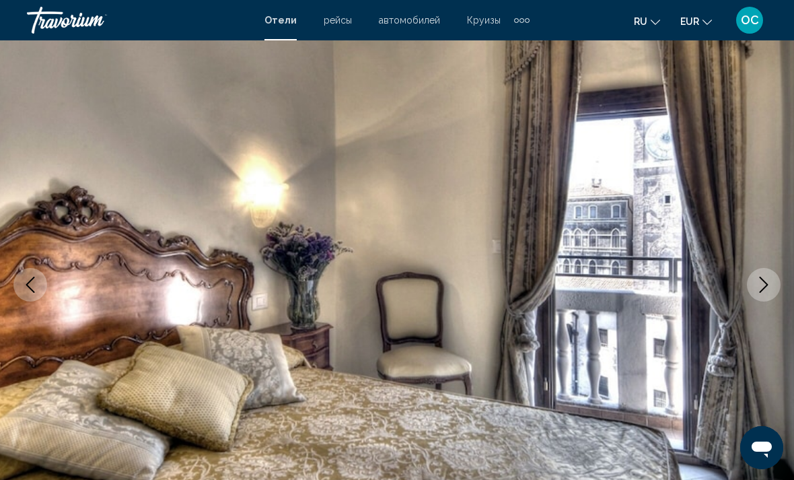
click at [766, 283] on icon "Next image" at bounding box center [764, 285] width 9 height 16
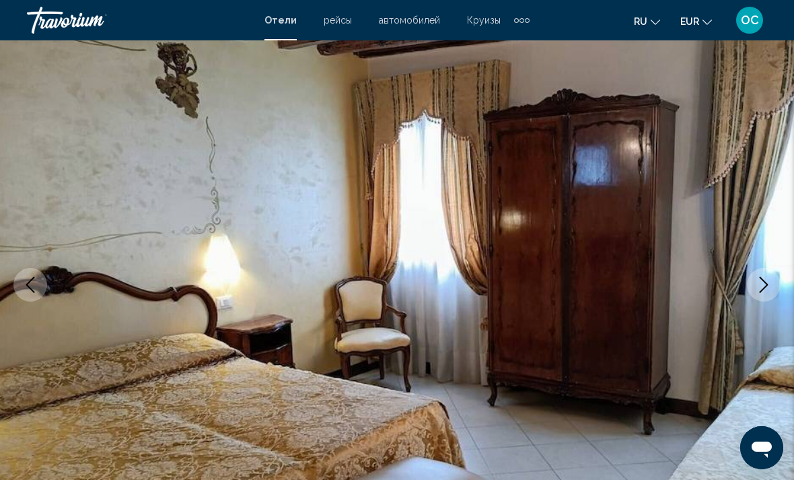
click at [766, 284] on icon "Next image" at bounding box center [764, 285] width 16 height 16
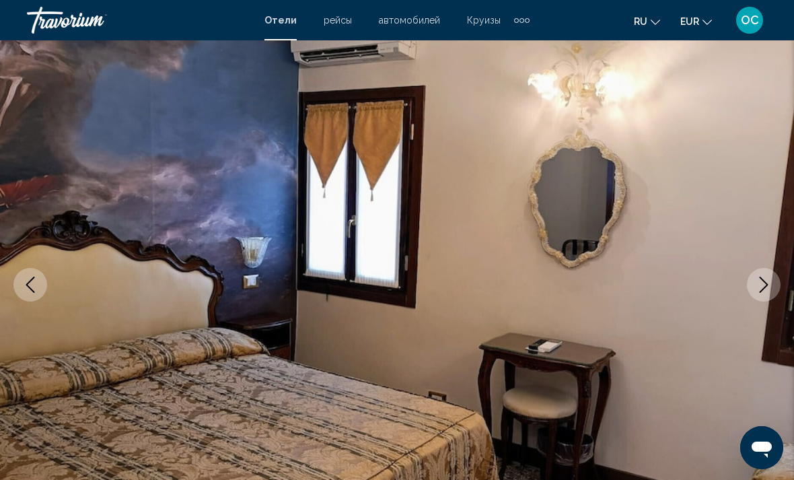
click at [766, 284] on icon "Next image" at bounding box center [764, 285] width 16 height 16
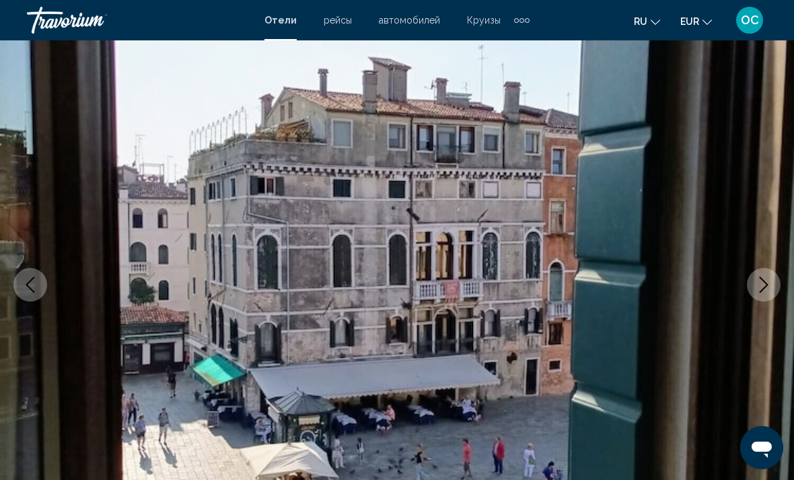
click at [766, 284] on icon "Next image" at bounding box center [764, 285] width 16 height 16
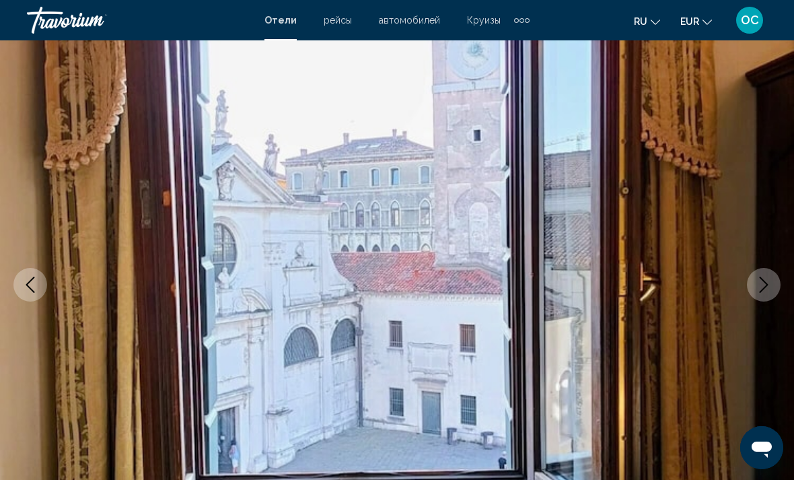
click at [765, 284] on icon "Next image" at bounding box center [764, 285] width 16 height 16
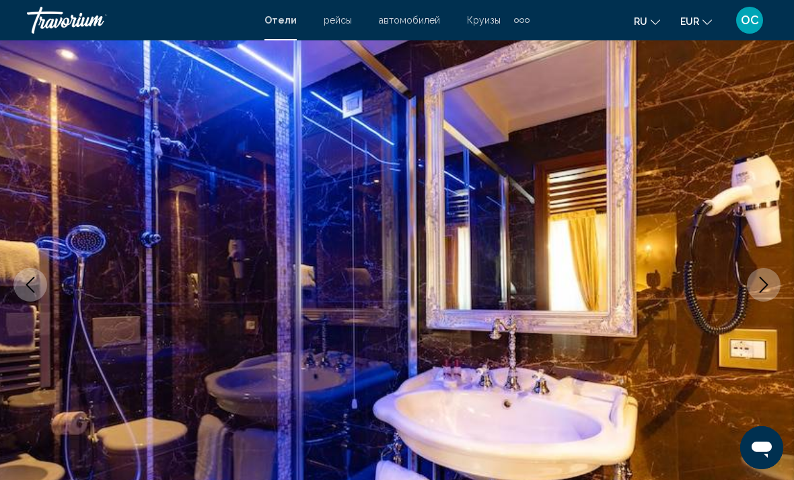
click at [766, 282] on icon "Next image" at bounding box center [764, 285] width 16 height 16
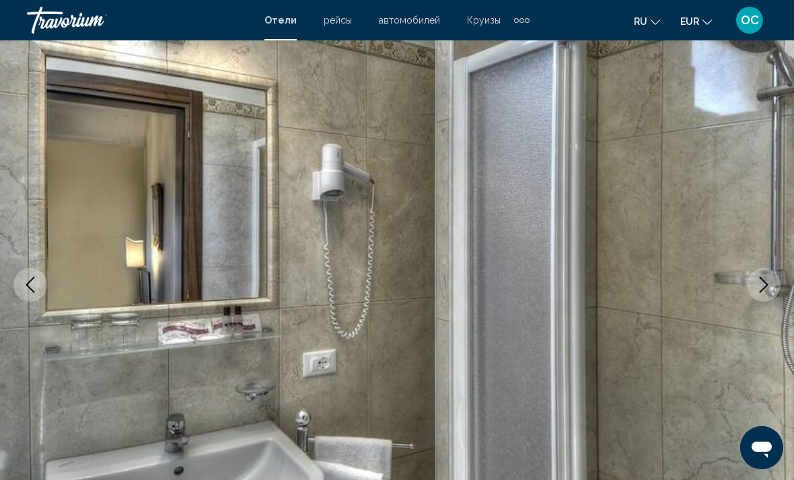
click at [767, 282] on icon "Next image" at bounding box center [764, 285] width 16 height 16
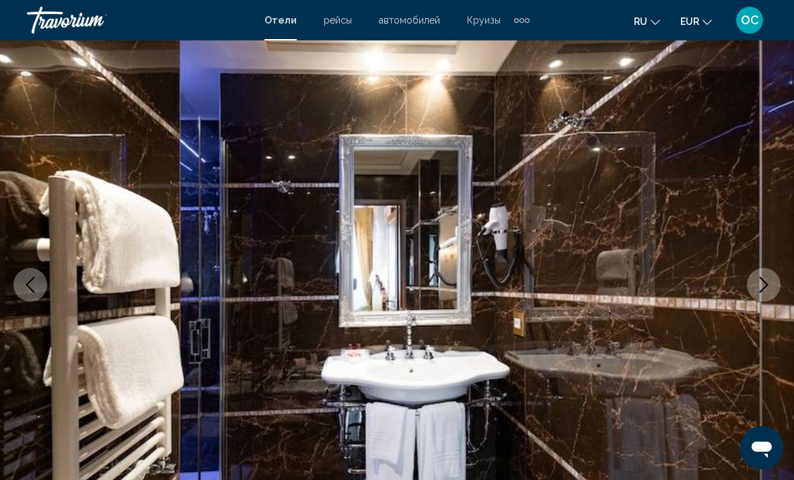
click at [768, 281] on icon "Next image" at bounding box center [764, 285] width 16 height 16
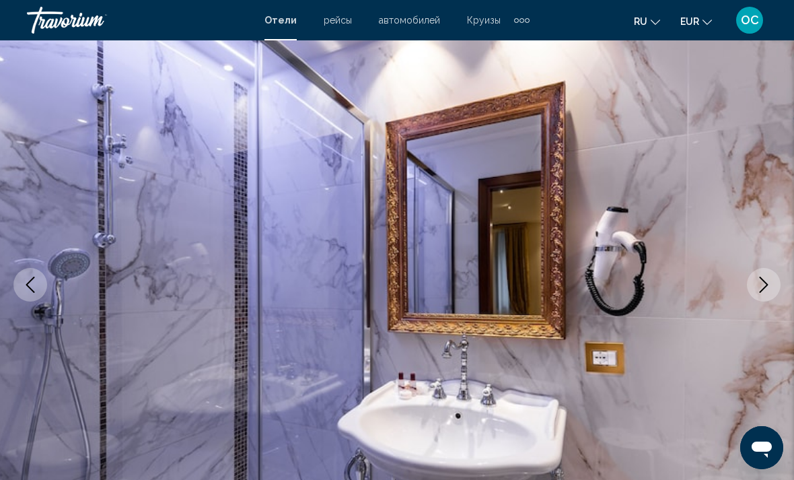
click at [768, 282] on icon "Next image" at bounding box center [764, 285] width 16 height 16
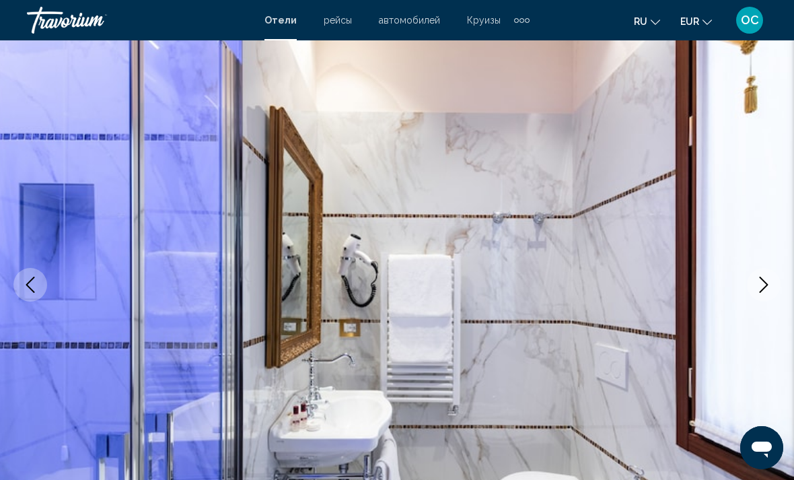
click at [768, 282] on icon "Next image" at bounding box center [764, 285] width 16 height 16
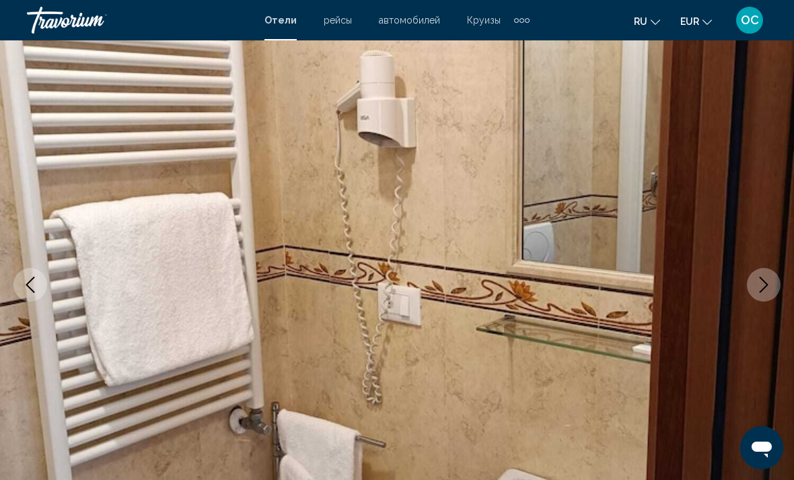
click at [768, 283] on icon "Next image" at bounding box center [764, 285] width 16 height 16
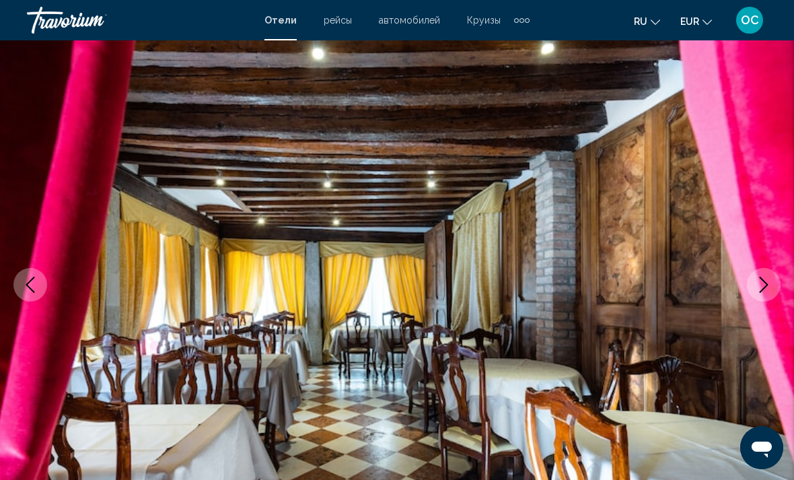
click at [767, 283] on icon "Next image" at bounding box center [764, 285] width 16 height 16
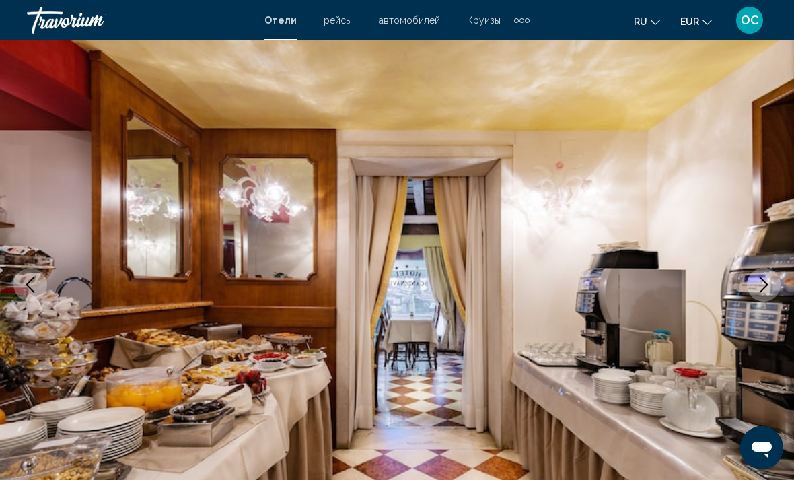
click at [768, 283] on icon "Next image" at bounding box center [764, 285] width 16 height 16
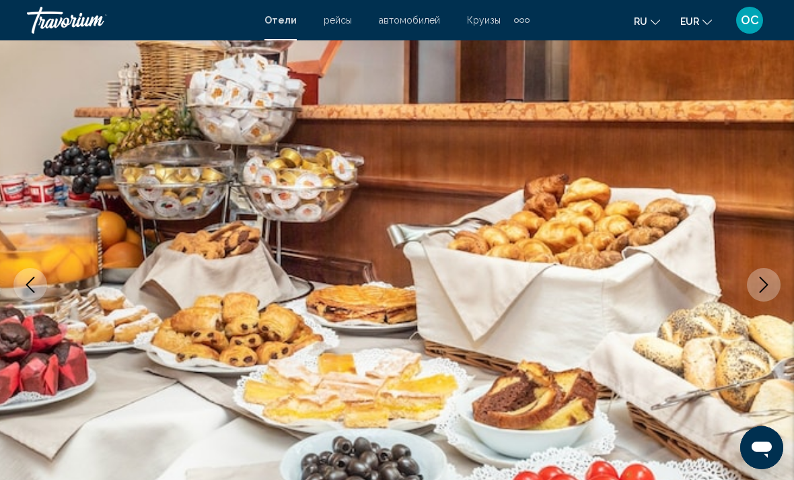
click at [768, 282] on icon "Next image" at bounding box center [764, 285] width 16 height 16
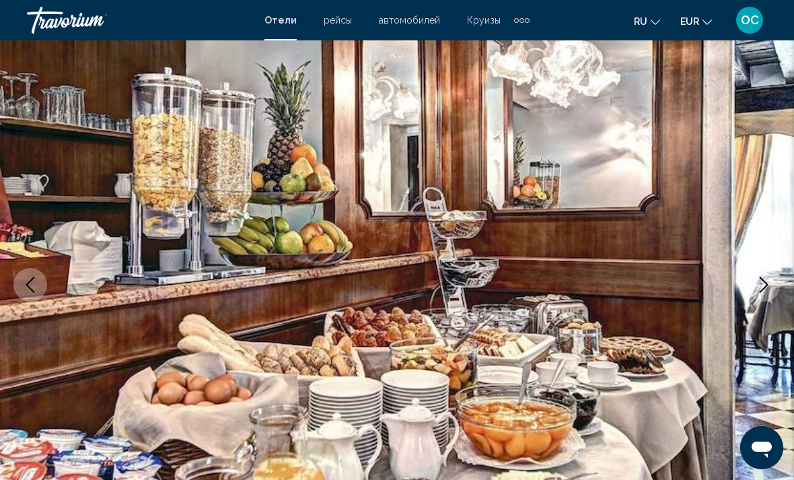
click at [767, 282] on icon "Next image" at bounding box center [764, 285] width 16 height 16
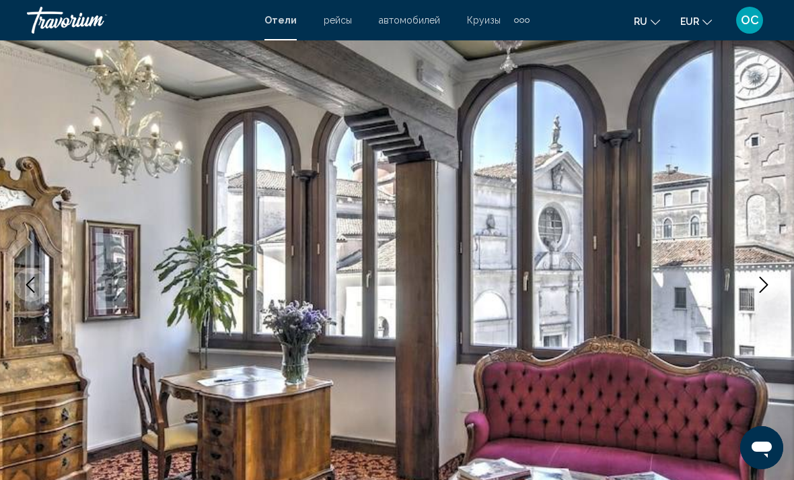
click at [767, 283] on icon "Next image" at bounding box center [764, 285] width 16 height 16
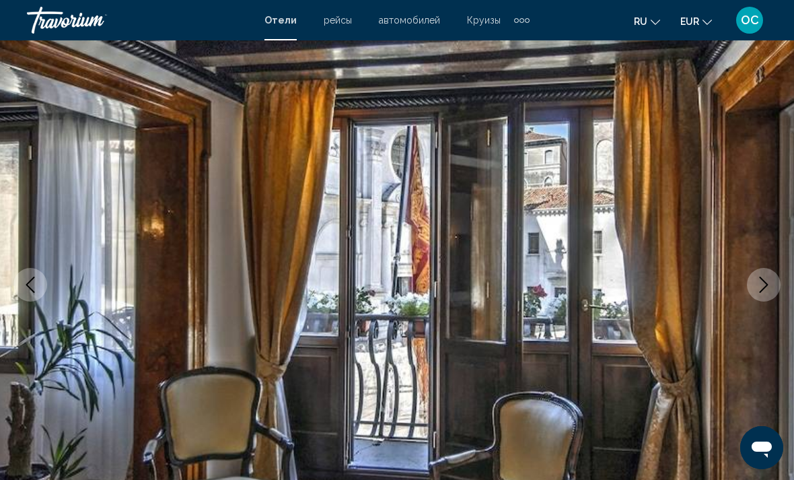
click at [766, 284] on icon "Next image" at bounding box center [764, 285] width 16 height 16
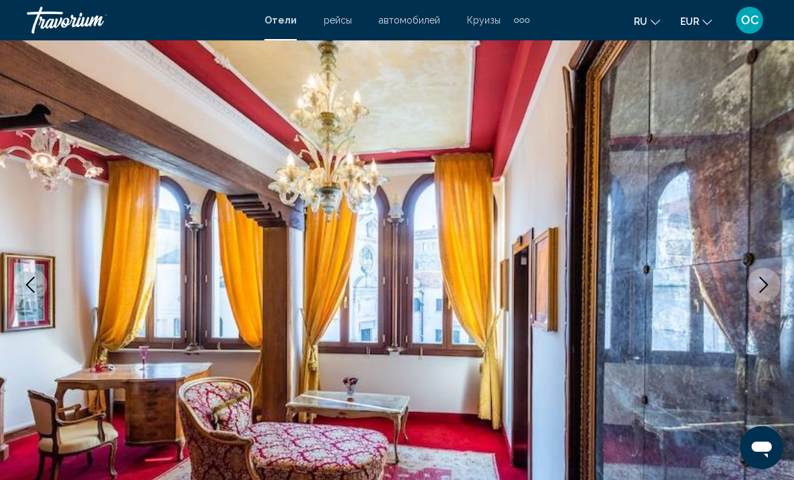
click at [766, 283] on icon "Next image" at bounding box center [764, 285] width 9 height 16
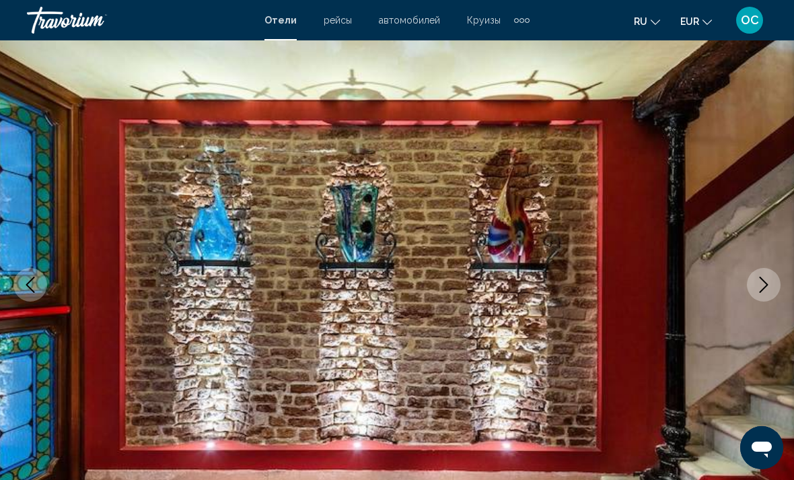
click at [766, 283] on icon "Next image" at bounding box center [764, 285] width 9 height 16
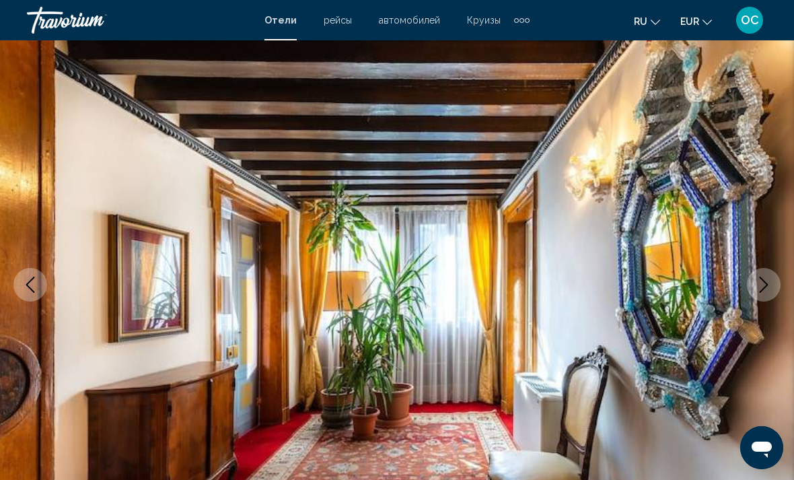
click at [767, 283] on icon "Next image" at bounding box center [764, 285] width 16 height 16
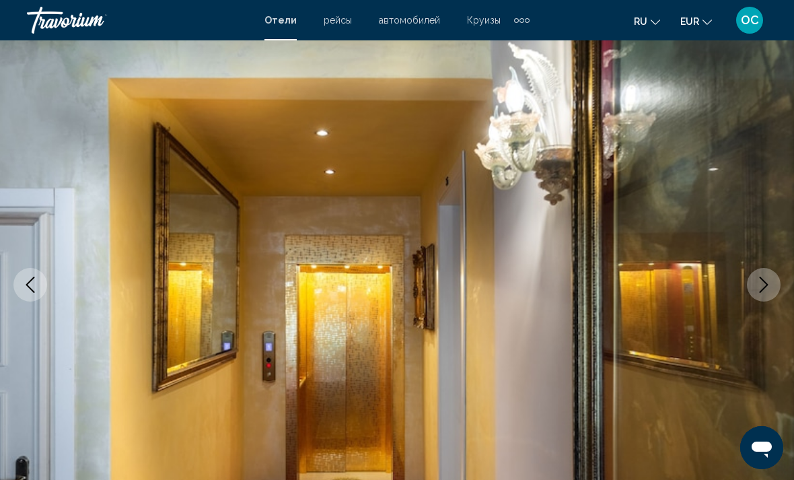
click at [766, 283] on icon "Next image" at bounding box center [764, 285] width 9 height 16
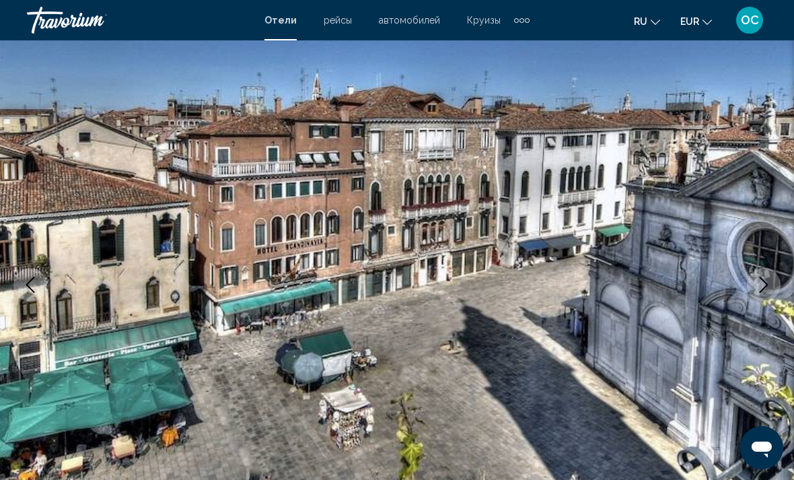
click at [765, 285] on icon "Next image" at bounding box center [764, 285] width 16 height 16
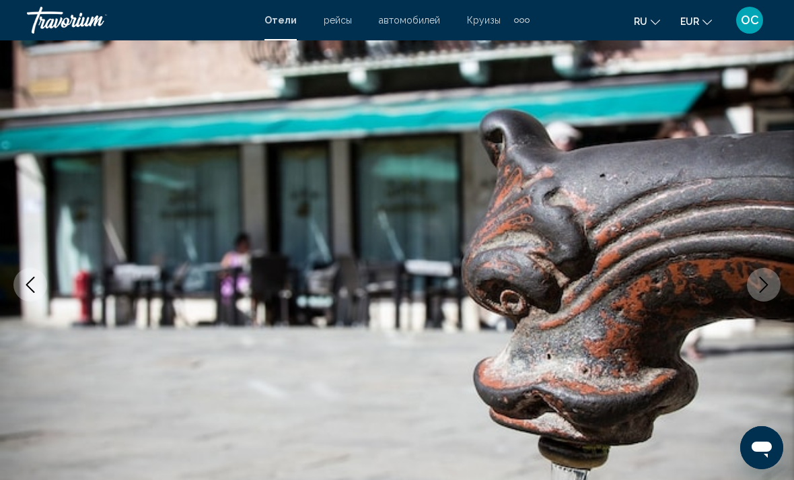
click at [766, 285] on icon "Next image" at bounding box center [764, 285] width 16 height 16
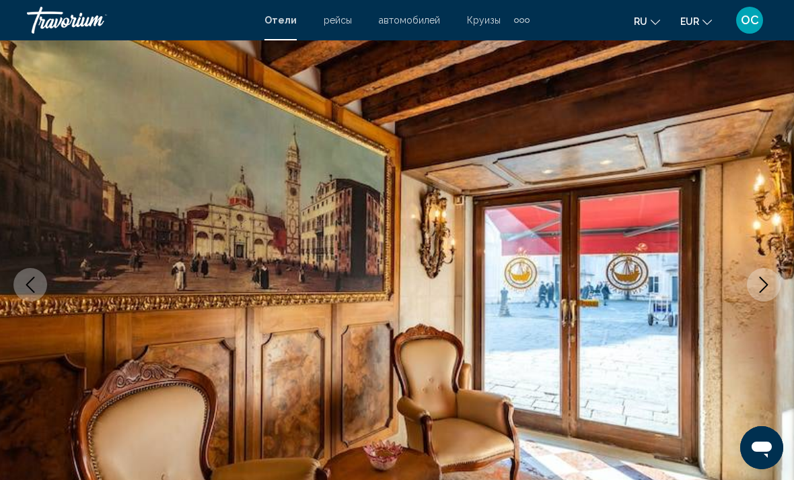
click at [766, 285] on icon "Next image" at bounding box center [764, 285] width 16 height 16
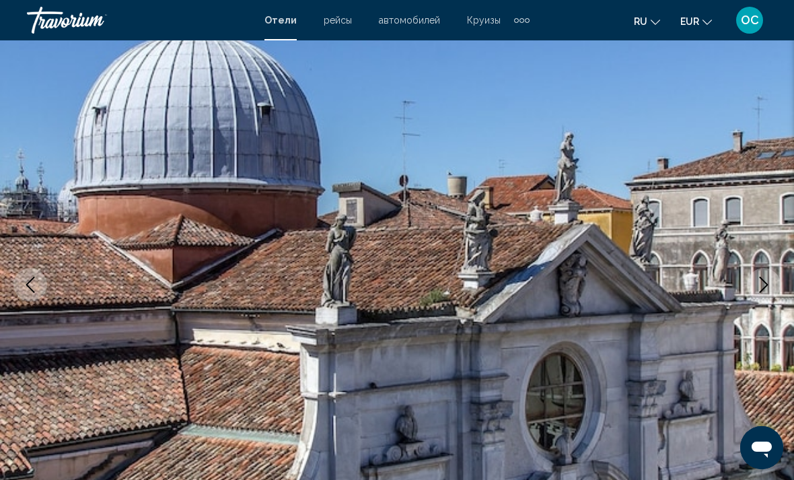
click at [764, 285] on icon "Next image" at bounding box center [764, 285] width 16 height 16
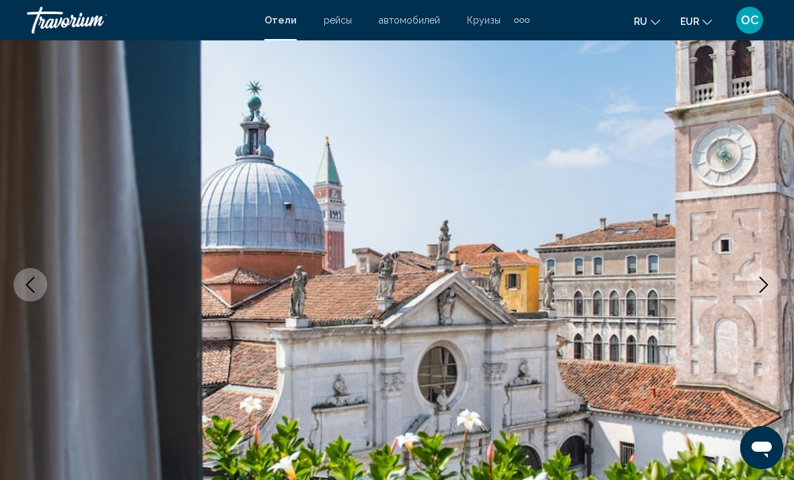
click at [764, 285] on icon "Next image" at bounding box center [764, 285] width 16 height 16
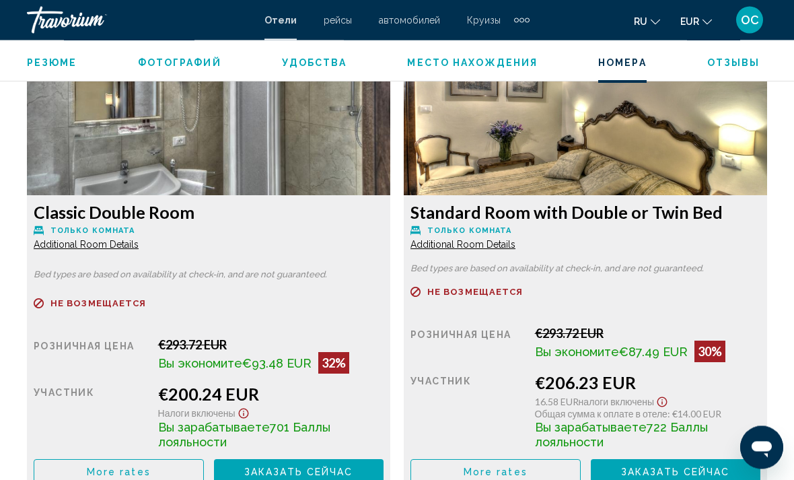
scroll to position [2253, 0]
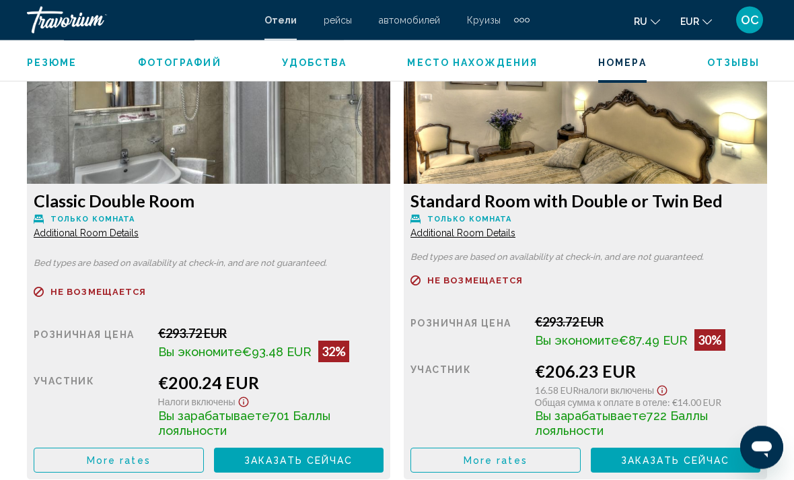
click at [151, 456] on span "More rates" at bounding box center [119, 461] width 64 height 11
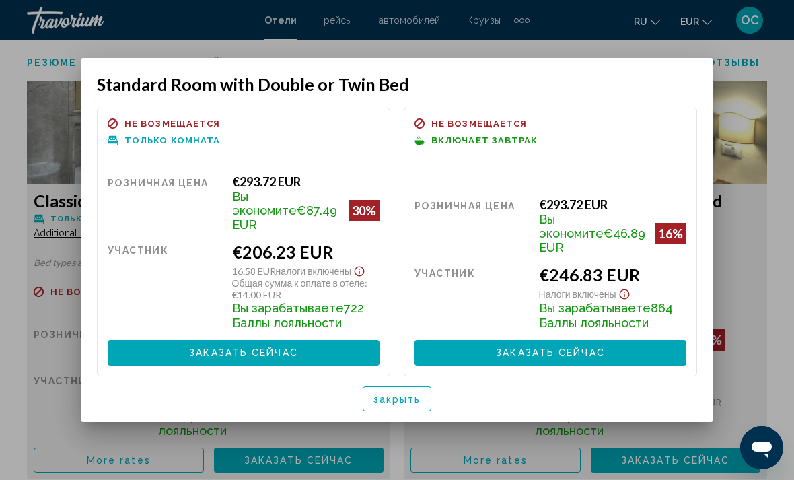
click at [408, 394] on span "закрыть" at bounding box center [398, 399] width 48 height 11
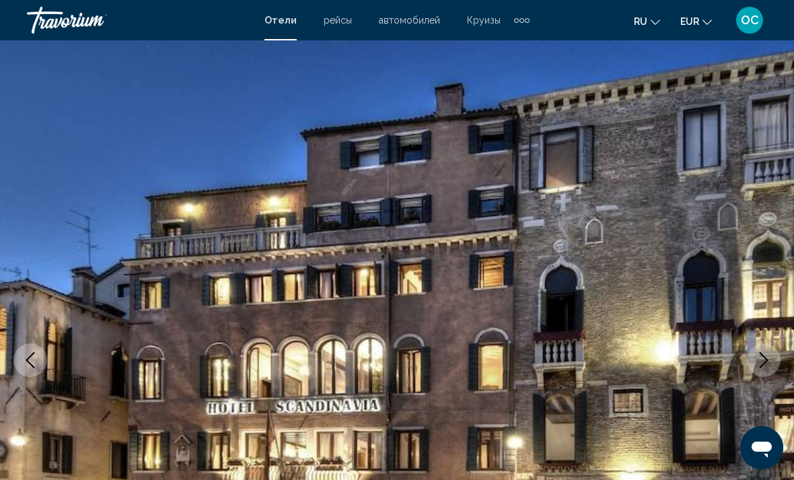
scroll to position [2253, 0]
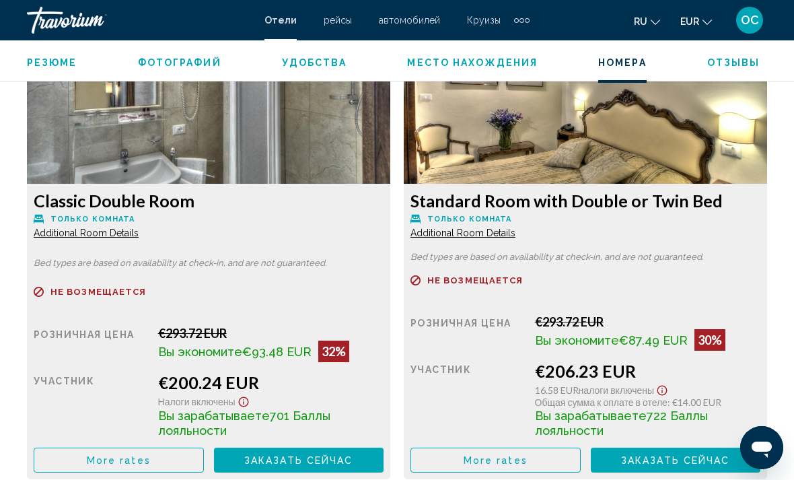
click at [130, 228] on span "Additional Room Details" at bounding box center [86, 233] width 105 height 11
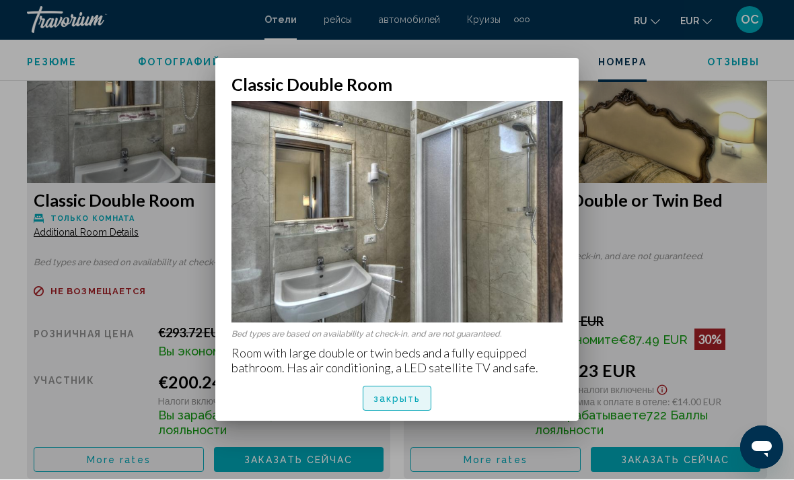
click at [418, 398] on span "закрыть" at bounding box center [398, 399] width 48 height 11
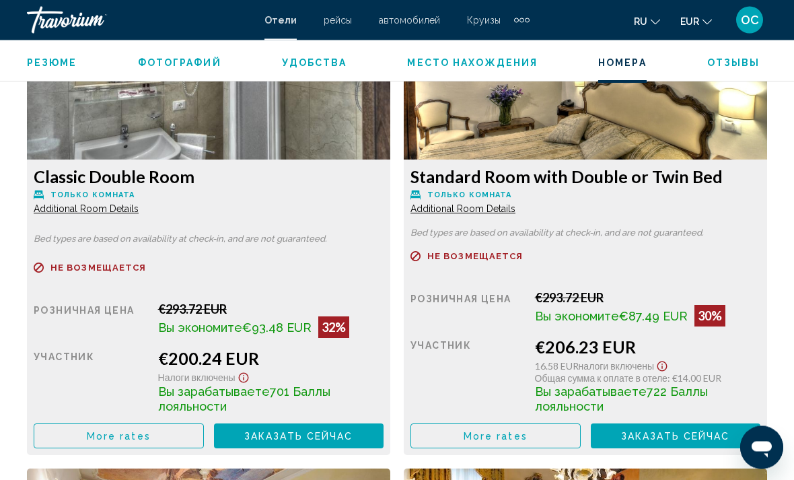
scroll to position [2278, 0]
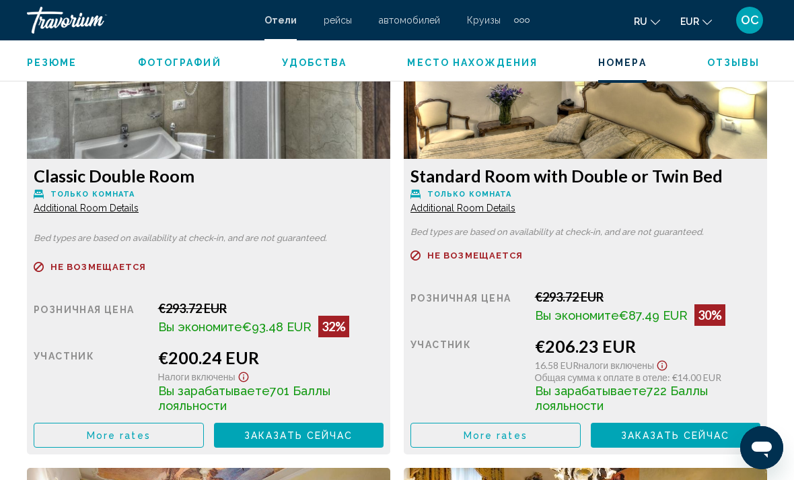
click at [204, 423] on button "More rates" at bounding box center [119, 435] width 170 height 25
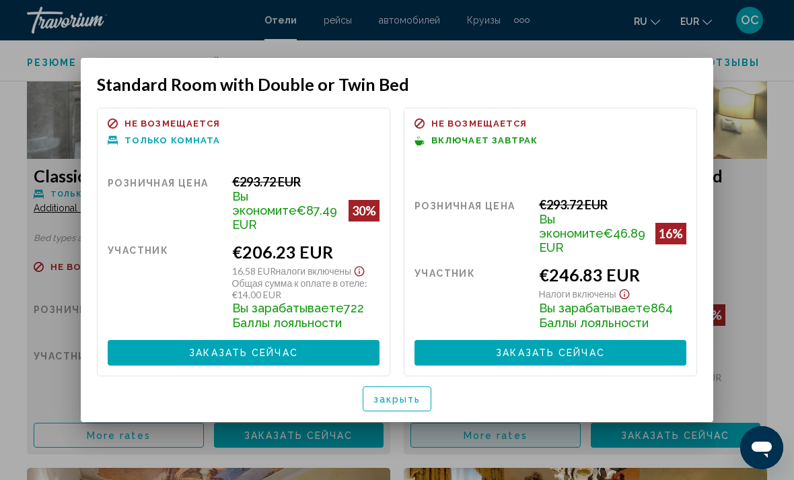
scroll to position [0, 0]
click at [417, 395] on span "закрыть" at bounding box center [398, 399] width 48 height 11
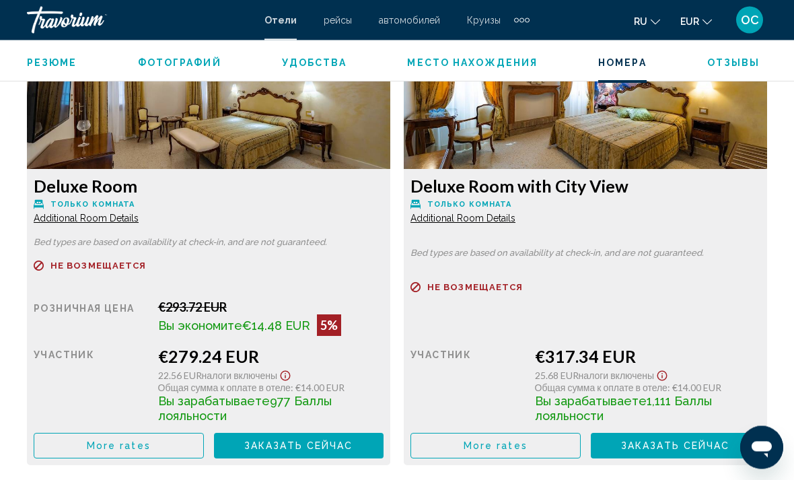
scroll to position [2746, 0]
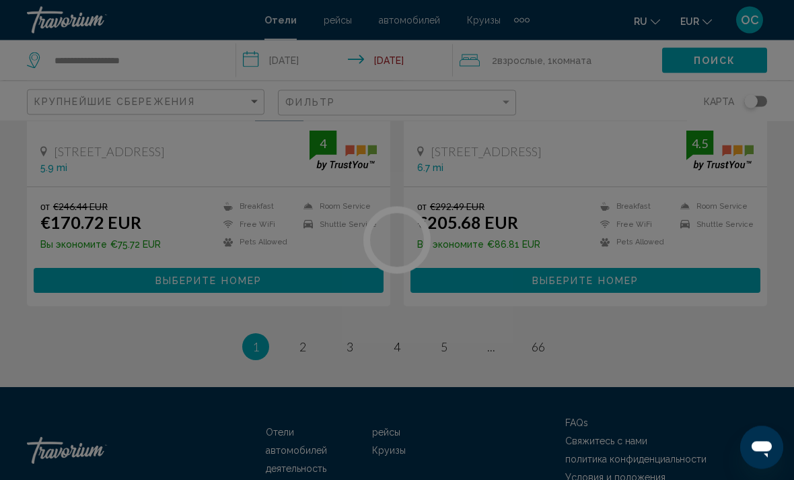
scroll to position [2744, 0]
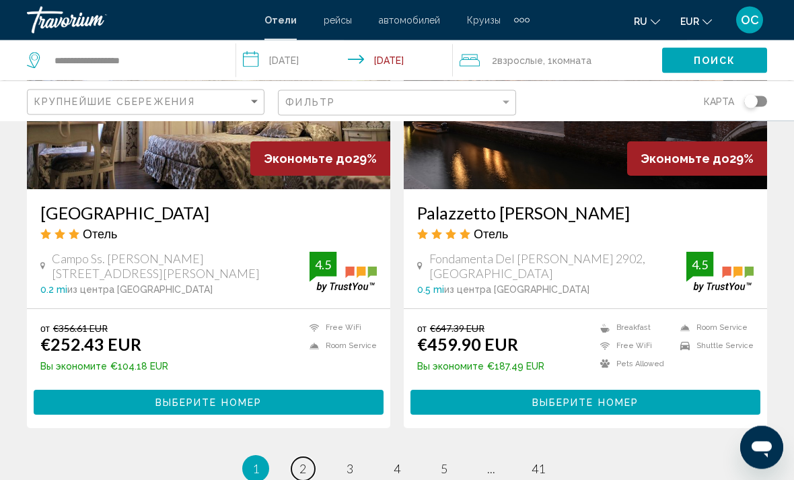
click at [308, 458] on link "page 2" at bounding box center [304, 470] width 24 height 24
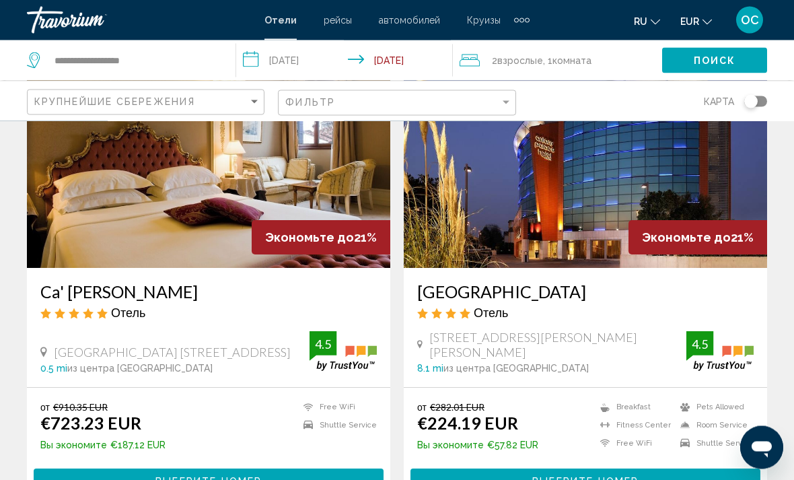
scroll to position [2744, 0]
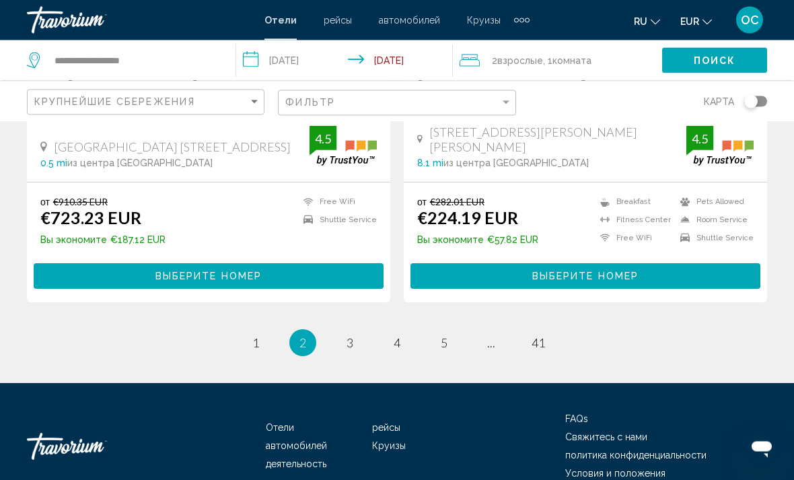
click at [347, 331] on link "page 3" at bounding box center [351, 343] width 24 height 24
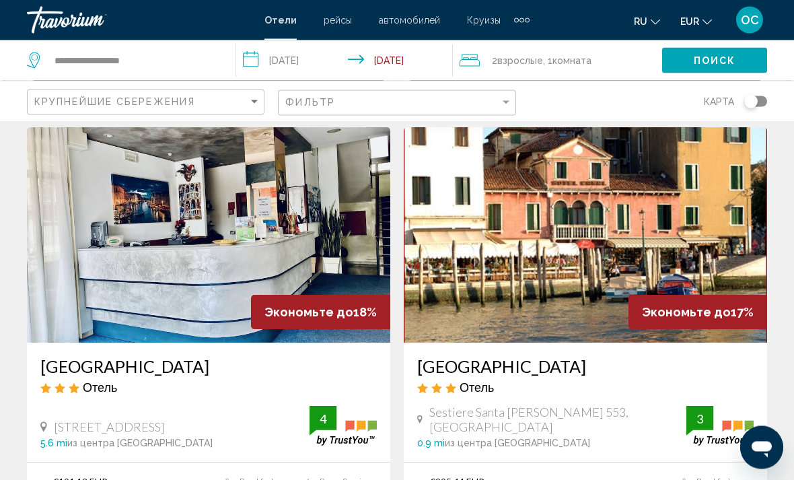
scroll to position [2524, 0]
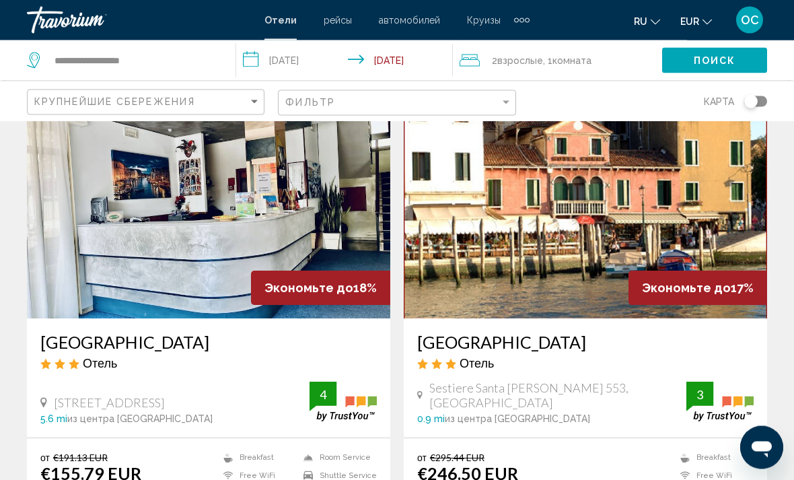
click at [753, 169] on img "Main content" at bounding box center [586, 211] width 364 height 215
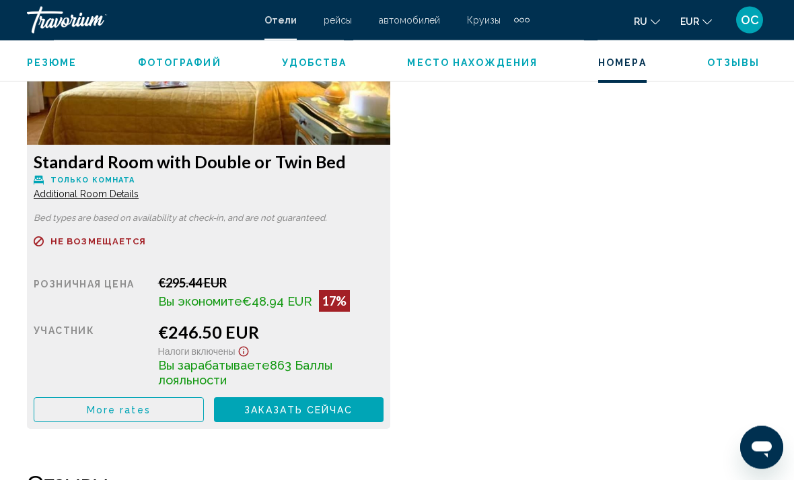
scroll to position [2169, 0]
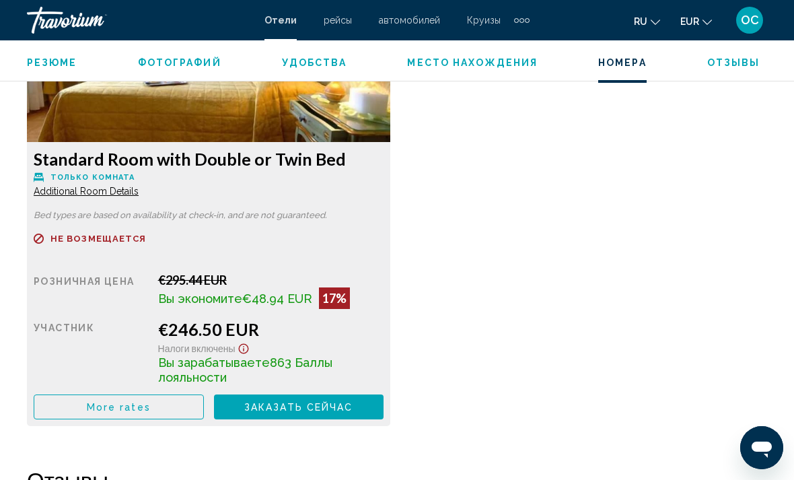
click at [174, 408] on button "More rates" at bounding box center [119, 407] width 170 height 25
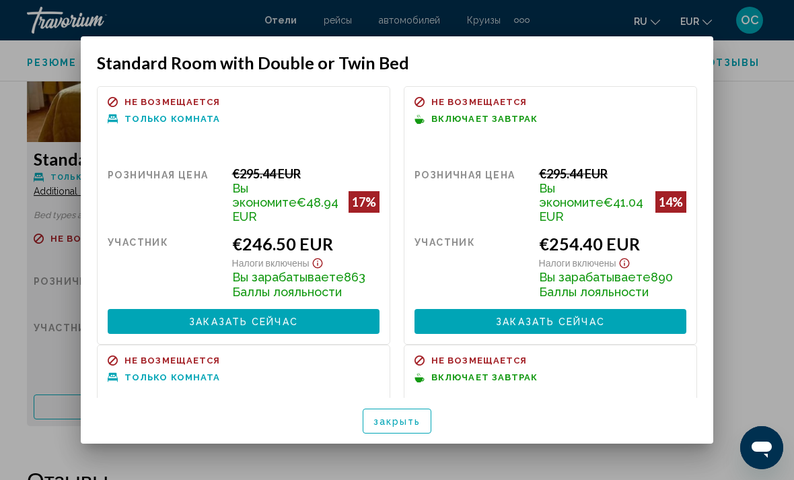
scroll to position [-1, 0]
click at [417, 427] on span "закрыть" at bounding box center [398, 421] width 48 height 11
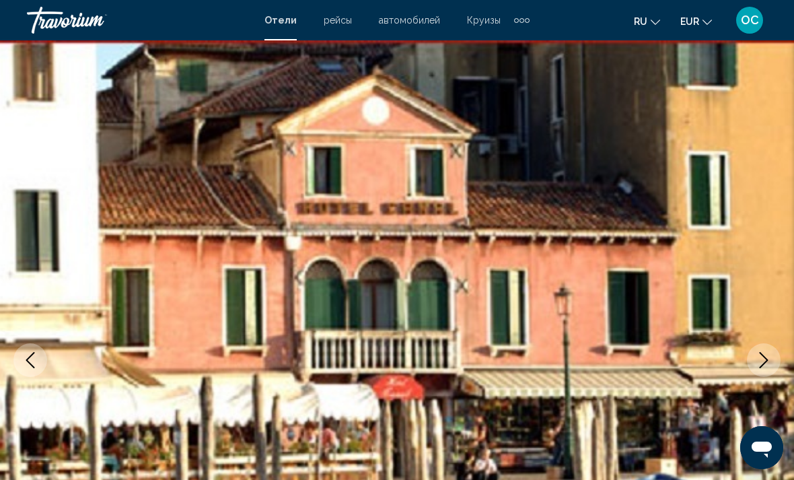
scroll to position [2169, 0]
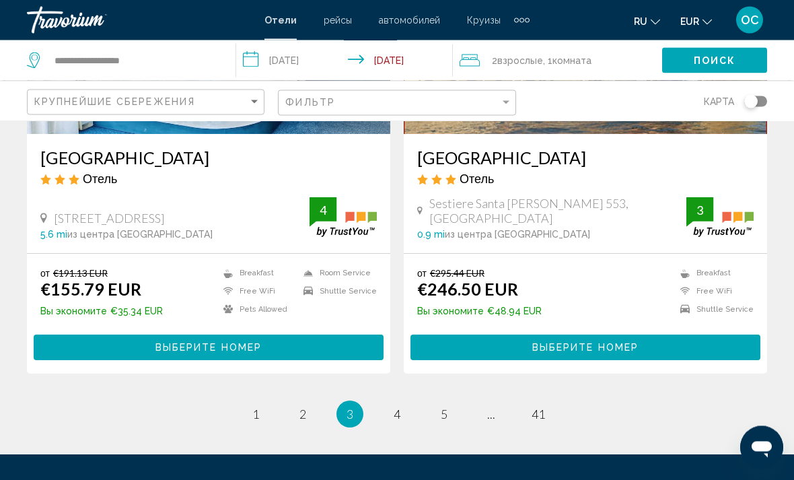
scroll to position [2744, 0]
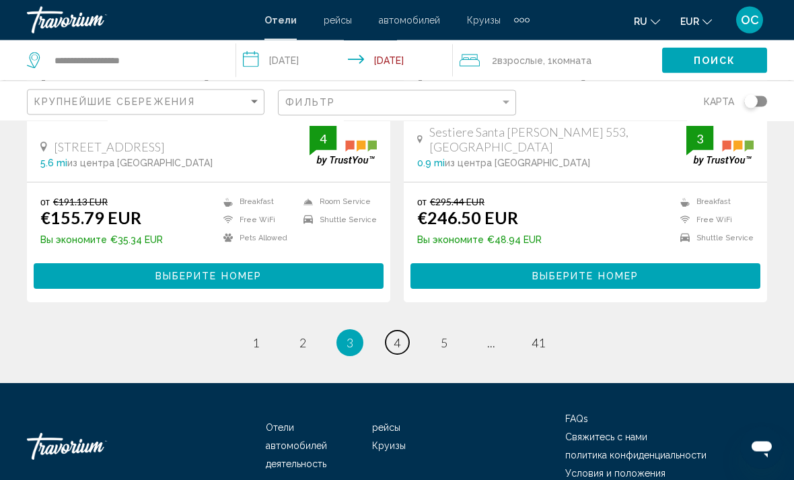
click at [399, 336] on span "4" at bounding box center [397, 343] width 7 height 15
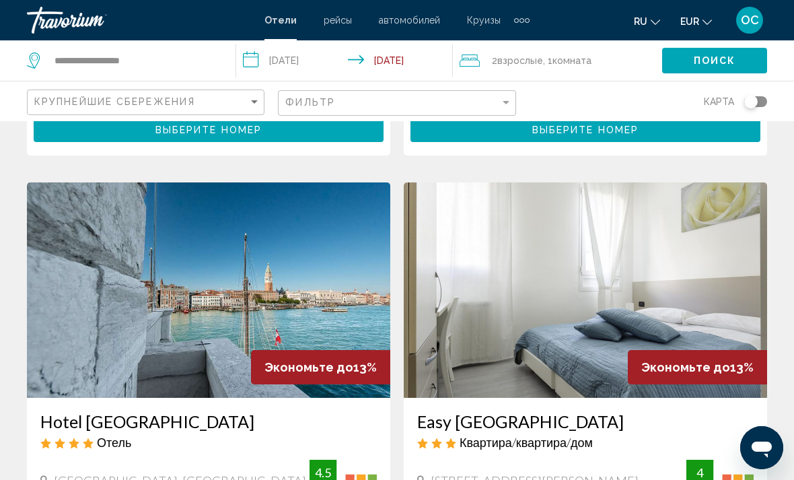
scroll to position [2436, 0]
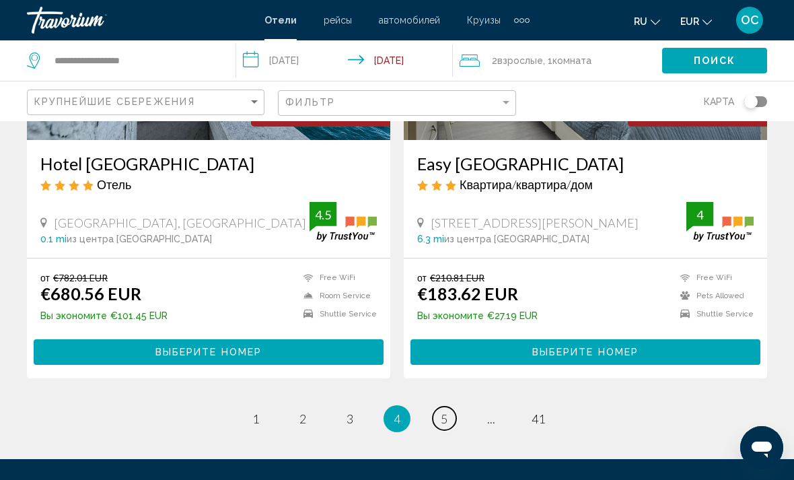
click at [447, 411] on span "5" at bounding box center [444, 418] width 7 height 15
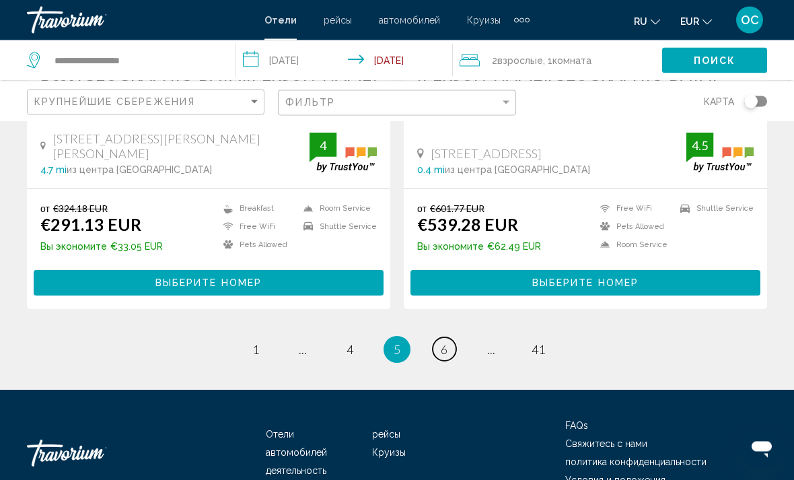
scroll to position [2744, 0]
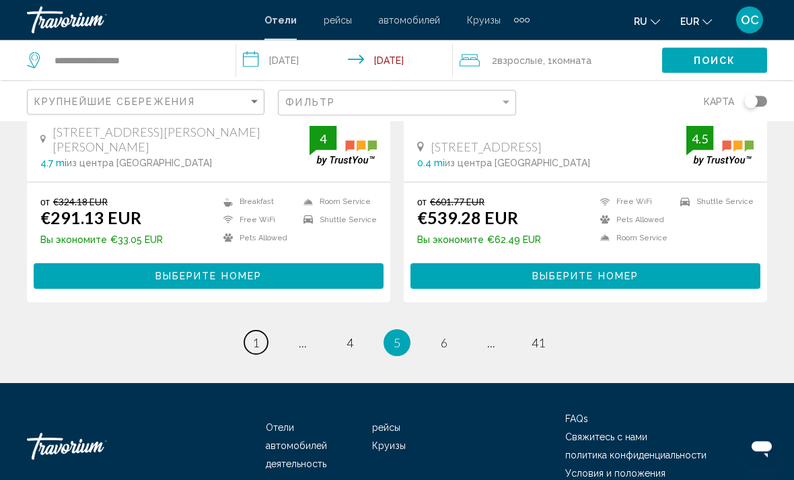
click at [261, 331] on link "page 1" at bounding box center [256, 343] width 24 height 24
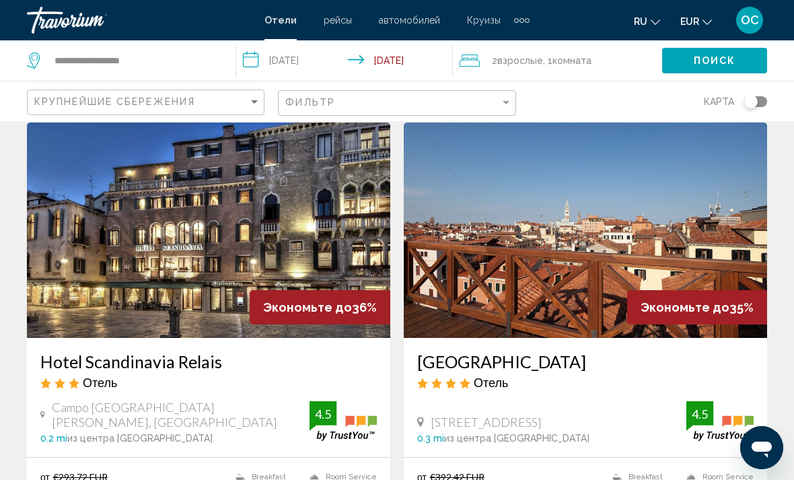
scroll to position [537, 0]
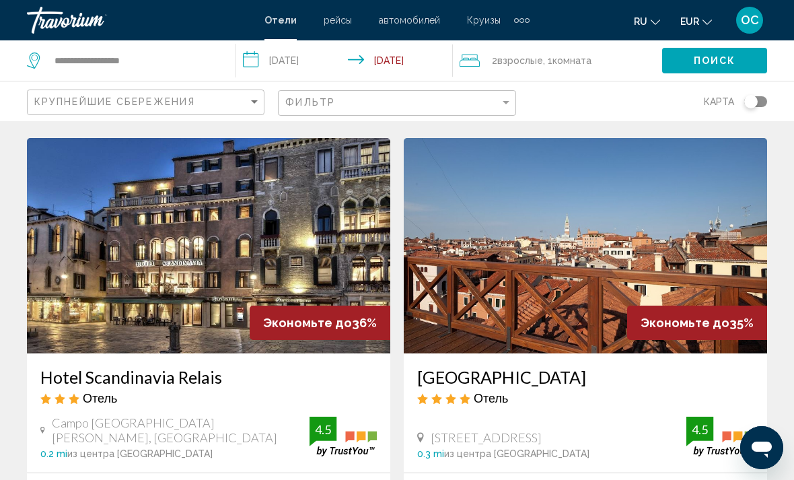
click at [691, 222] on img "Main content" at bounding box center [586, 245] width 364 height 215
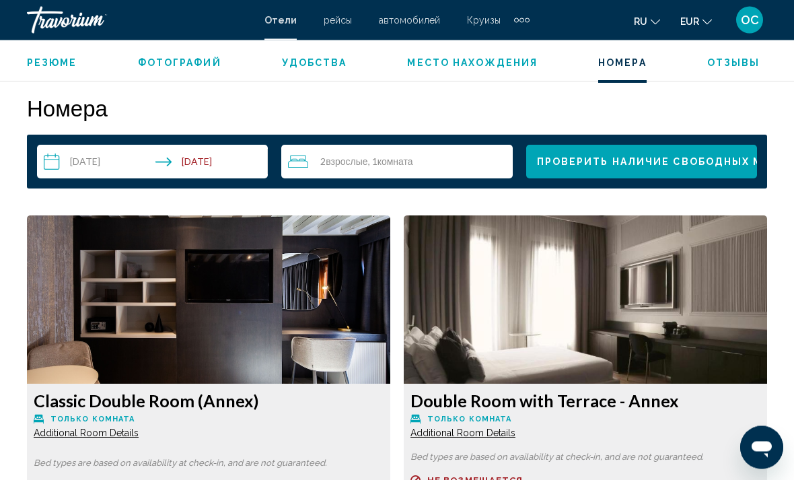
scroll to position [1918, 0]
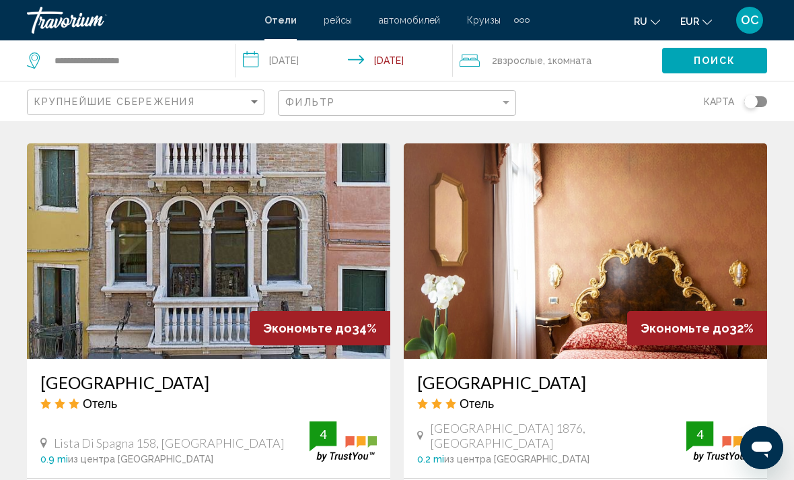
scroll to position [1012, 0]
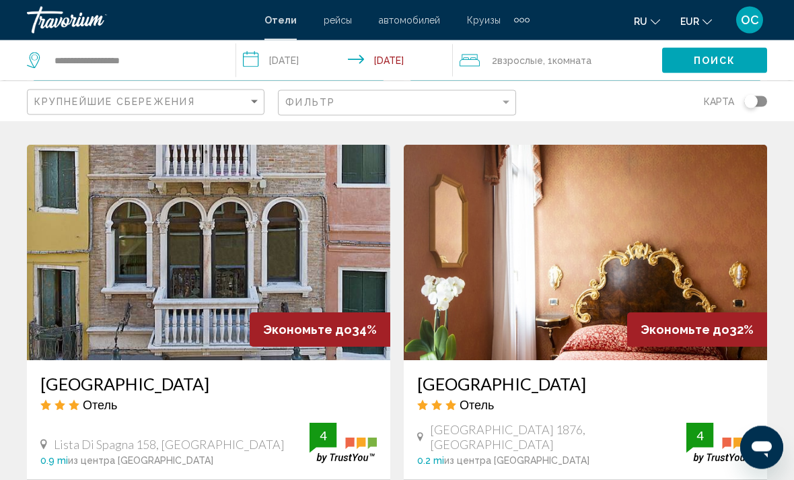
click at [319, 232] on img "Main content" at bounding box center [209, 252] width 364 height 215
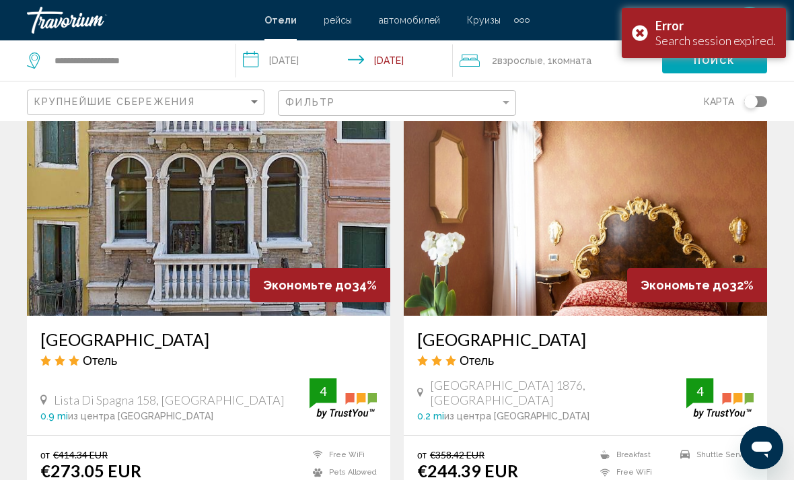
scroll to position [1056, 0]
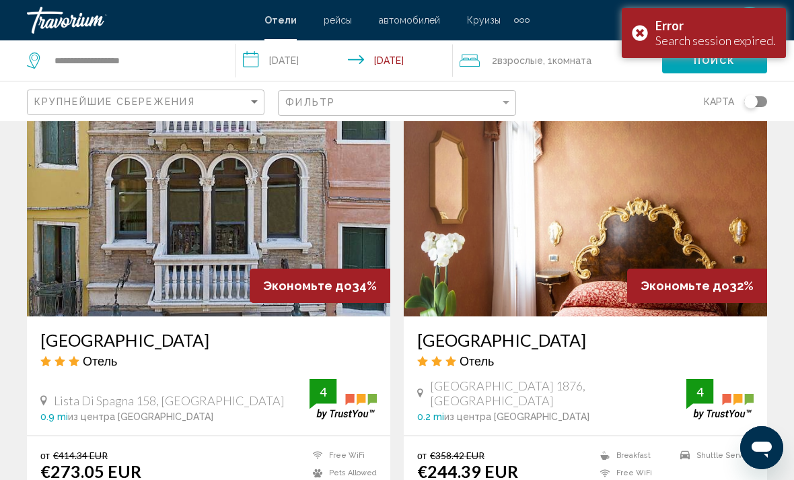
click at [320, 191] on img "Main content" at bounding box center [209, 208] width 364 height 215
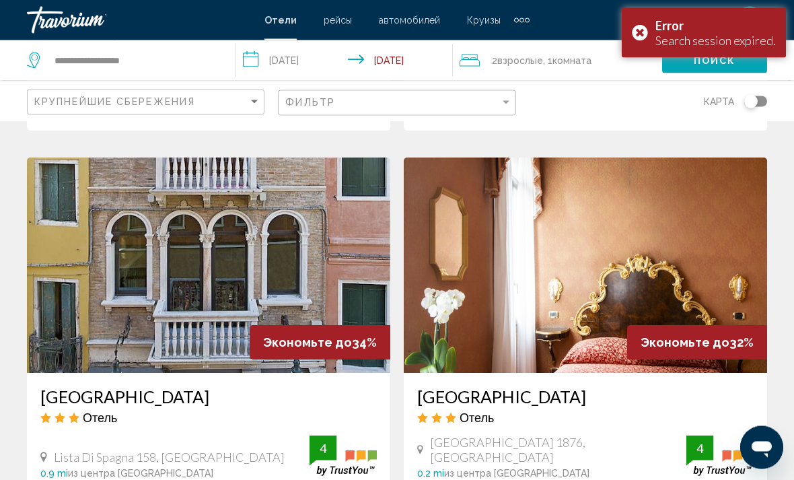
scroll to position [1007, 0]
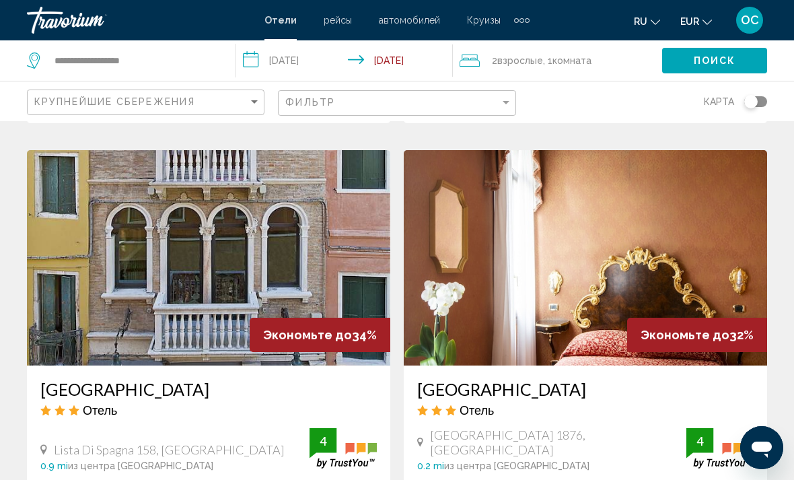
click at [323, 235] on img "Main content" at bounding box center [209, 257] width 364 height 215
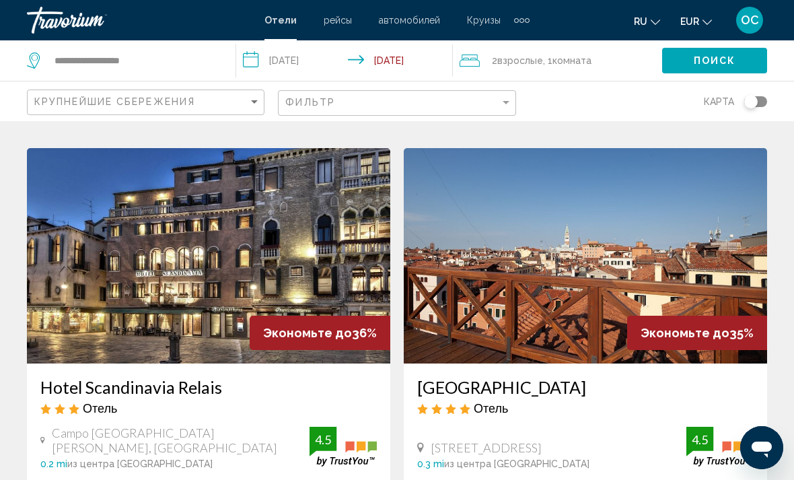
scroll to position [544, 0]
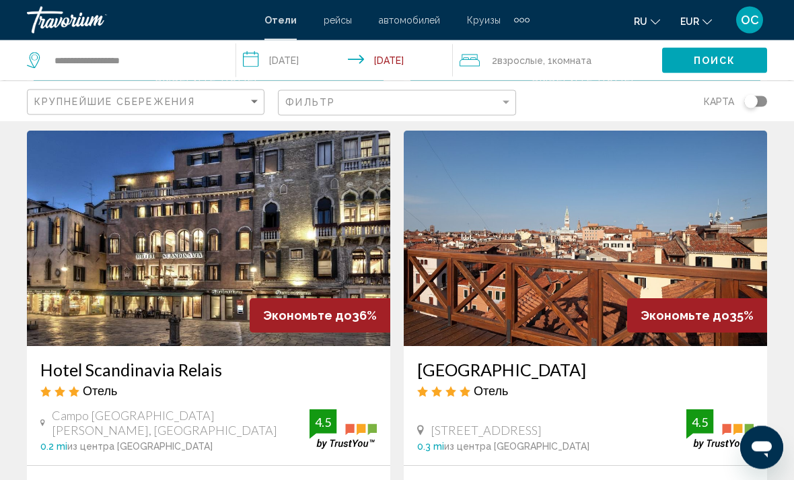
click at [286, 230] on img "Main content" at bounding box center [209, 238] width 364 height 215
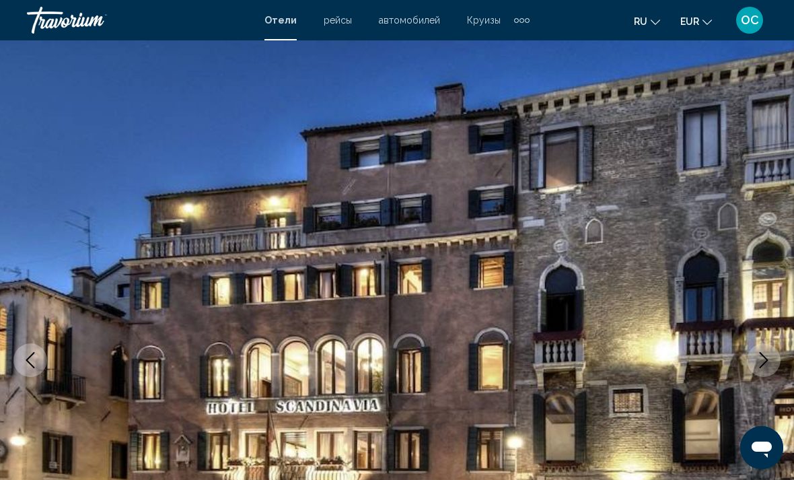
scroll to position [61, 0]
